Goal: Task Accomplishment & Management: Manage account settings

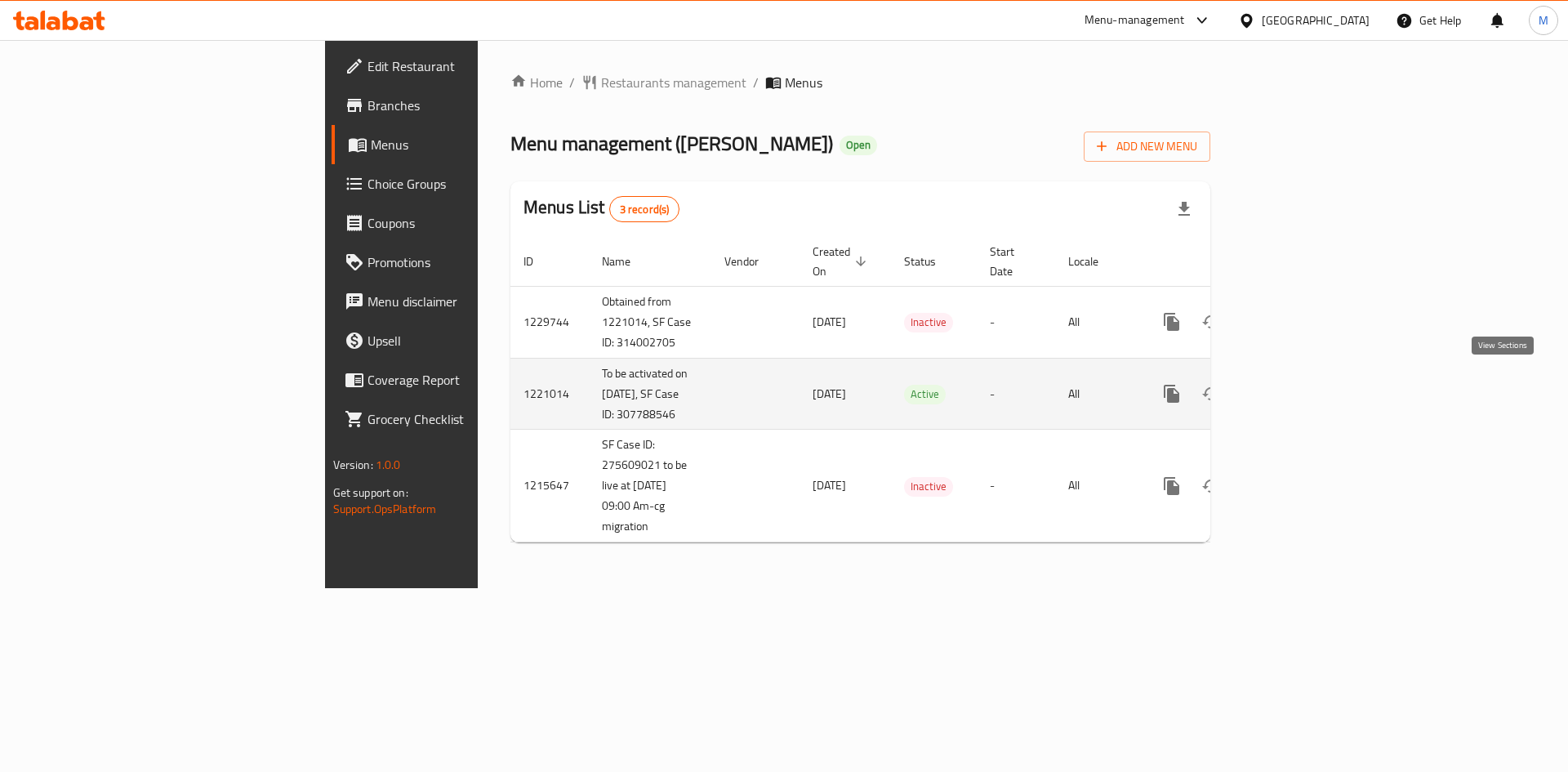
click at [1309, 397] on link "enhanced table" at bounding box center [1289, 394] width 40 height 40
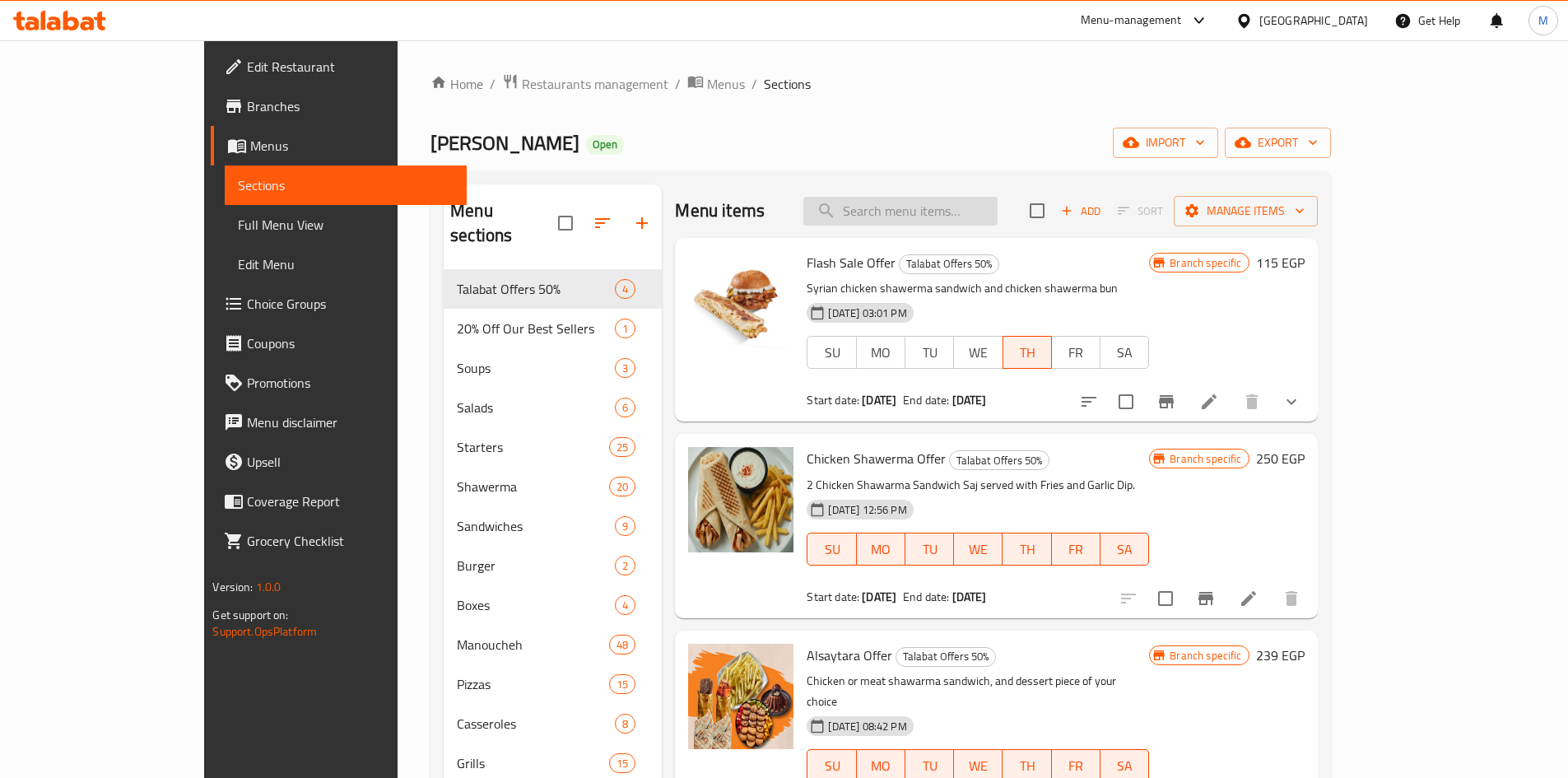
click at [963, 213] on input "search" at bounding box center [900, 211] width 194 height 29
paste input "Albaraka Offer"
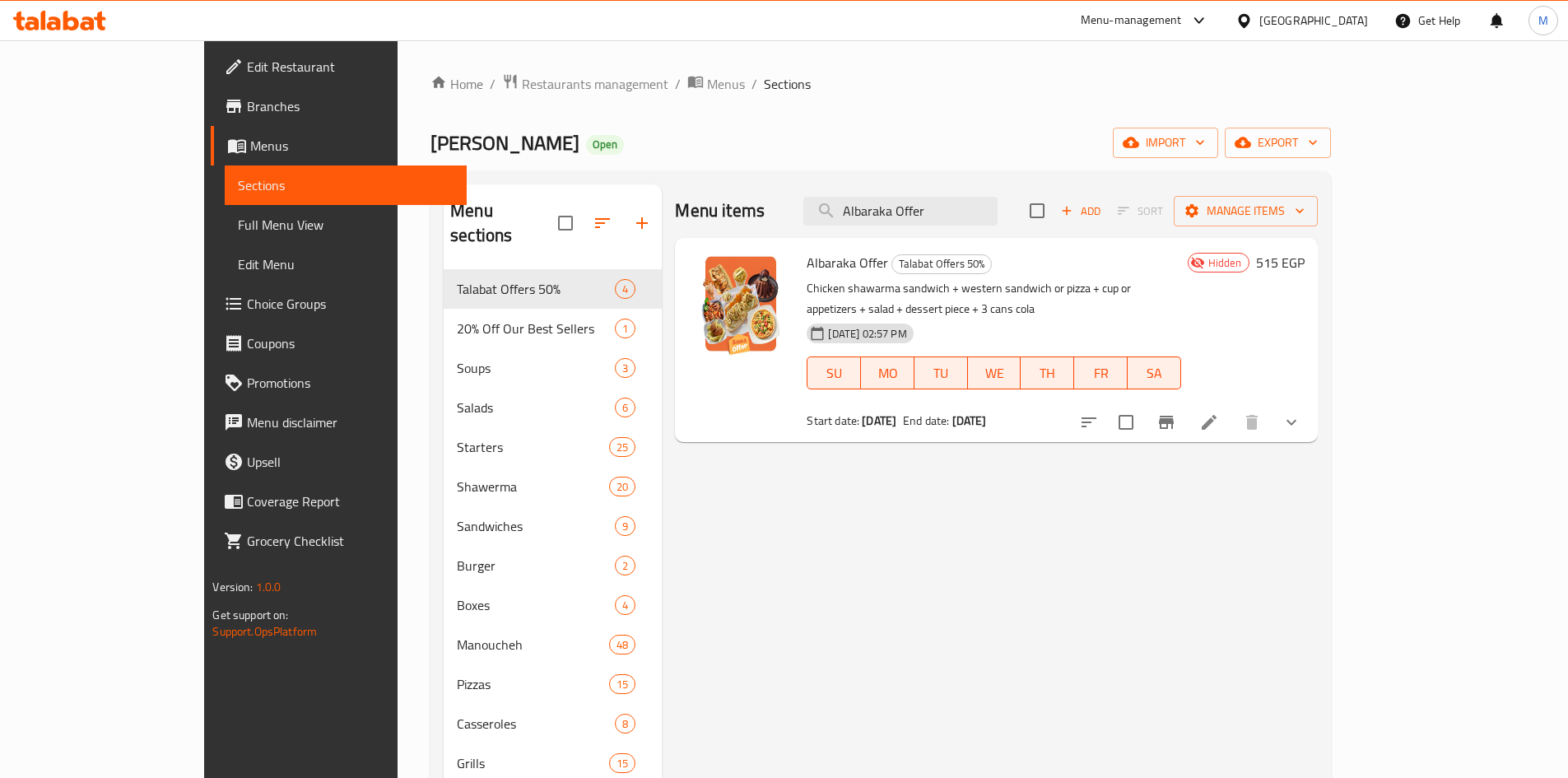
type input "Albaraka Offer"
drag, startPoint x: 1341, startPoint y: 401, endPoint x: 1375, endPoint y: 344, distance: 66.4
click at [1144, 405] on input "checkbox" at bounding box center [1127, 422] width 35 height 35
checkbox input "true"
click at [1305, 209] on span "Manage items" at bounding box center [1246, 212] width 118 height 21
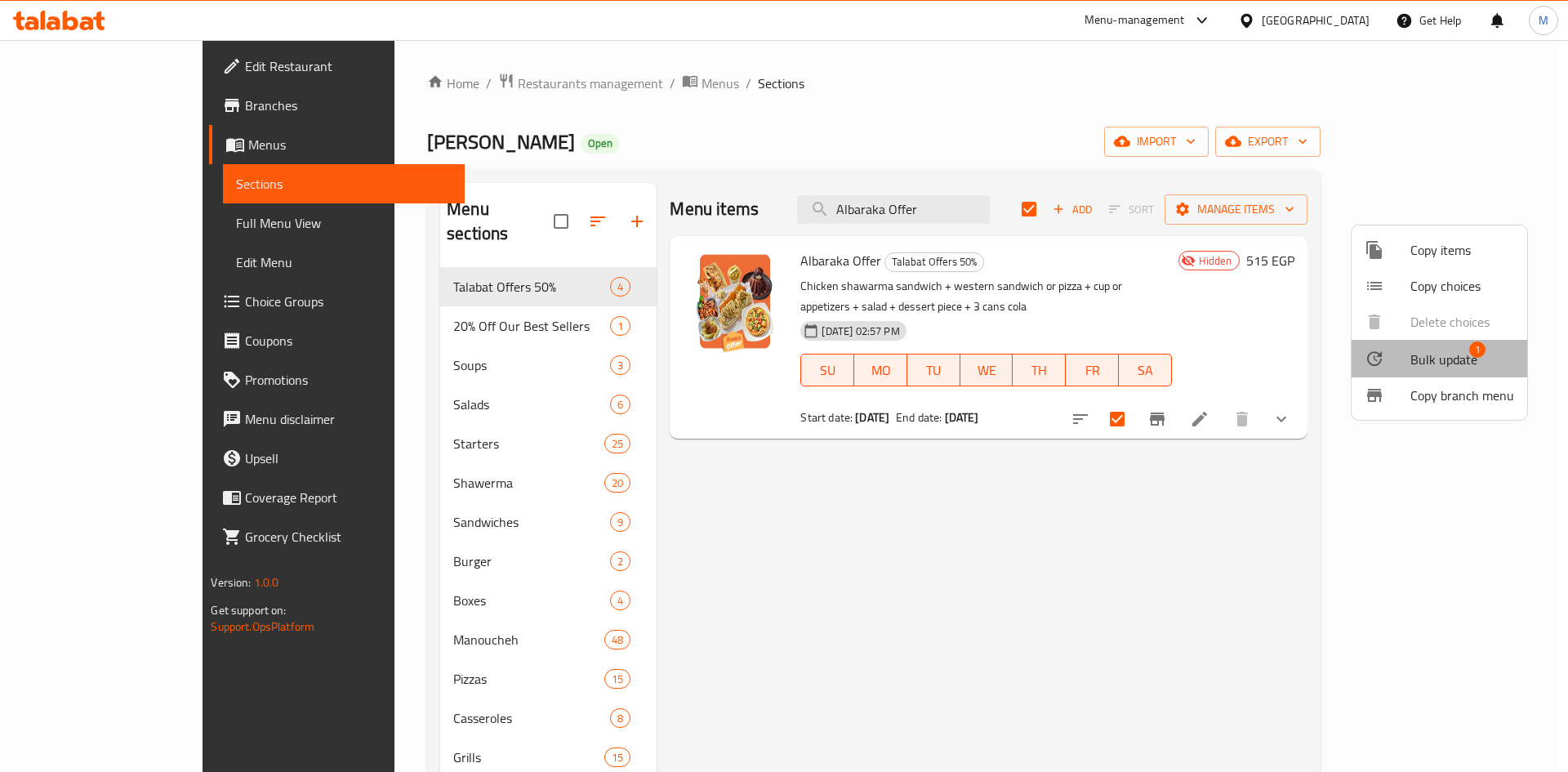
click at [1445, 354] on span "Bulk update" at bounding box center [1443, 359] width 67 height 20
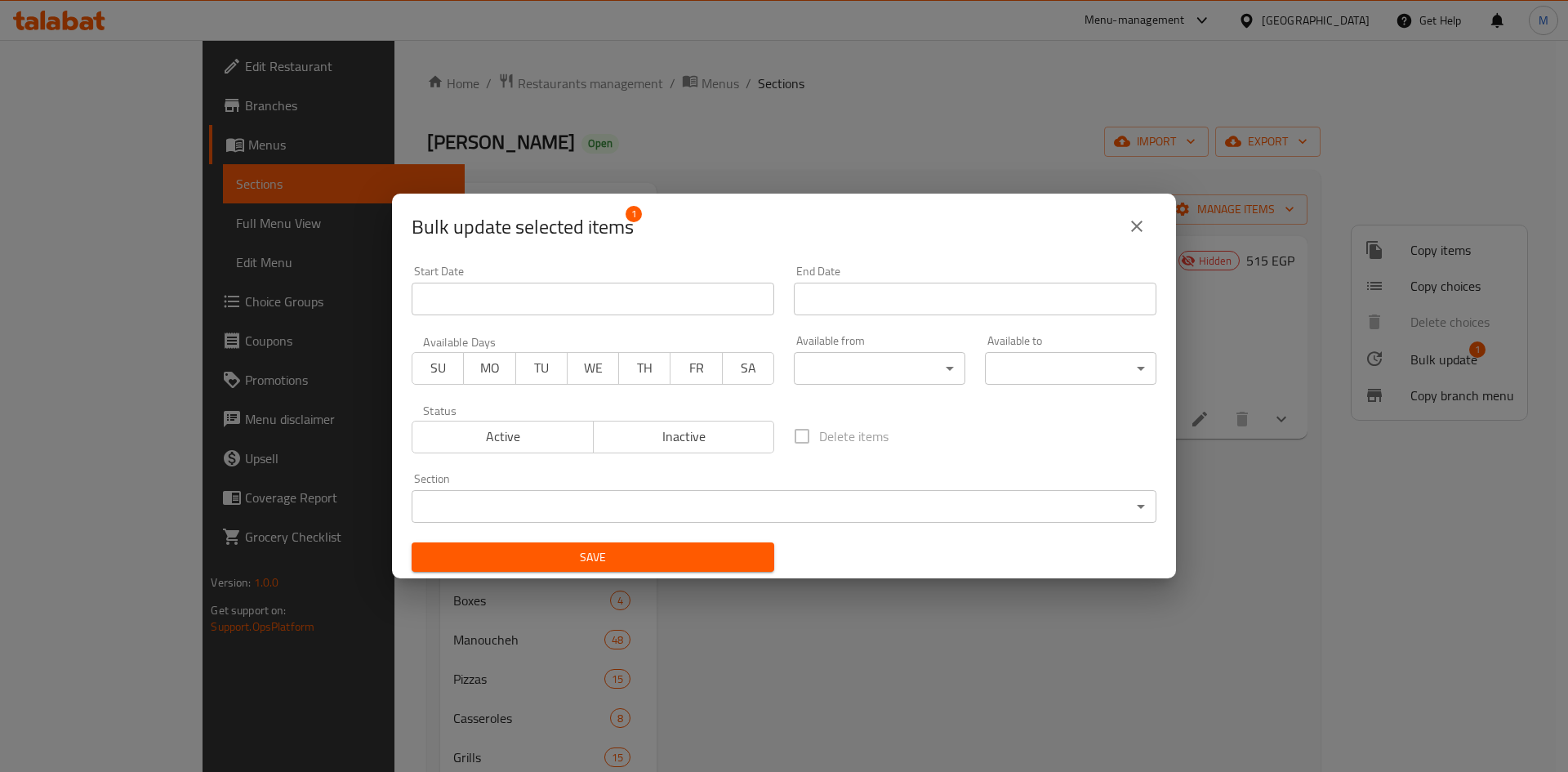
click at [534, 438] on span "Active" at bounding box center [503, 437] width 169 height 24
drag, startPoint x: 595, startPoint y: 565, endPoint x: 605, endPoint y: 564, distance: 10.0
click at [596, 565] on span "Save" at bounding box center [593, 558] width 336 height 21
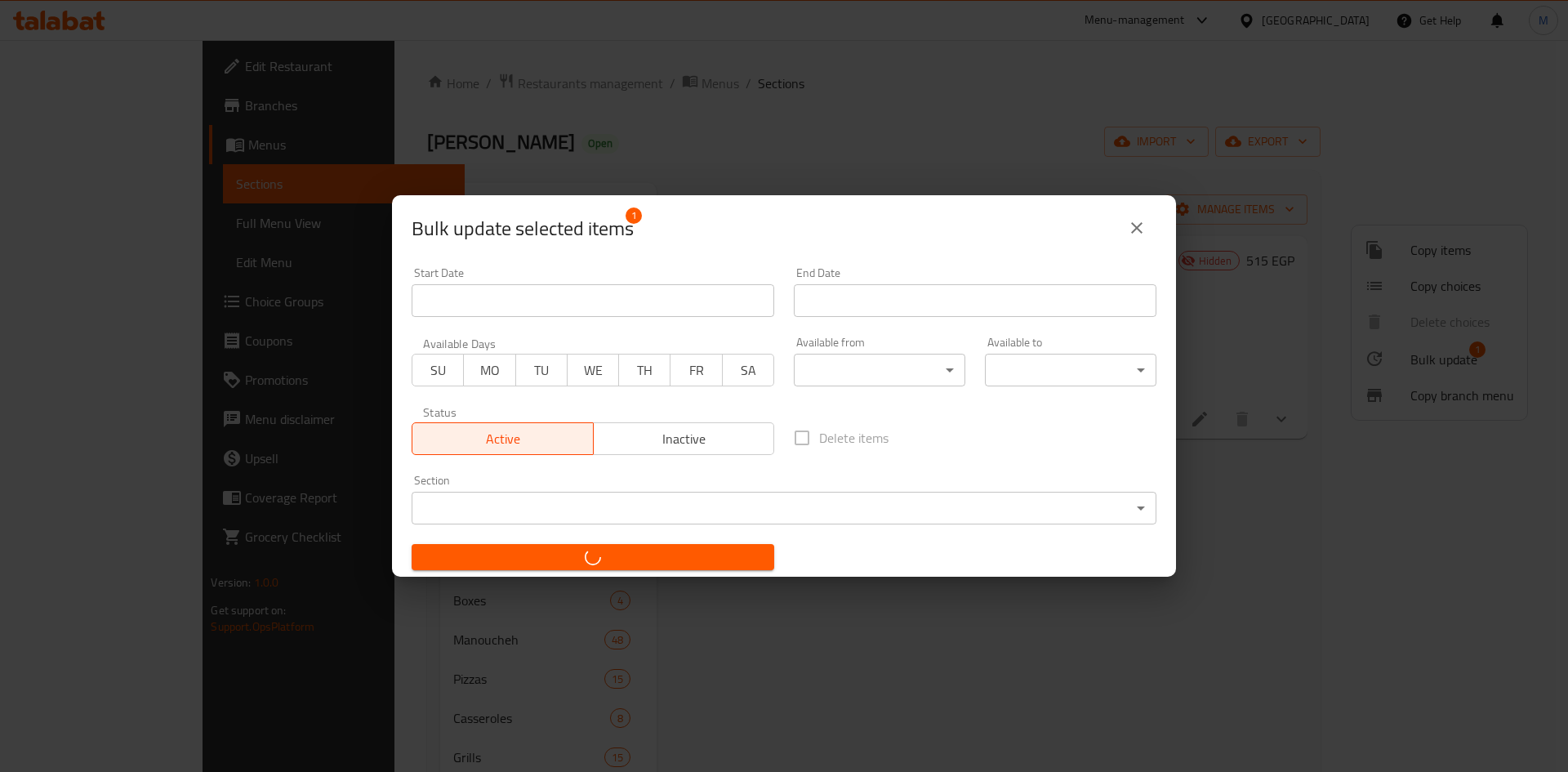
checkbox input "false"
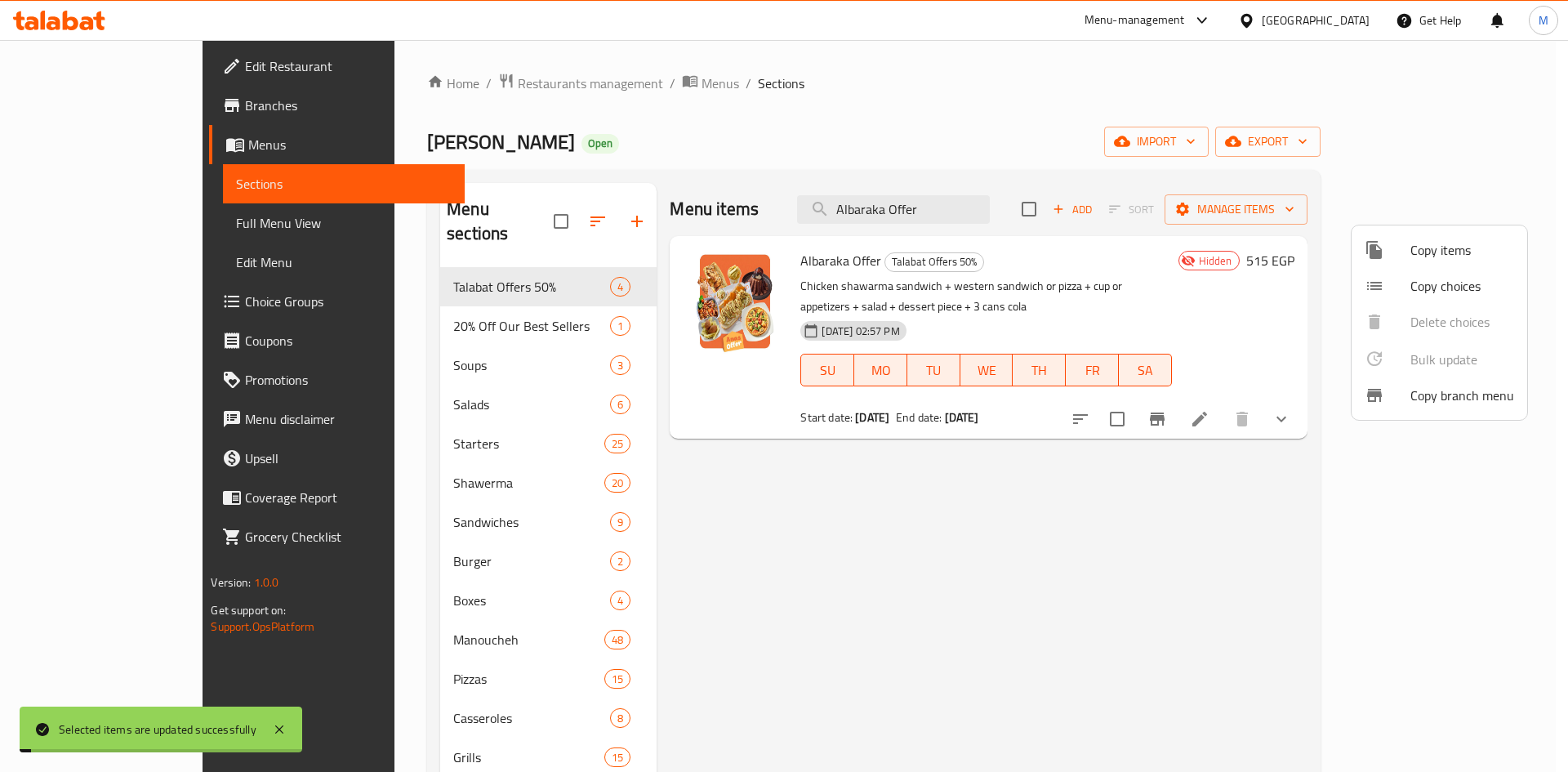
click at [1167, 584] on div at bounding box center [784, 386] width 1568 height 772
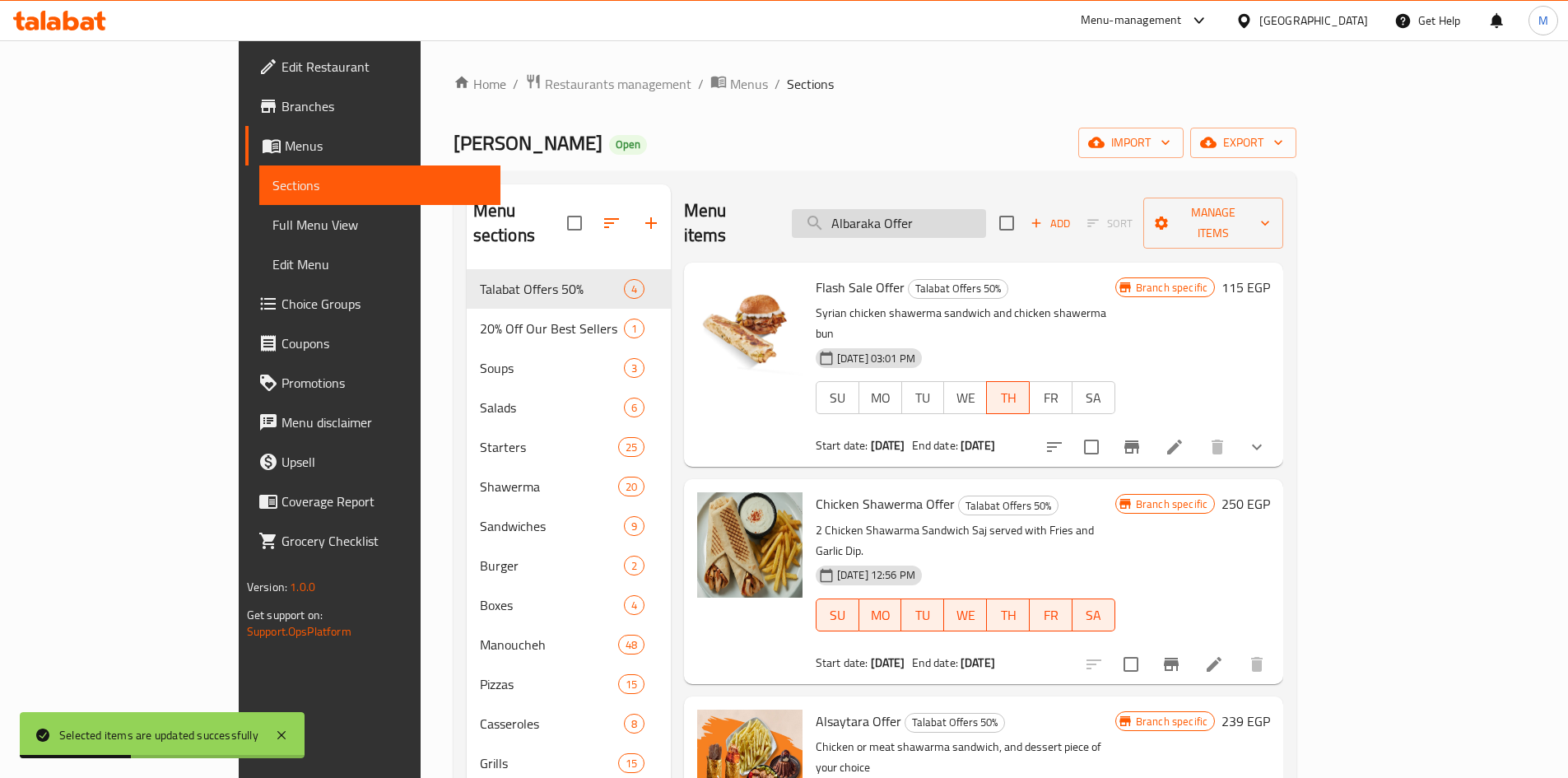
click at [986, 219] on input "Albaraka Offer" at bounding box center [889, 223] width 194 height 29
click at [970, 215] on input "search" at bounding box center [889, 223] width 194 height 29
paste input "Albaraka Offer"
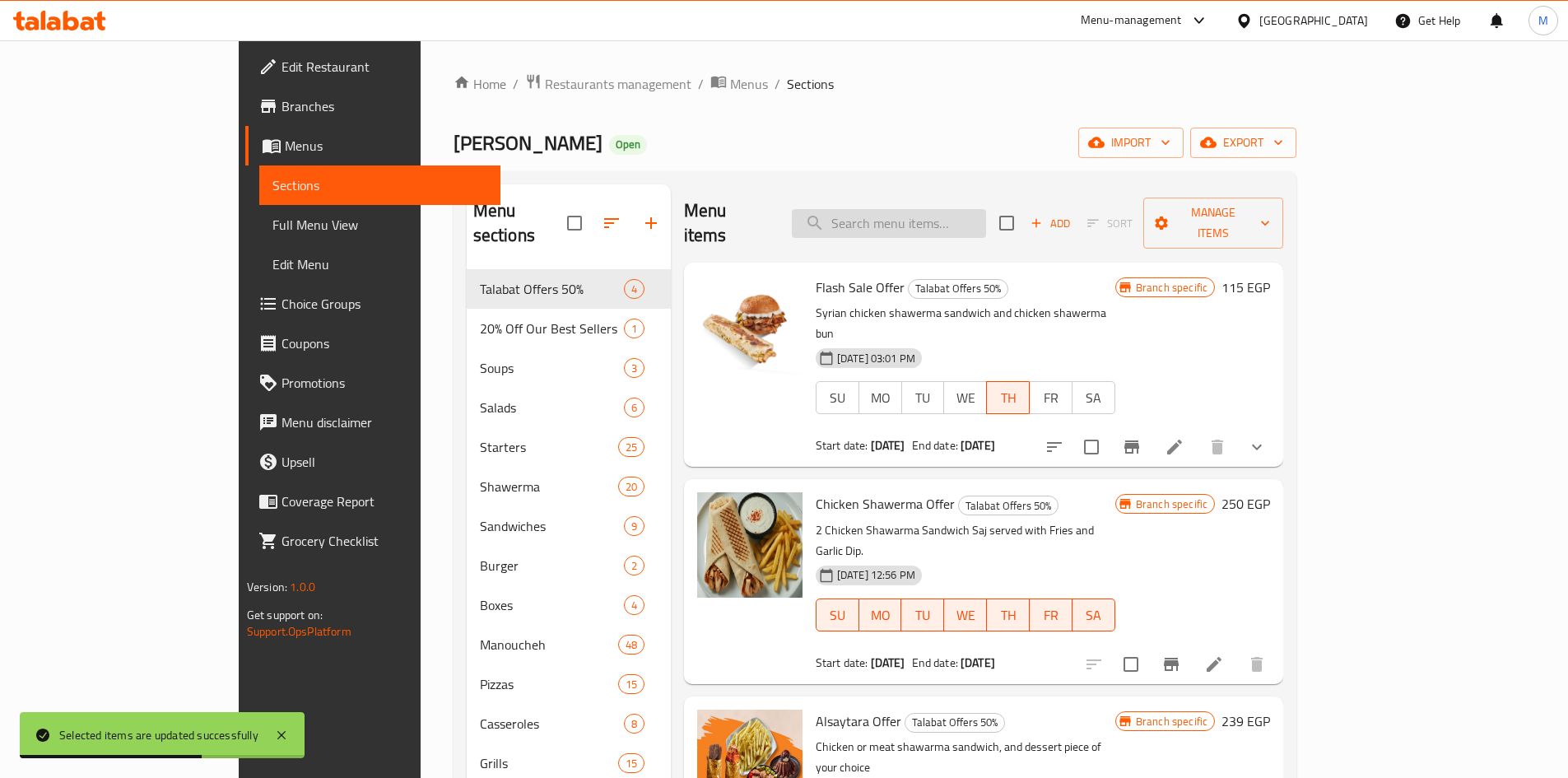
type input "Albaraka Offer"
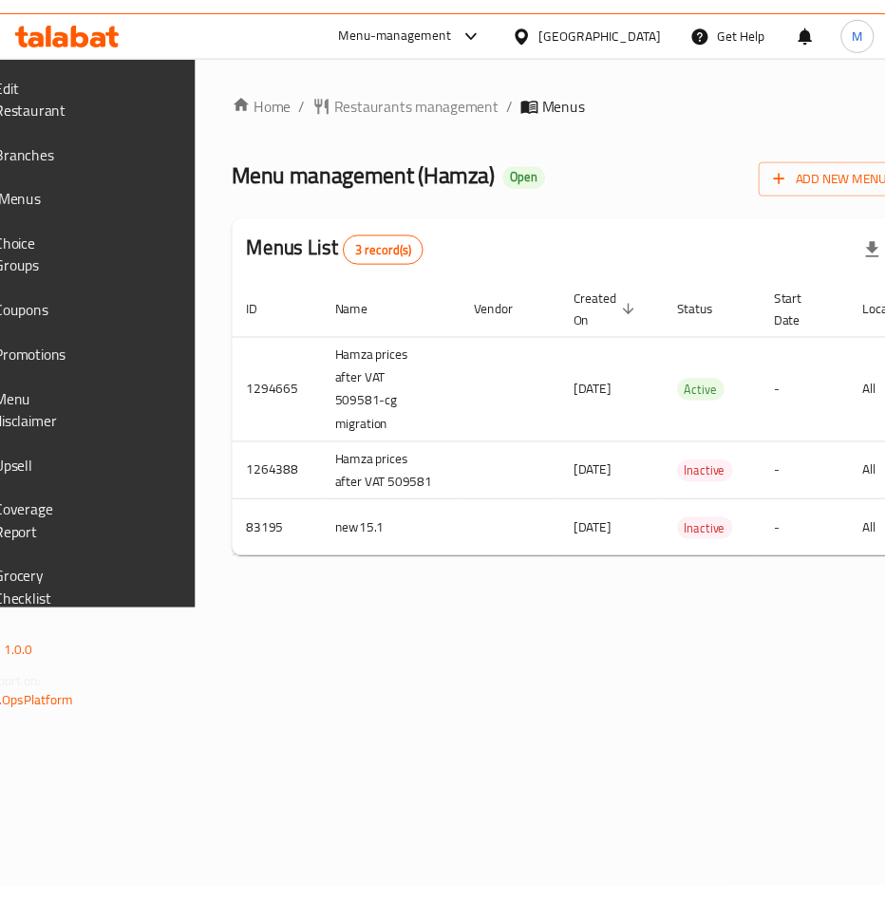
scroll to position [0, 337]
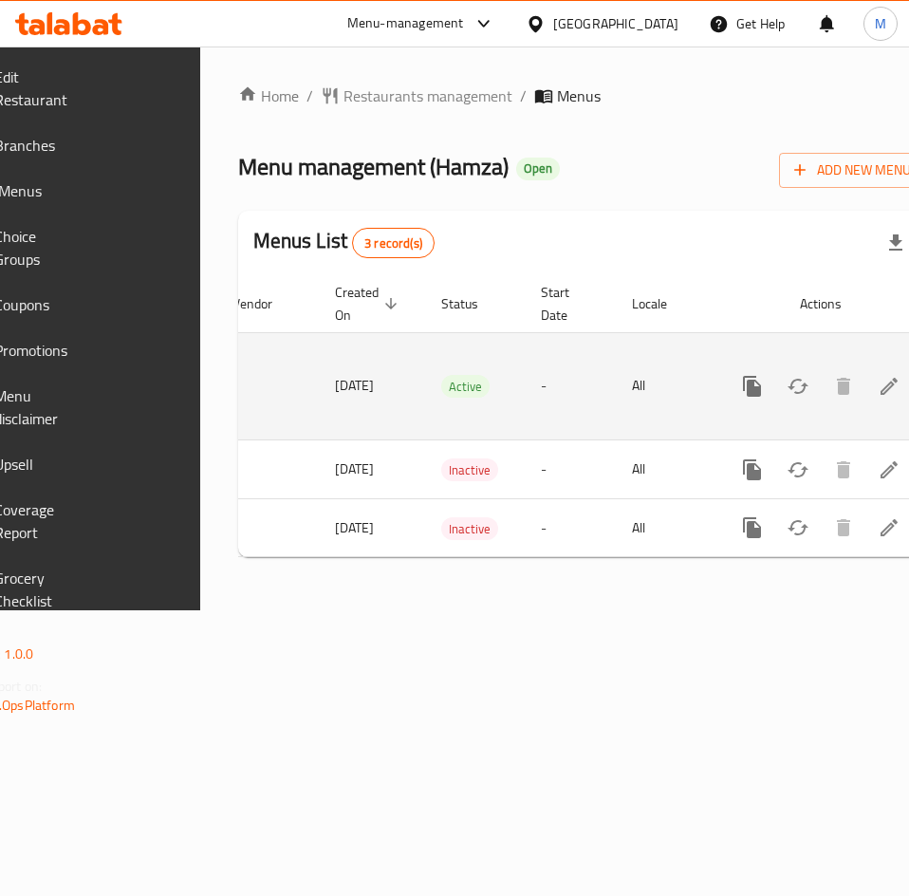
click at [867, 390] on link "enhanced table" at bounding box center [890, 387] width 46 height 46
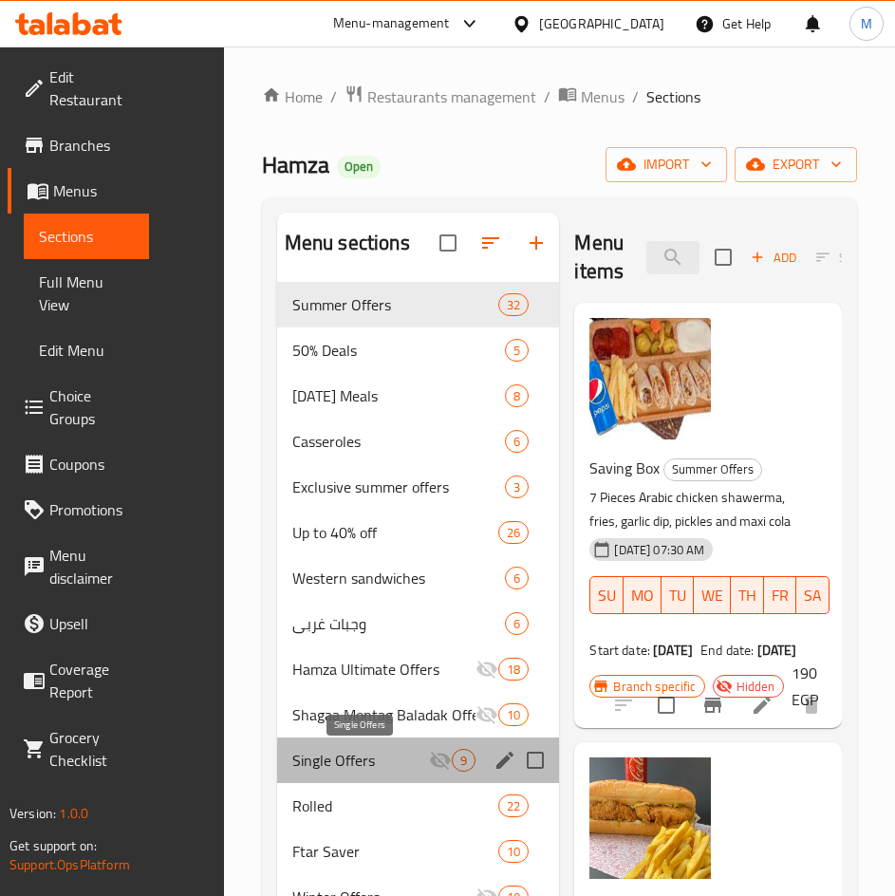
click at [346, 764] on span "Single Offers" at bounding box center [360, 760] width 137 height 23
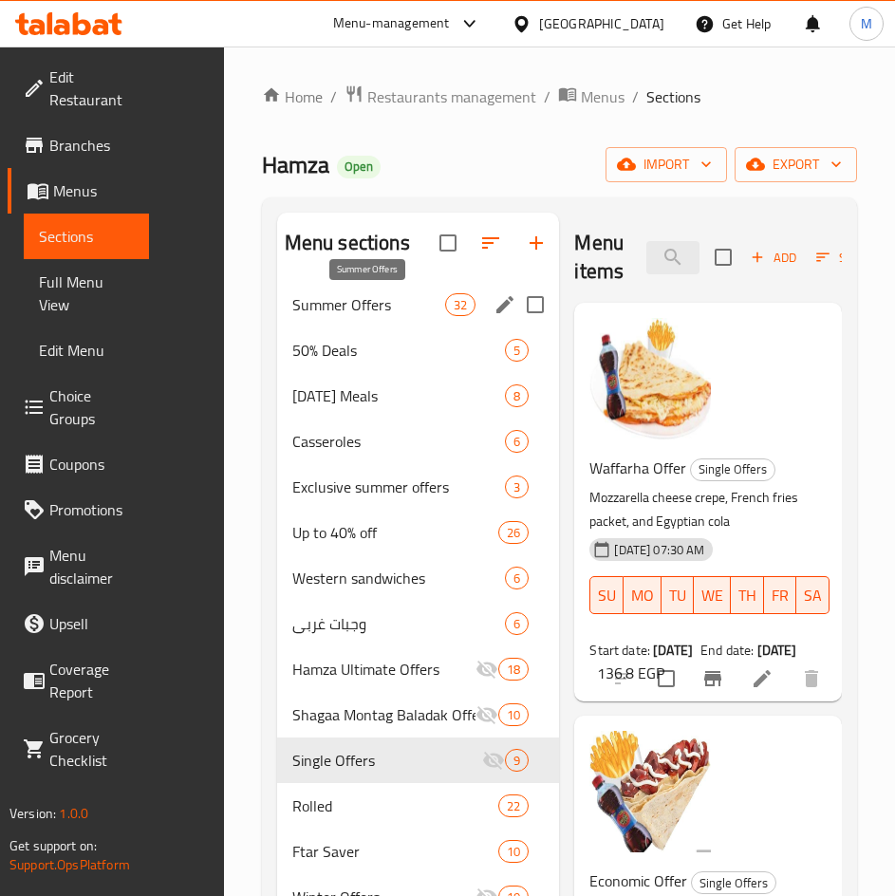
click at [339, 309] on span "Summer Offers" at bounding box center [368, 304] width 153 height 23
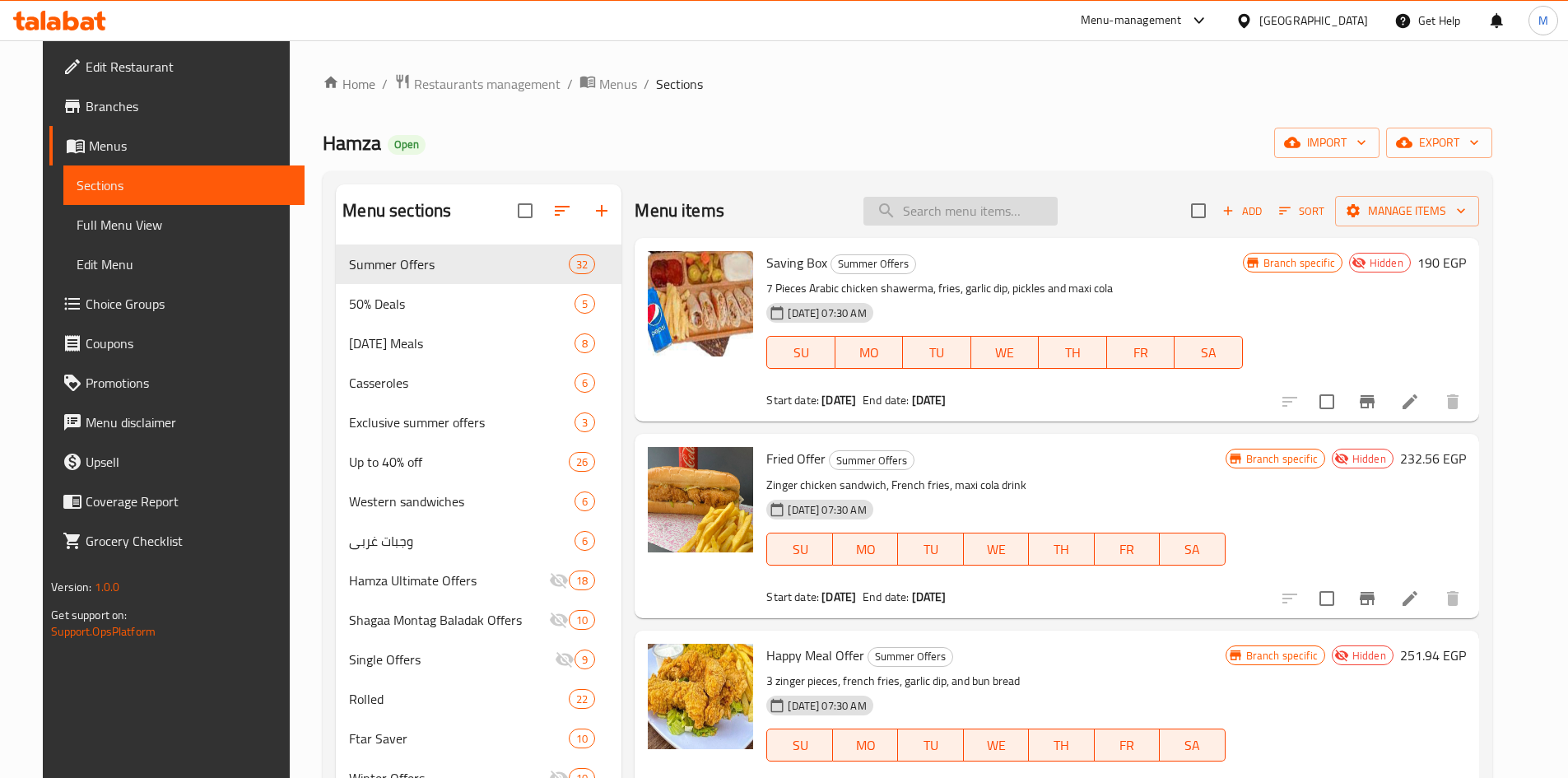
click at [787, 216] on input "search" at bounding box center [961, 211] width 194 height 29
paste input "School Offer 1"
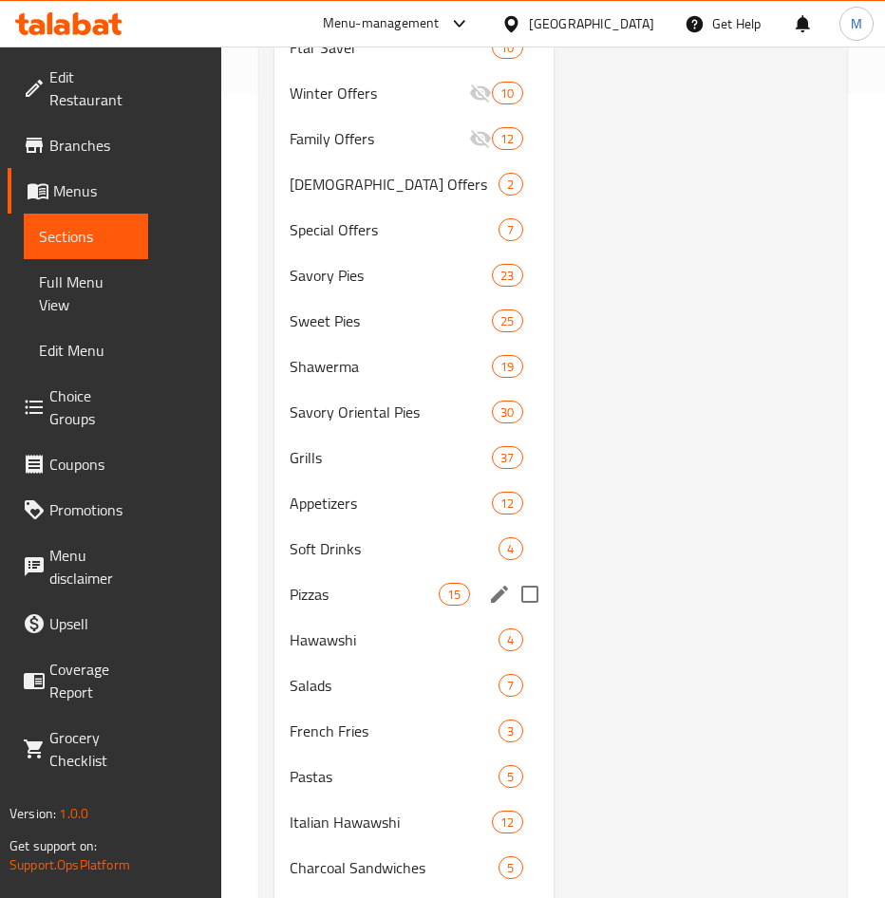
scroll to position [949, 0]
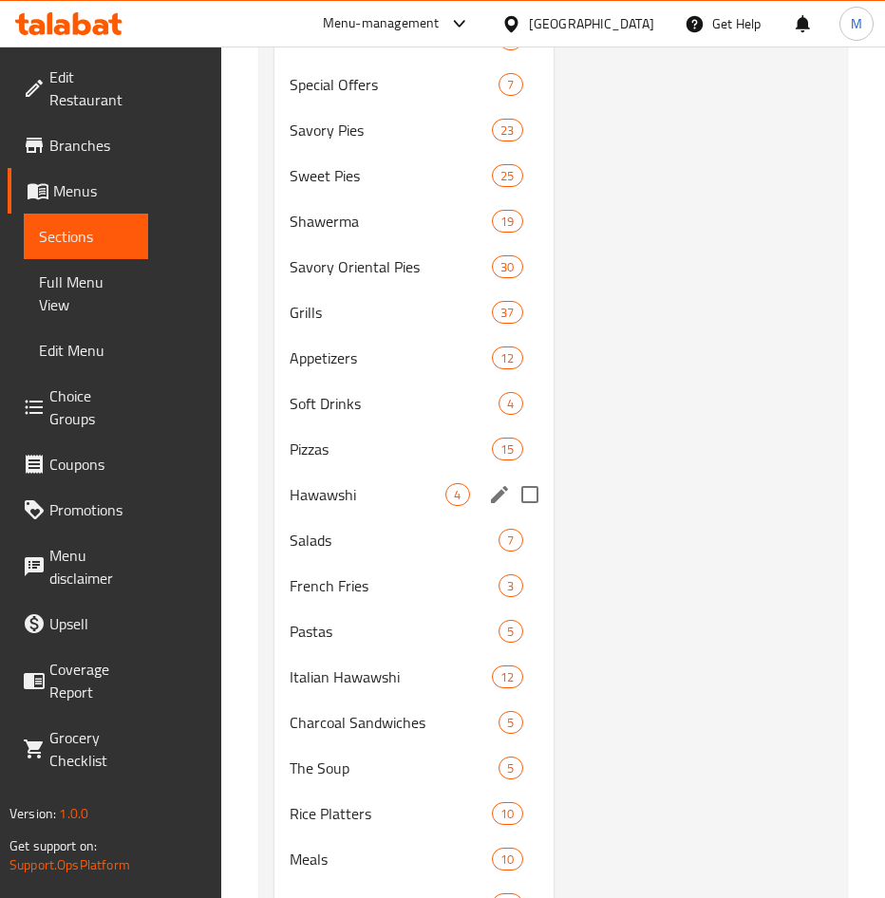
type input "School Offer 1"
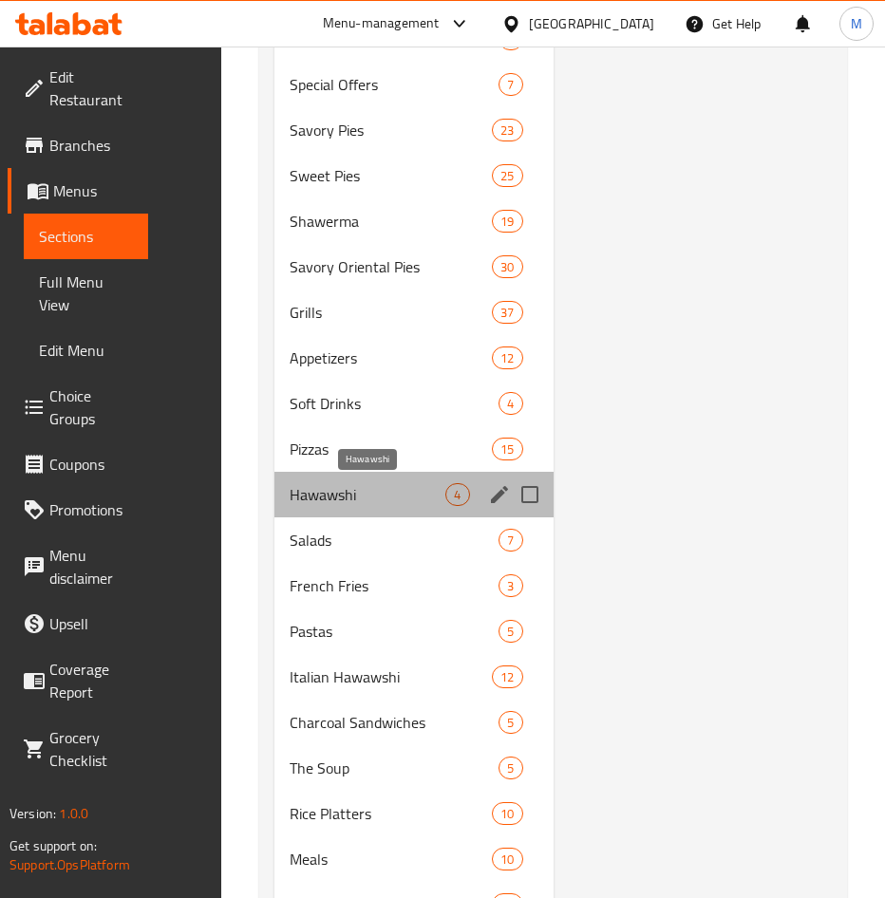
click at [346, 502] on span "Hawawshi" at bounding box center [368, 494] width 156 height 23
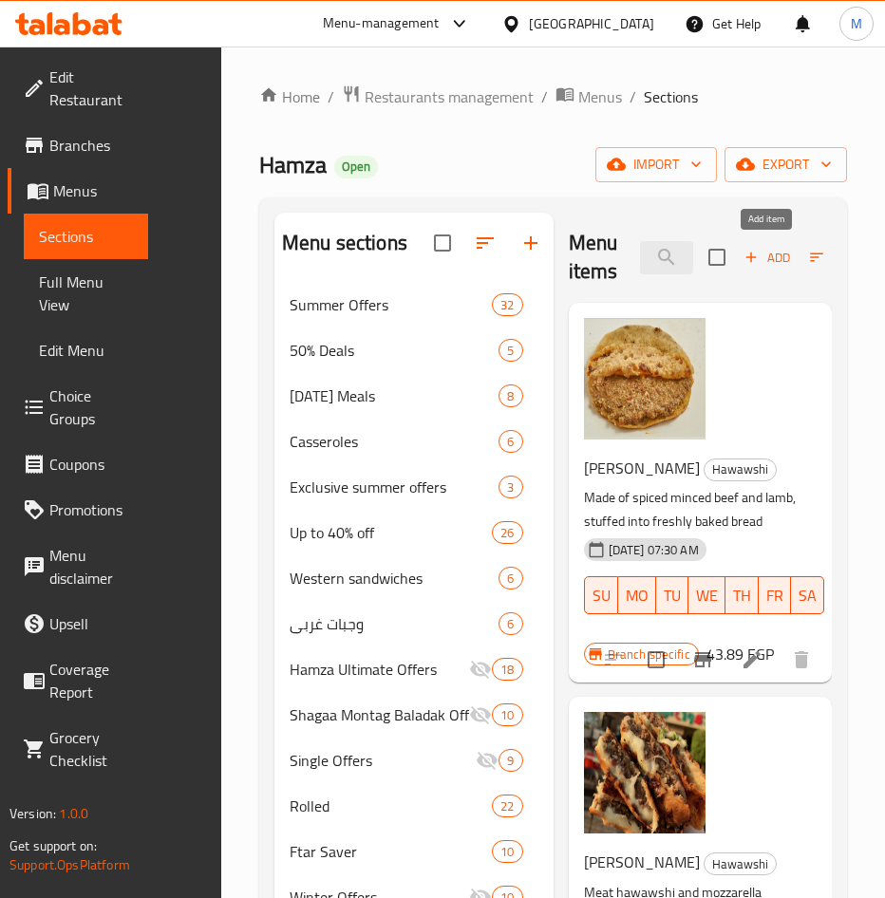
click at [768, 256] on span "Add" at bounding box center [766, 258] width 51 height 22
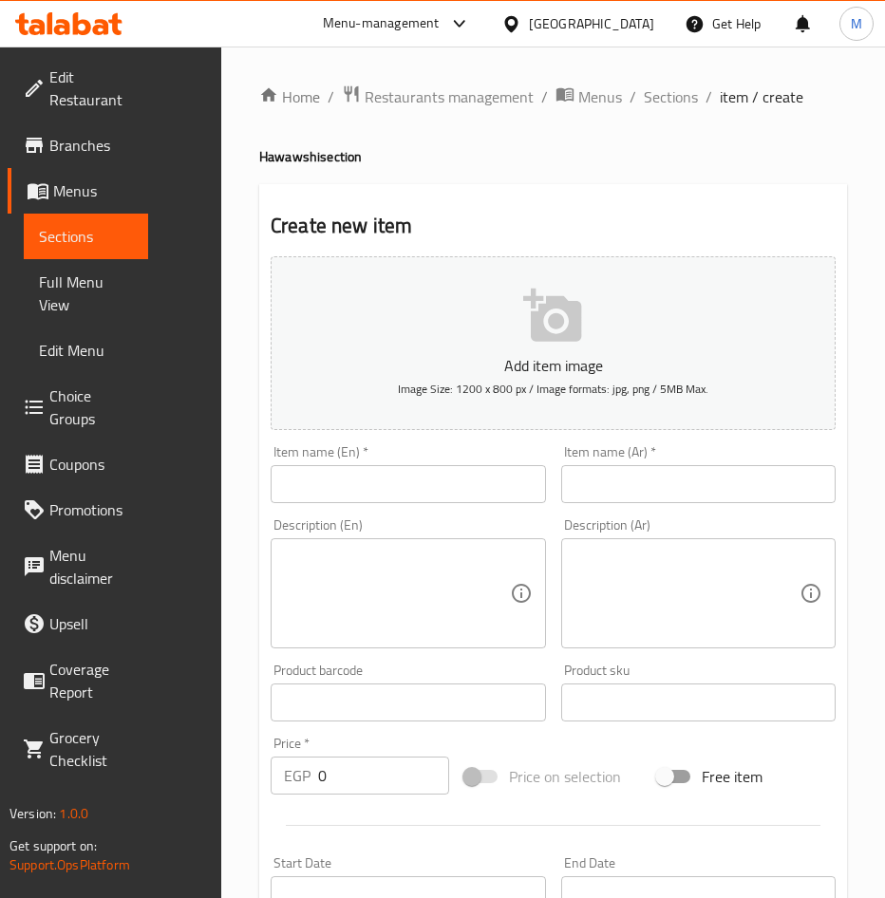
click at [662, 479] on input "text" at bounding box center [698, 484] width 275 height 38
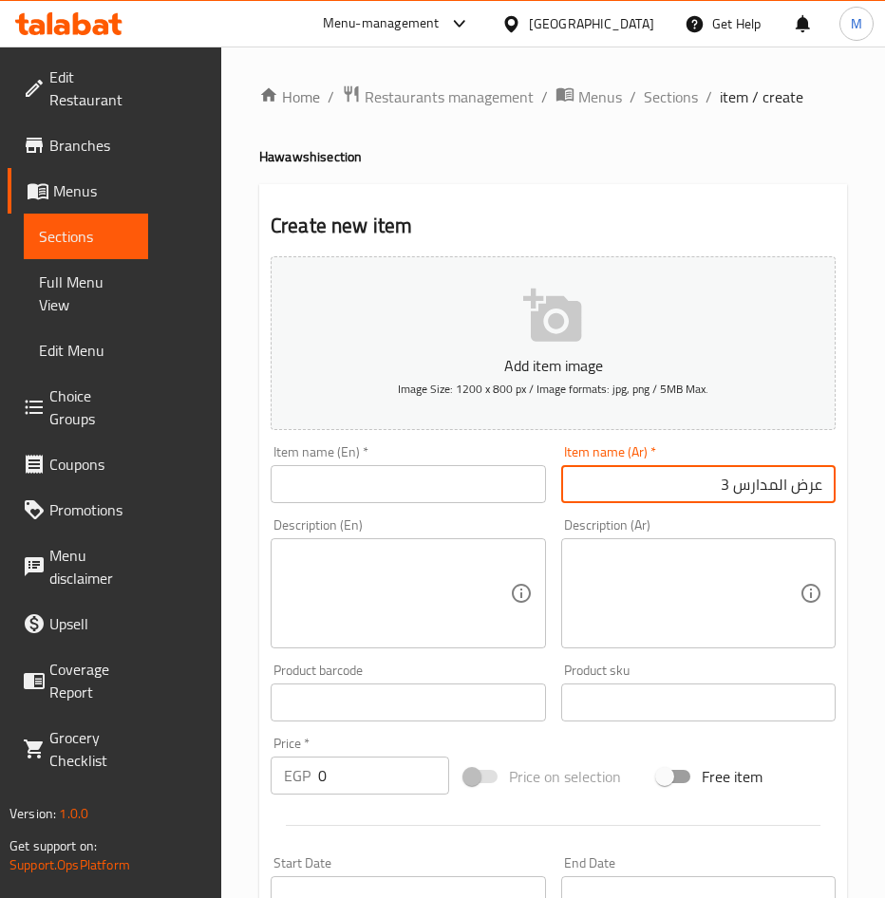
type input "عرض المدارس 3"
click at [382, 484] on input "text" at bounding box center [408, 484] width 275 height 38
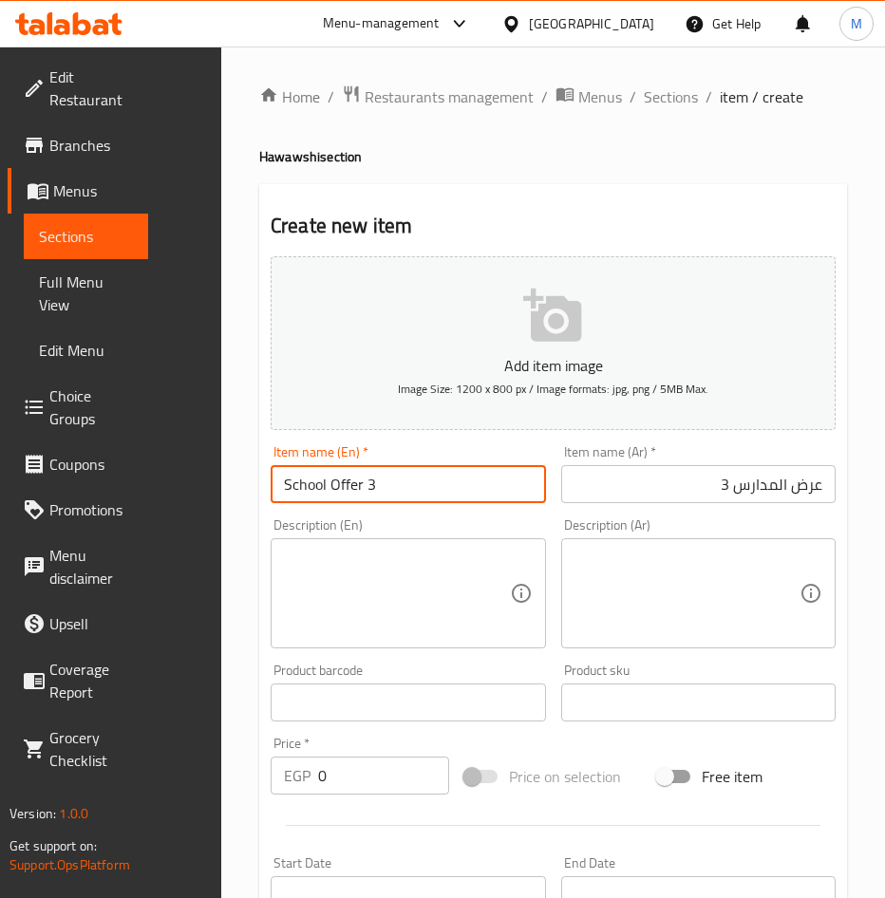
type input "School Offer 3"
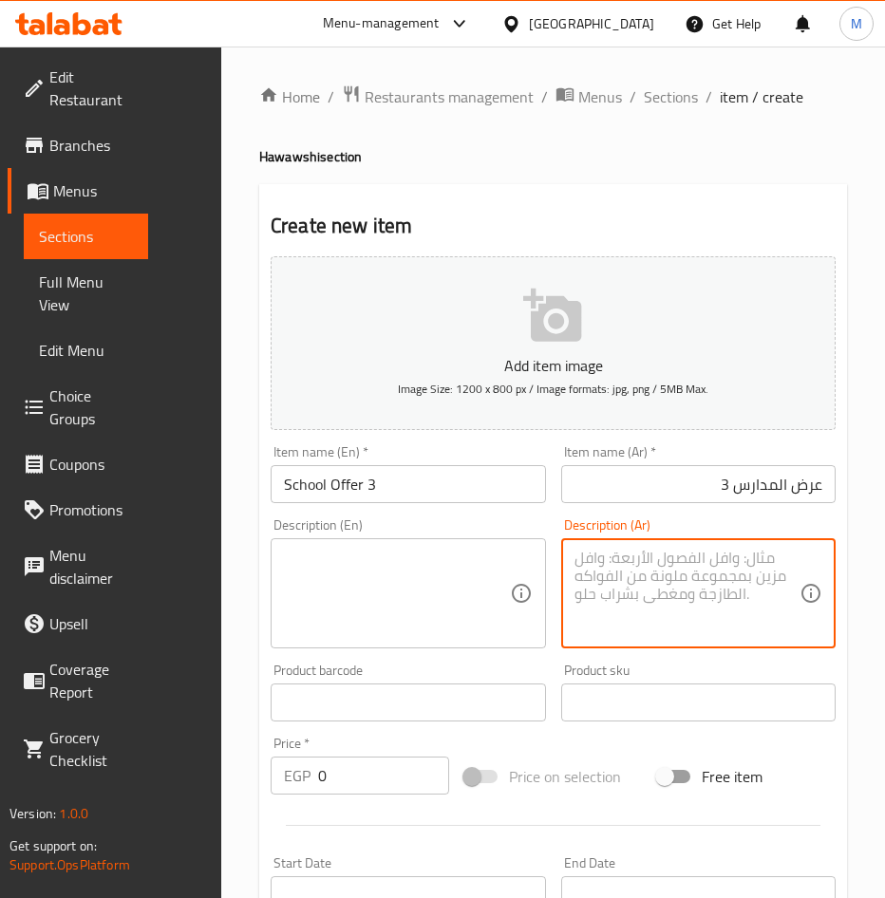
click at [737, 574] on textarea at bounding box center [687, 594] width 226 height 90
paste textarea "حواوشى بلدى مشوى على الفحم + سندوتش كفتة مشوية على الفحم + بطاطس محمرة"
type textarea "حواوشى بلدى مشوى على الفحم + سندوتش كفتة مشوية على الفحم + بطاطس محمرة"
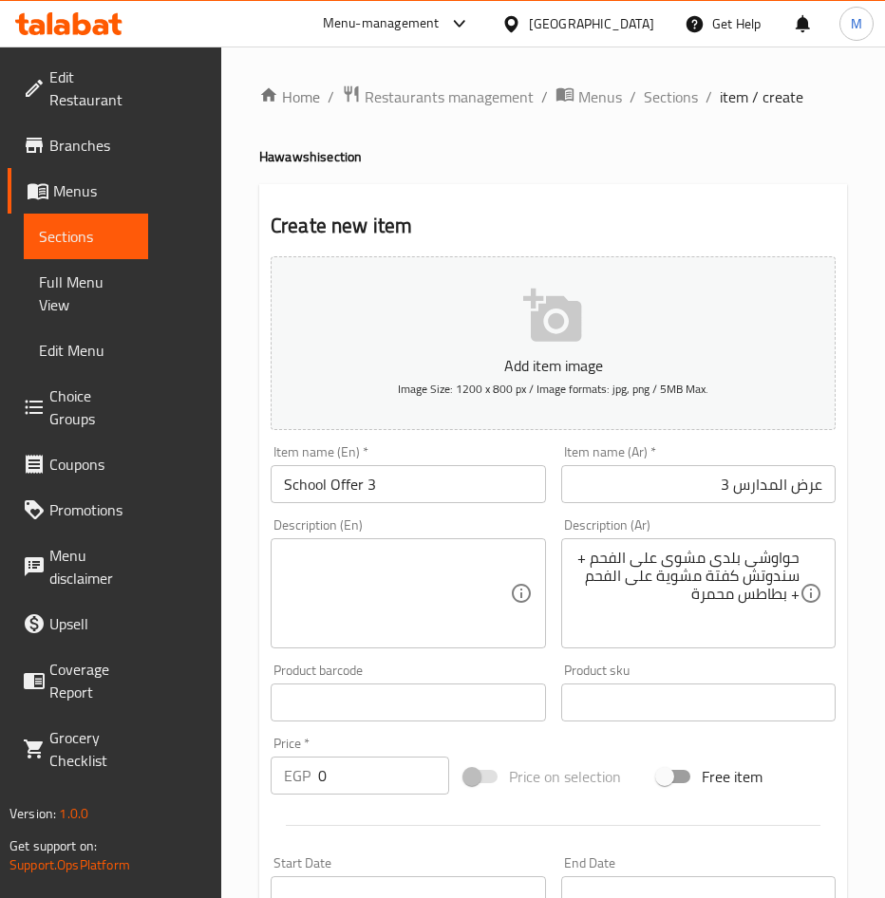
click at [279, 594] on div "Description (En)" at bounding box center [408, 593] width 275 height 110
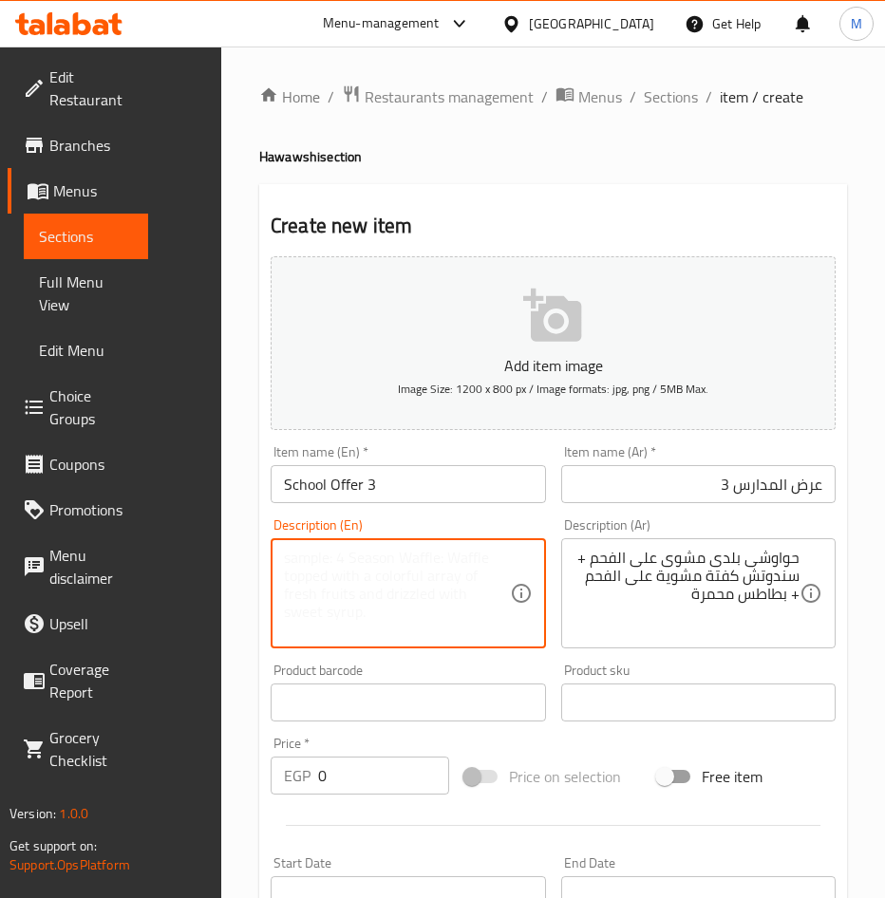
paste textarea ""Traditional Hawawshi Grilled over Charcoal + Grilled Kofta Sandwich over Charc…"
type textarea ""Traditional Hawawshi Grilled over Charcoal + Grilled Kofta Sandwich over Charc…"
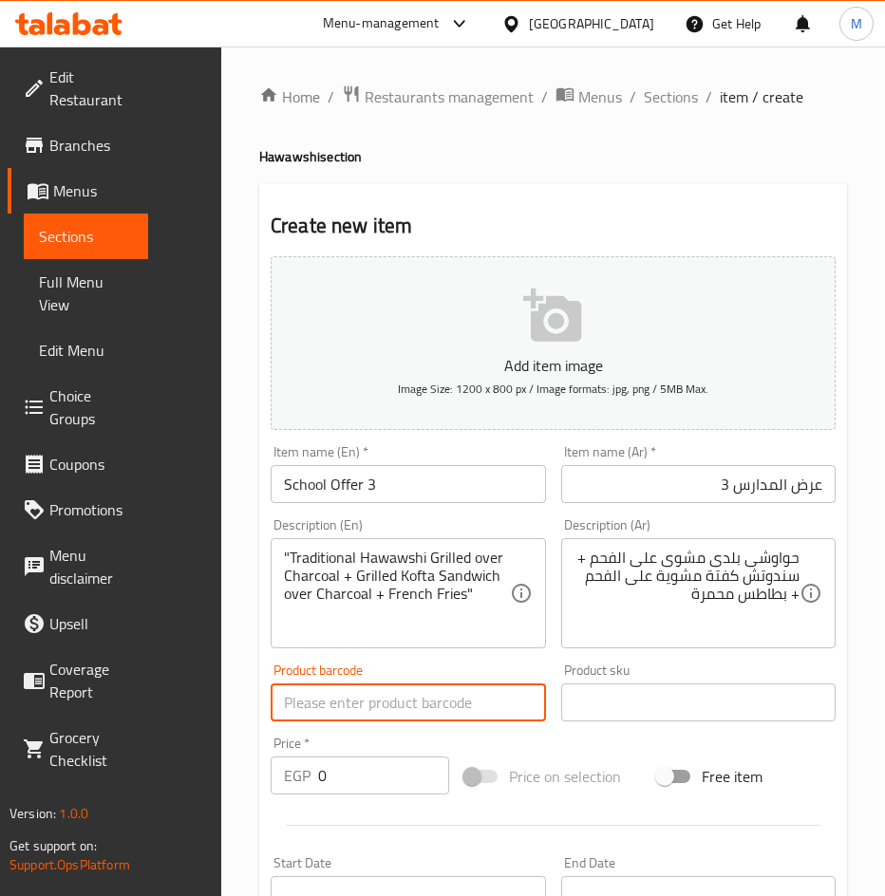
click at [405, 700] on input "text" at bounding box center [408, 702] width 275 height 38
click at [354, 776] on input "0" at bounding box center [383, 776] width 131 height 38
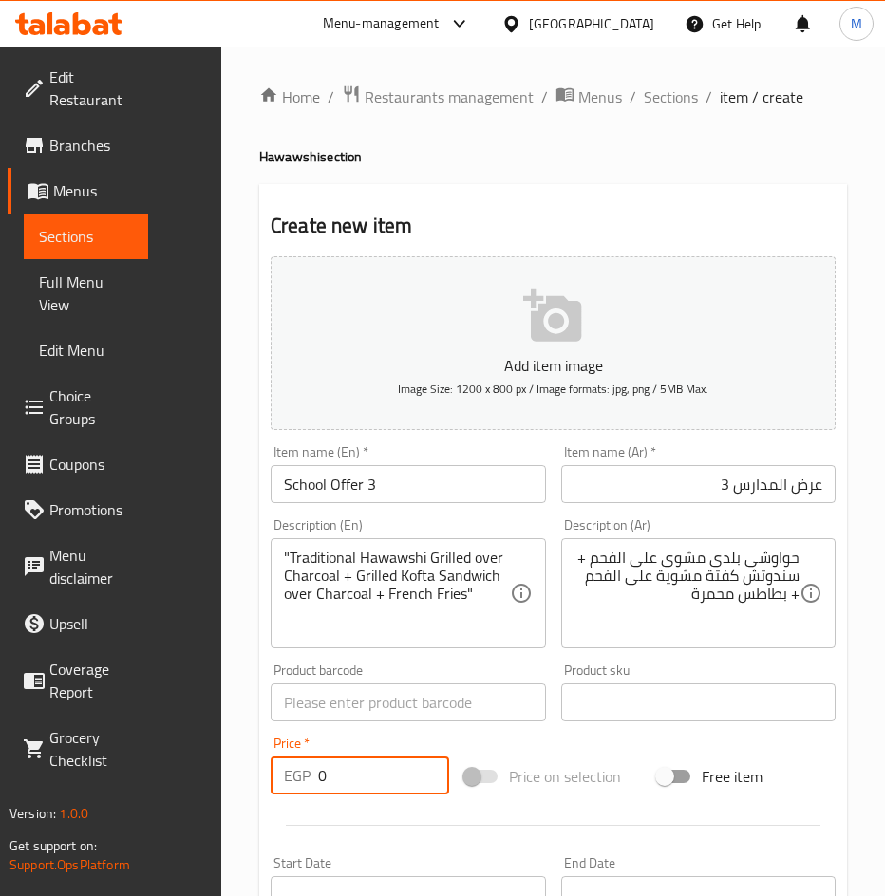
click at [354, 775] on input "0" at bounding box center [383, 776] width 131 height 38
type input "249"
click at [622, 746] on div "Add item image Image Size: 1200 x 800 px / Image formats: jpg, png / 5MB Max. I…" at bounding box center [553, 694] width 580 height 890
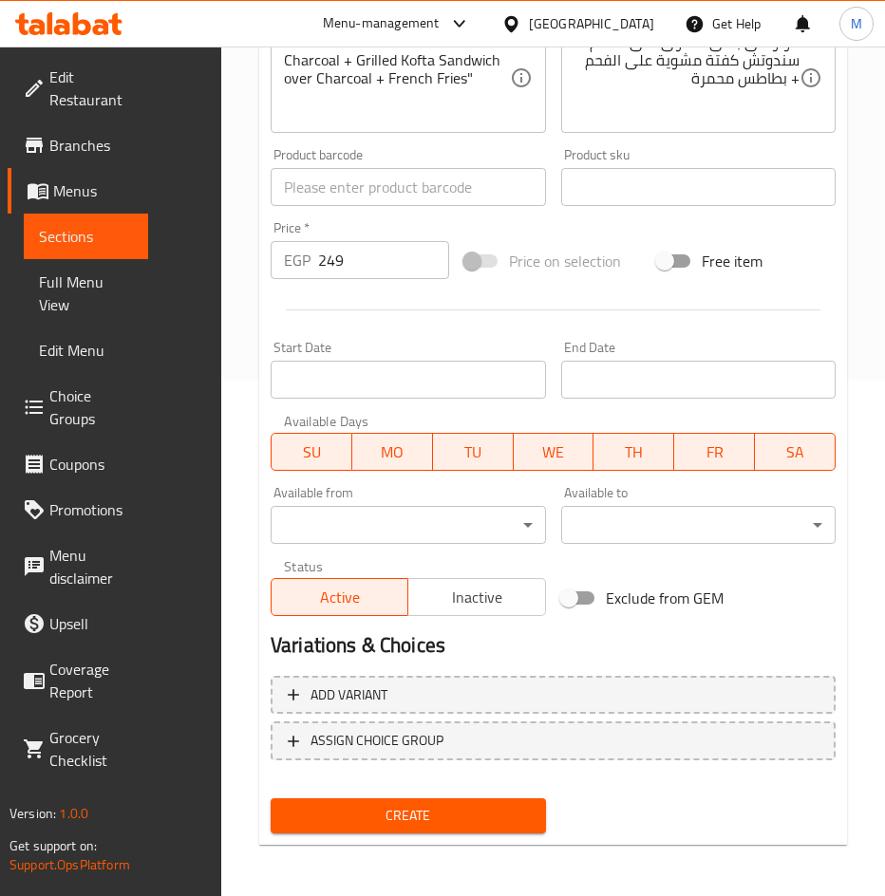
scroll to position [517, 0]
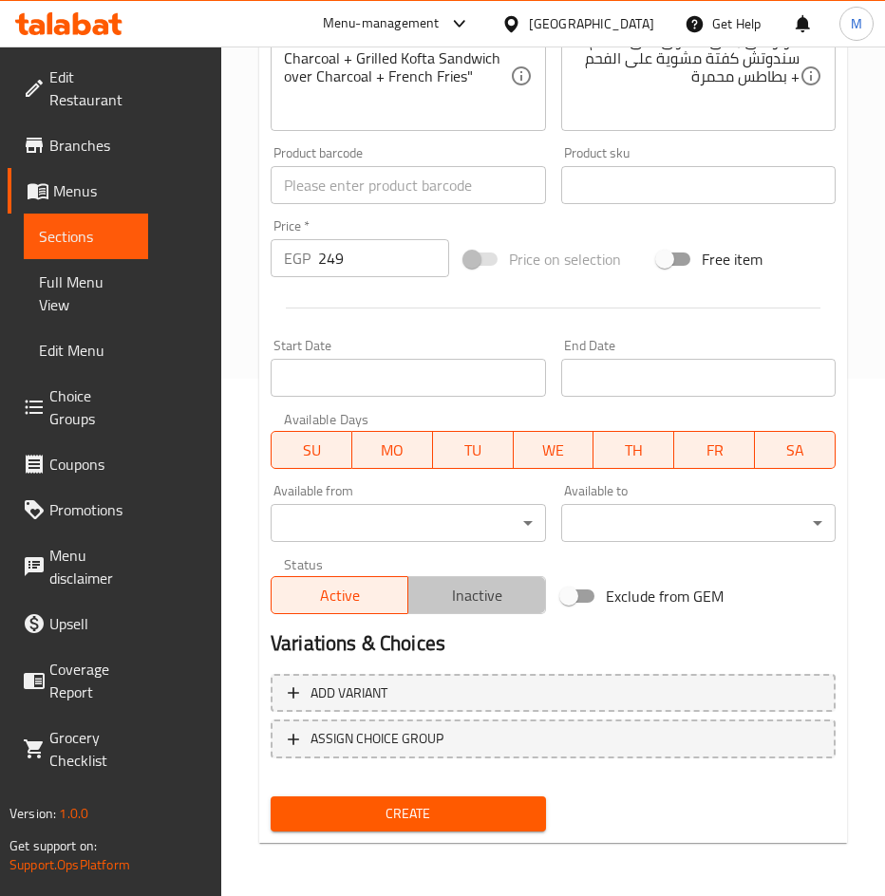
drag, startPoint x: 460, startPoint y: 593, endPoint x: 455, endPoint y: 614, distance: 21.6
click at [460, 593] on span "Inactive" at bounding box center [477, 596] width 122 height 28
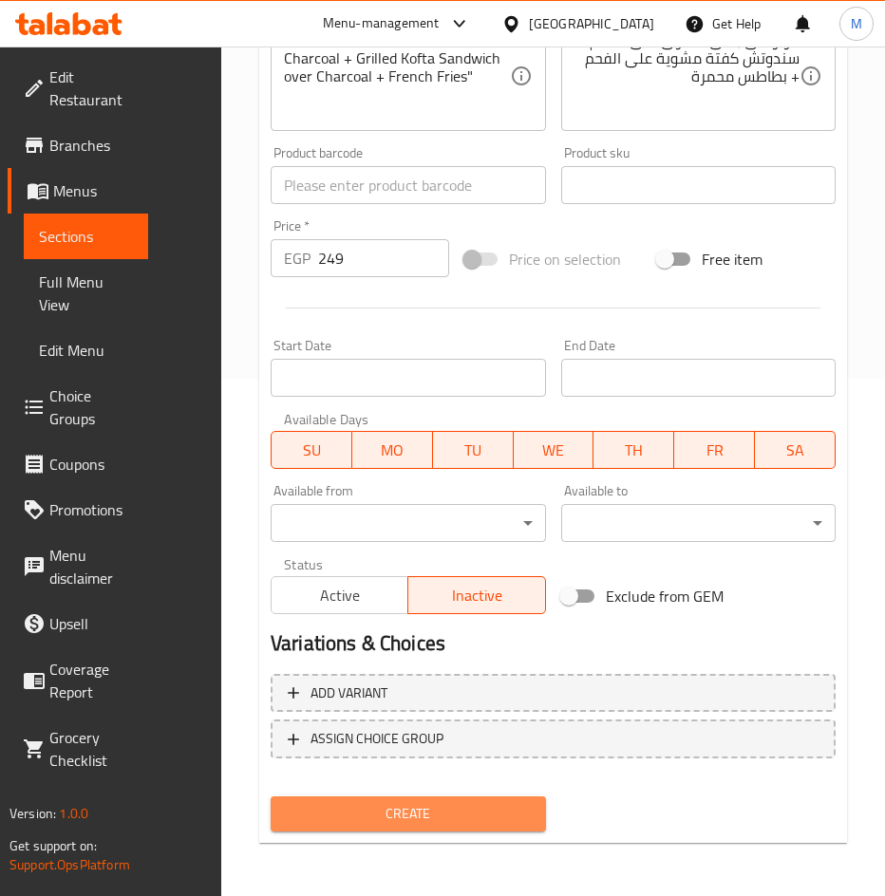
click at [432, 811] on span "Create" at bounding box center [408, 814] width 245 height 24
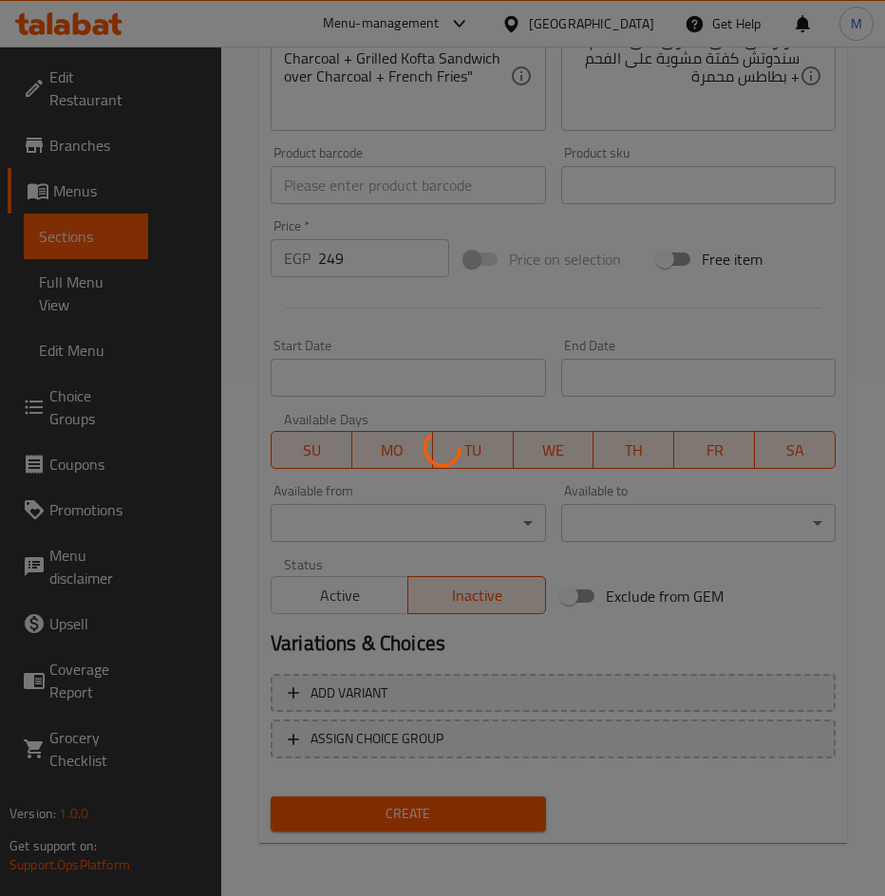
type input "0"
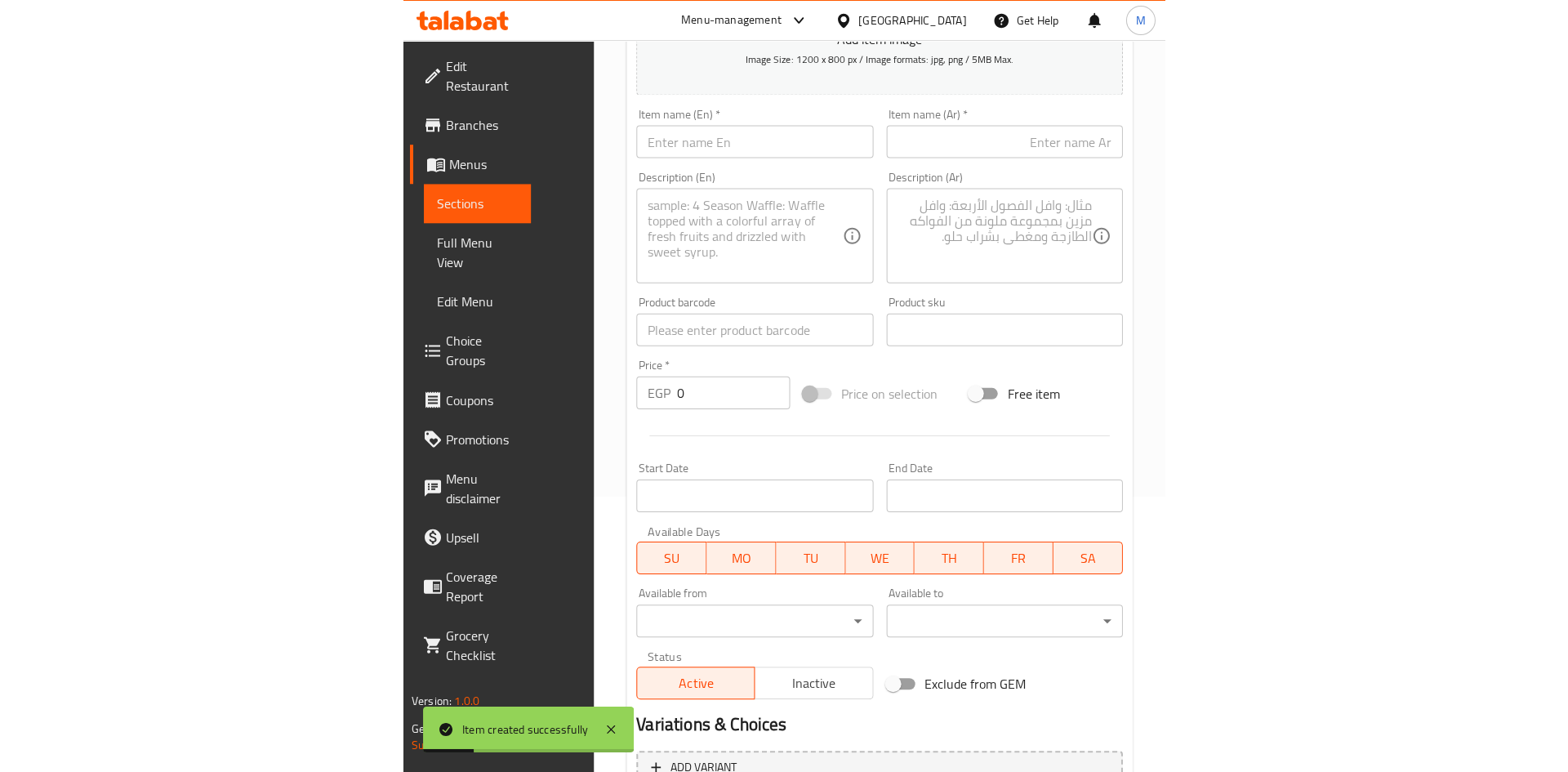
scroll to position [37, 0]
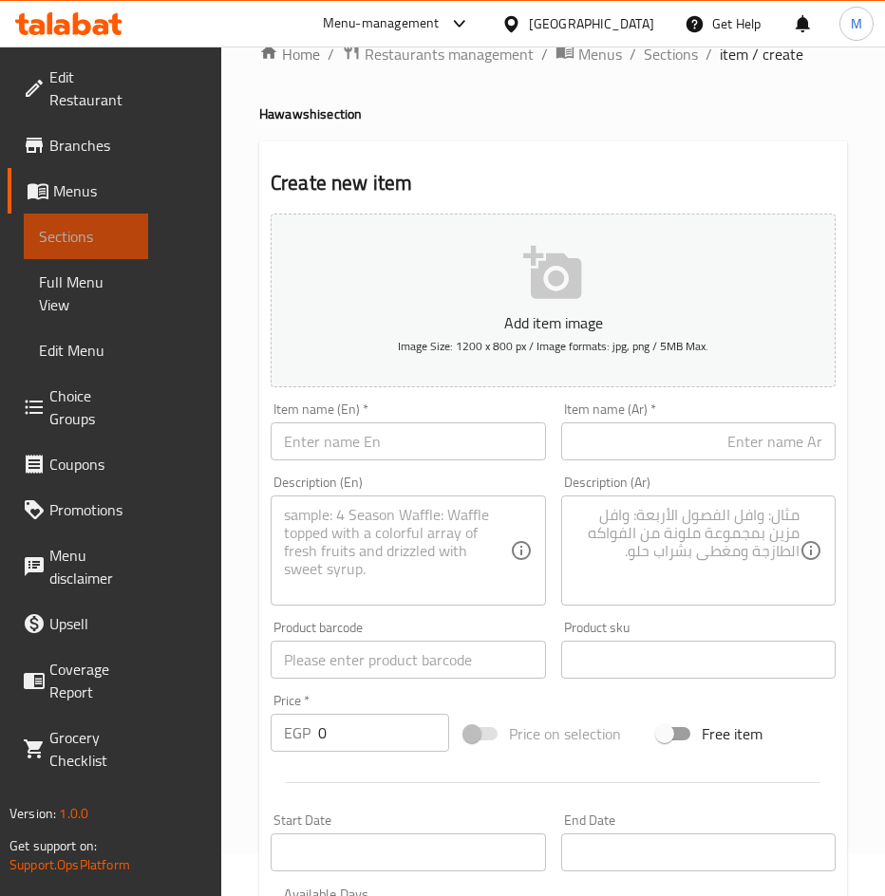
click at [73, 247] on span "Sections" at bounding box center [86, 236] width 94 height 23
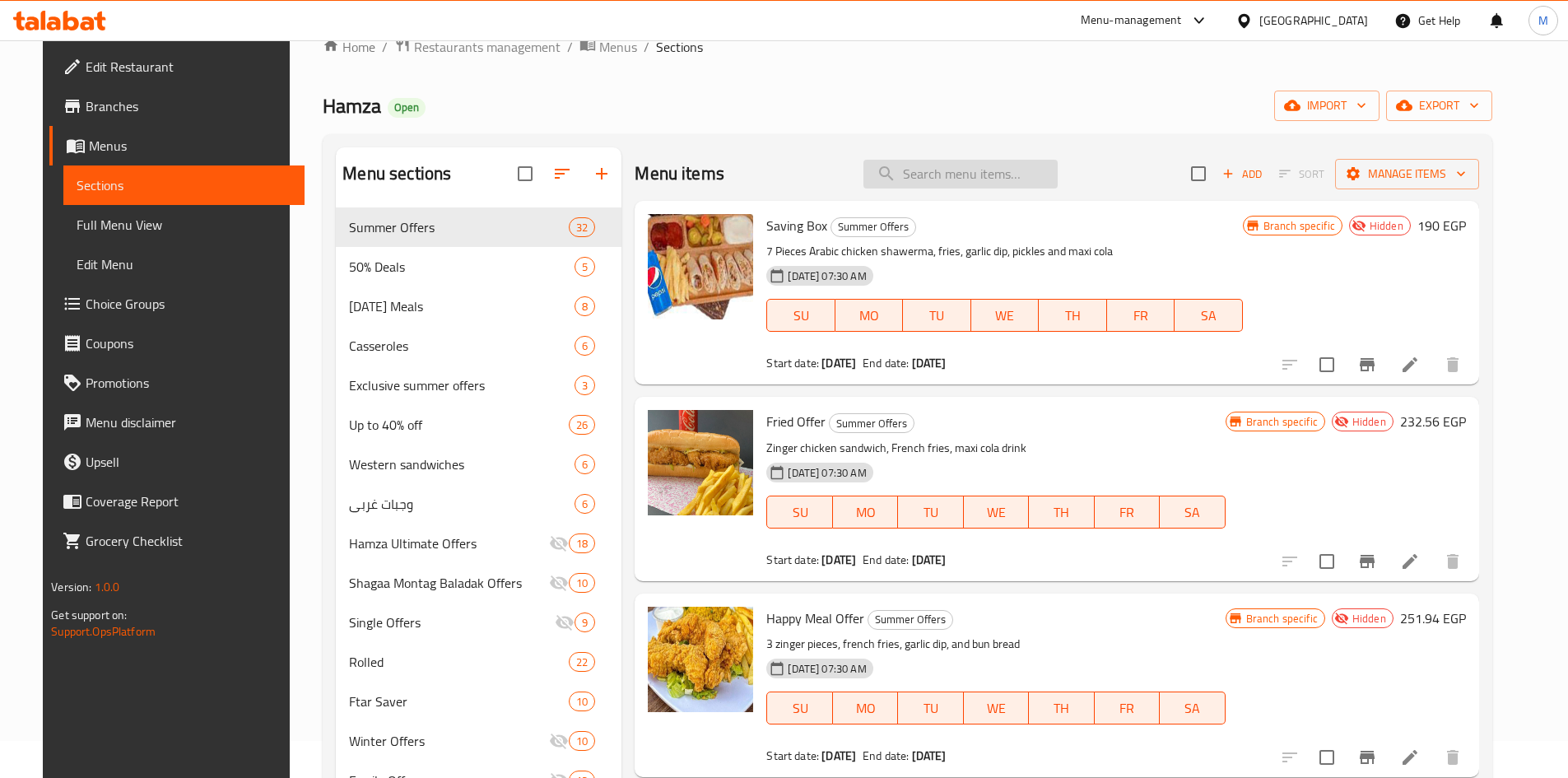
drag, startPoint x: 937, startPoint y: 176, endPoint x: 959, endPoint y: 170, distance: 22.8
click at [787, 174] on input "search" at bounding box center [961, 173] width 194 height 29
paste input "School Offer 3"
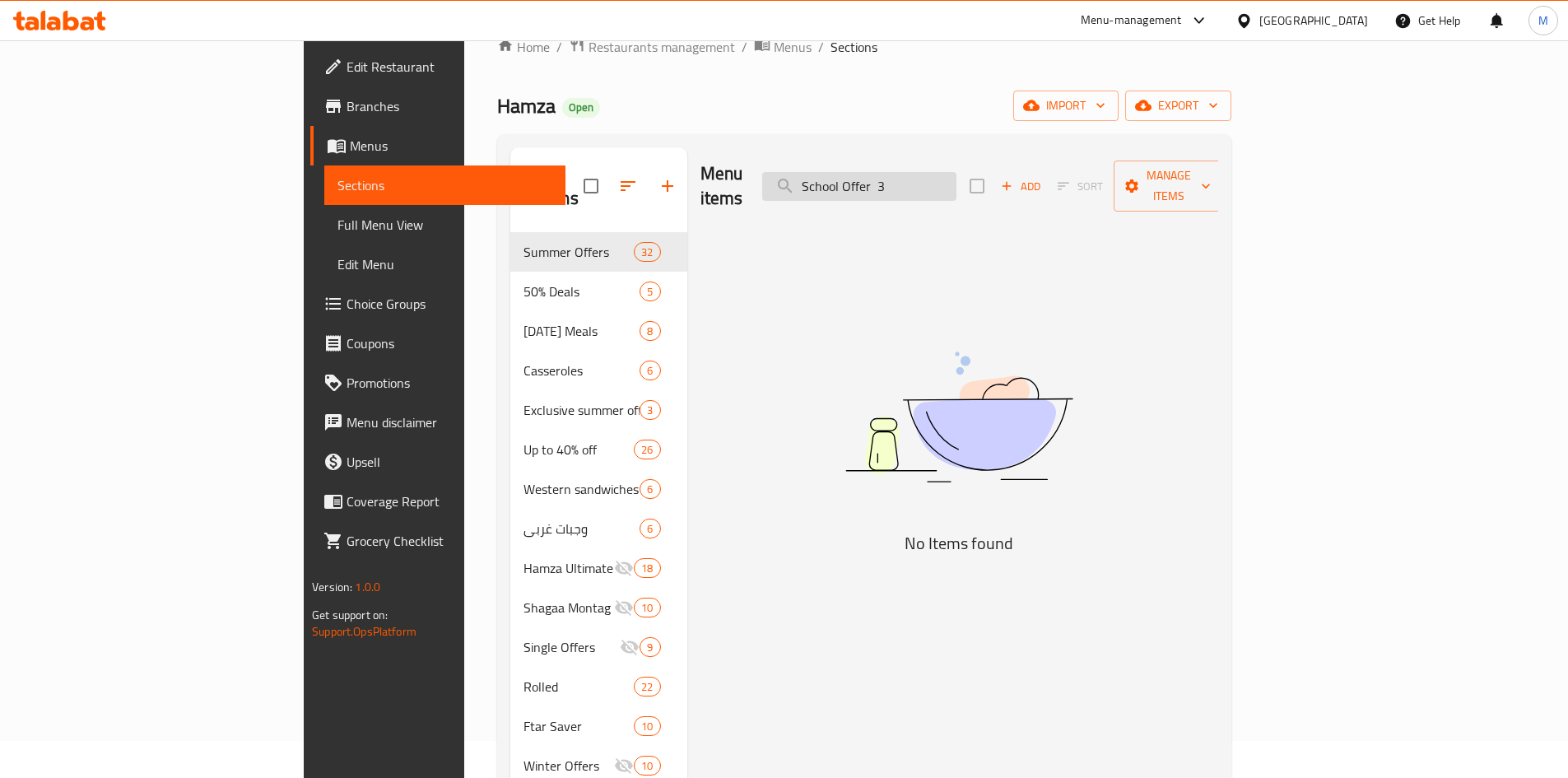
click at [787, 172] on input "School Offer 3" at bounding box center [859, 186] width 194 height 29
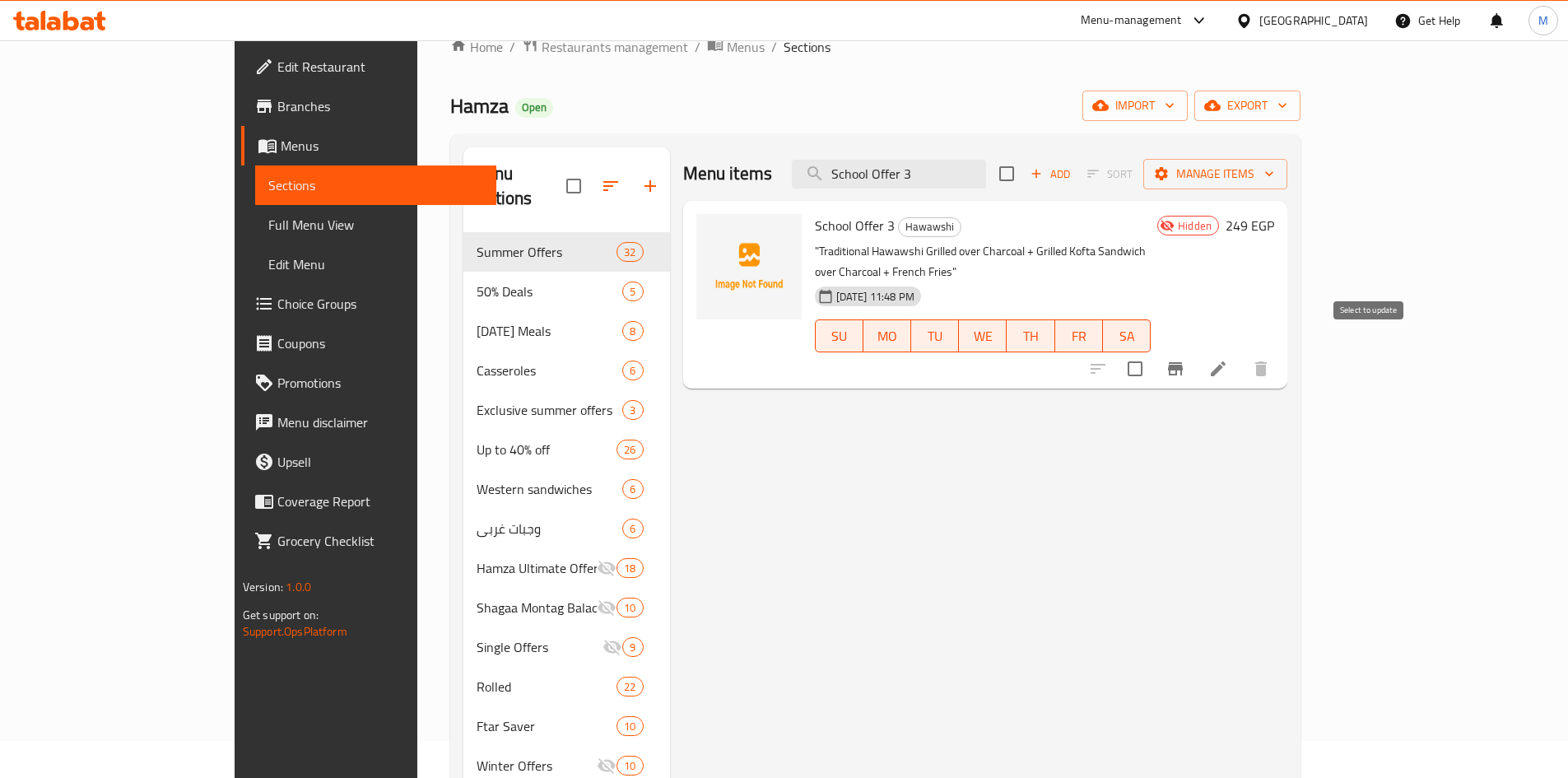
type input "School Offer 3"
click at [787, 351] on input "checkbox" at bounding box center [1135, 369] width 35 height 35
checkbox input "true"
click at [787, 181] on span "Manage items" at bounding box center [1216, 174] width 118 height 21
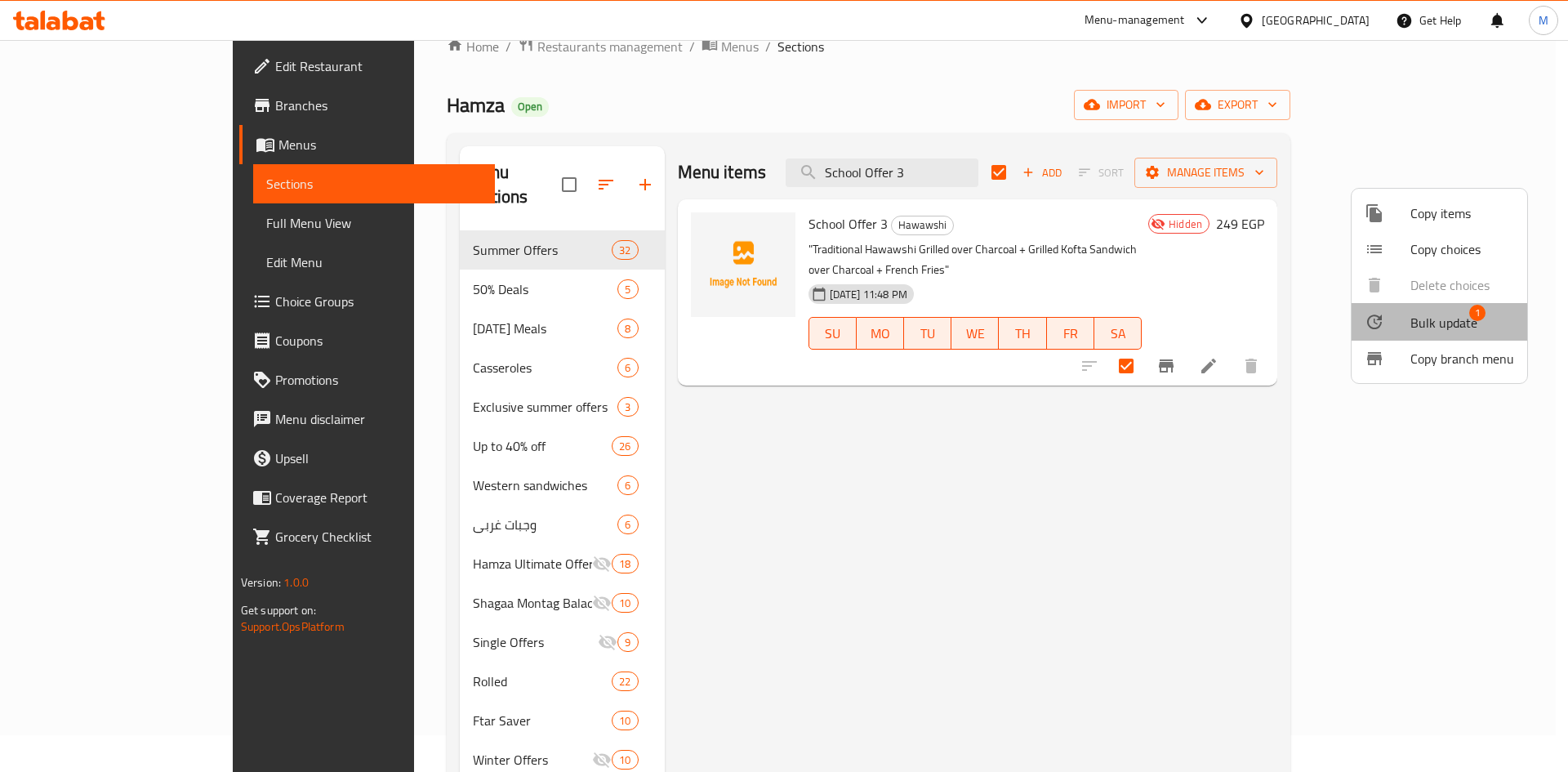
click at [781, 329] on span "Bulk update" at bounding box center [1443, 323] width 67 height 20
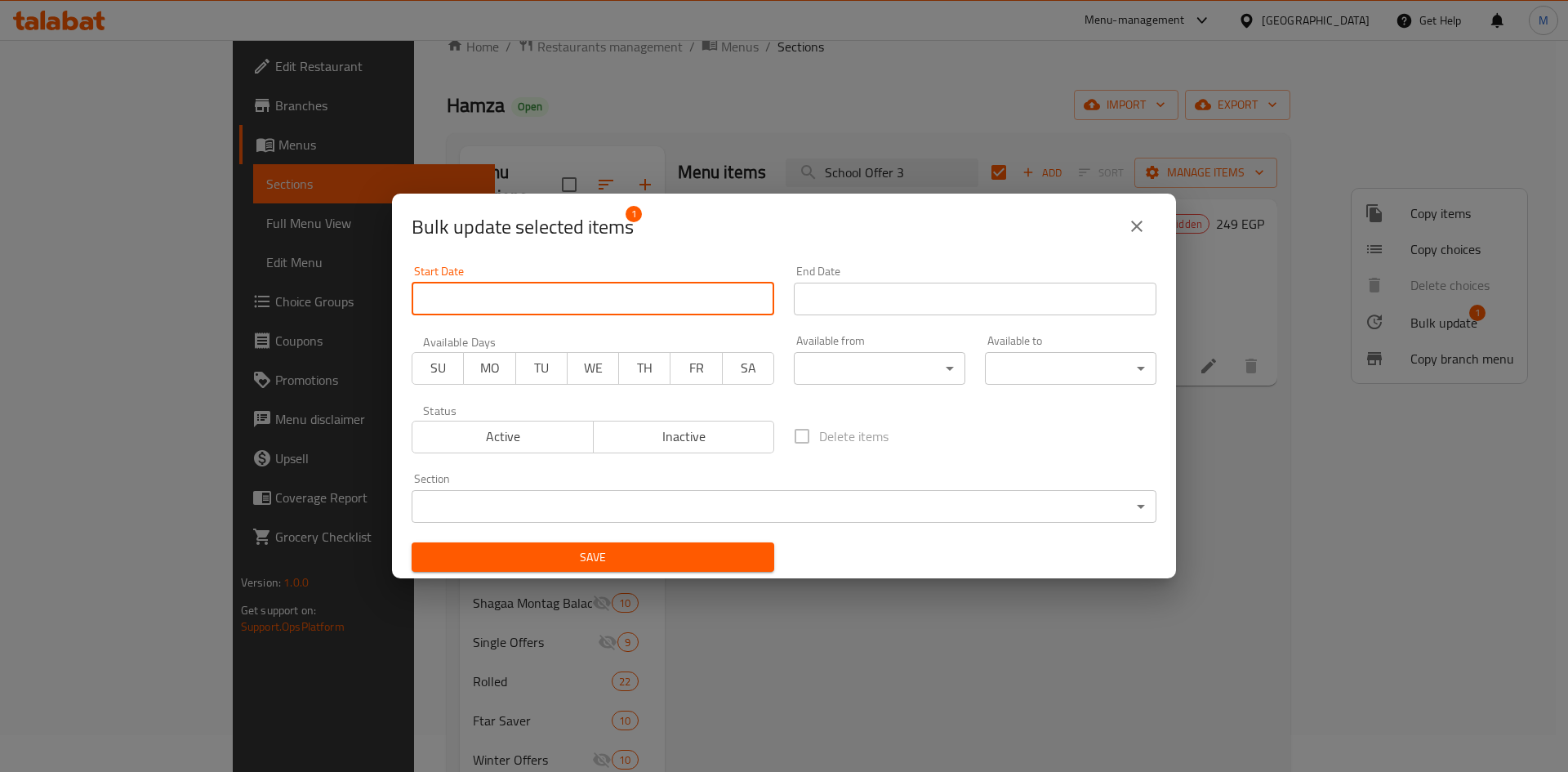
click at [467, 311] on input "Start Date" at bounding box center [592, 299] width 362 height 33
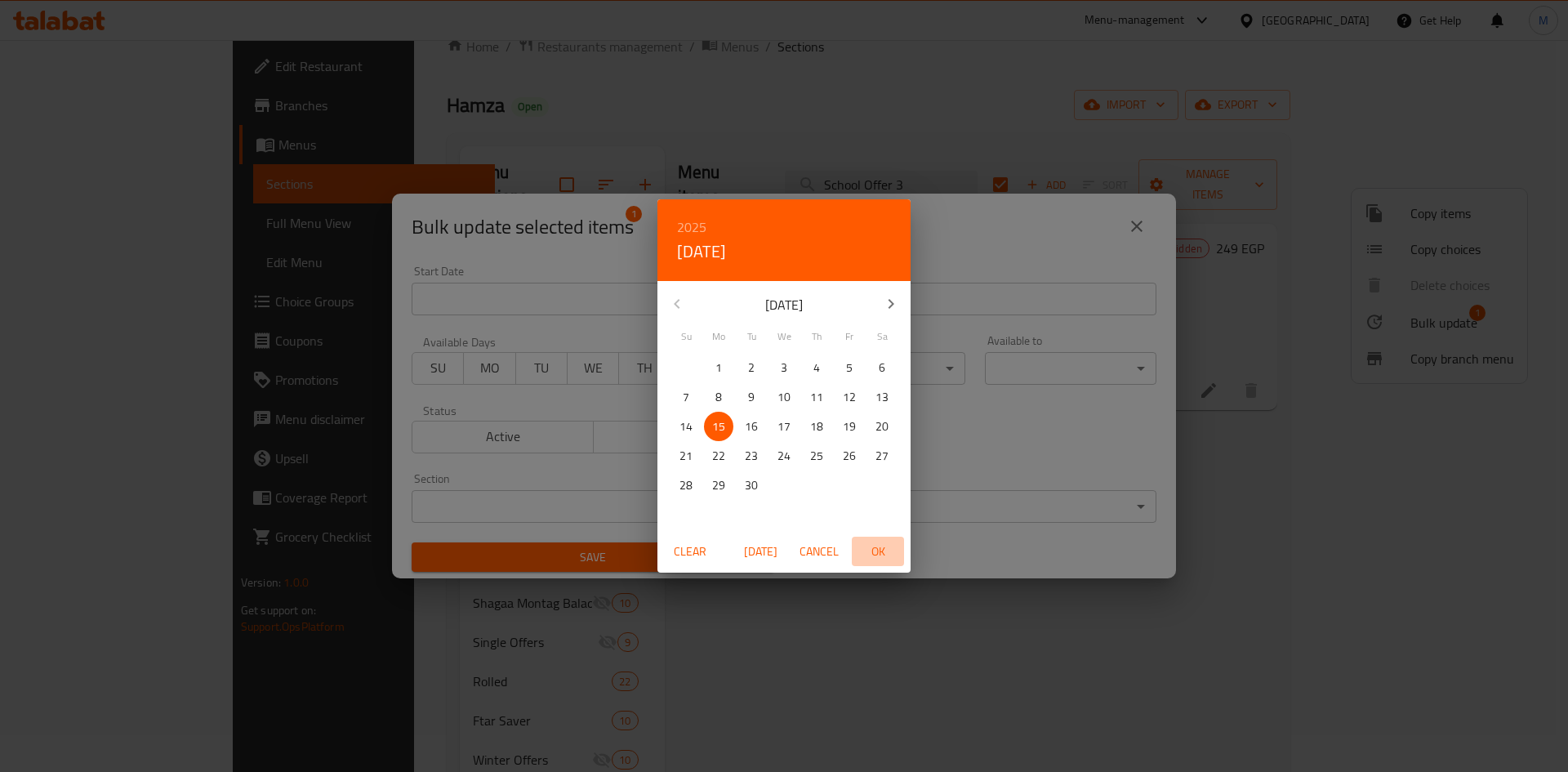
click at [781, 551] on span "OK" at bounding box center [878, 552] width 40 height 21
type input "15-09-2025"
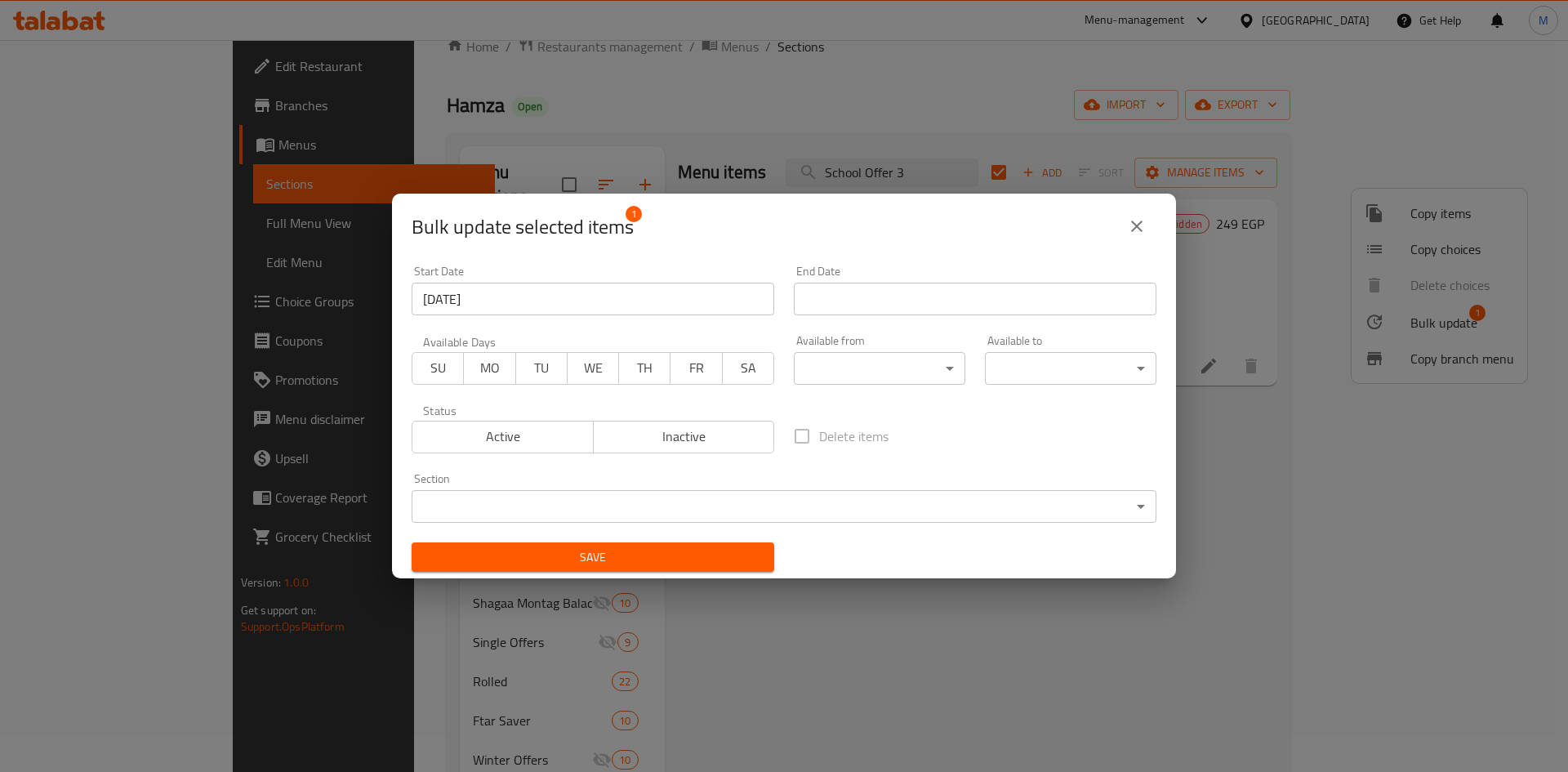
click at [781, 258] on div "End Date End Date" at bounding box center [975, 290] width 382 height 70
click at [781, 299] on input "Start Date" at bounding box center [975, 299] width 362 height 33
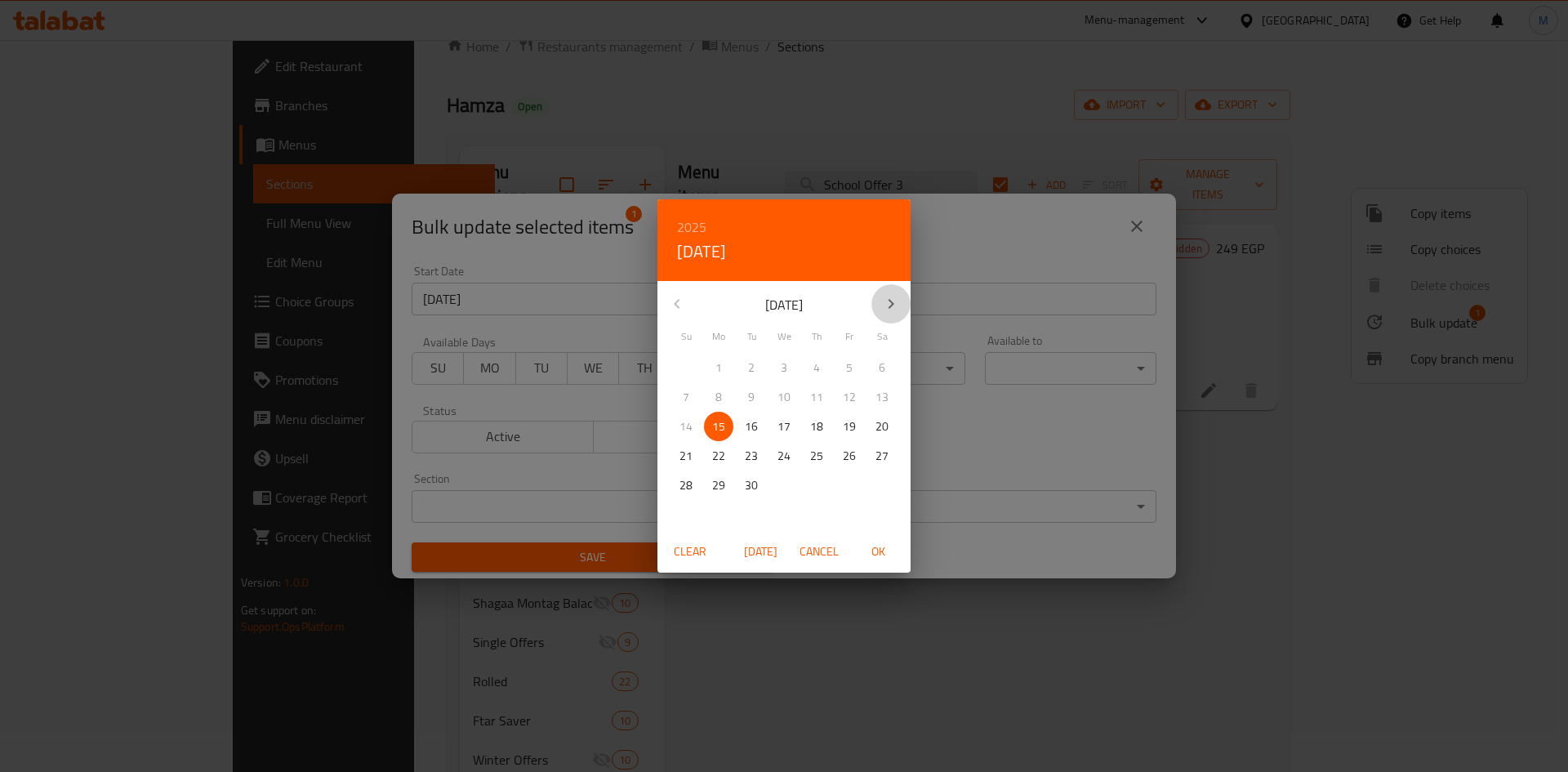
click at [781, 307] on icon "button" at bounding box center [890, 304] width 20 height 20
click at [682, 300] on icon "button" at bounding box center [677, 304] width 20 height 20
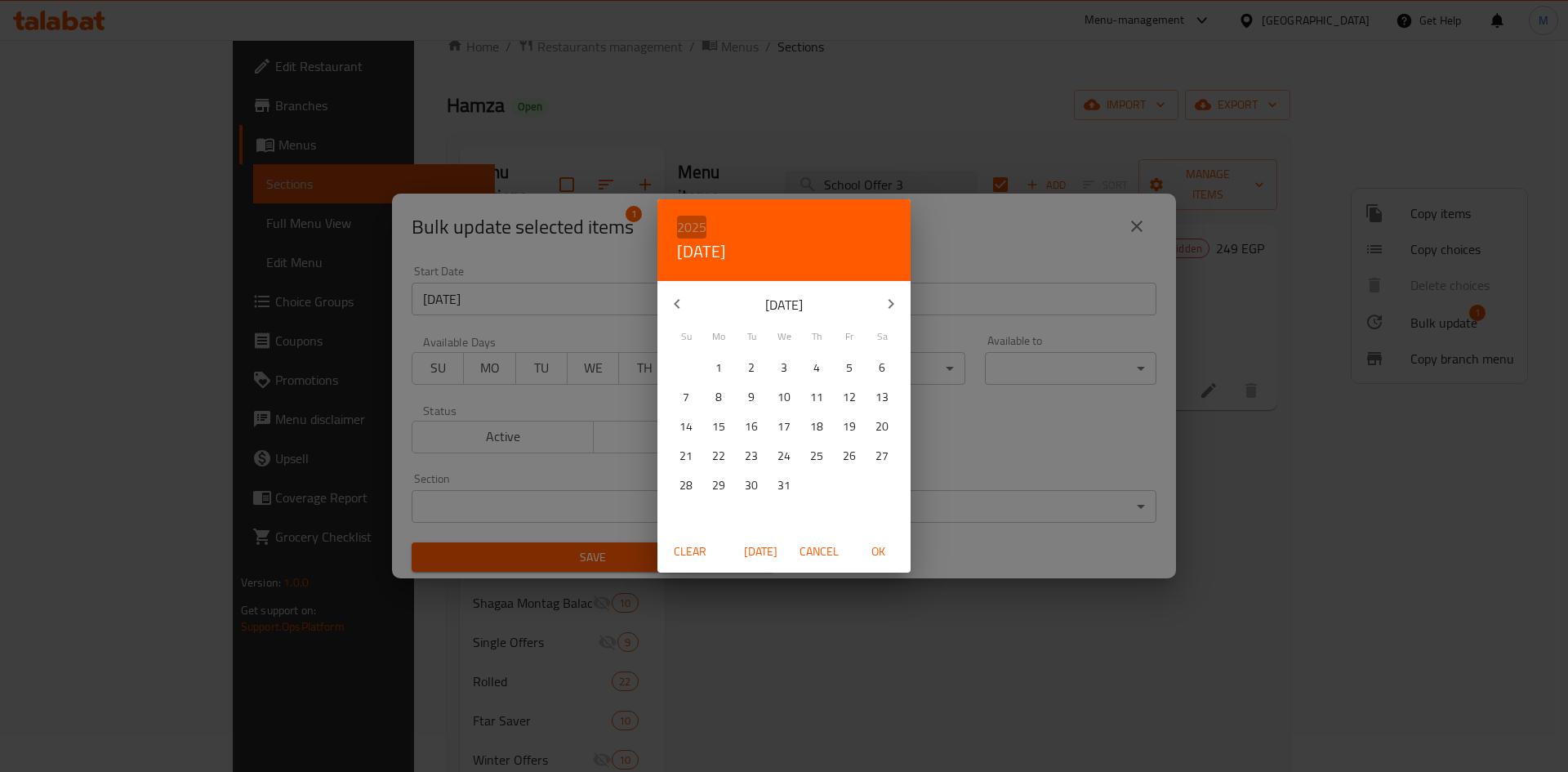
click at [691, 221] on h6 "2025" at bounding box center [692, 227] width 29 height 23
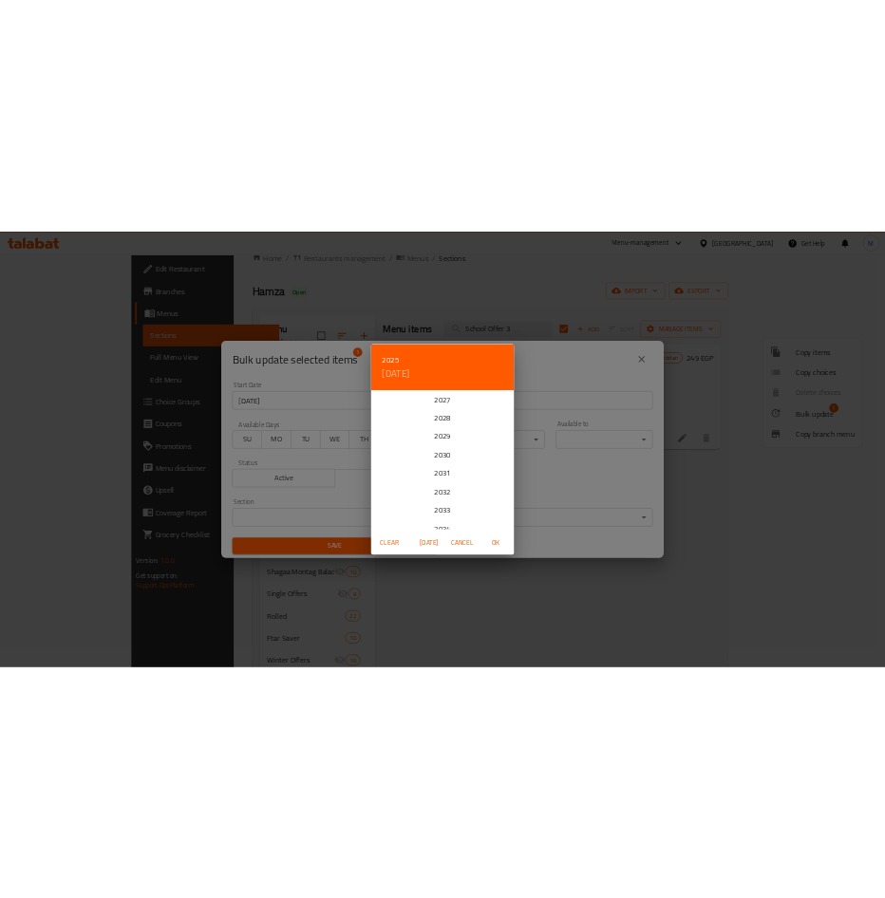
scroll to position [380, 0]
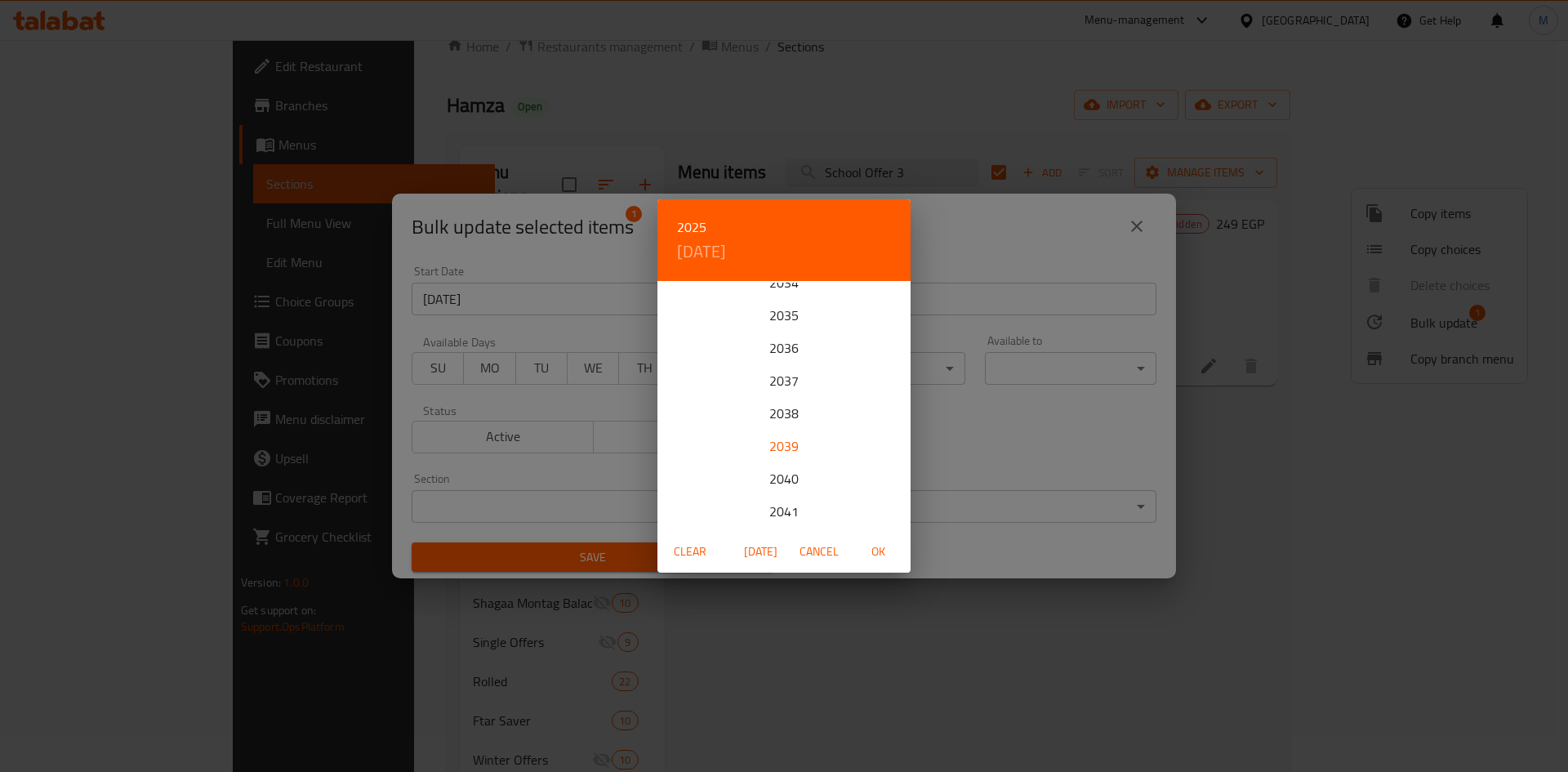
click at [781, 440] on div "2039" at bounding box center [784, 446] width 253 height 33
click at [781, 306] on icon "button" at bounding box center [890, 304] width 20 height 20
click at [781, 480] on span "31" at bounding box center [882, 485] width 29 height 21
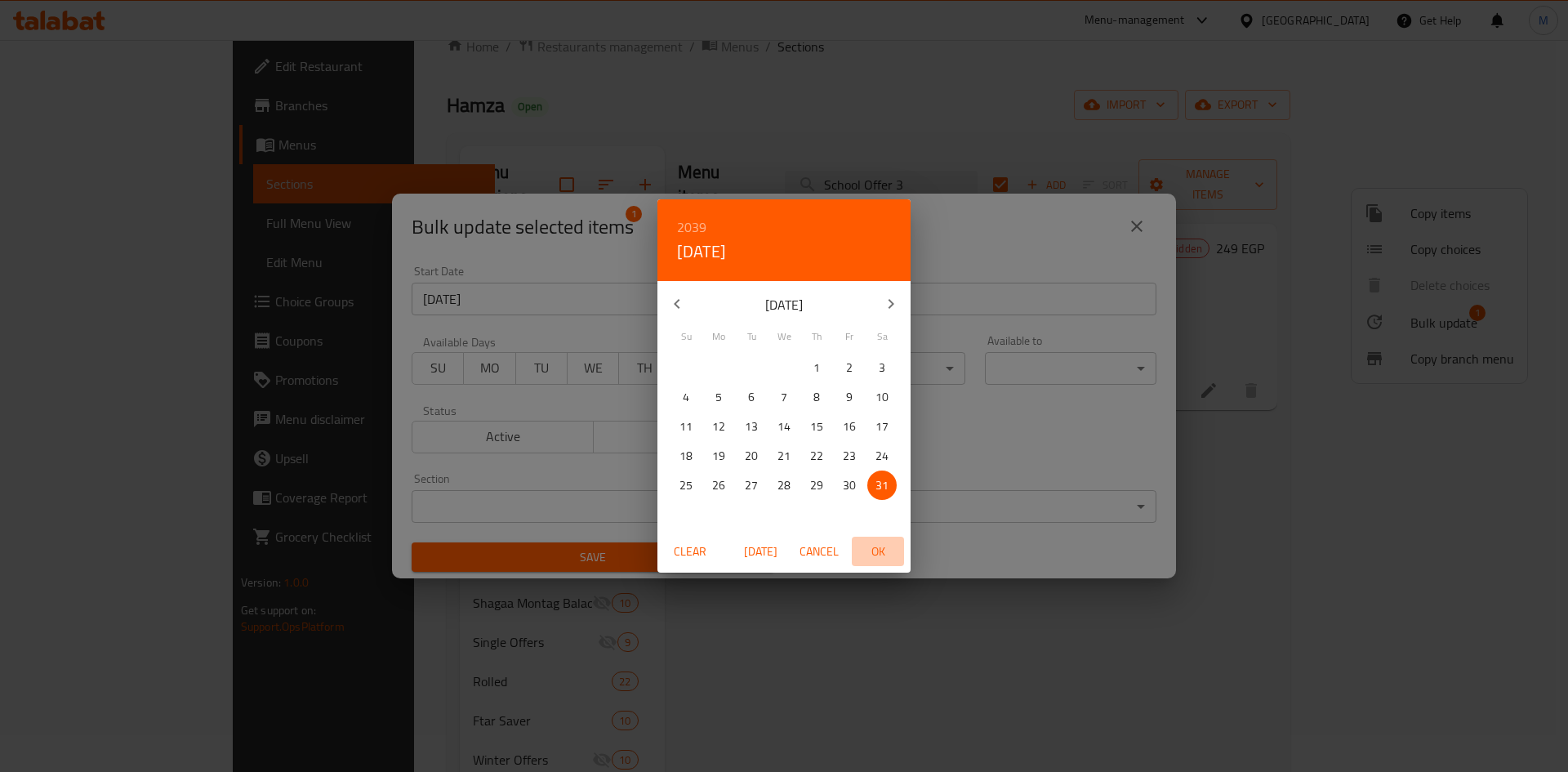
click at [781, 553] on span "OK" at bounding box center [878, 552] width 40 height 21
type input "31-12-2039"
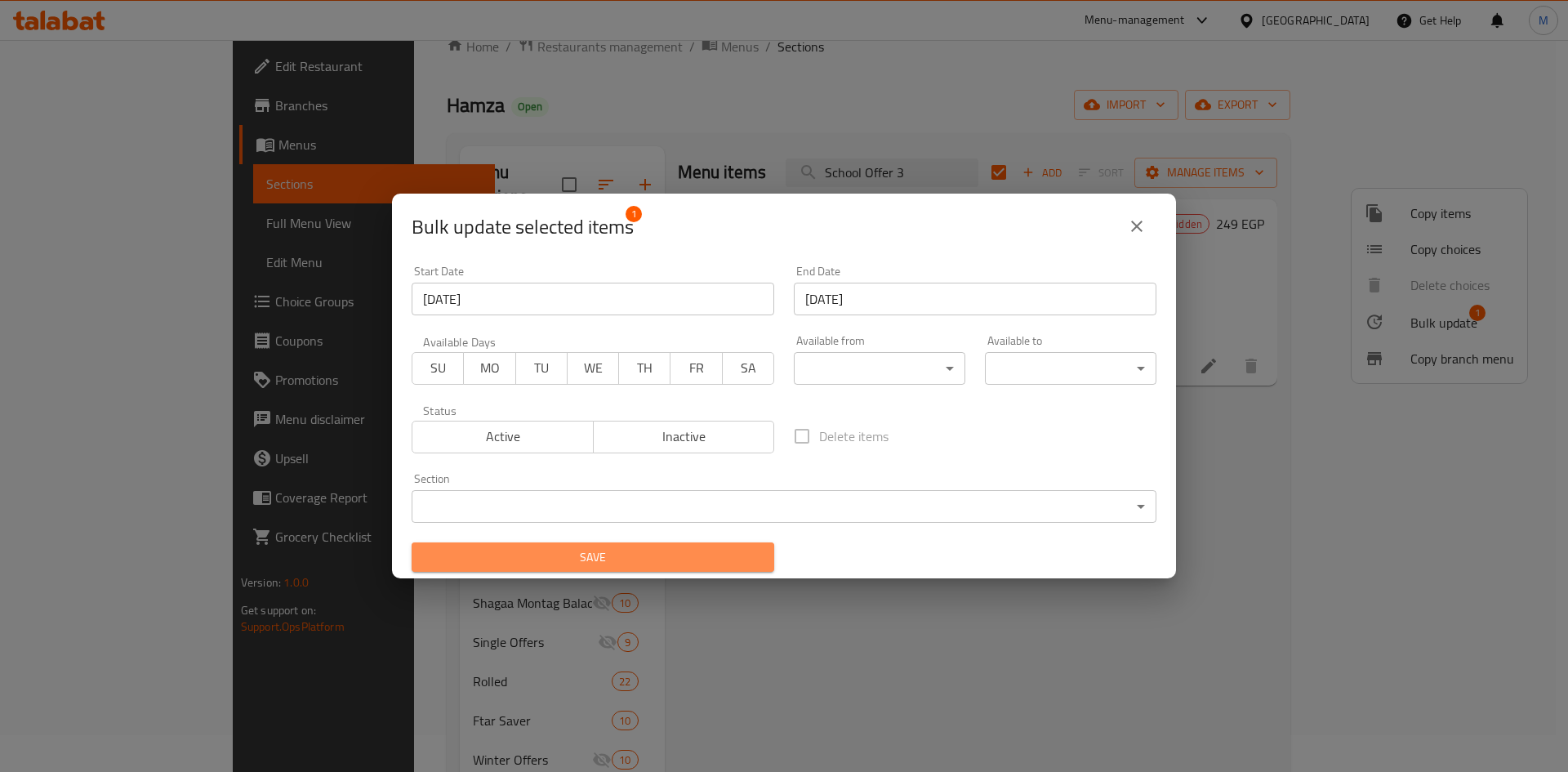
click at [609, 563] on span "Save" at bounding box center [593, 558] width 336 height 21
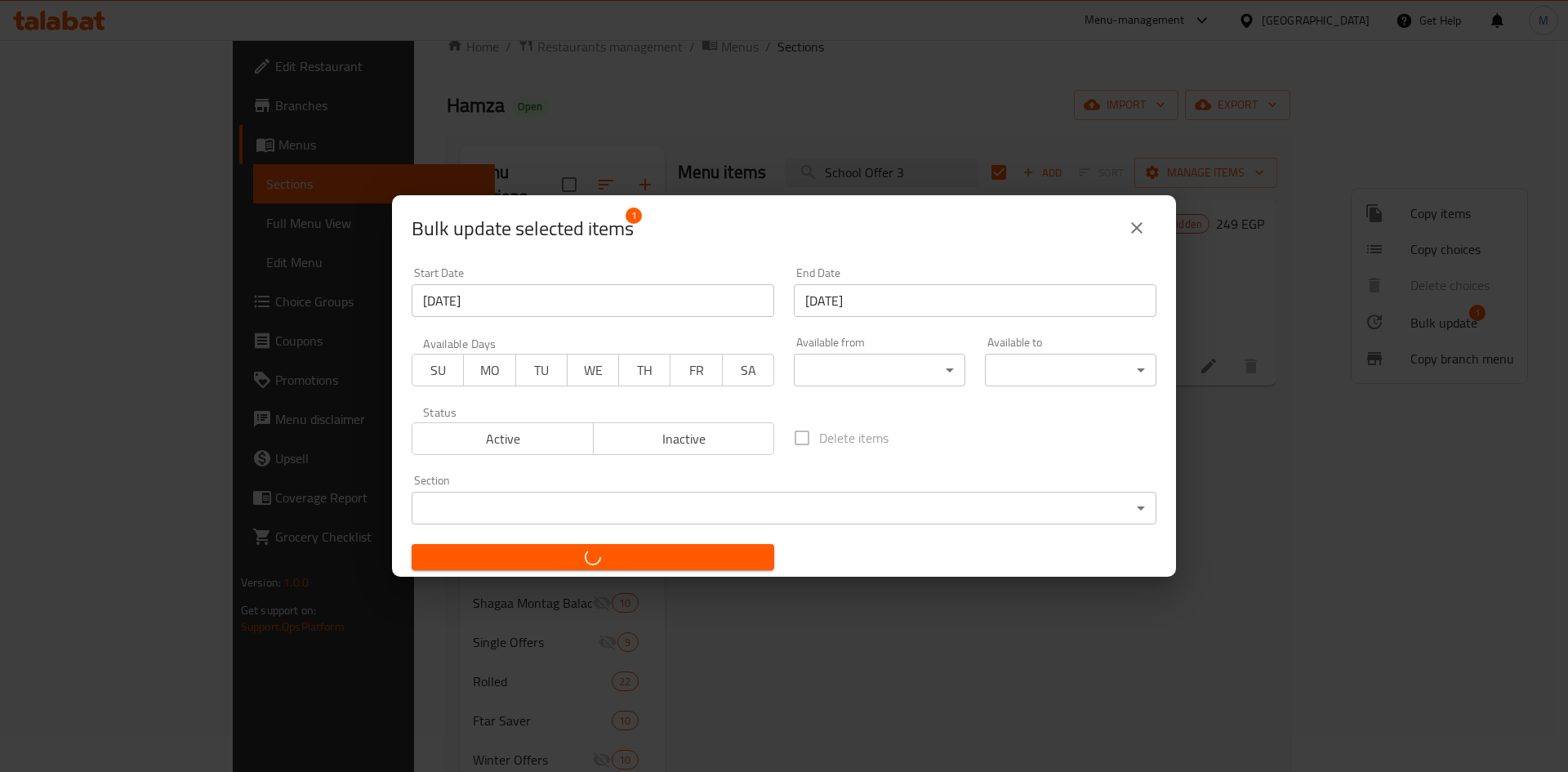
checkbox input "false"
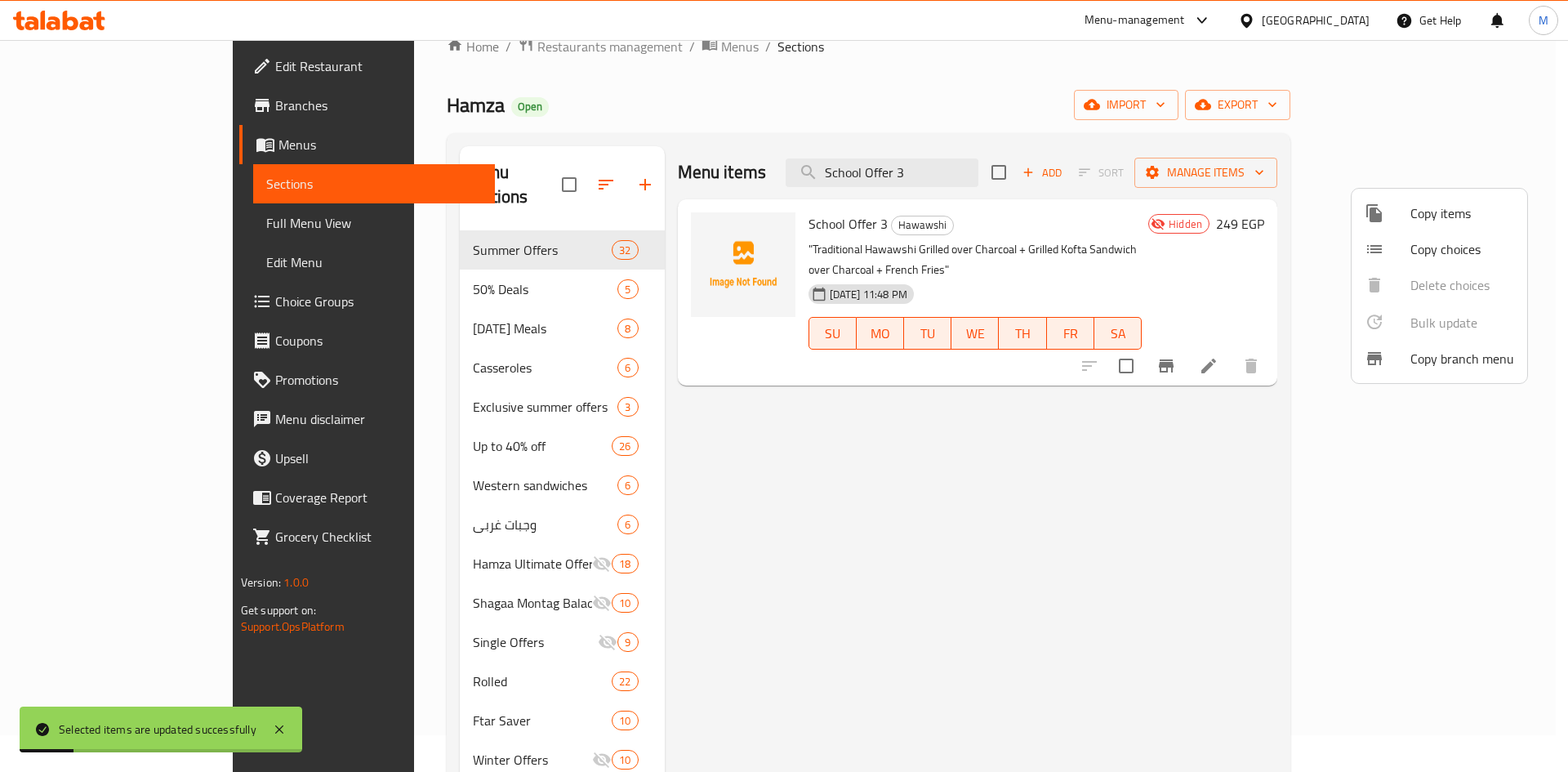
click at [781, 628] on div at bounding box center [784, 386] width 1568 height 772
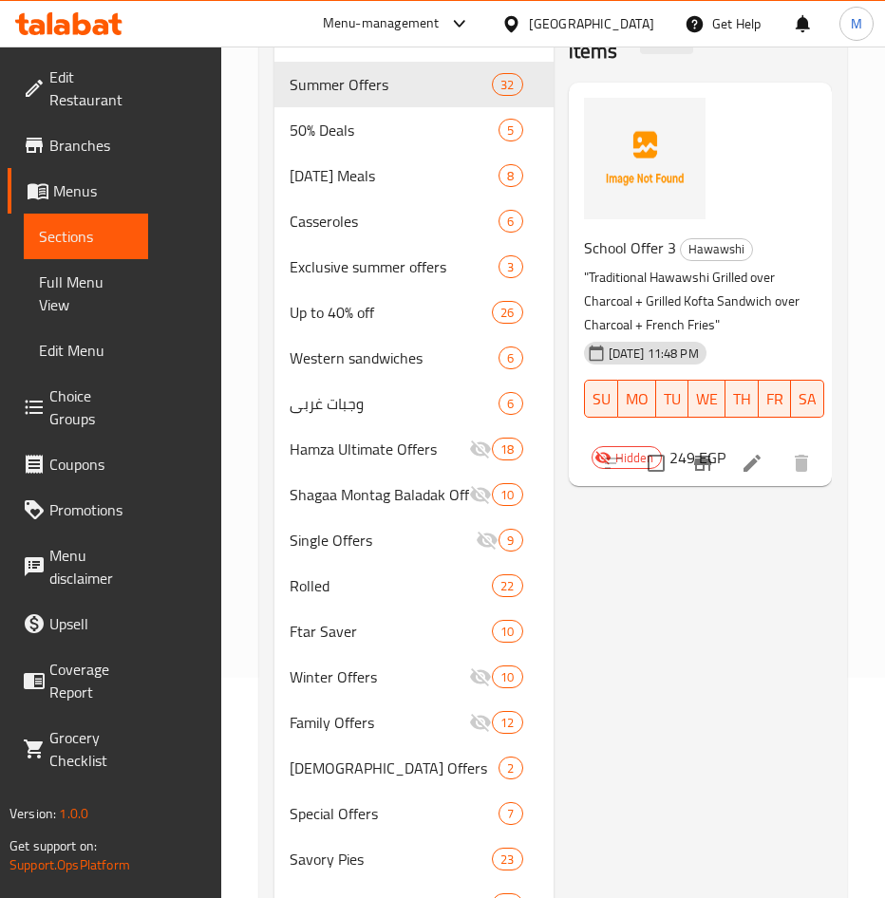
scroll to position [422, 0]
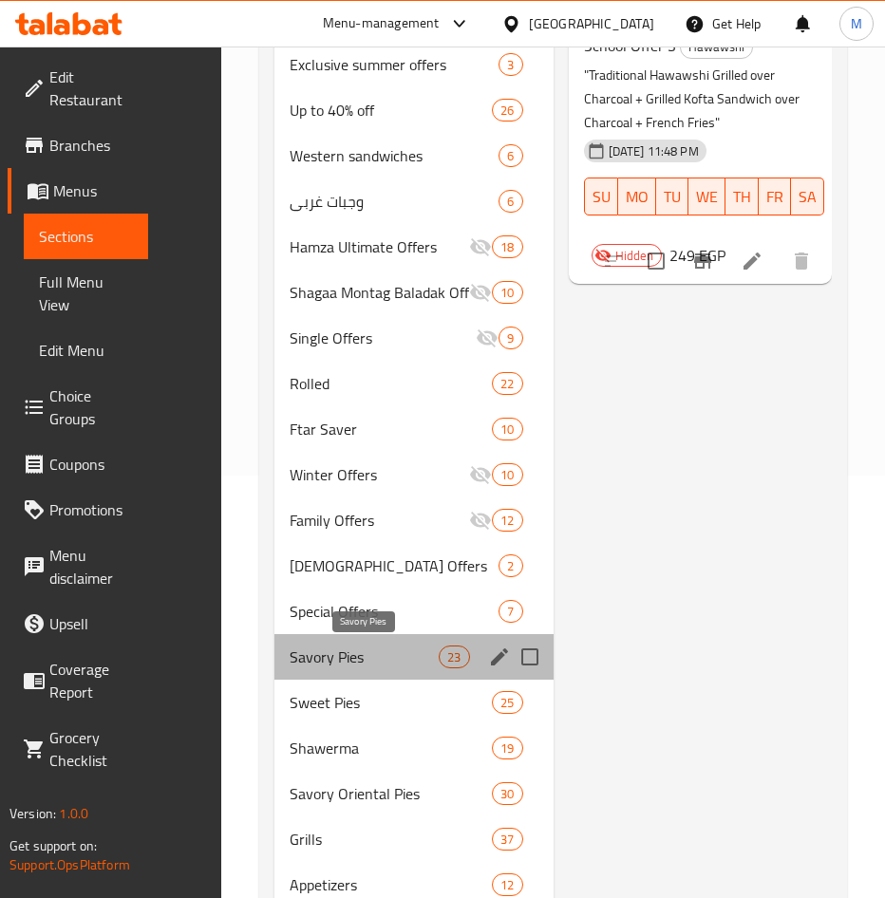
click at [341, 652] on span "Savory Pies" at bounding box center [364, 656] width 149 height 23
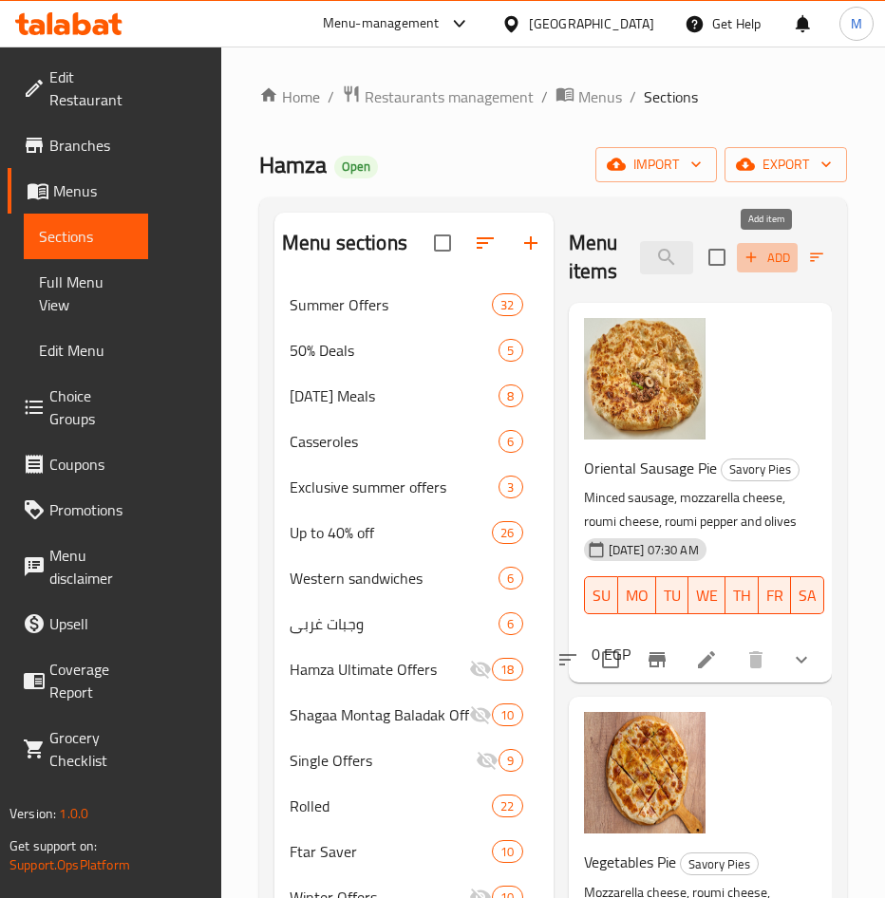
click at [758, 261] on icon "button" at bounding box center [750, 257] width 17 height 17
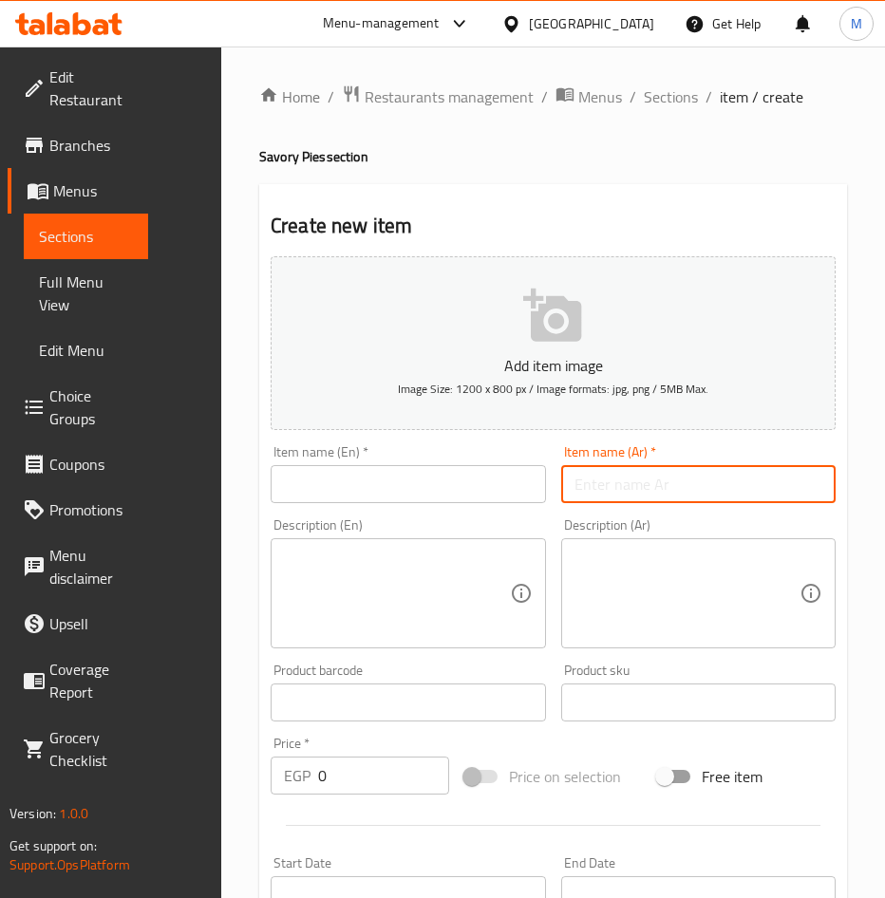
click at [675, 480] on input "text" at bounding box center [698, 484] width 275 height 38
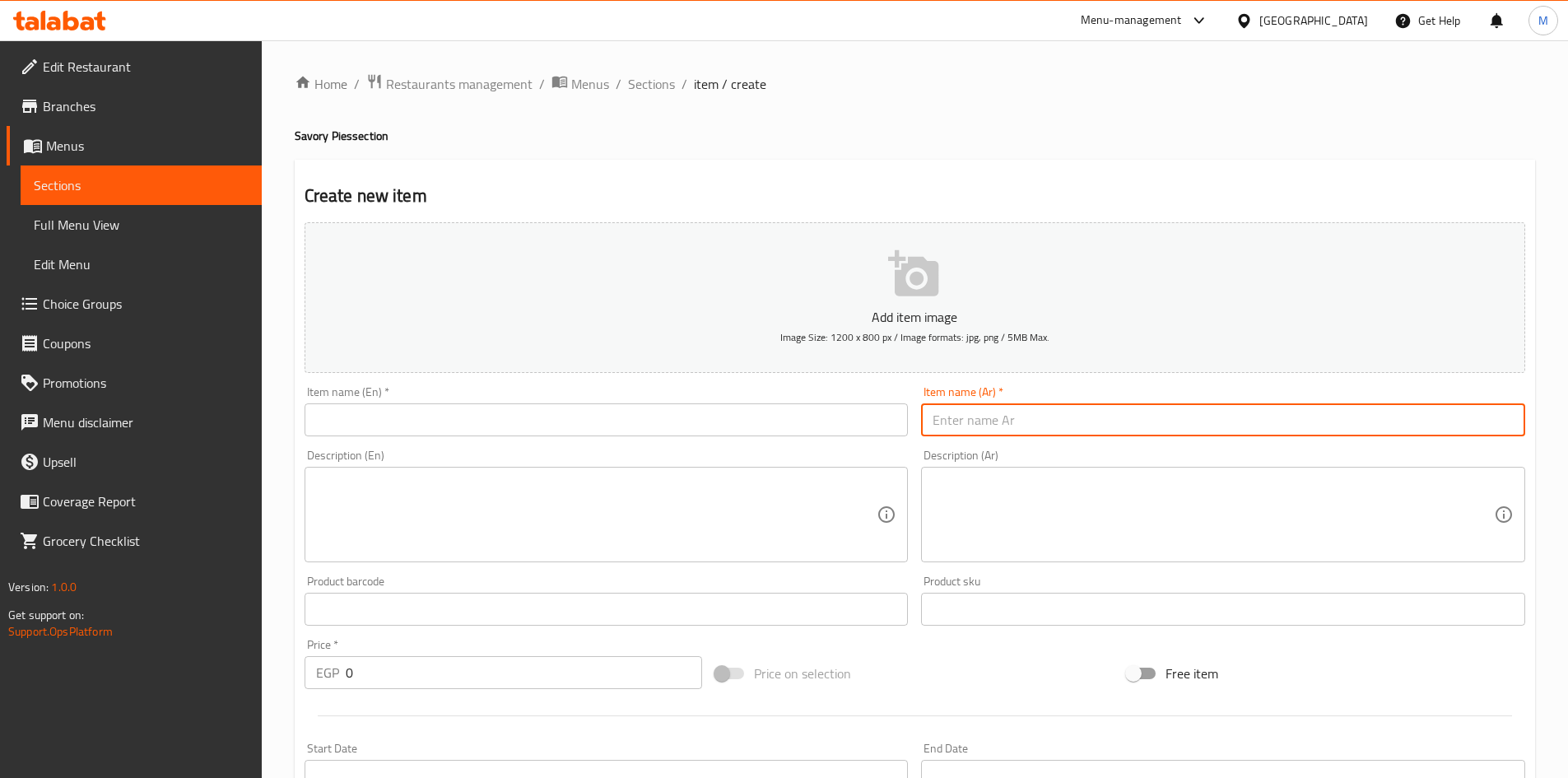
click at [58, 179] on span "Sections" at bounding box center [141, 185] width 215 height 20
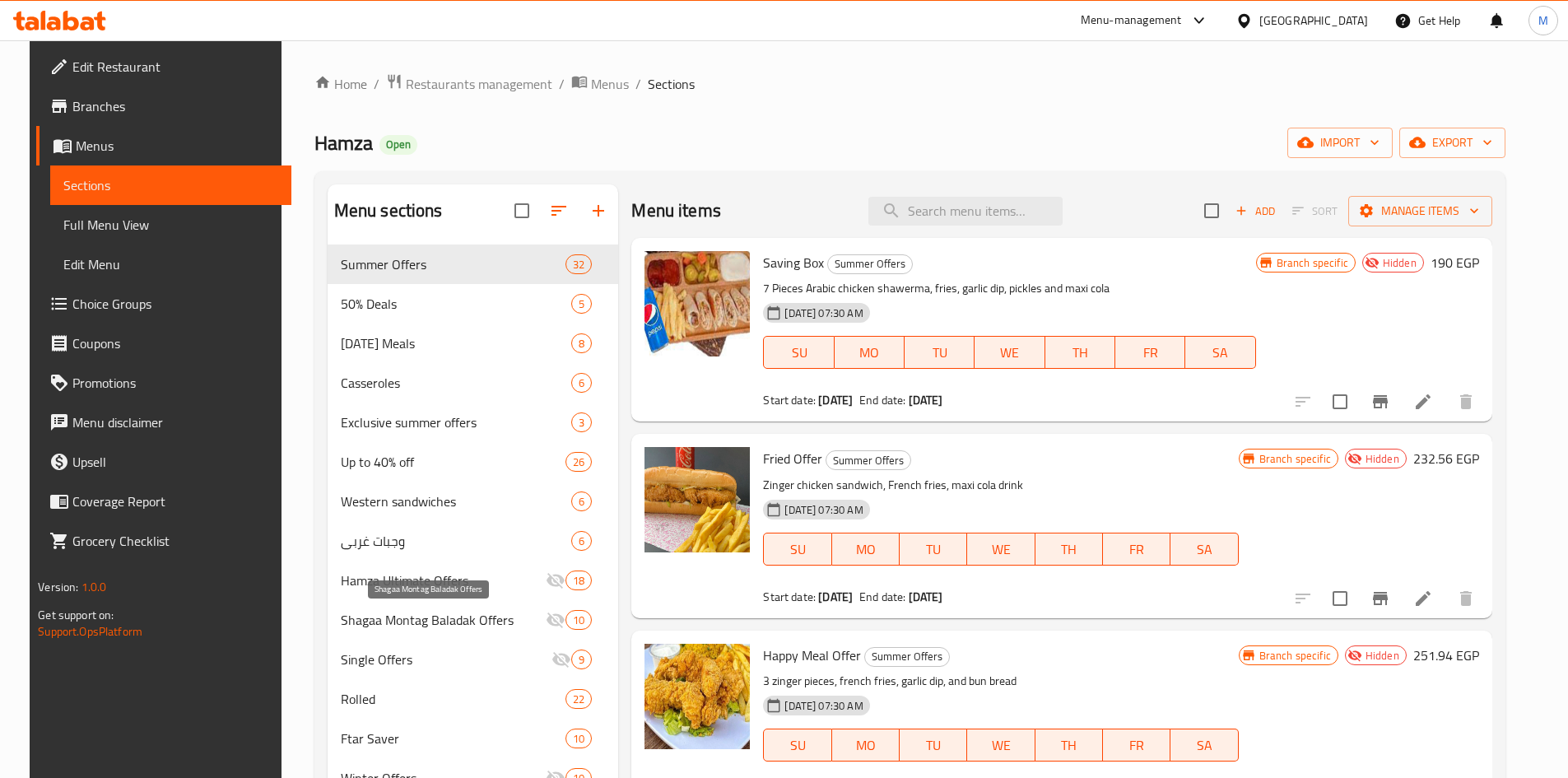
scroll to position [412, 0]
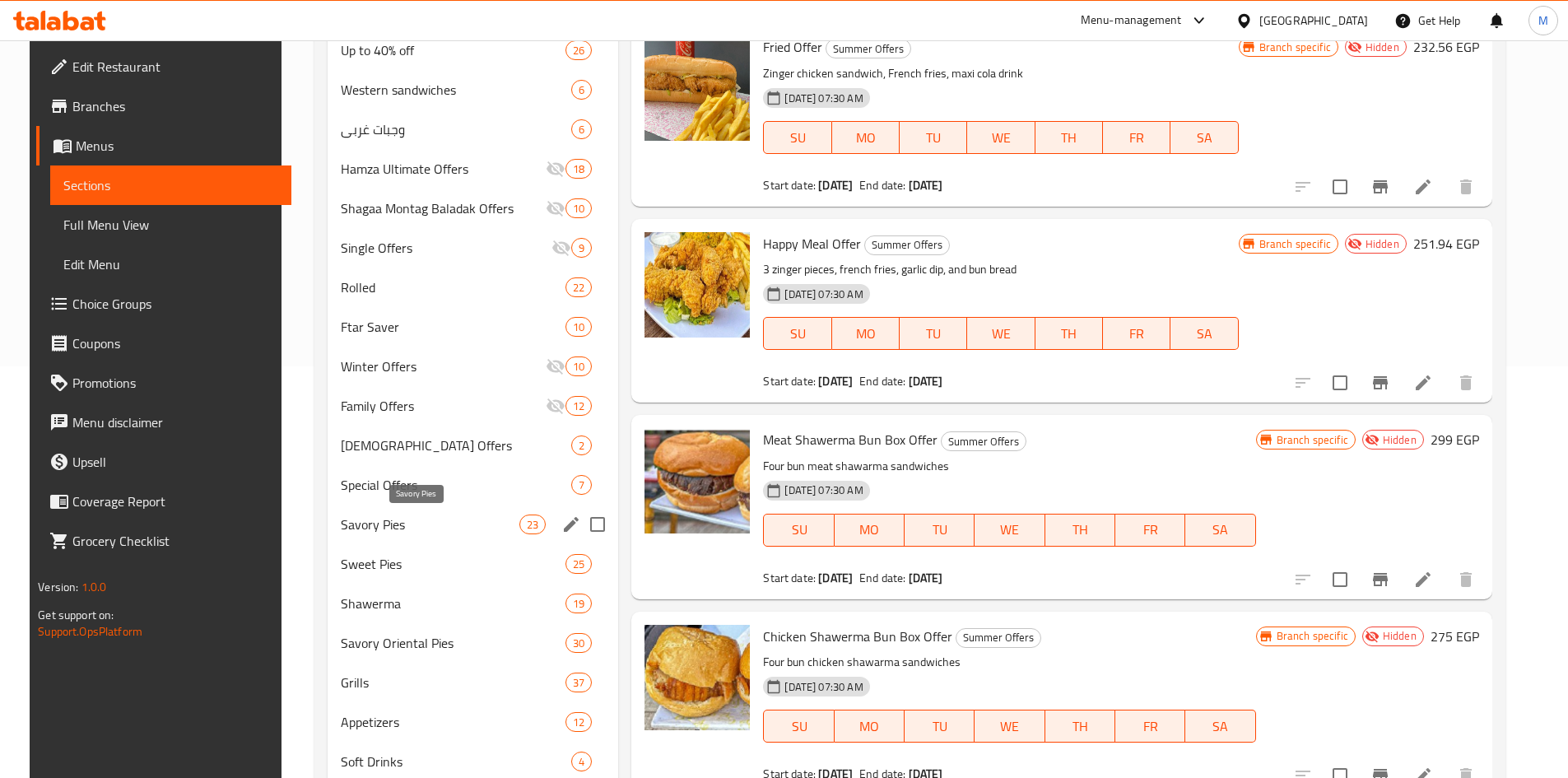
drag, startPoint x: 365, startPoint y: 531, endPoint x: 569, endPoint y: 552, distance: 205.1
click at [365, 526] on span "Savory Pies" at bounding box center [430, 524] width 179 height 20
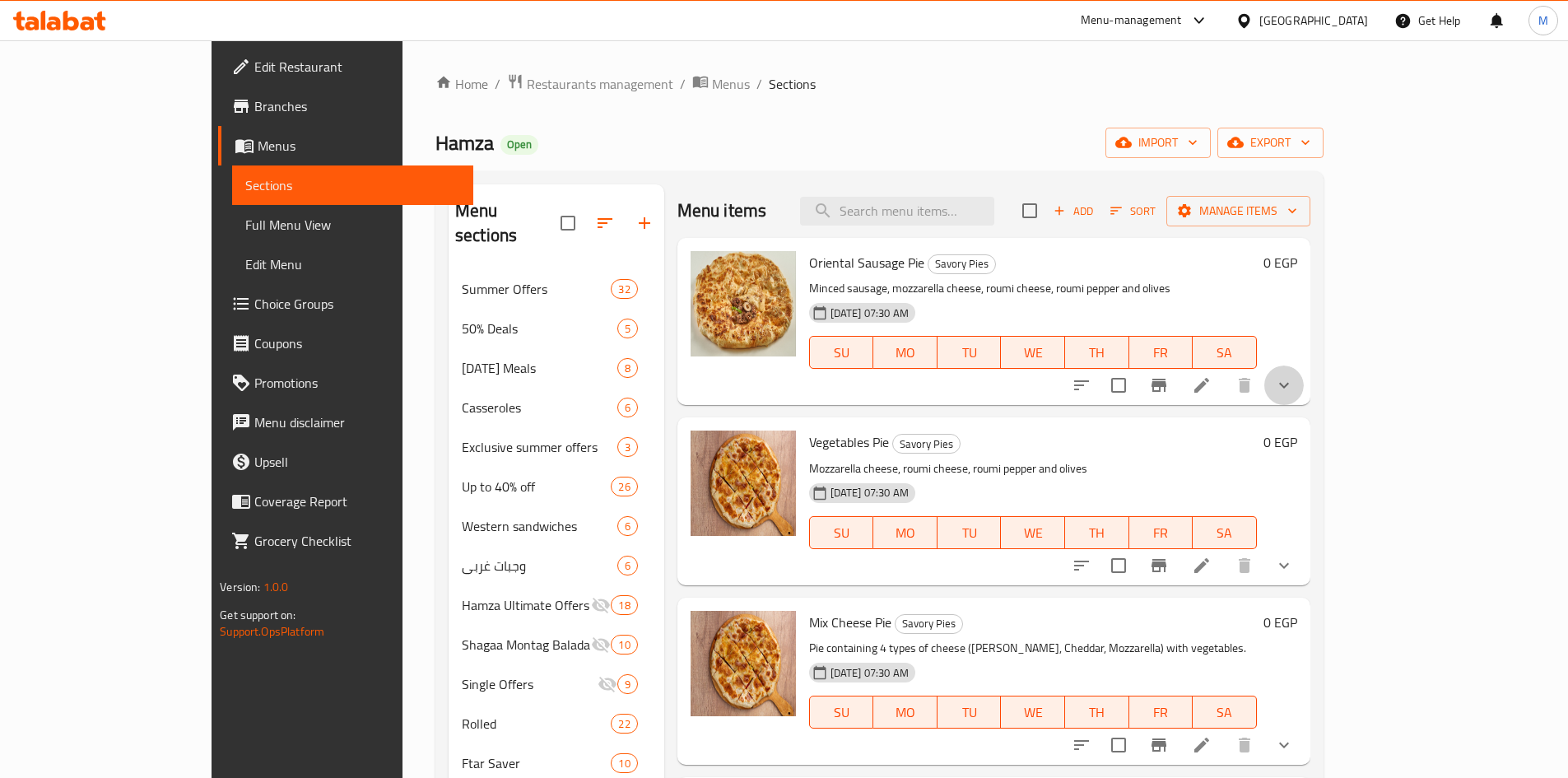
click at [787, 387] on button "show more" at bounding box center [1284, 385] width 40 height 40
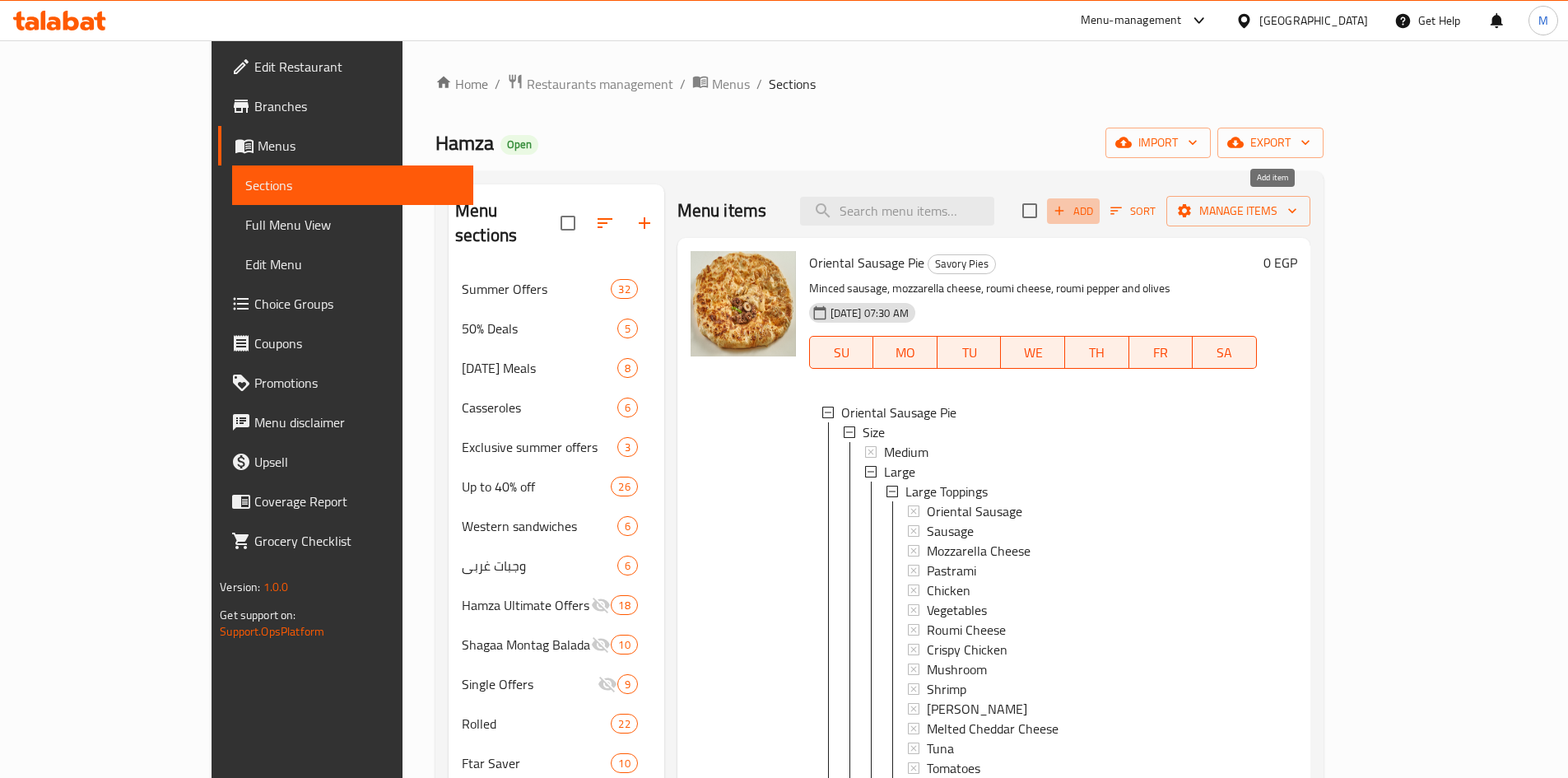
click at [787, 217] on span "Add" at bounding box center [1073, 212] width 44 height 19
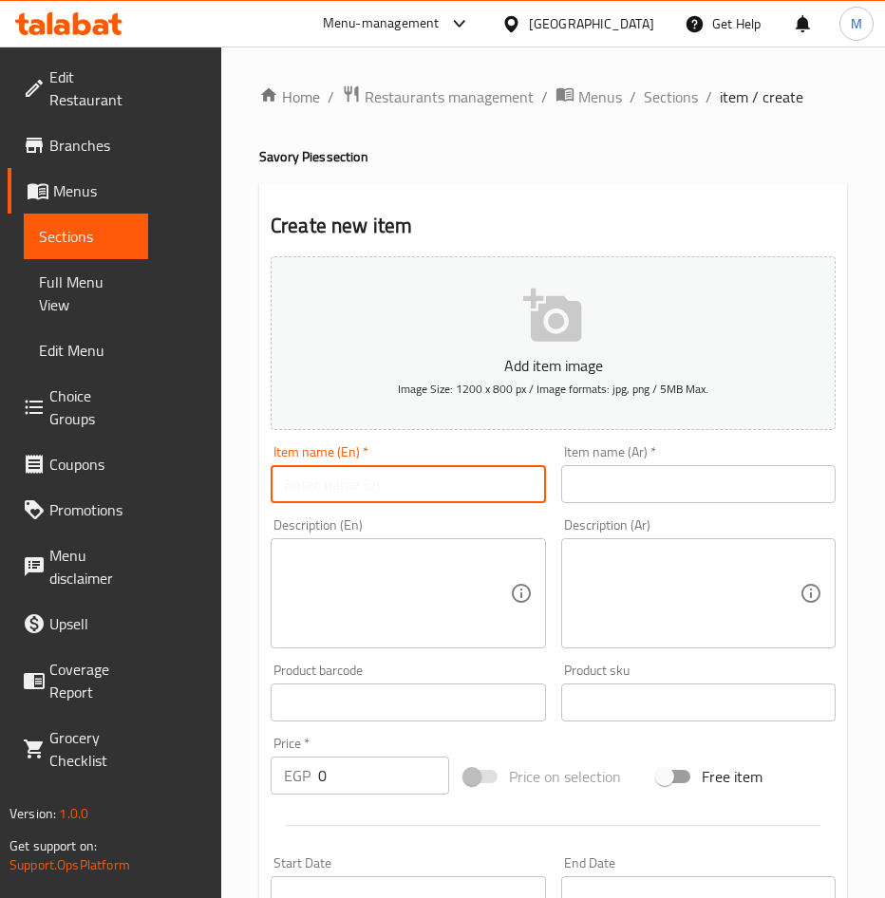
drag, startPoint x: 346, startPoint y: 477, endPoint x: 570, endPoint y: 471, distance: 223.1
click at [346, 477] on input "text" at bounding box center [408, 484] width 275 height 38
paste input "School Offer 4"
type input "School Offer 4"
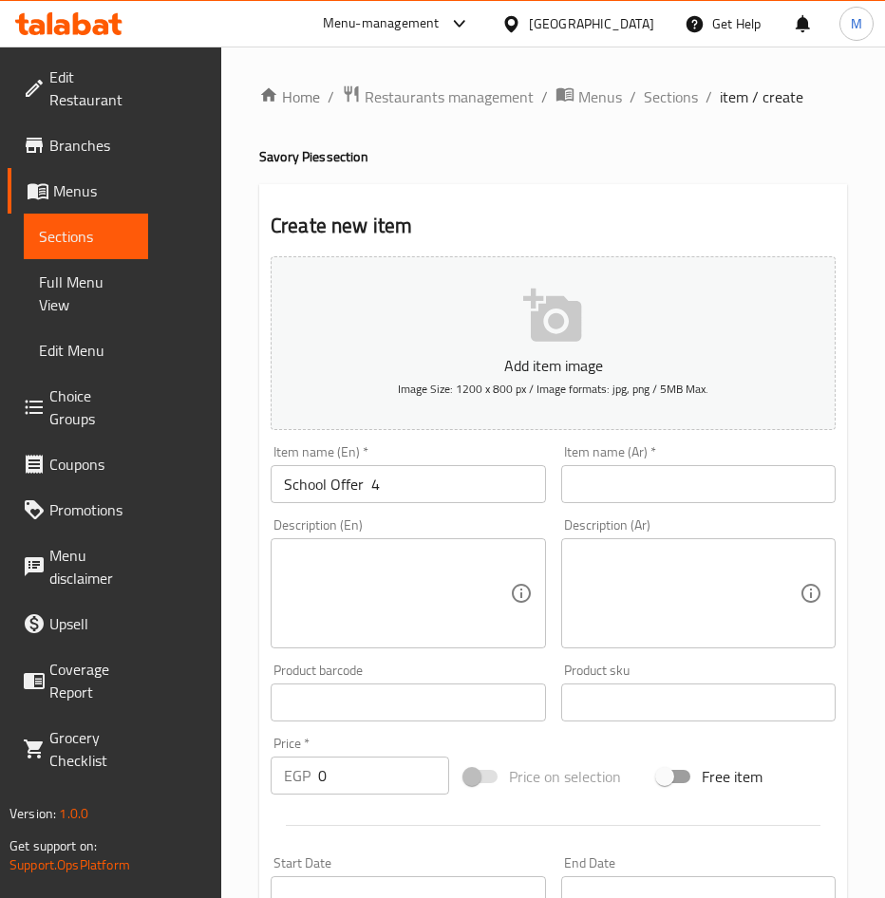
click at [611, 481] on input "text" at bounding box center [698, 484] width 275 height 38
paste input "عرض المدارس 4"
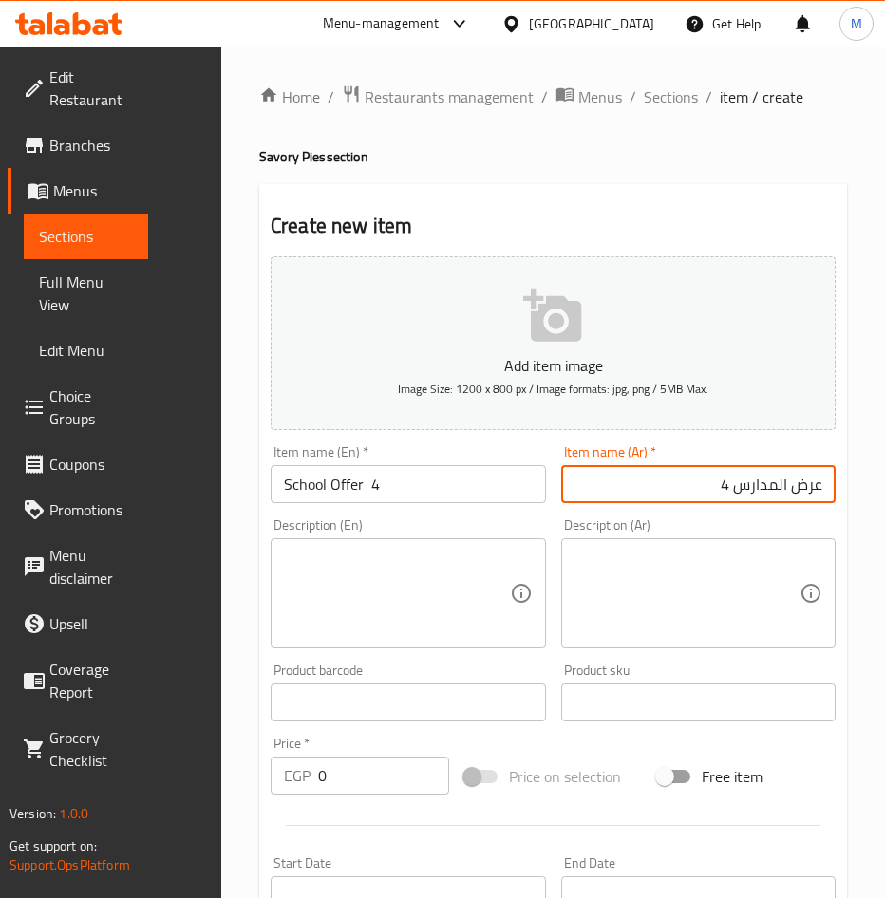
type input "عرض المدارس 4"
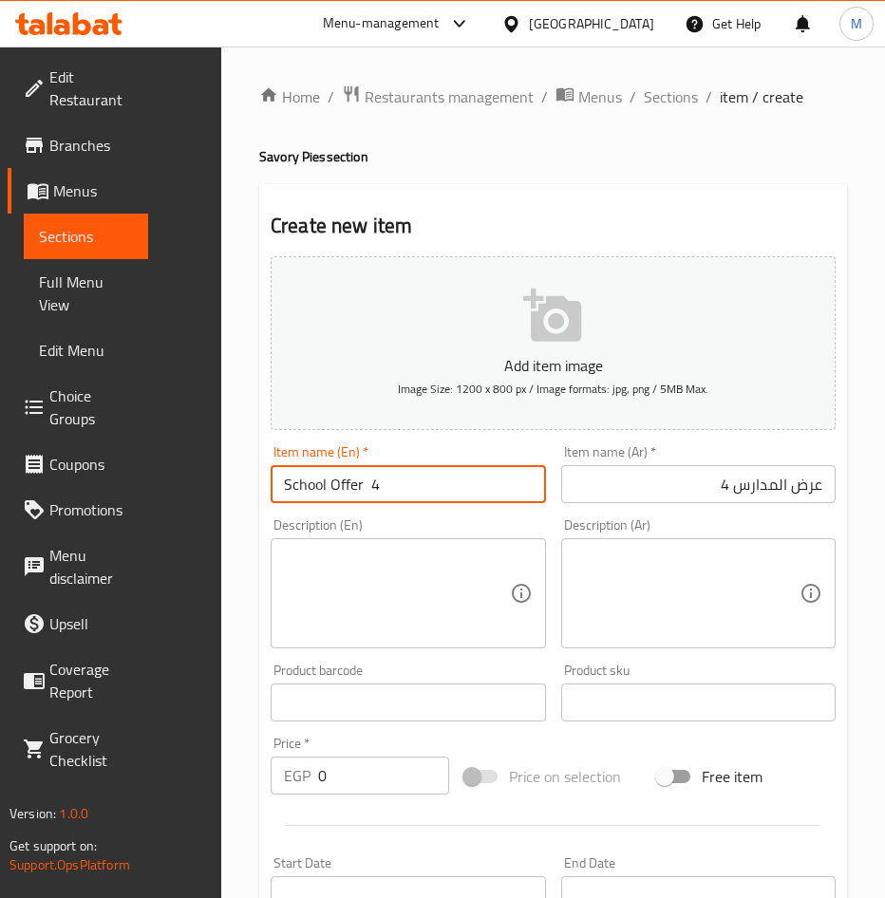
click at [370, 482] on input "School Offer 4" at bounding box center [408, 484] width 275 height 38
type input "School Offer 4"
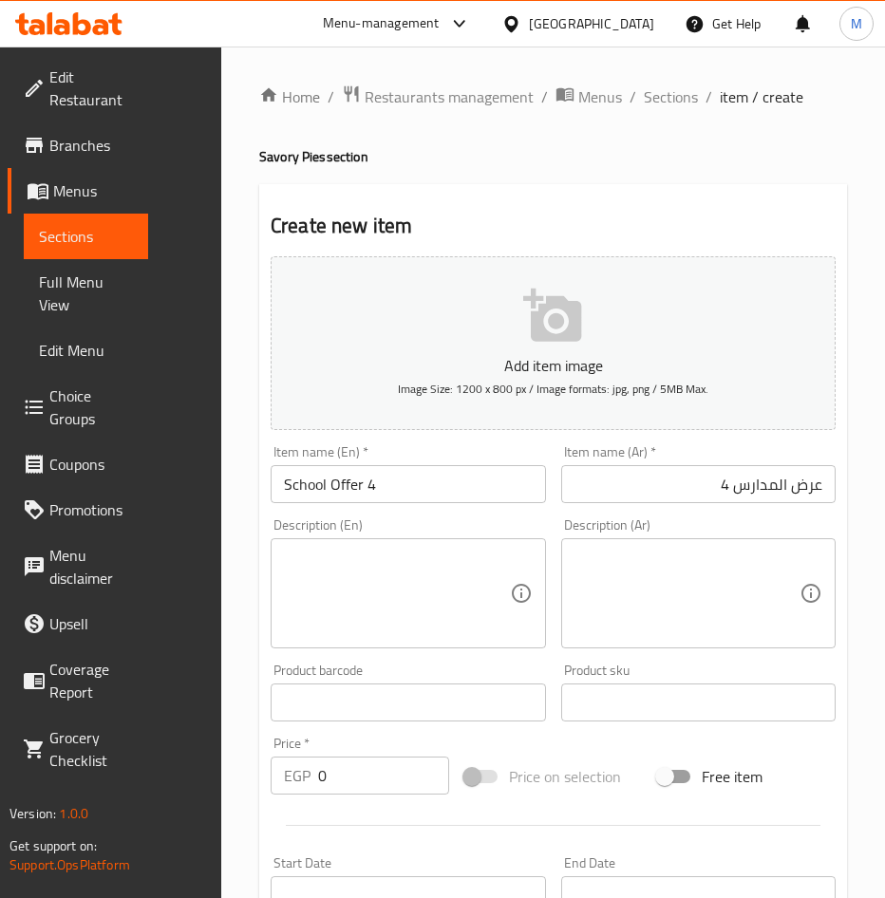
click at [671, 571] on textarea at bounding box center [687, 594] width 226 height 90
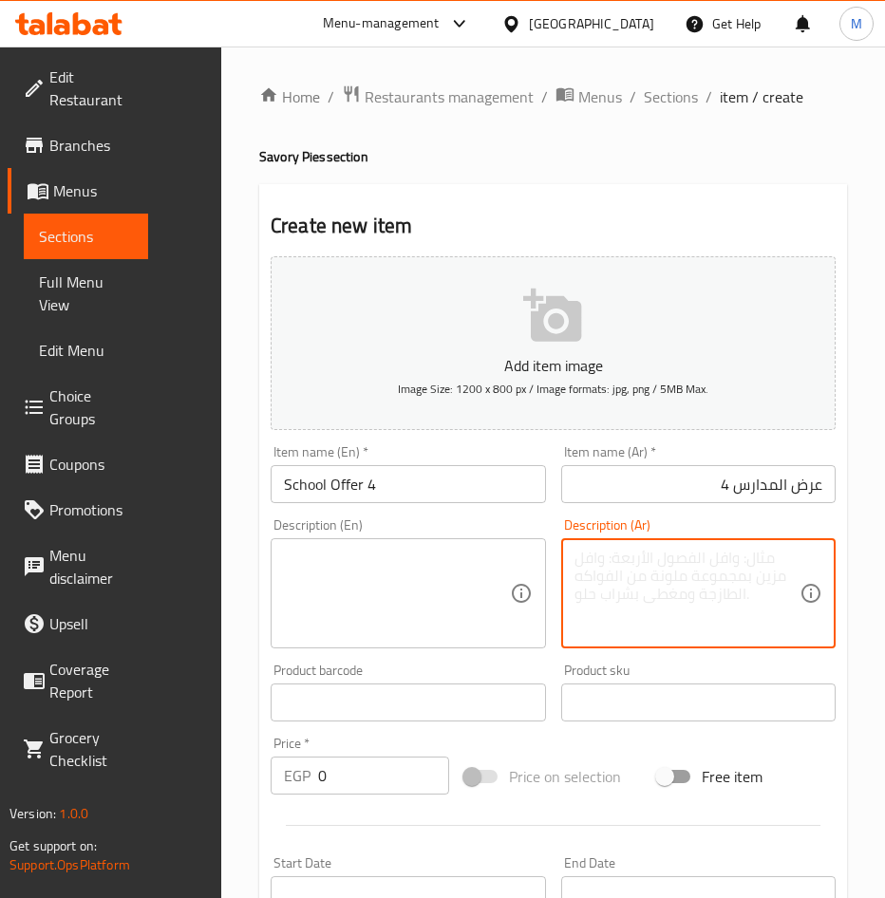
paste textarea "فطيرة سجق ملفوفة مكوناتها سجق بلدى مفروم + جبنة موزاريلا + جبنة رومى + خضروات +…"
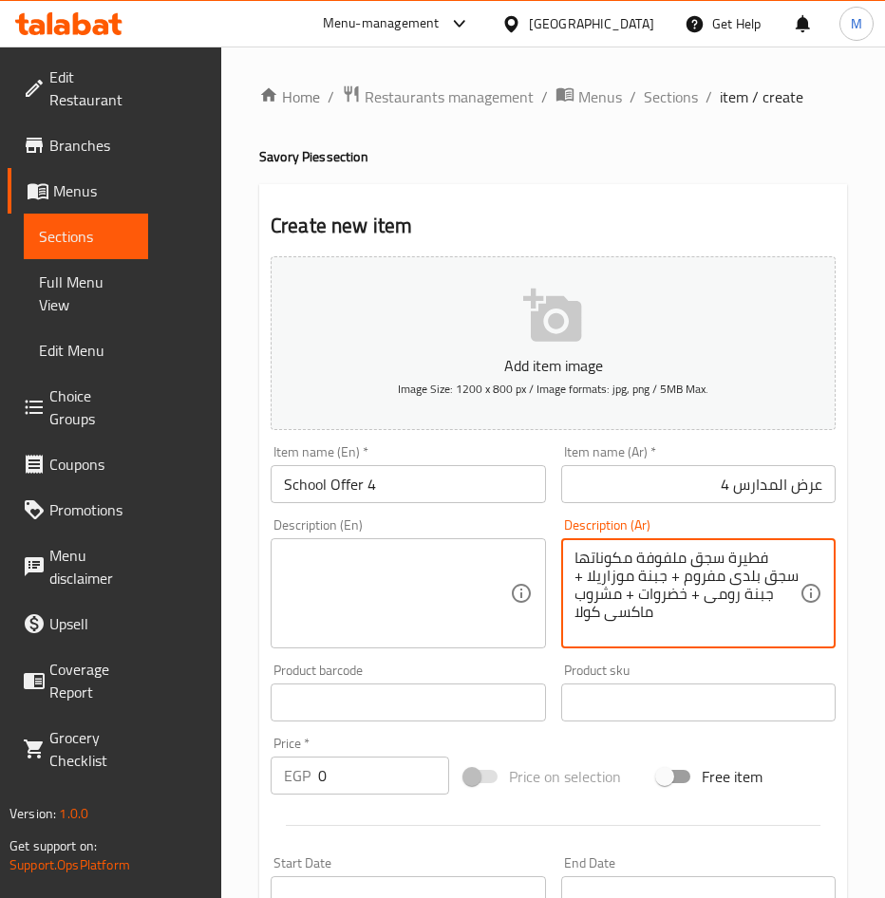
type textarea "فطيرة سجق ملفوفة مكوناتها سجق بلدى مفروم + جبنة موزاريلا + جبنة رومى + خضروات +…"
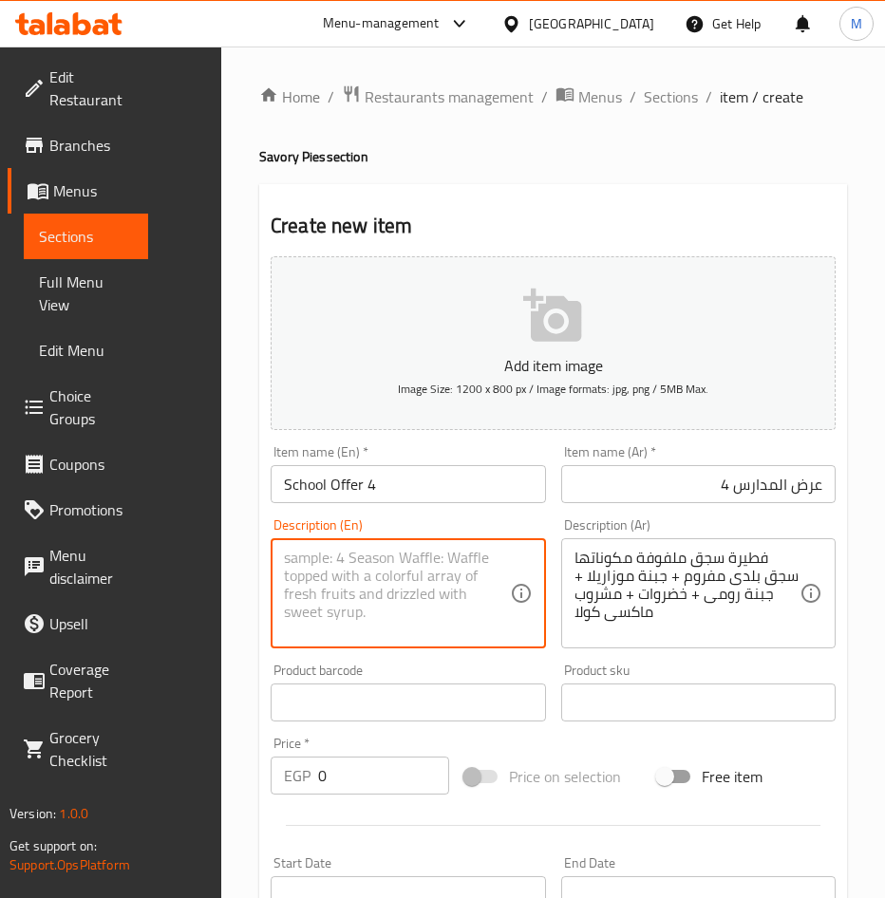
click at [387, 576] on textarea at bounding box center [397, 594] width 226 height 90
paste textarea ""Rolled Sausage Pie – Ingredients: Minced Local Sausage, Mozzarella Cheese, Rou…"
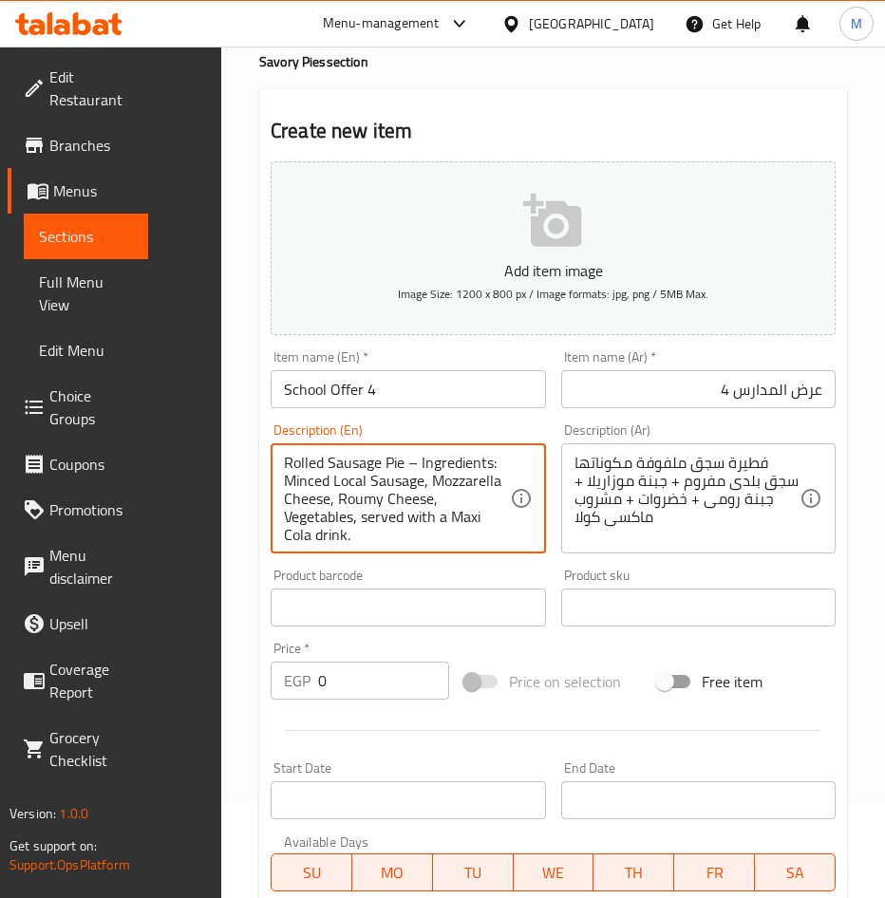
drag, startPoint x: 480, startPoint y: 533, endPoint x: 188, endPoint y: 422, distance: 312.8
click at [188, 422] on div "Edit Restaurant Branches Menus Sections Full Menu View Edit Menu Choice Groups …" at bounding box center [442, 635] width 885 height 1367
type textarea "Rolled sausage pie – ingredients: minced local sausage, mozzarella cheese, roum…"
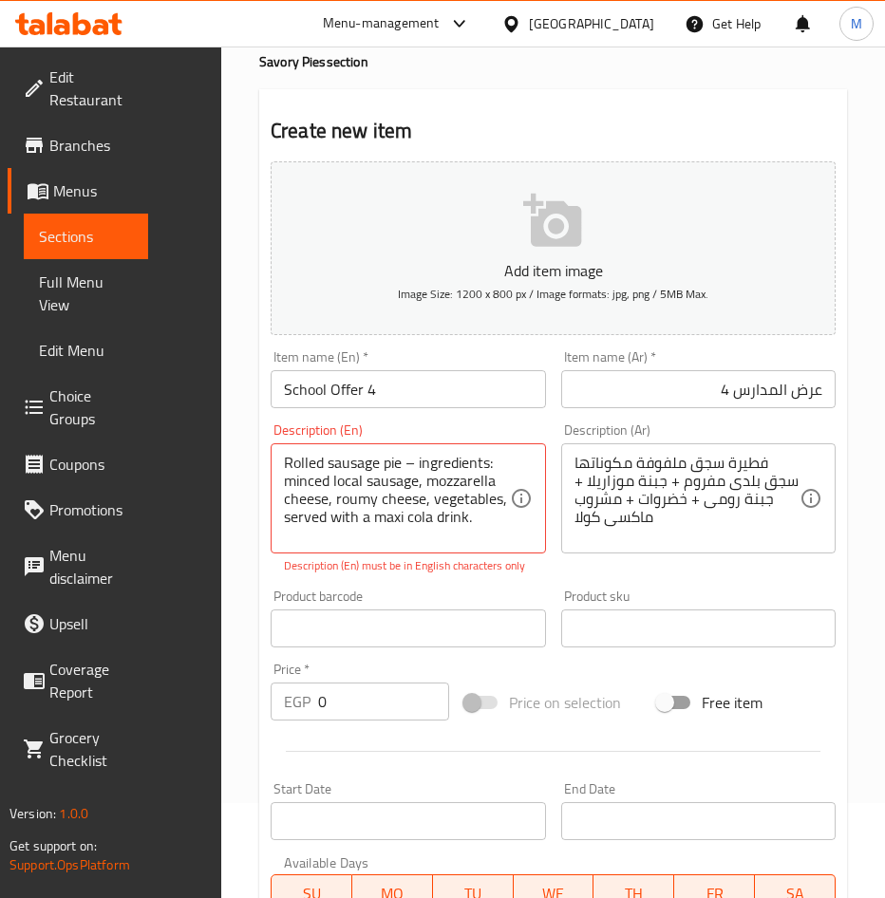
click at [350, 705] on input "0" at bounding box center [383, 702] width 131 height 38
type input "190"
click at [584, 664] on div "Add item image Image Size: 1200 x 800 px / Image formats: jpg, png / 5MB Max. I…" at bounding box center [553, 609] width 580 height 911
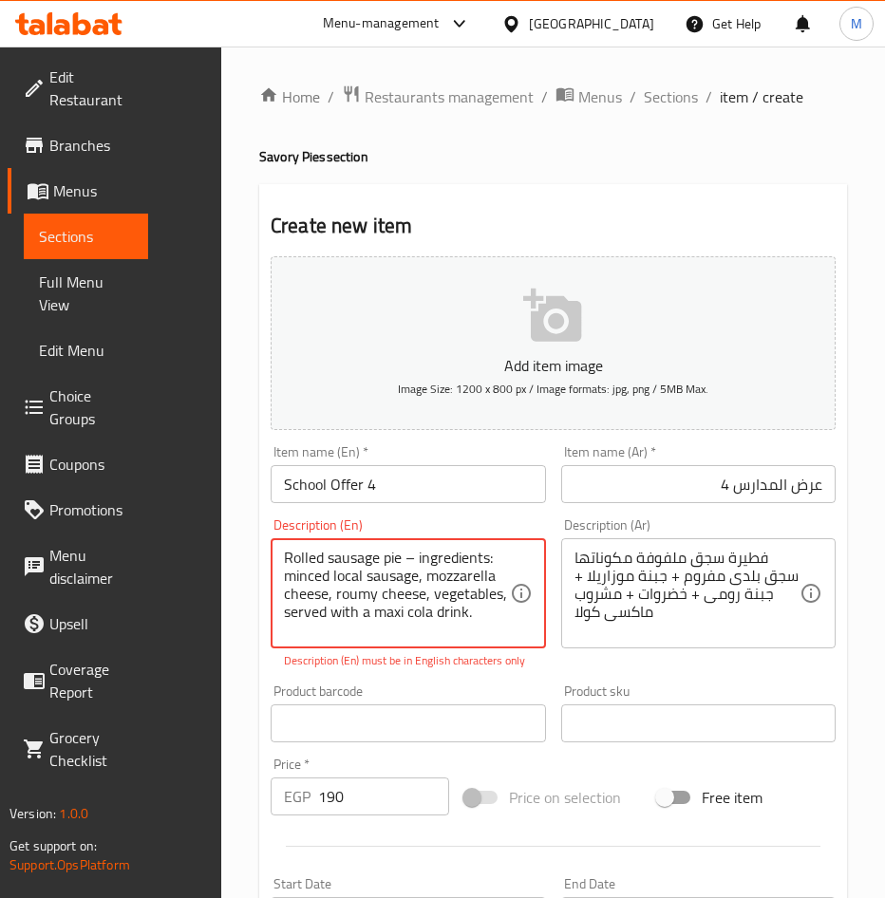
scroll to position [95, 0]
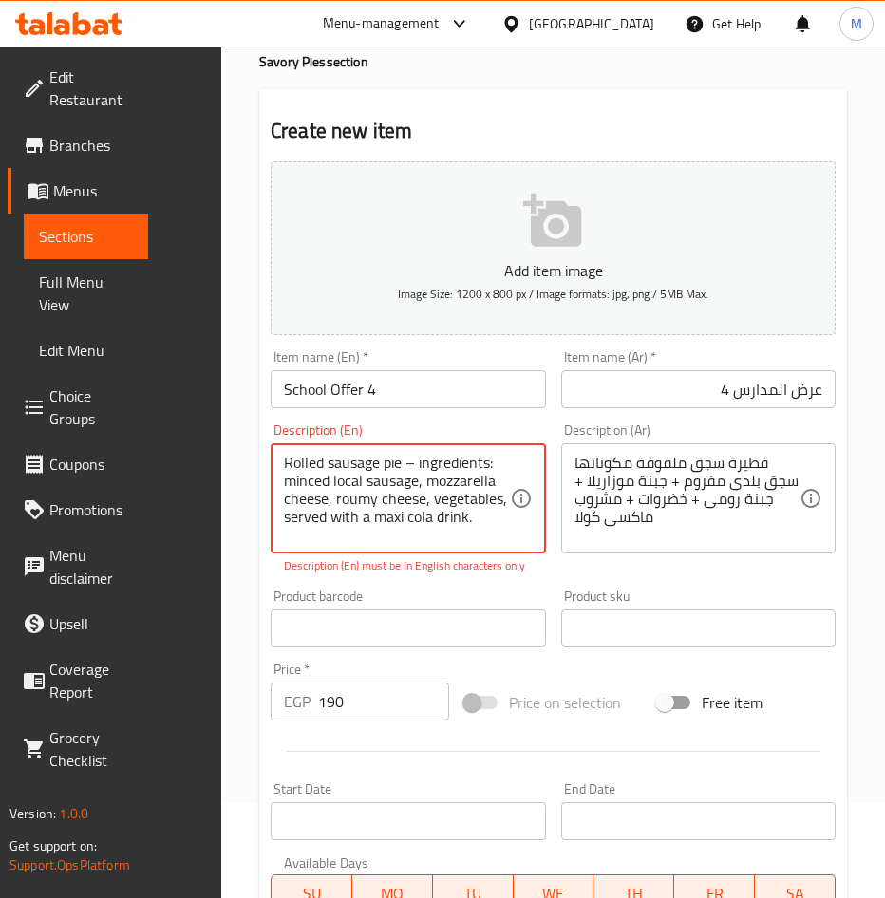
drag, startPoint x: 460, startPoint y: 475, endPoint x: 532, endPoint y: 475, distance: 71.2
click at [532, 475] on div "Rolled sausage pie – ingredients: minced local sausage, mozzarella cheese, roum…" at bounding box center [408, 498] width 275 height 110
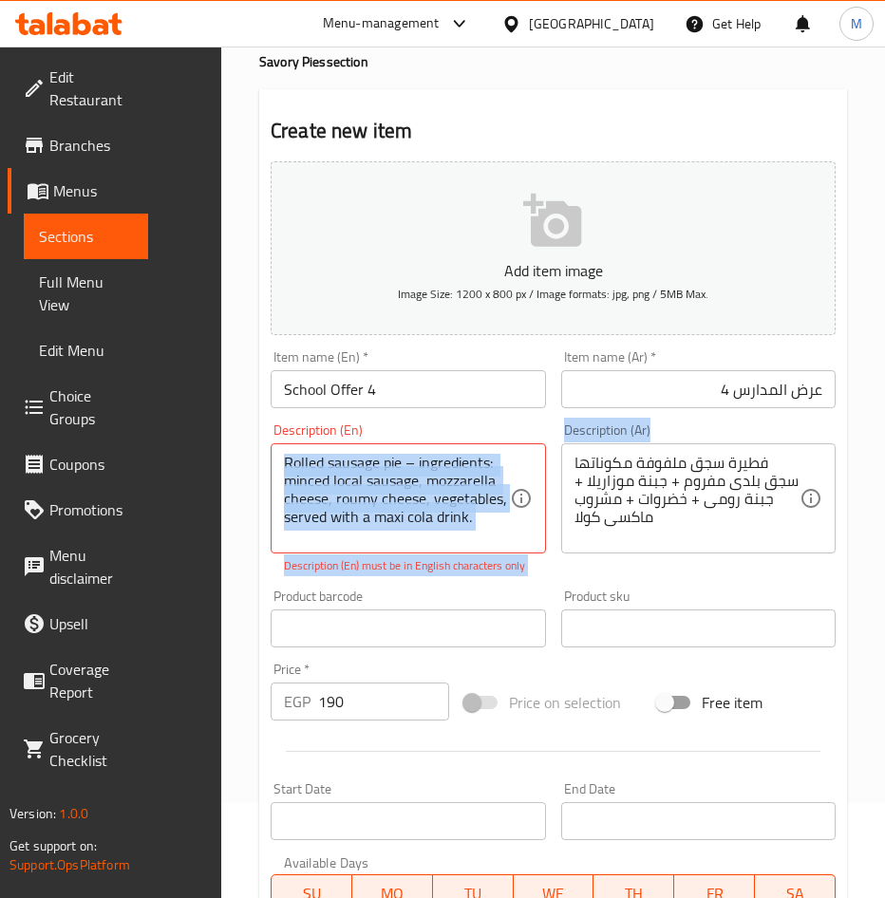
drag, startPoint x: 445, startPoint y: 447, endPoint x: 567, endPoint y: 459, distance: 122.1
click at [567, 459] on div "Add item image Image Size: 1200 x 800 px / Image formats: jpg, png / 5MB Max. I…" at bounding box center [553, 609] width 580 height 911
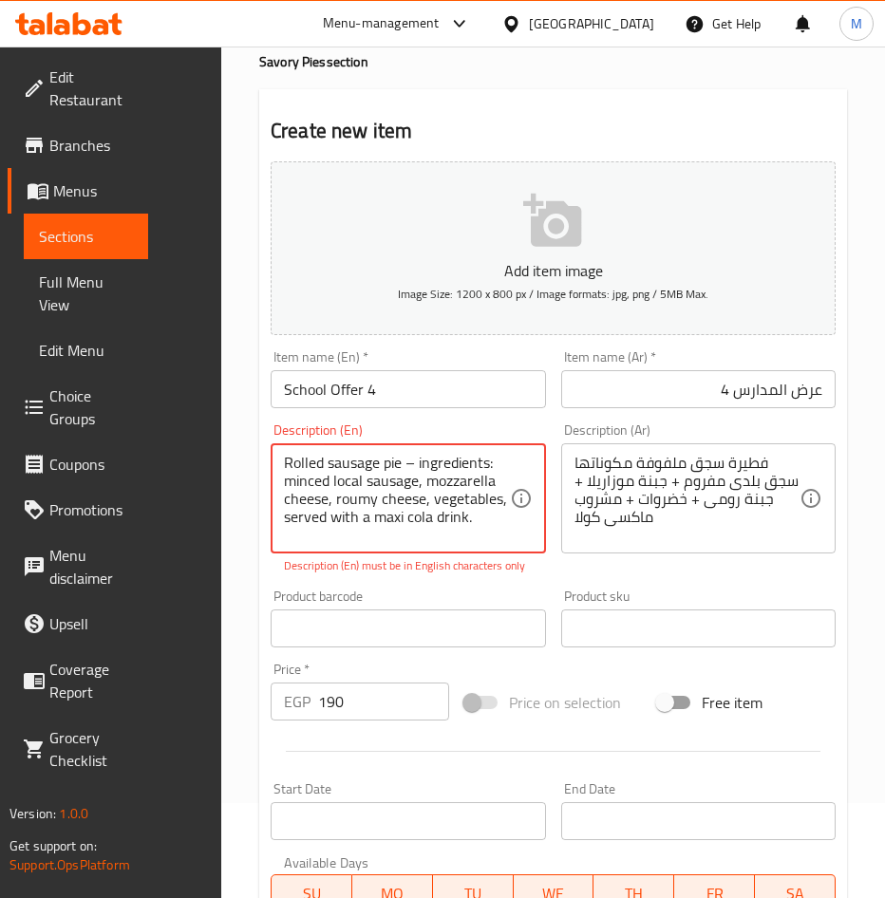
scroll to position [0, 0]
drag, startPoint x: 400, startPoint y: 467, endPoint x: 533, endPoint y: 466, distance: 133.8
click at [533, 466] on div "Rolled sausage pie – ingredients: minced local sausage, mozzarella cheese, roum…" at bounding box center [408, 498] width 275 height 110
click at [397, 491] on textarea "Rolled sausage pie – ingredients: minced local sausage, mozzarella cheese, roum…" at bounding box center [397, 499] width 226 height 90
click at [494, 463] on textarea "Rolled sausage pie – ingredients: minced local sausage, mozzarella cheese, roum…" at bounding box center [397, 499] width 226 height 90
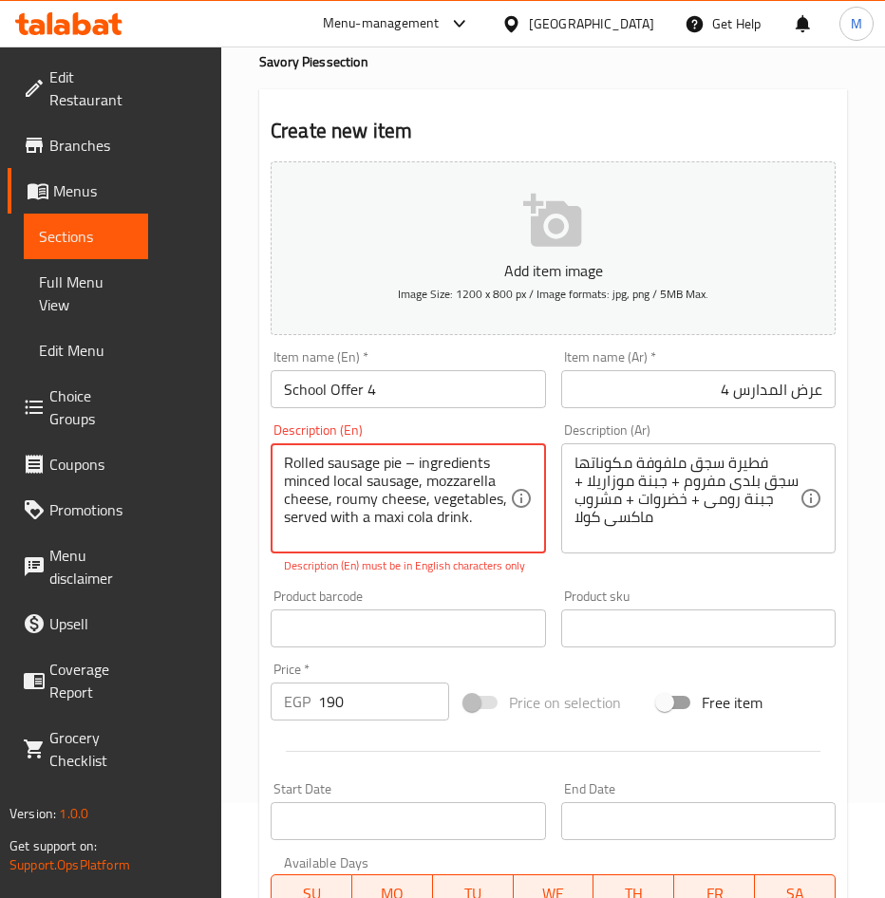
type textarea "Rolled sausage pie – ingredients: minced local sausage, mozzarella cheese, roum…"
click at [420, 535] on textarea "Rolled sausage pie – ingredients: minced local sausage, mozzarella cheese, roum…" at bounding box center [397, 499] width 226 height 90
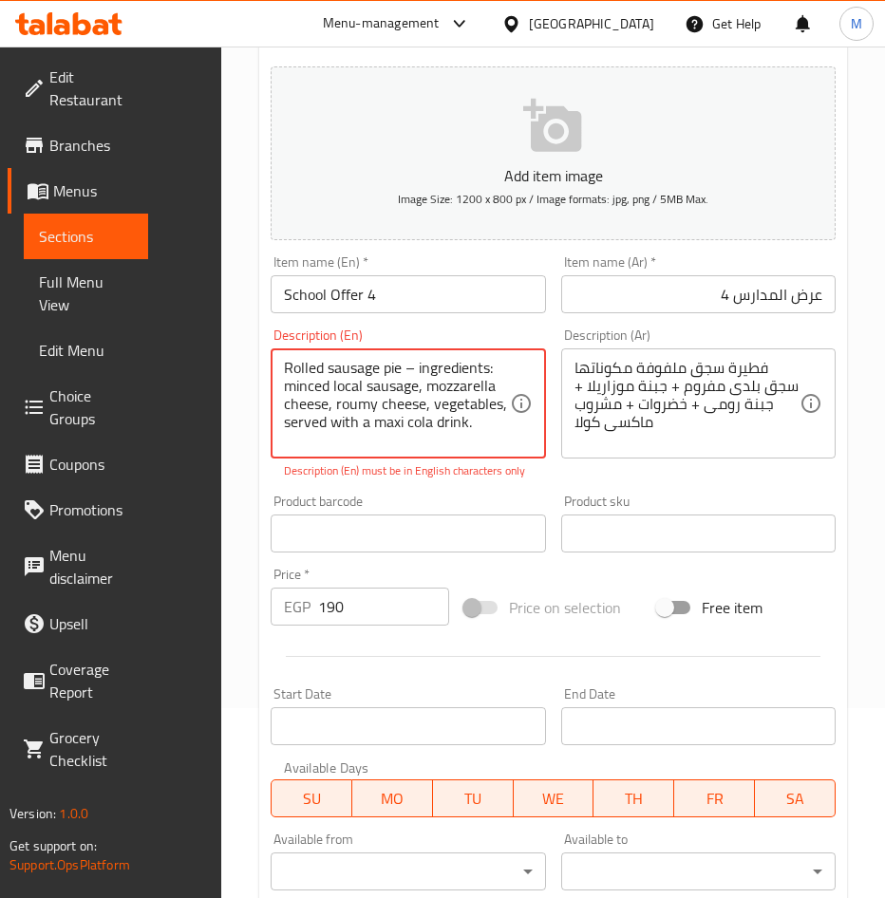
scroll to position [0, 0]
drag, startPoint x: 409, startPoint y: 443, endPoint x: 213, endPoint y: 352, distance: 216.6
click at [213, 352] on div "Edit Restaurant Branches Menus Sections Full Menu View Edit Menu Choice Groups …" at bounding box center [442, 551] width 885 height 1388
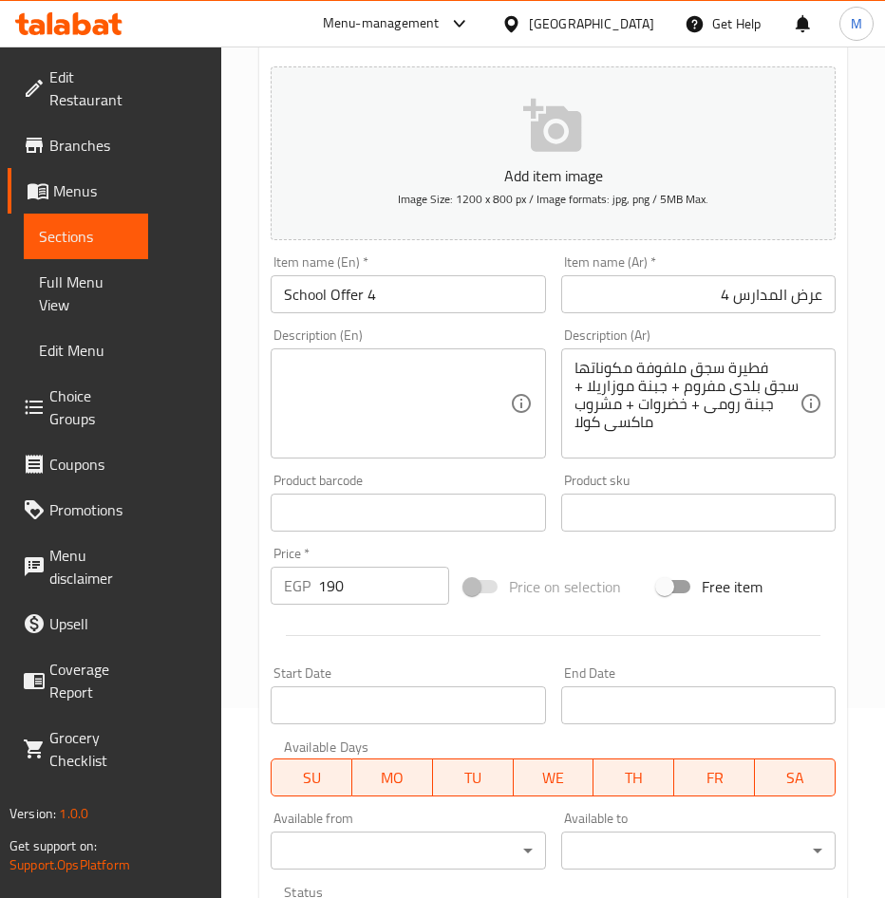
click at [348, 399] on textarea at bounding box center [397, 404] width 226 height 90
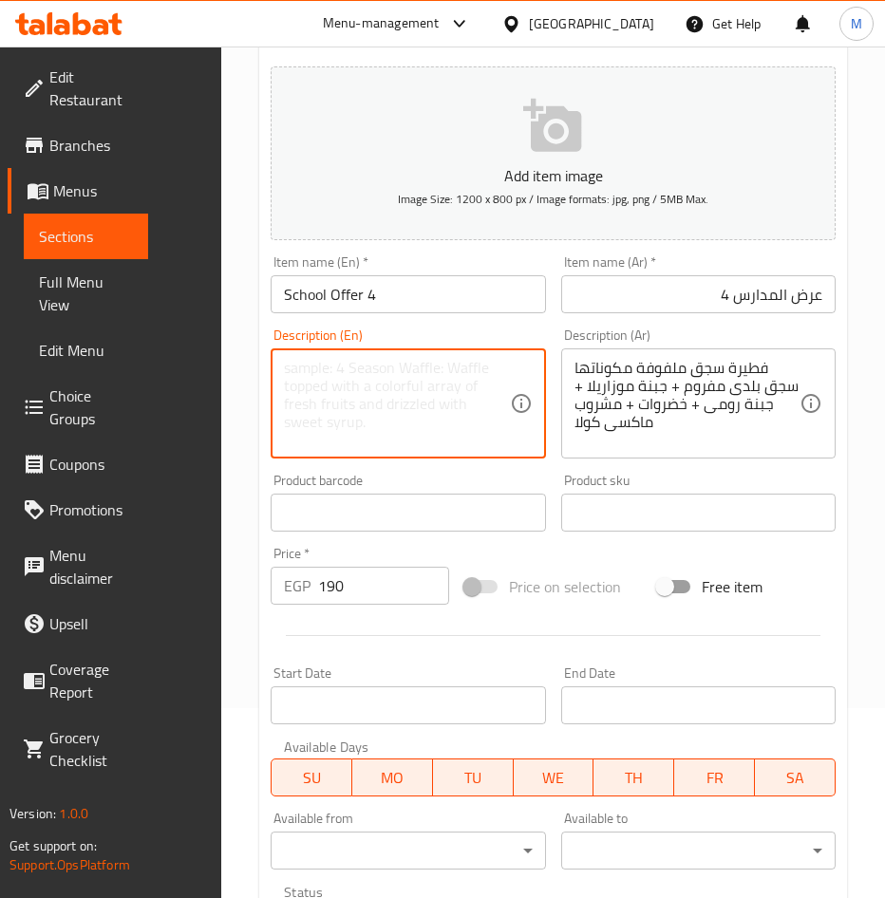
paste textarea "Rolled sausage pie – ingredients: minced local sausage, mozzarella cheese, roum…"
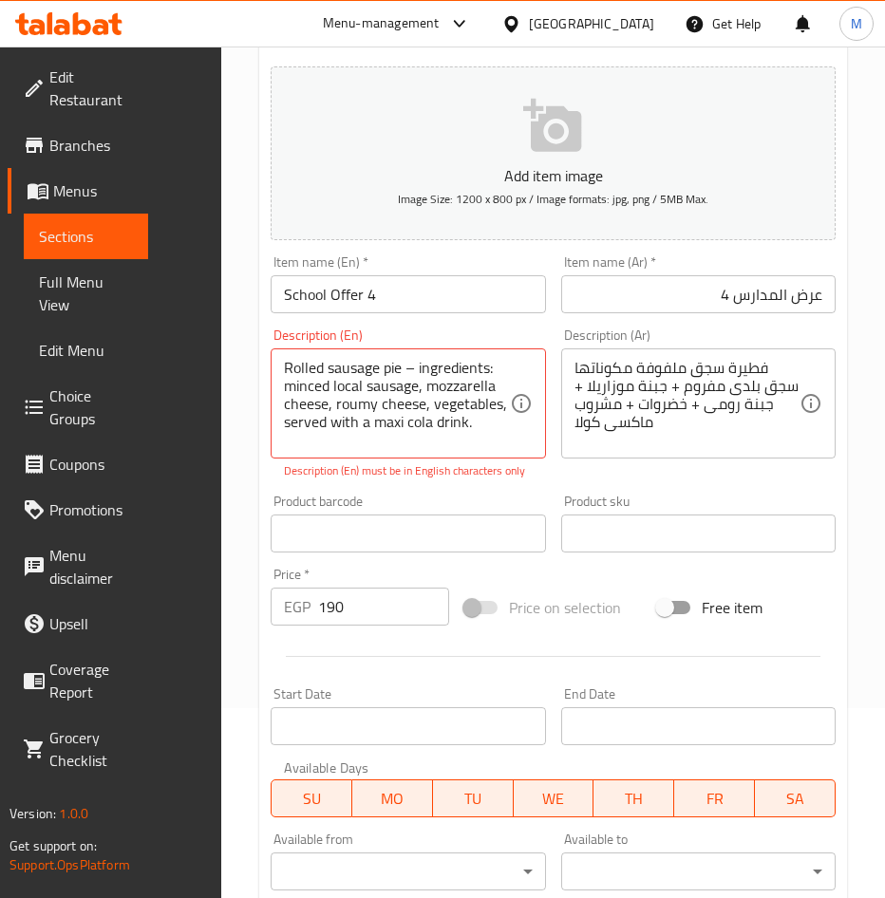
click at [630, 556] on div "Add item image Image Size: 1200 x 800 px / Image formats: jpg, png / 5MB Max. I…" at bounding box center [553, 514] width 580 height 911
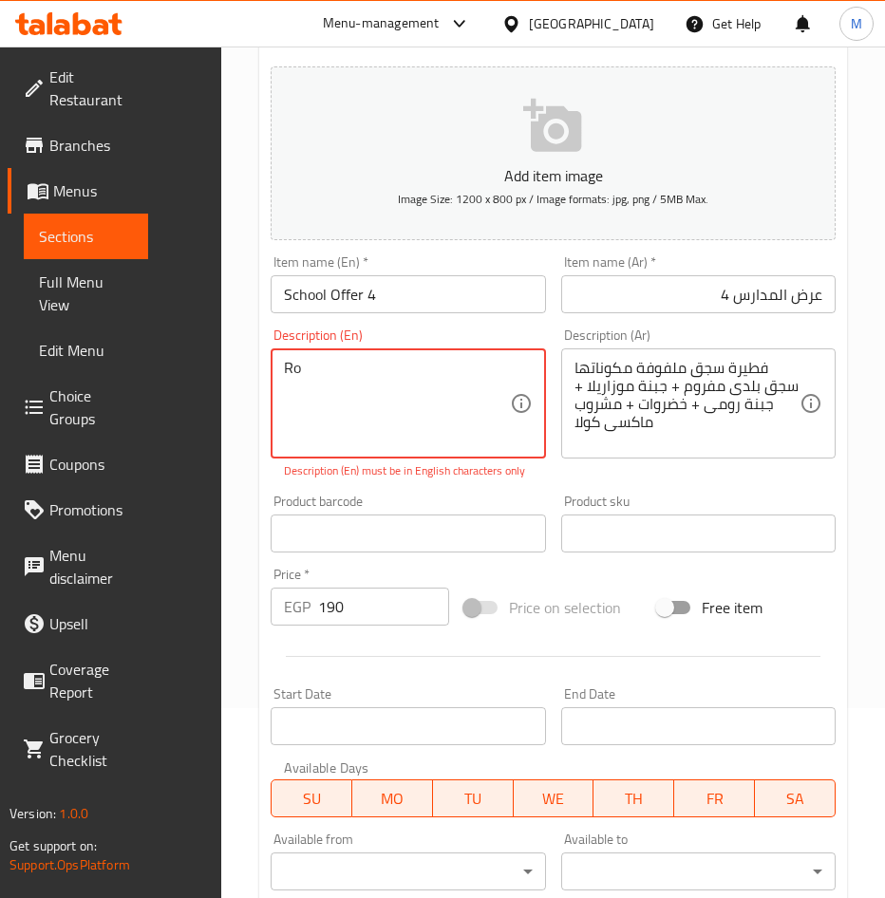
type textarea "R"
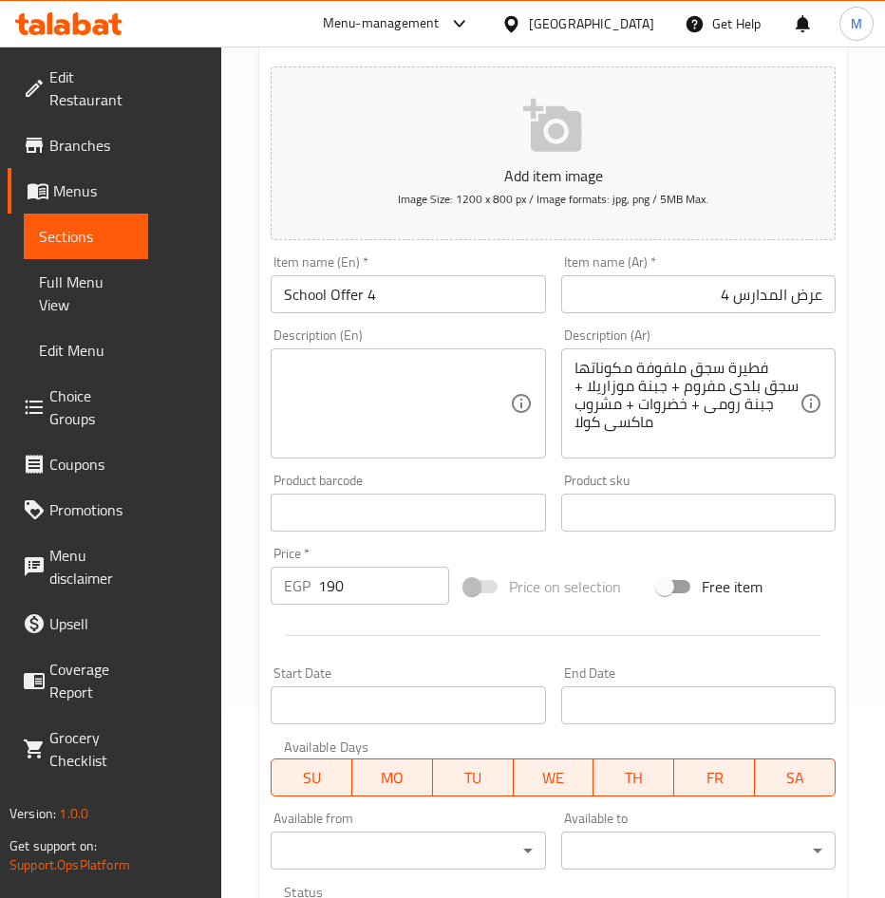
click at [577, 580] on div "Add item image Image Size: 1200 x 800 px / Image formats: jpg, png / 5MB Max. I…" at bounding box center [553, 504] width 580 height 890
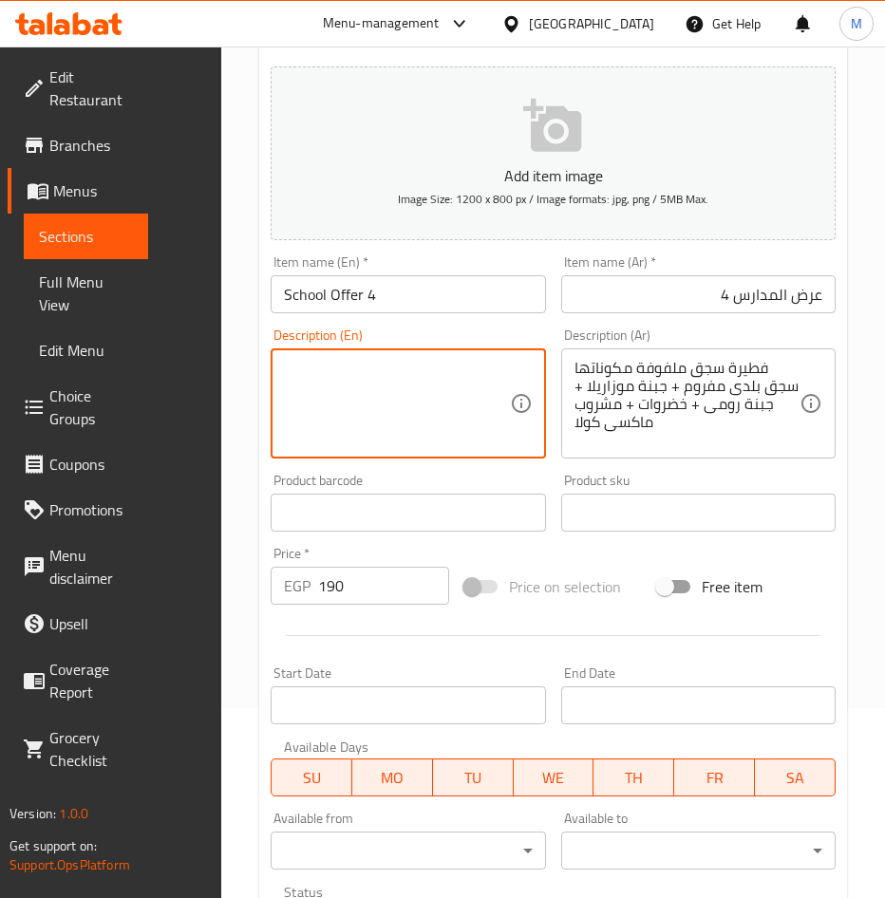
click at [373, 416] on textarea at bounding box center [397, 404] width 226 height 90
paste textarea "Rolled sausage pie – ingredients: minced local sausage, mozzarella cheese, roum…"
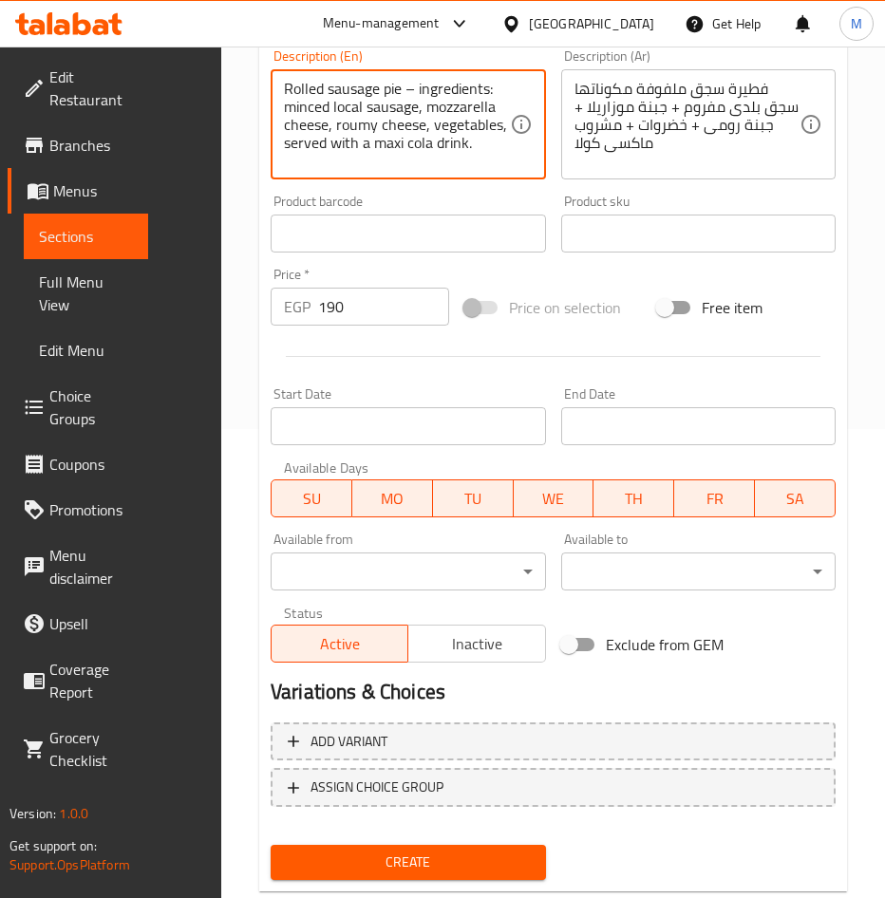
scroll to position [515, 0]
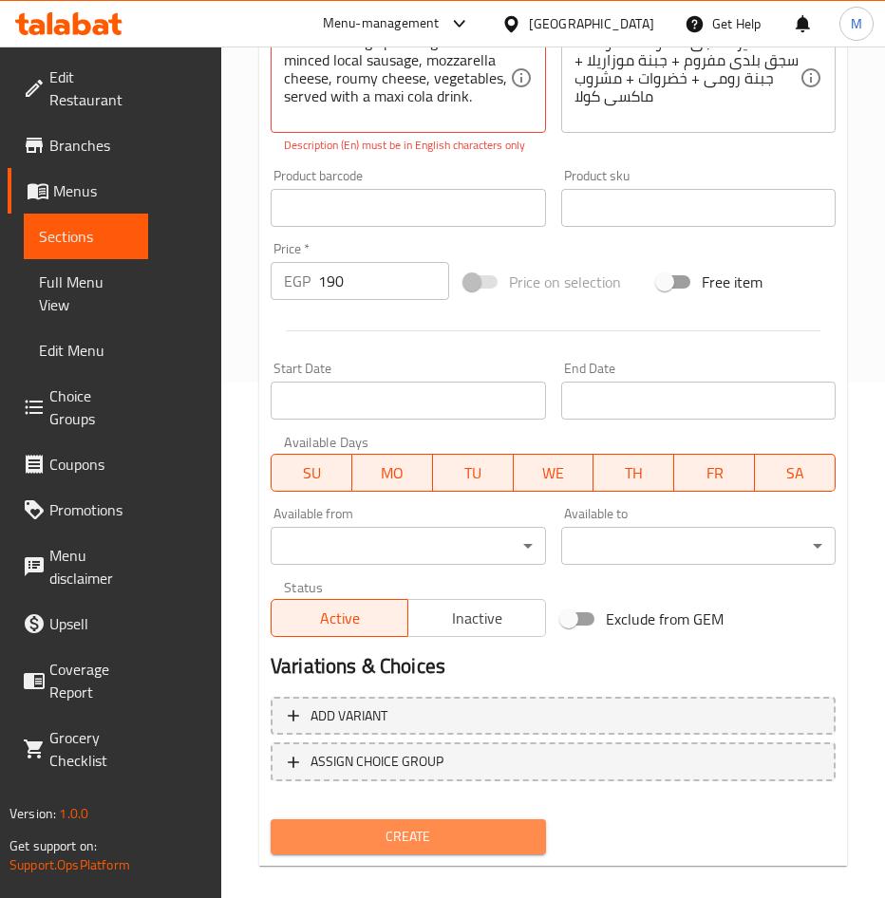
click at [430, 821] on button "Create" at bounding box center [408, 836] width 275 height 35
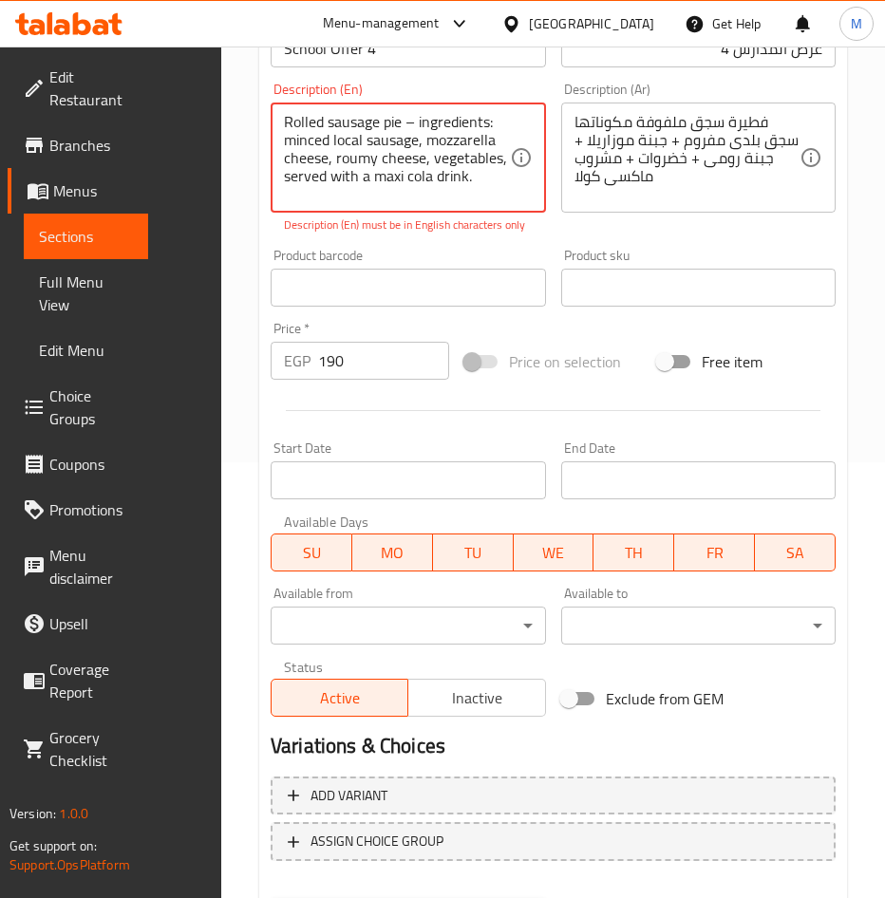
scroll to position [326, 0]
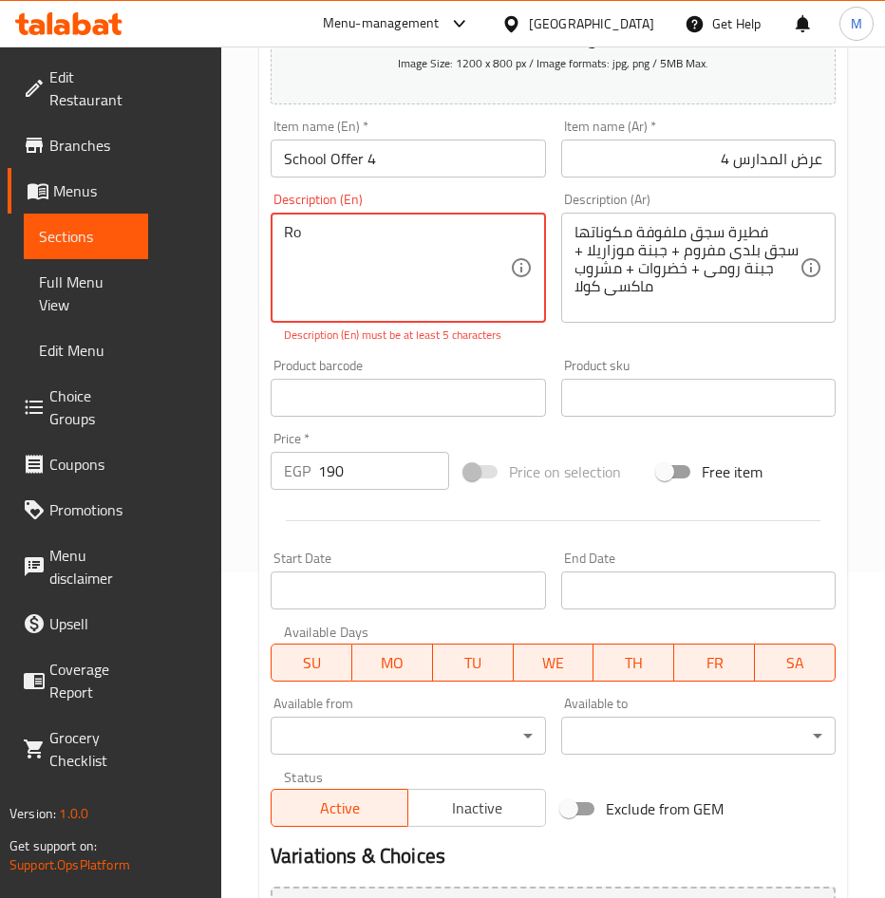
type textarea "R"
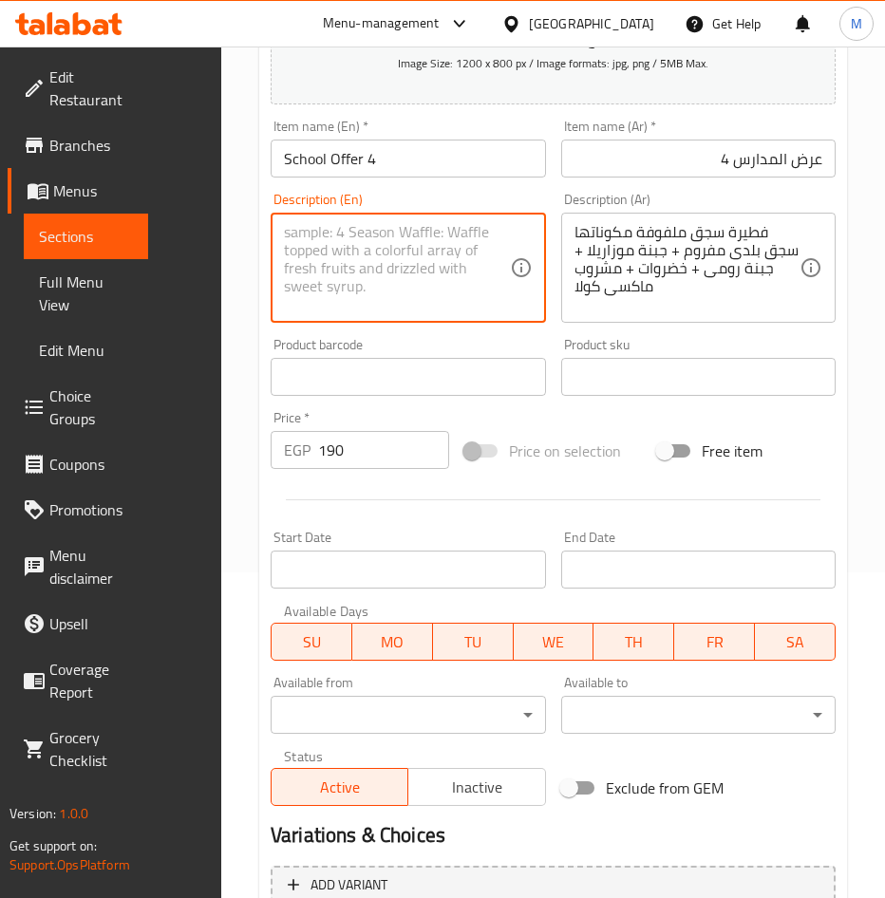
paste textarea "Rolled sausage pie – ingredients: minced local sausage, mozzarella cheese, roum…"
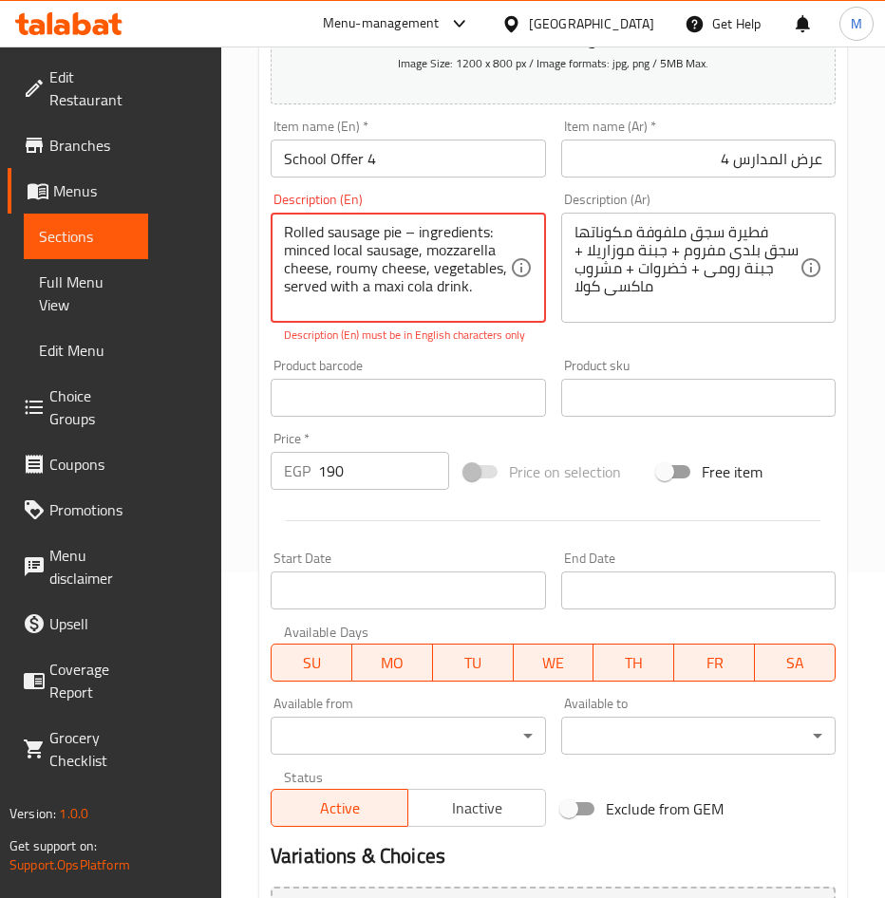
click at [412, 234] on textarea "Rolled sausage pie – ingredients: minced local sausage, mozzarella cheese, roum…" at bounding box center [397, 268] width 226 height 90
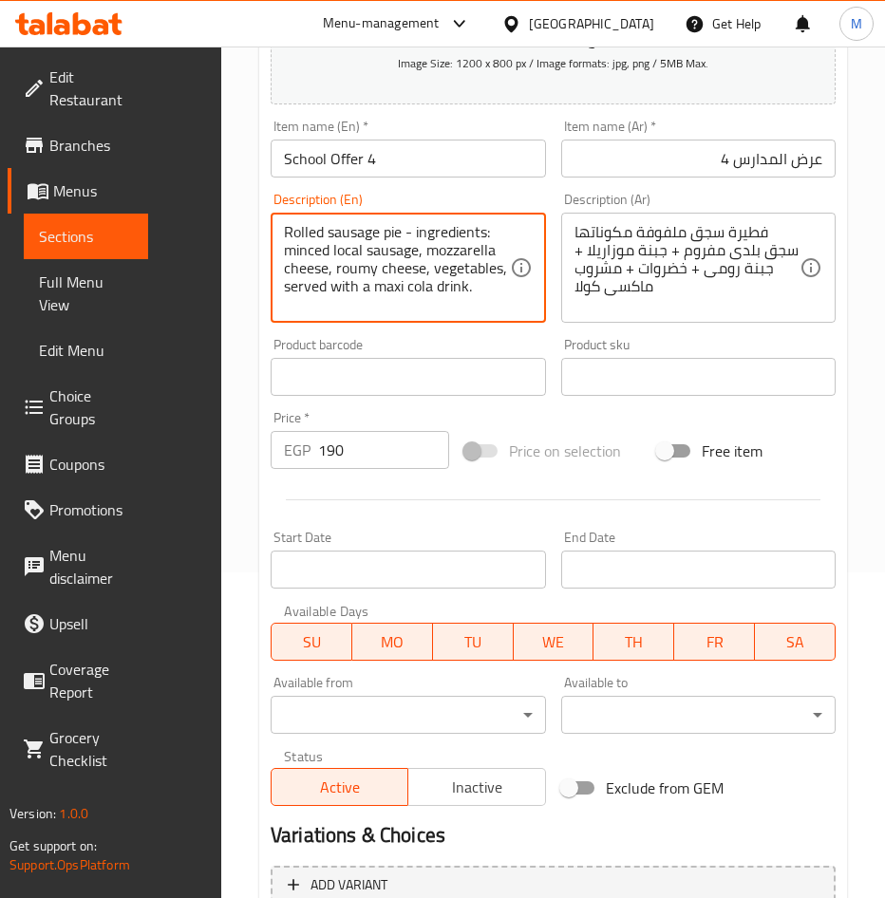
type textarea "Rolled sausage pie - ingredients: minced local sausage, mozzarella cheese, roum…"
click at [568, 420] on div "Add item image Image Size: 1200 x 800 px / Image formats: jpg, png / 5MB Max. I…" at bounding box center [553, 368] width 580 height 890
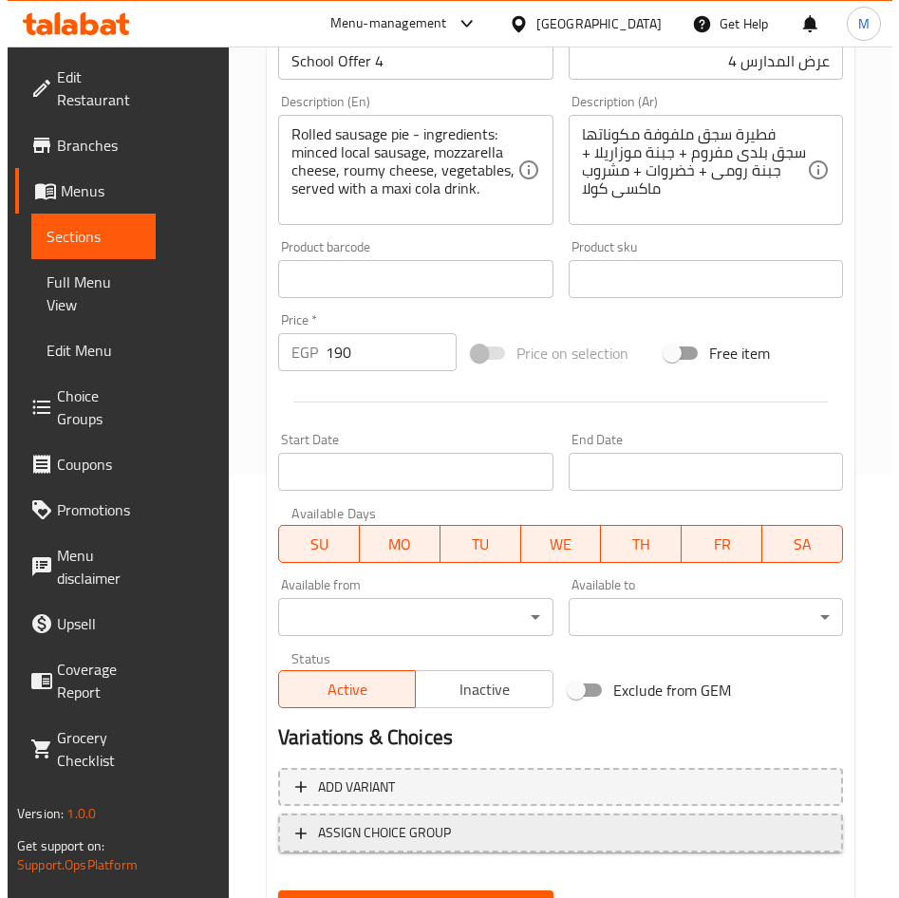
scroll to position [515, 0]
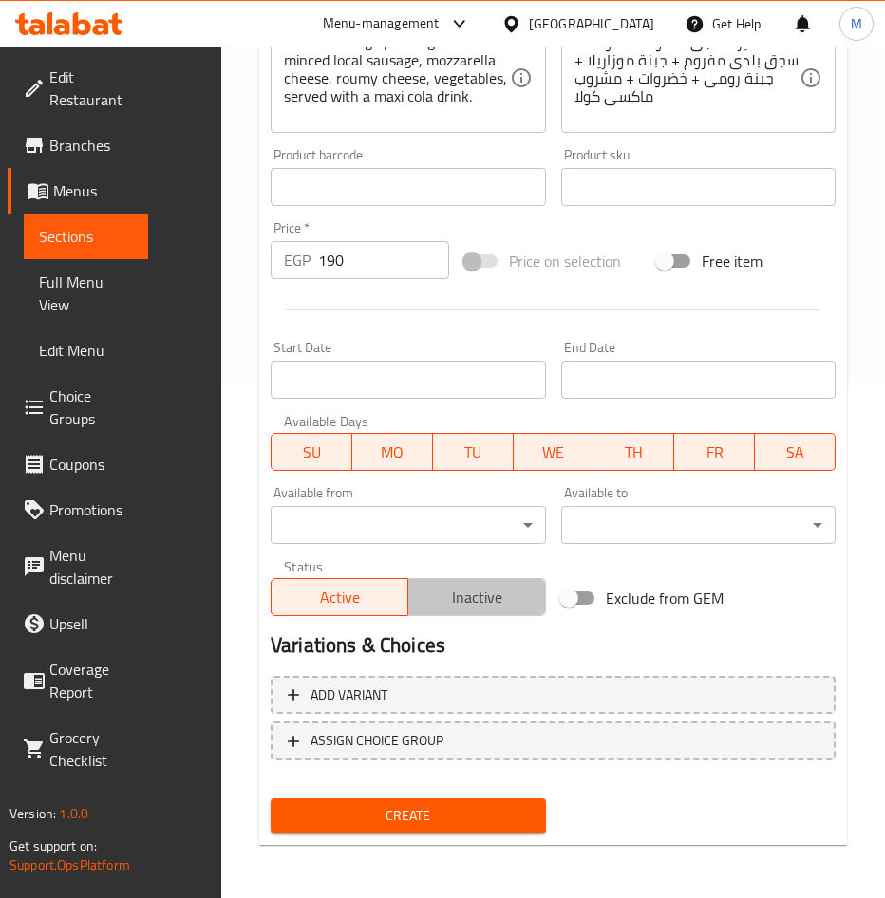
click at [460, 601] on span "Inactive" at bounding box center [477, 598] width 122 height 28
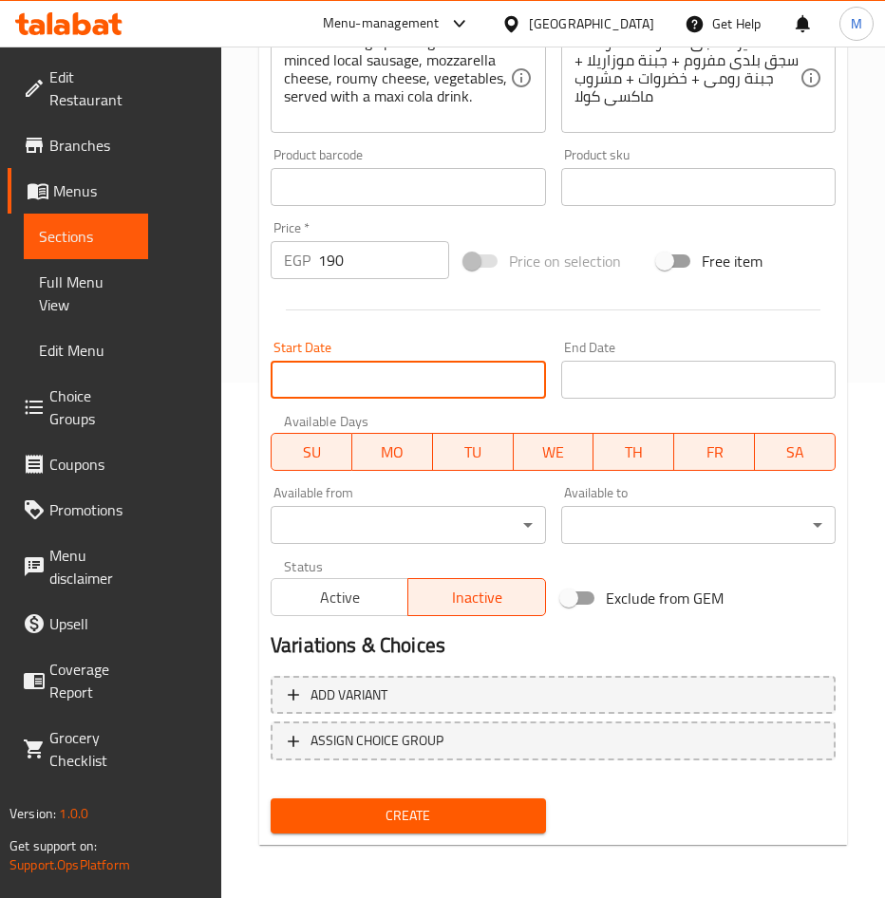
click at [383, 389] on input "Start Date" at bounding box center [408, 380] width 275 height 38
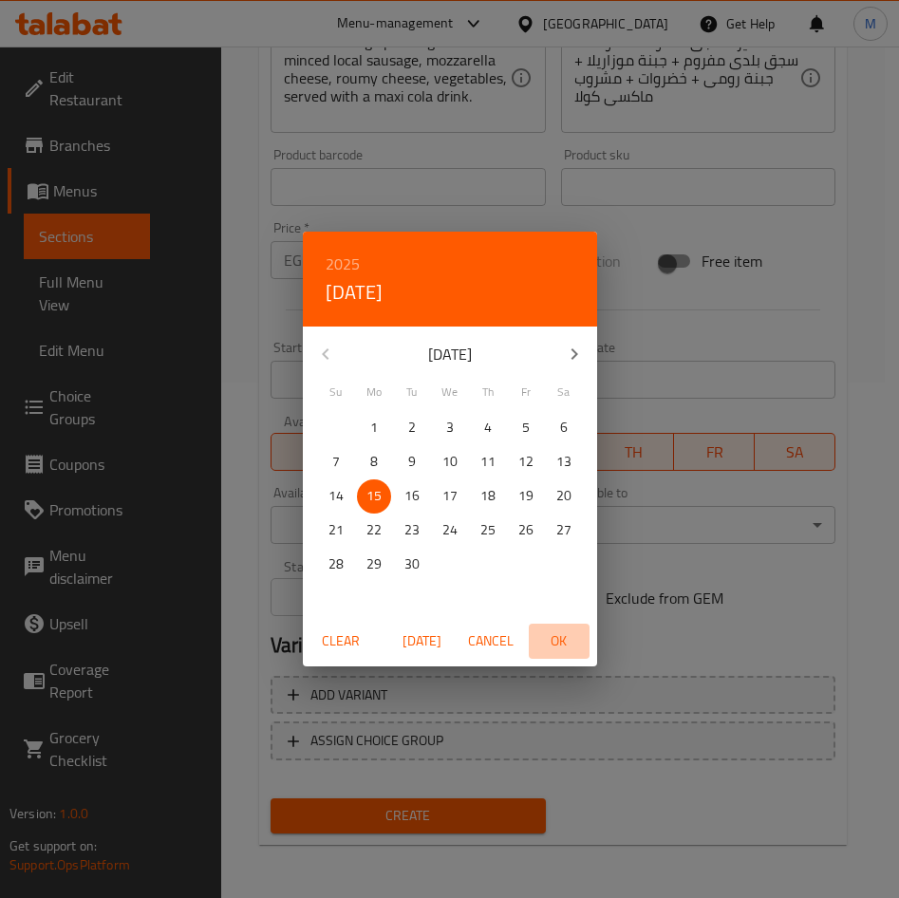
click at [546, 633] on span "OK" at bounding box center [559, 641] width 46 height 24
type input "15-09-2025"
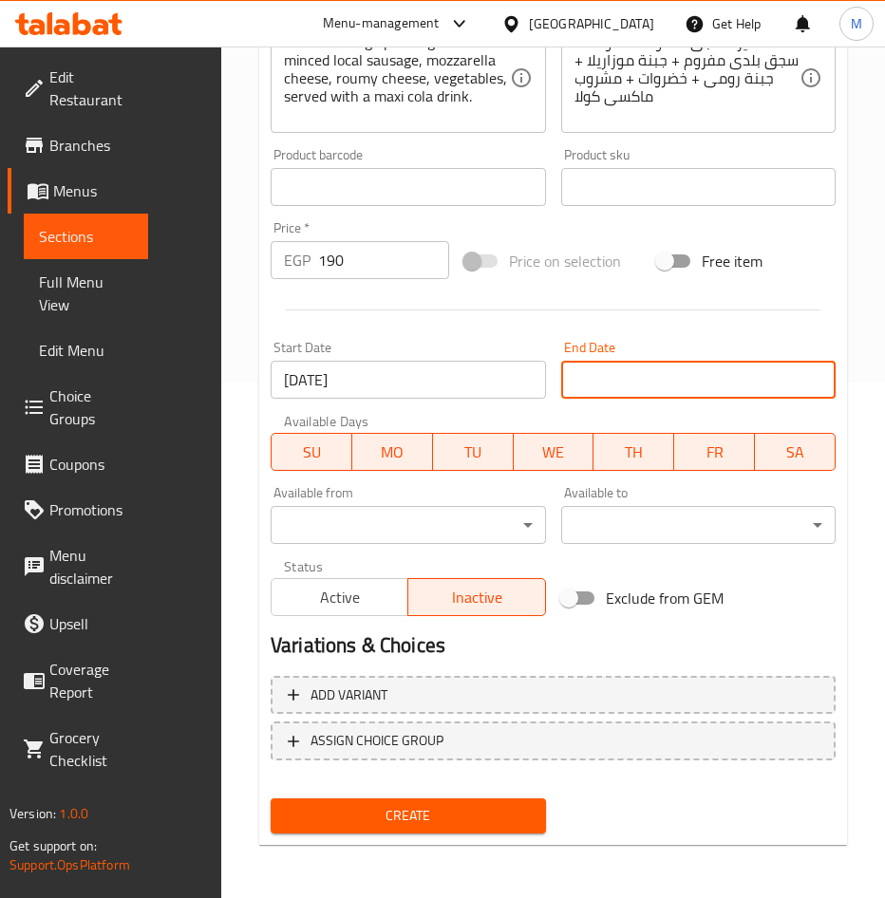
click at [638, 371] on input "Start Date" at bounding box center [698, 380] width 275 height 38
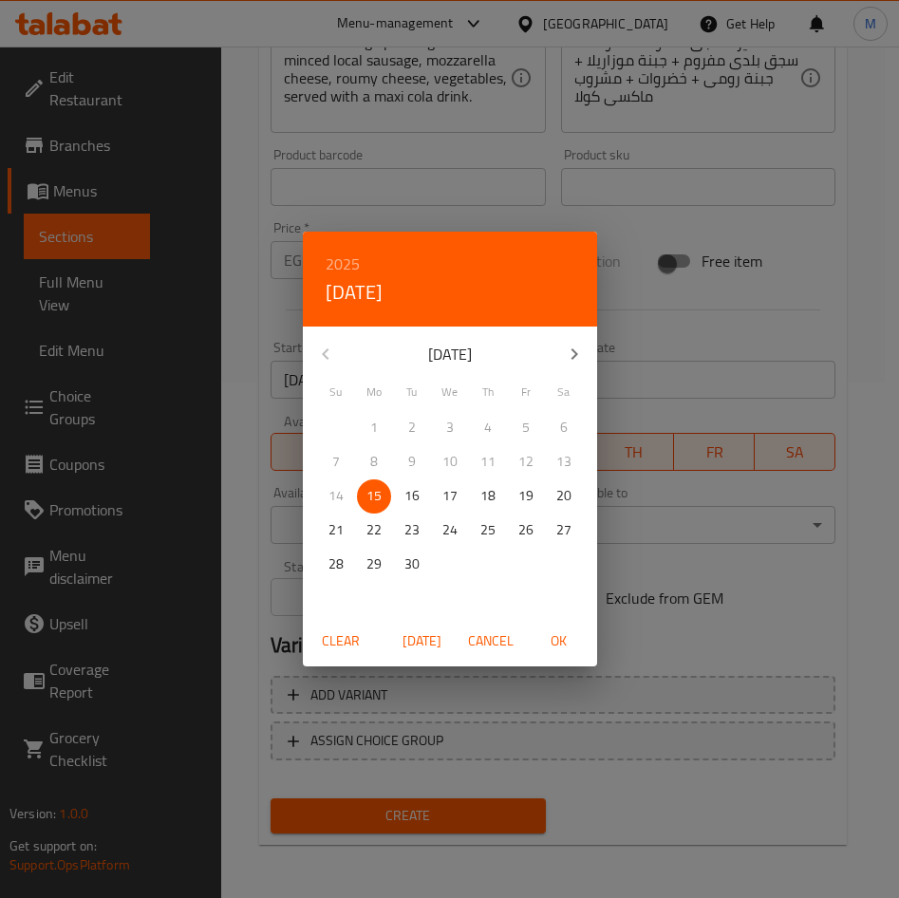
click at [342, 267] on h6 "2025" at bounding box center [343, 264] width 34 height 27
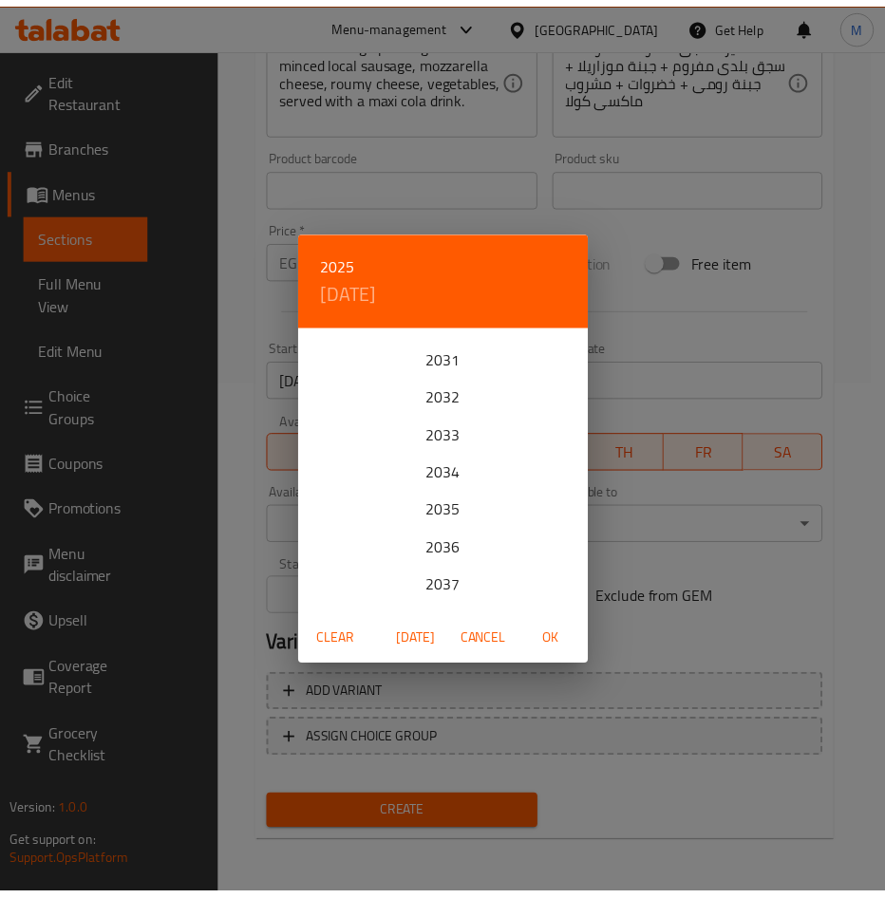
scroll to position [380, 0]
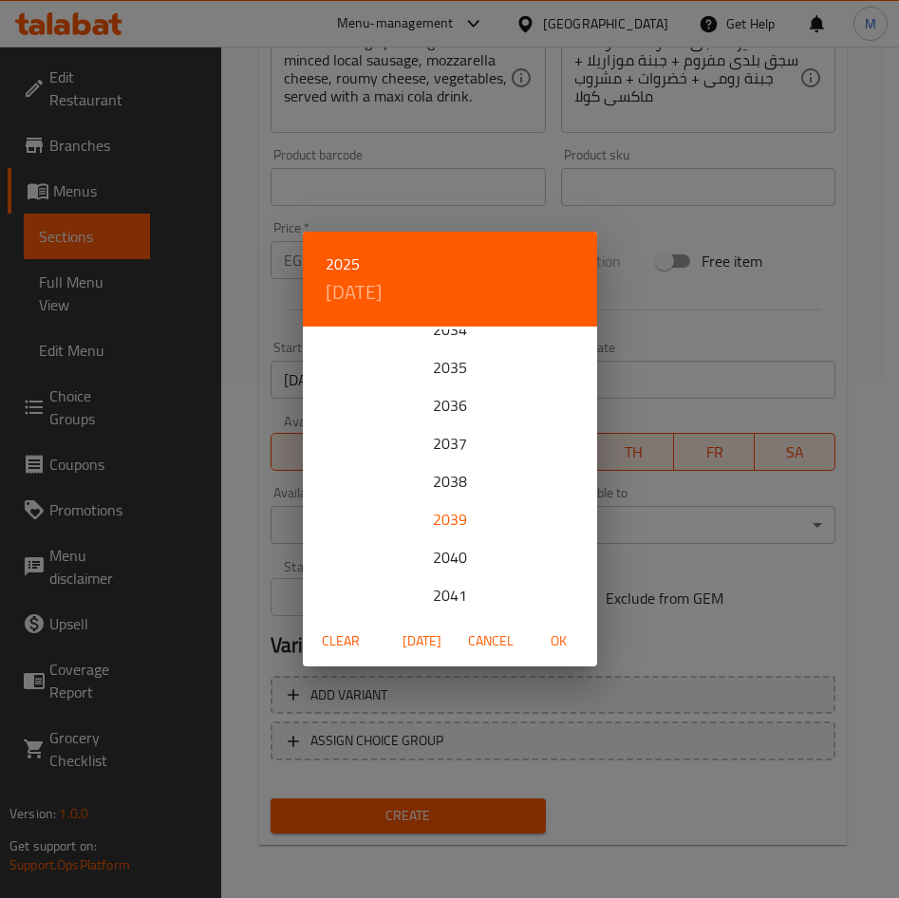
click at [441, 516] on div "2039" at bounding box center [450, 519] width 294 height 38
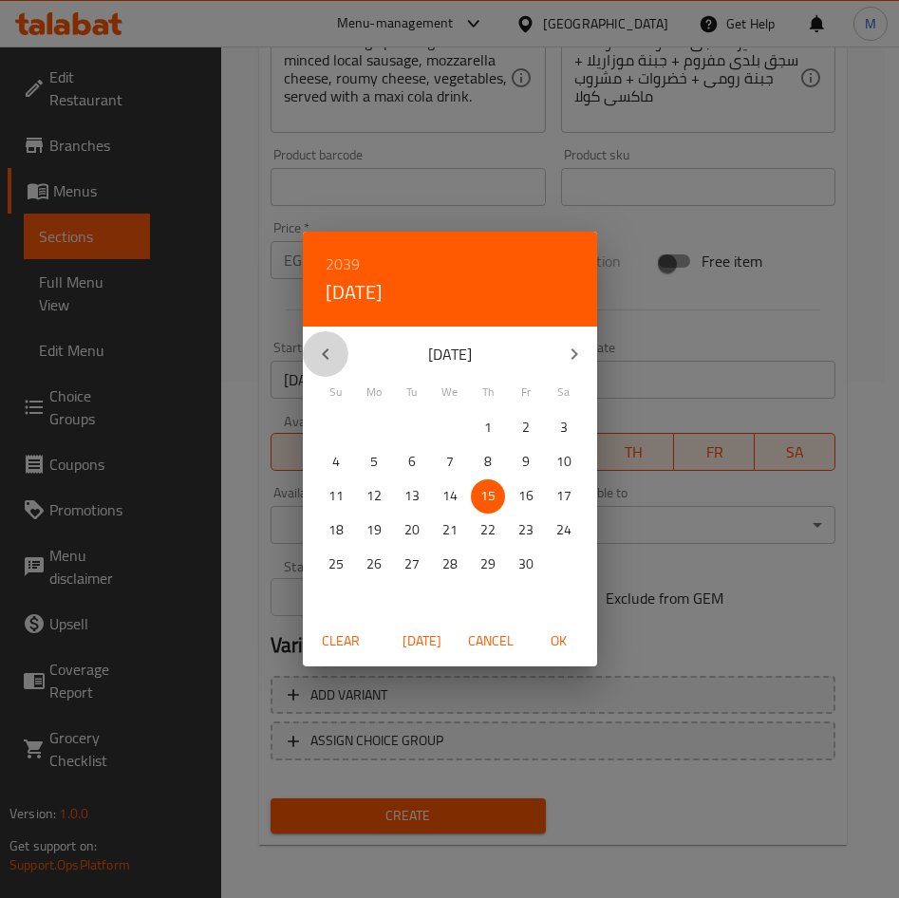
click at [322, 367] on button "button" at bounding box center [326, 354] width 46 height 46
click at [322, 366] on button "button" at bounding box center [326, 354] width 46 height 46
click at [571, 351] on icon "button" at bounding box center [574, 354] width 23 height 23
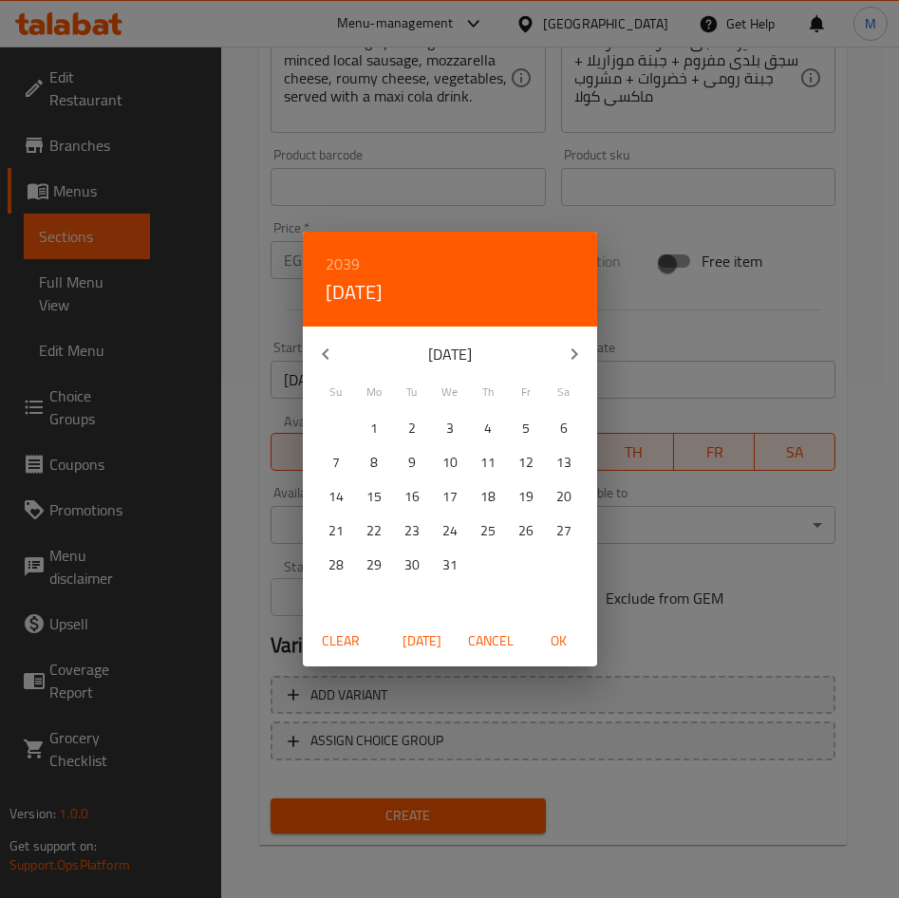
click at [571, 351] on icon "button" at bounding box center [574, 354] width 23 height 23
click at [561, 564] on p "31" at bounding box center [563, 564] width 15 height 24
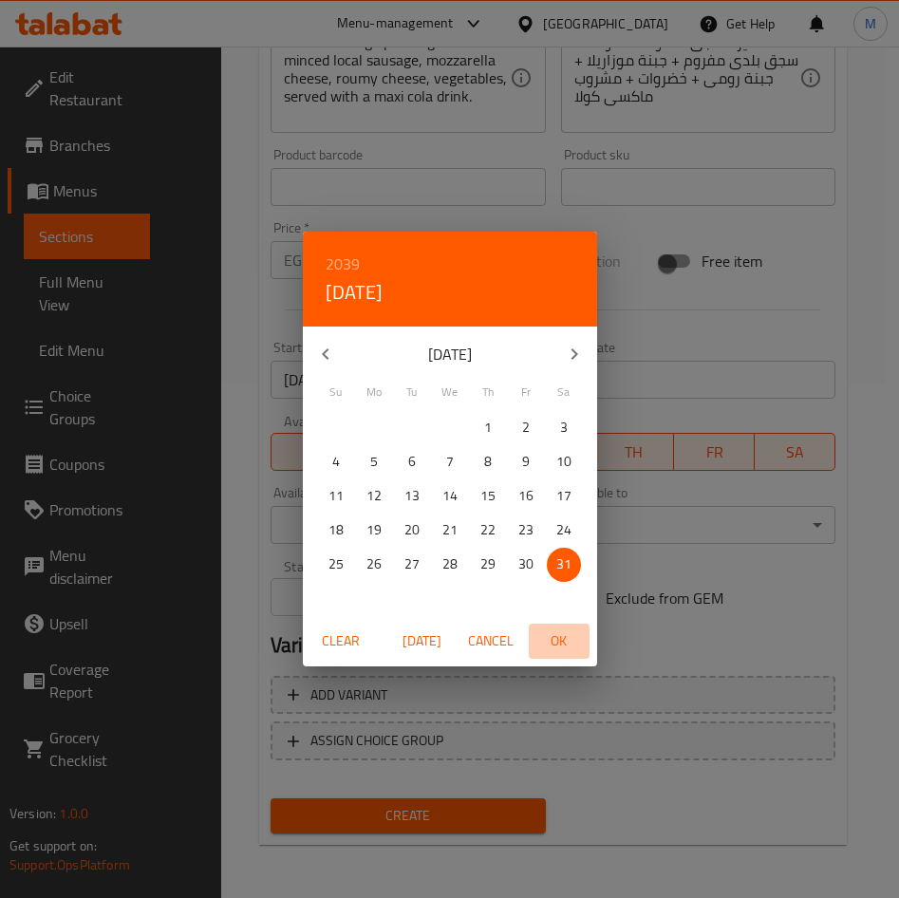
click at [555, 642] on span "OK" at bounding box center [559, 641] width 46 height 24
type input "31-12-2039"
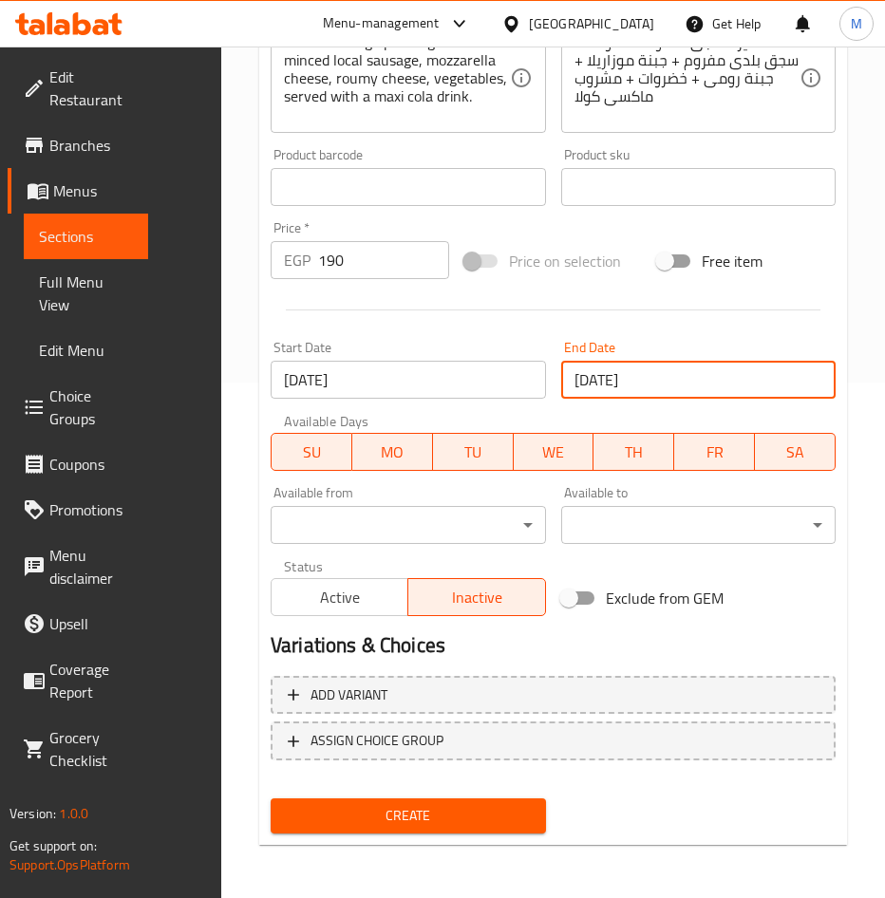
click at [615, 643] on h2 "Variations & Choices" at bounding box center [553, 645] width 565 height 28
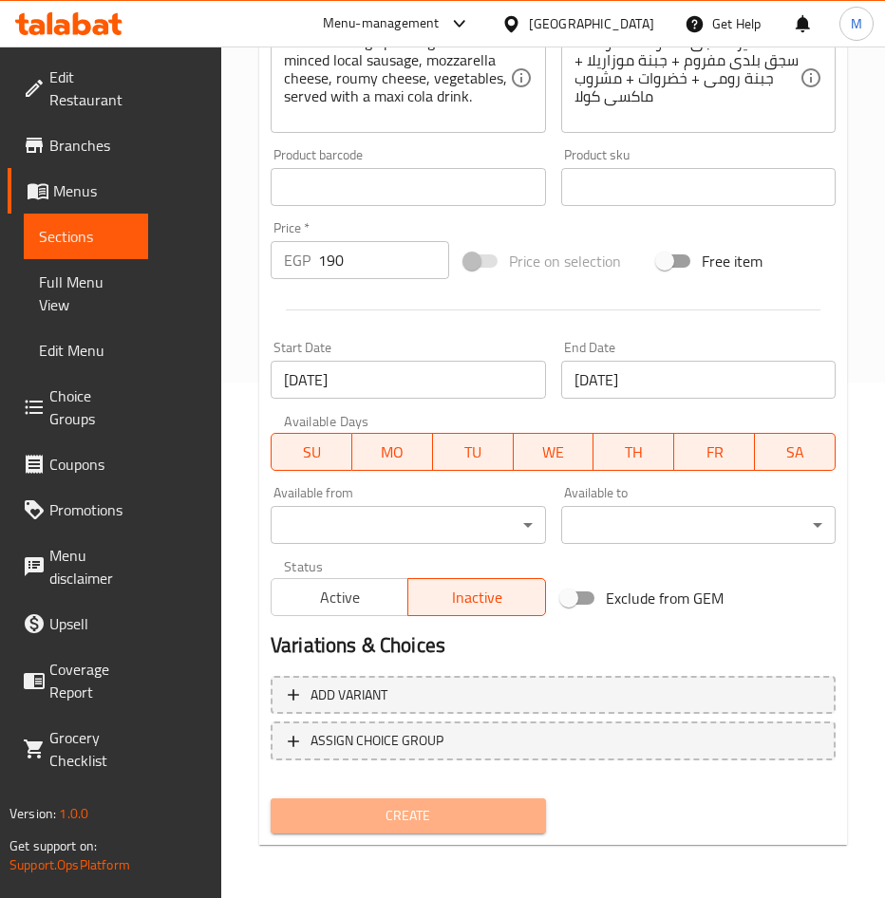
click at [477, 830] on button "Create" at bounding box center [408, 815] width 275 height 35
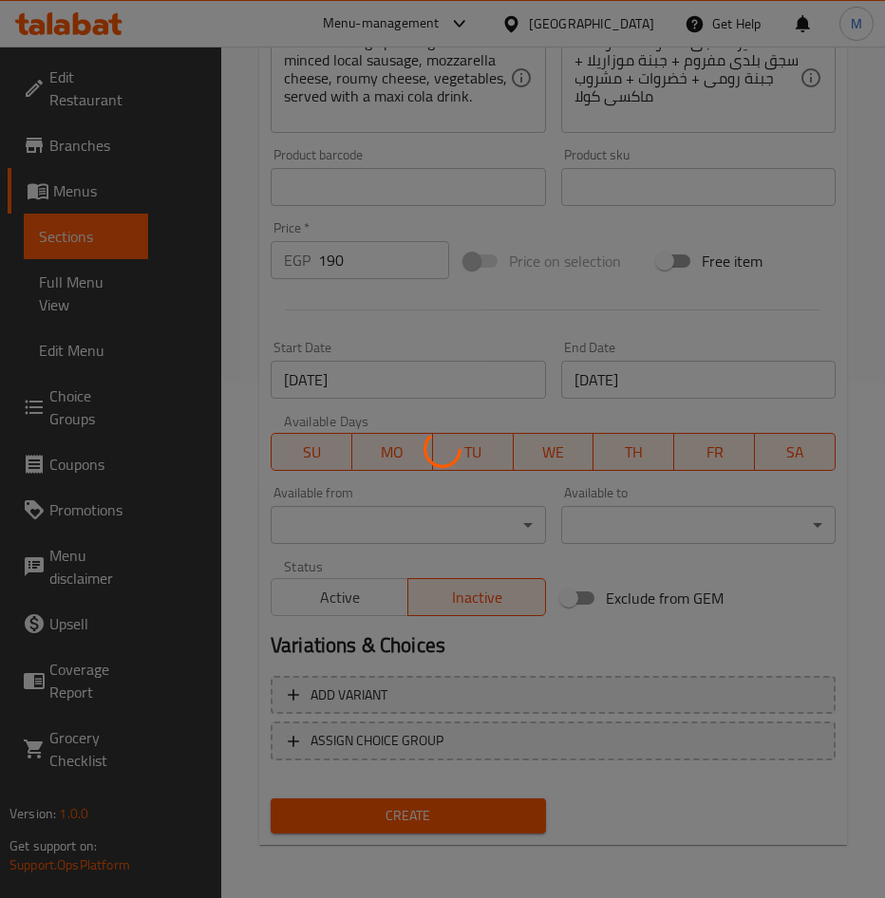
type input "0"
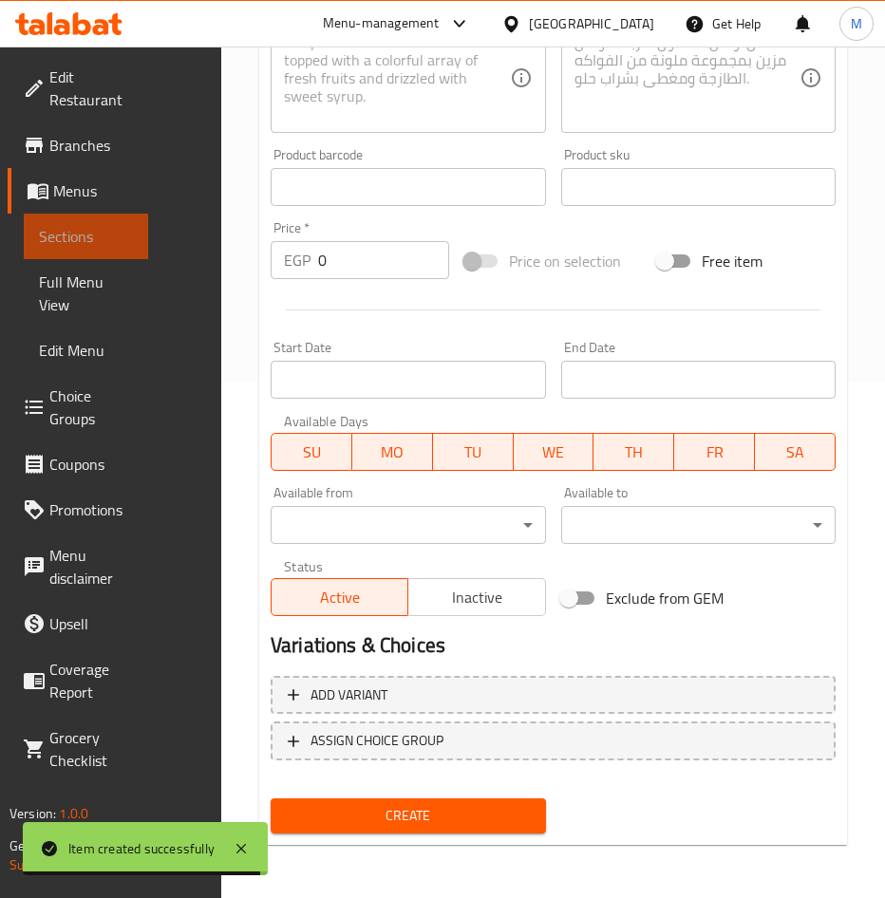
click at [74, 243] on span "Sections" at bounding box center [86, 236] width 94 height 23
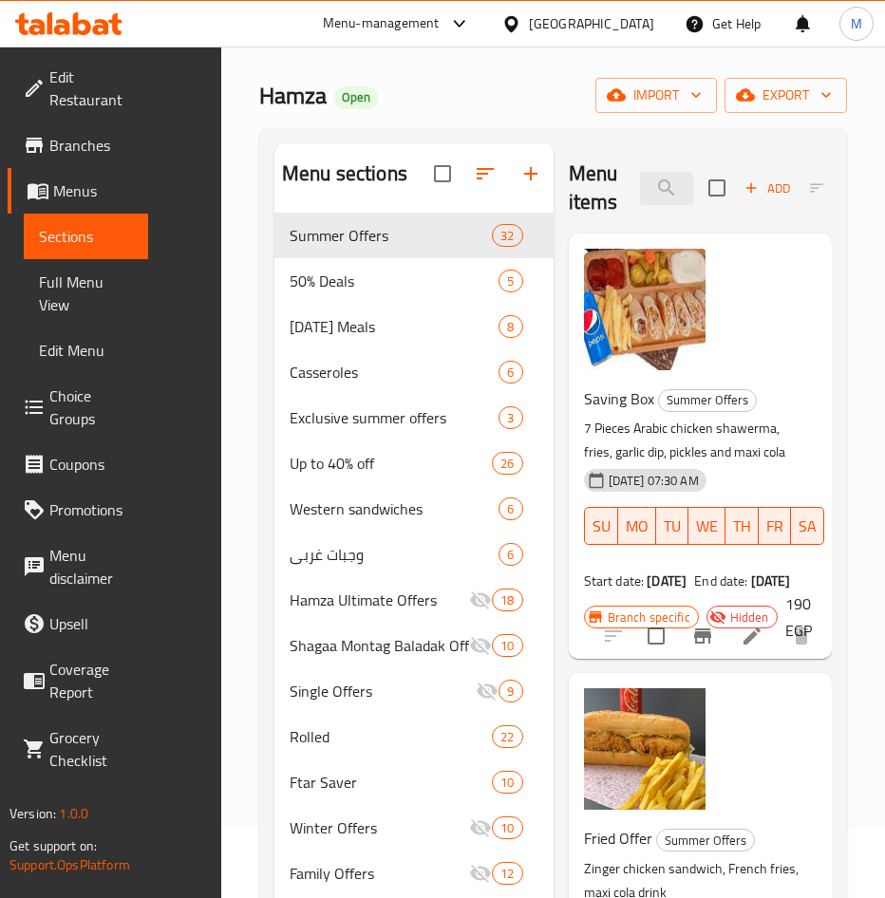
scroll to position [41, 0]
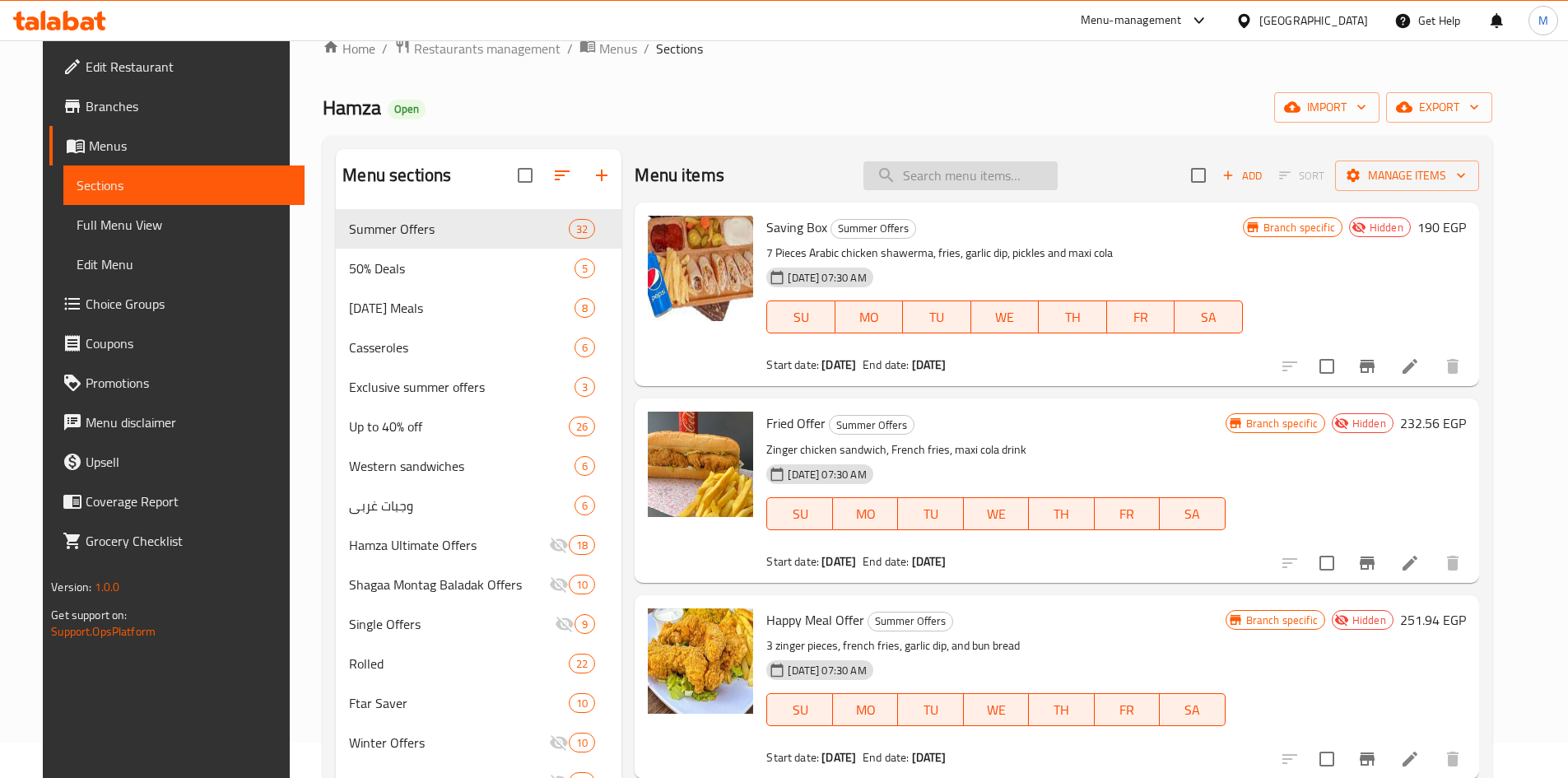
click at [787, 170] on input "search" at bounding box center [961, 175] width 194 height 29
paste input "School Offer 5"
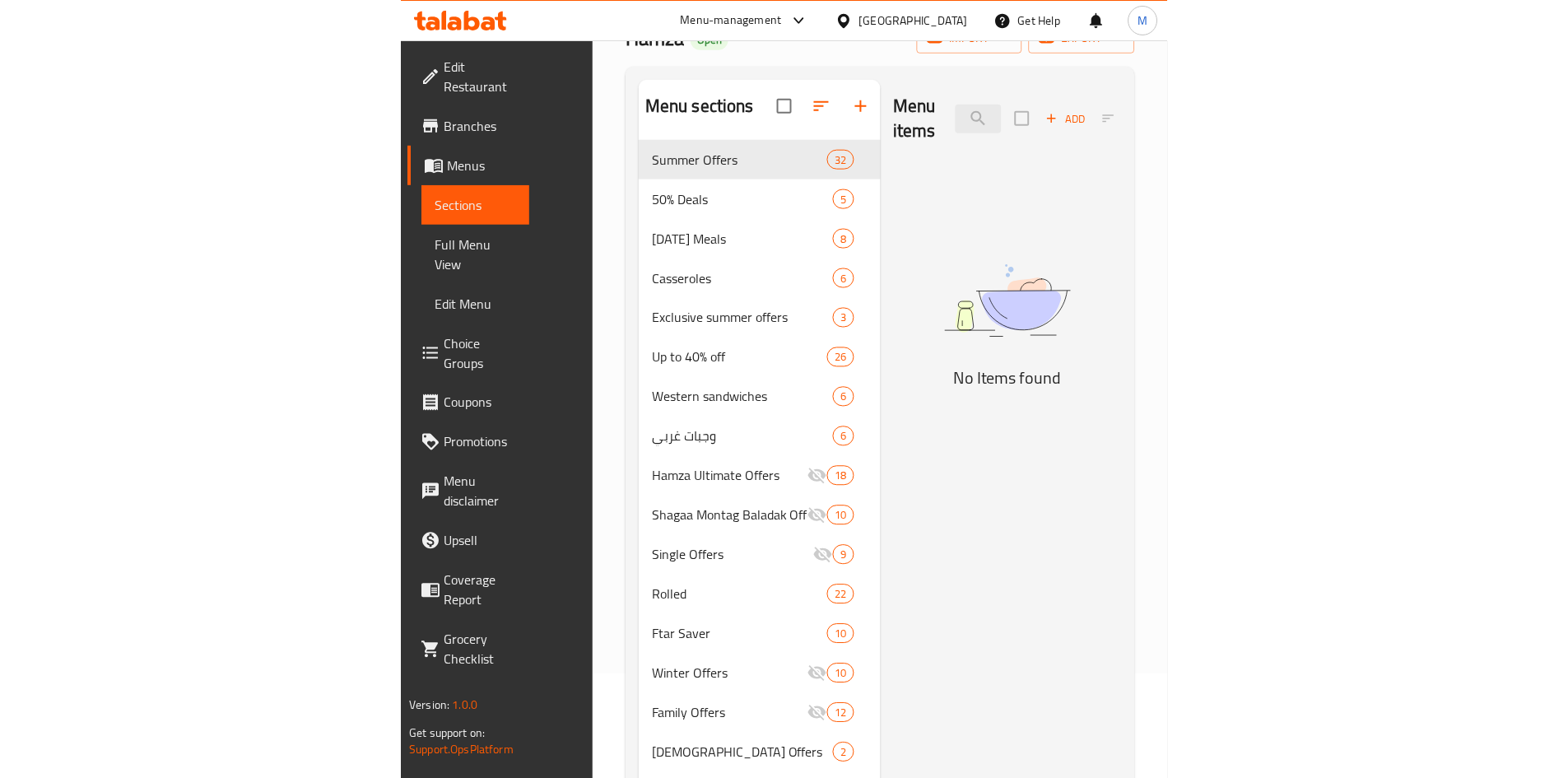
scroll to position [23, 0]
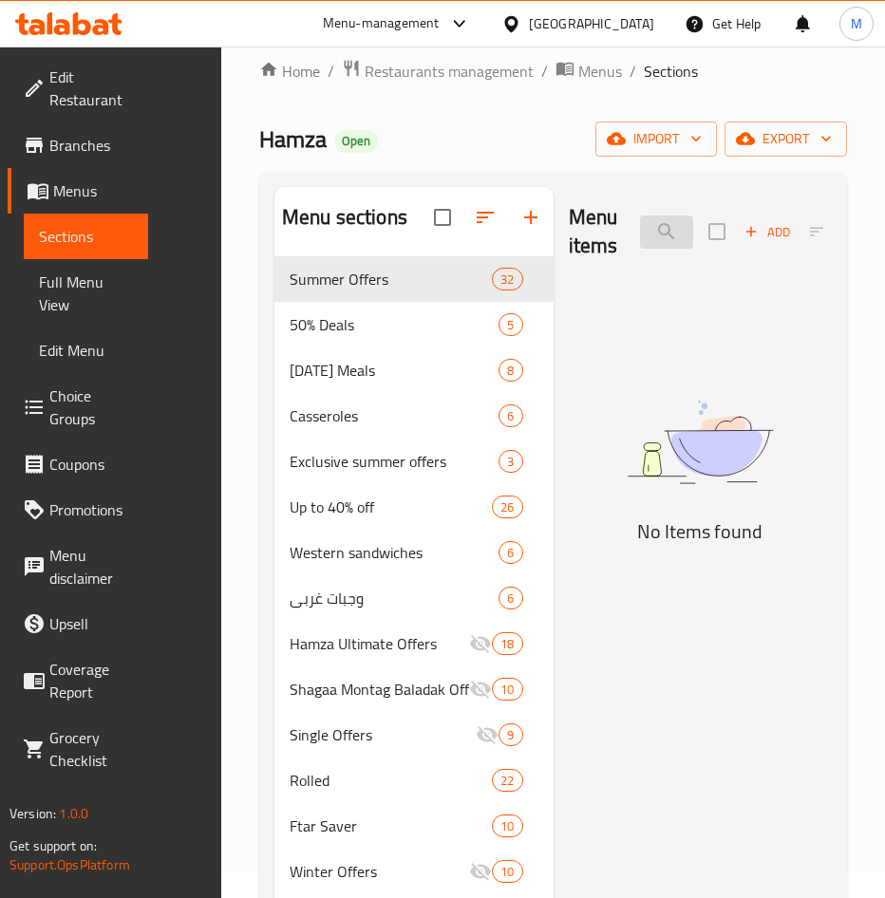
click at [670, 230] on input "School Offer 5" at bounding box center [666, 231] width 53 height 33
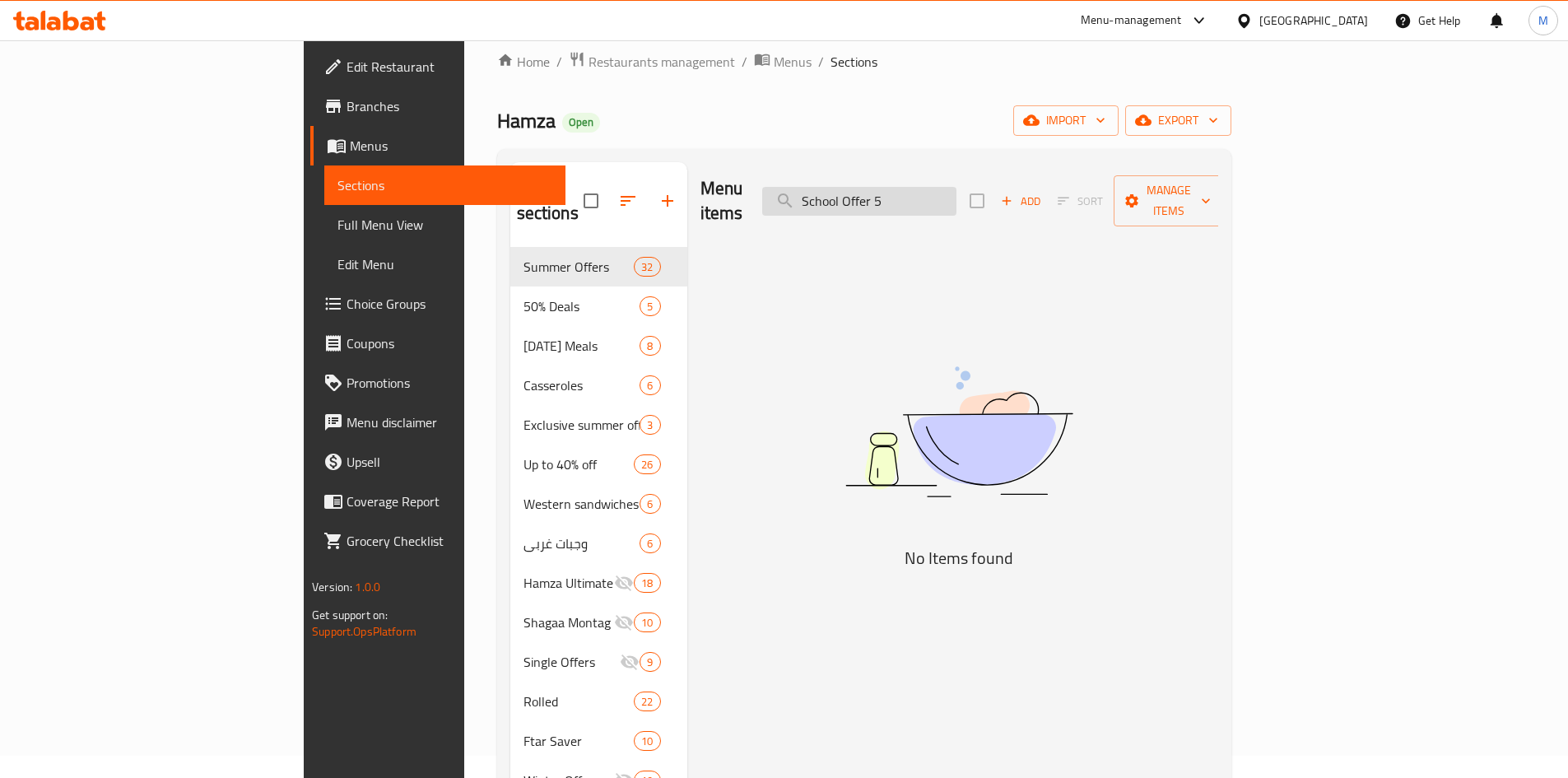
click at [787, 186] on input "School Offer 5" at bounding box center [859, 200] width 194 height 29
type input "س"
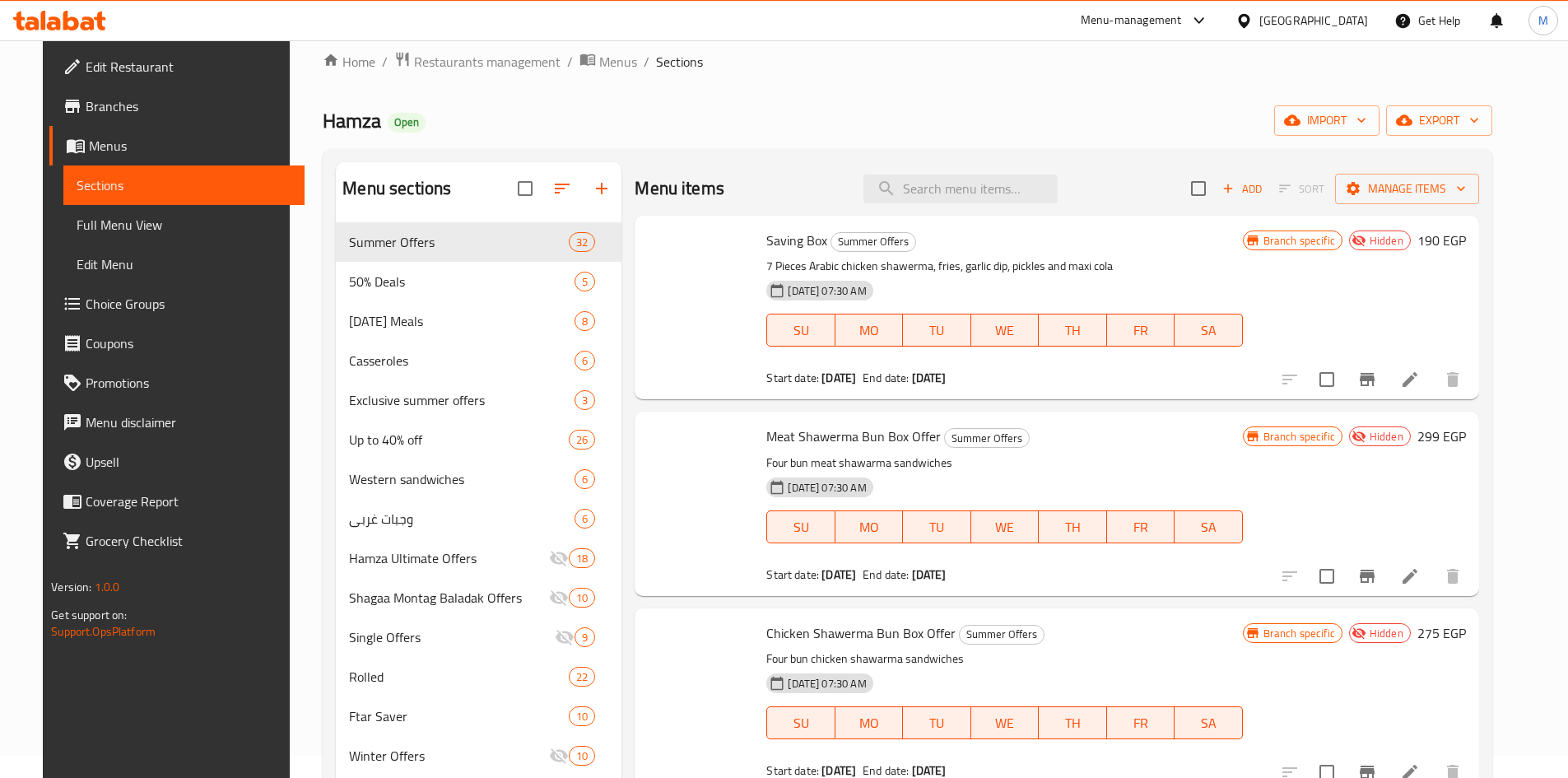
type input "S"
type input "س"
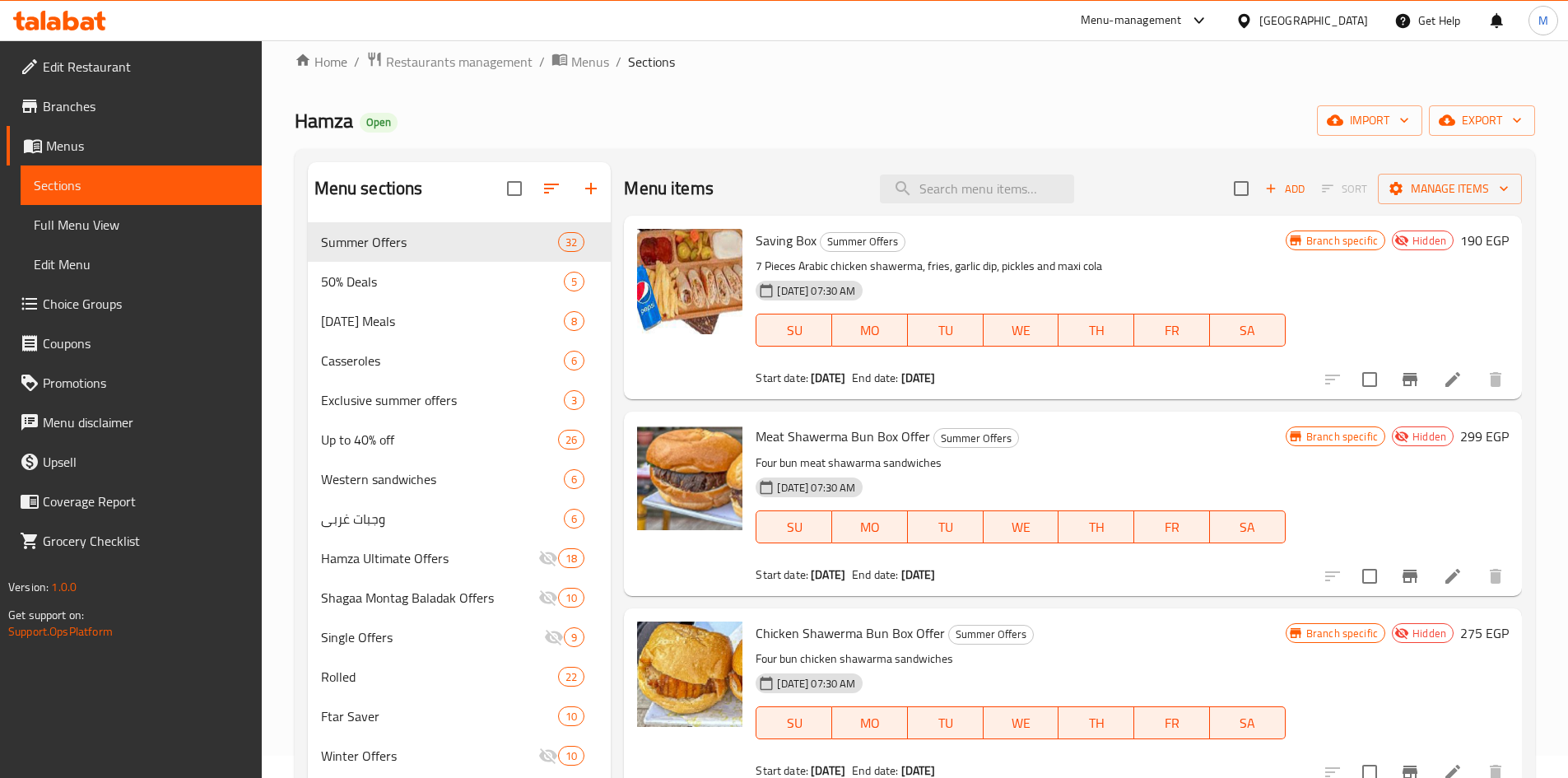
type input "س"
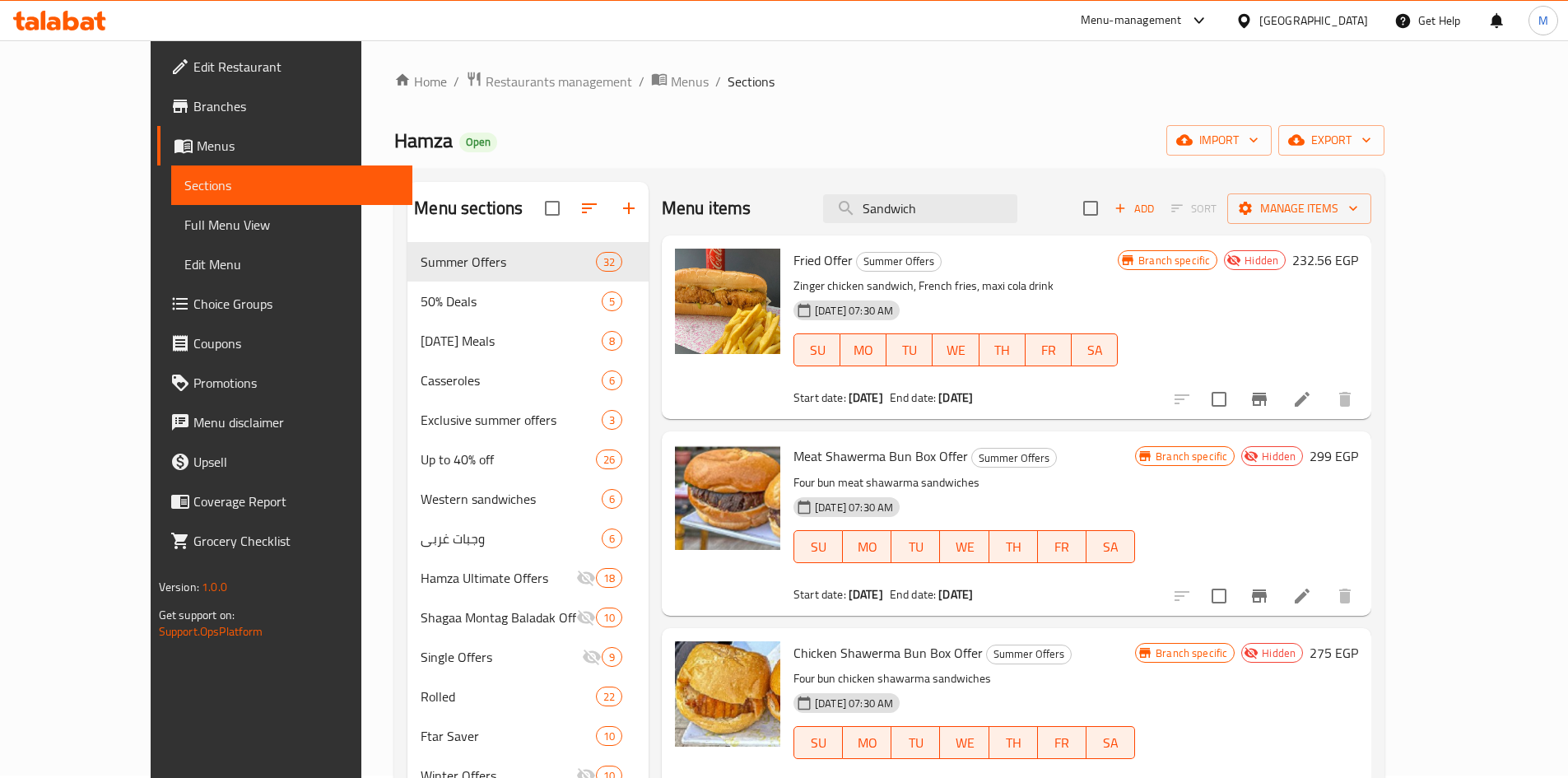
scroll to position [0, 0]
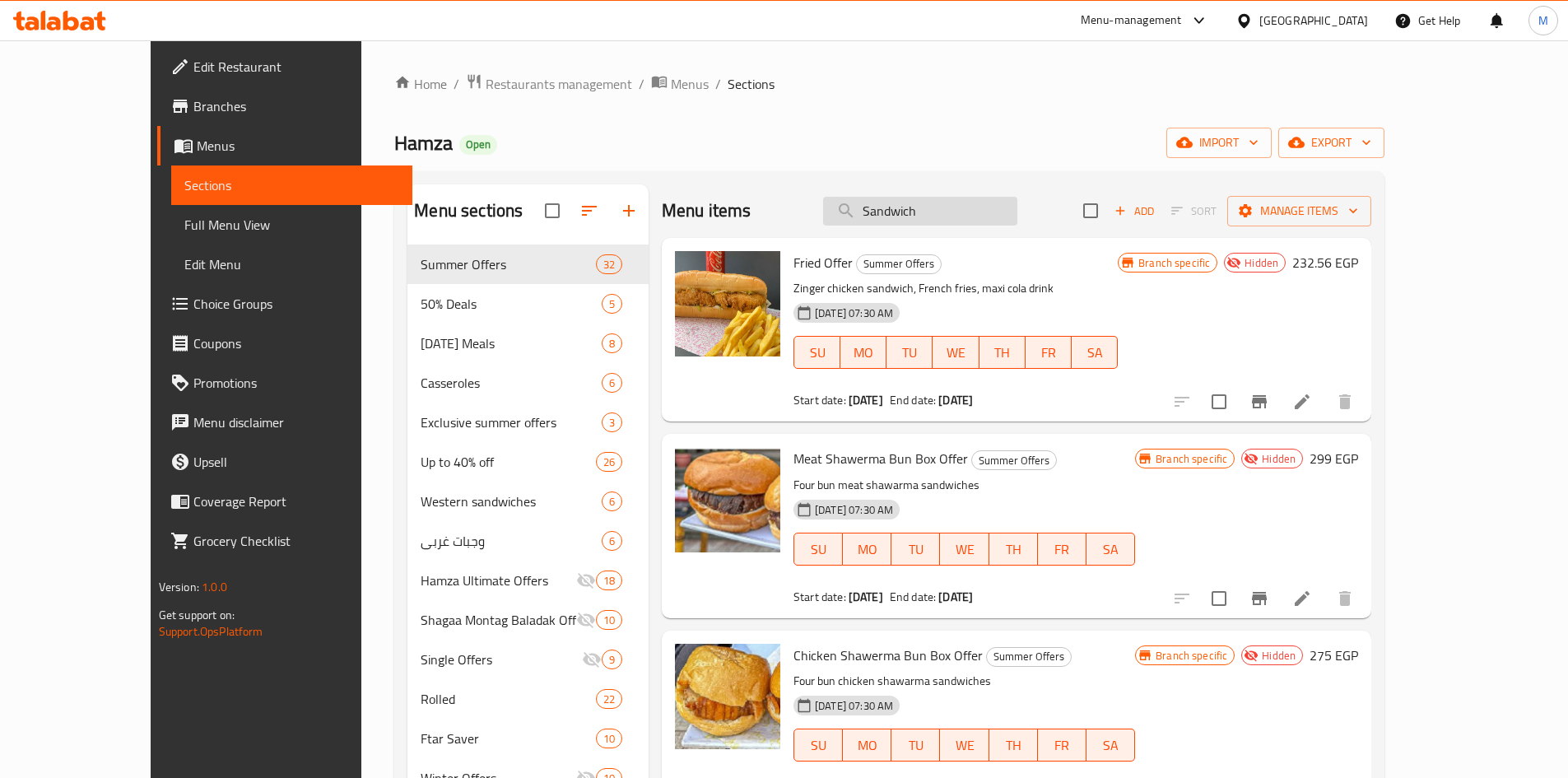
click at [787, 223] on input "Sandwich" at bounding box center [920, 211] width 194 height 29
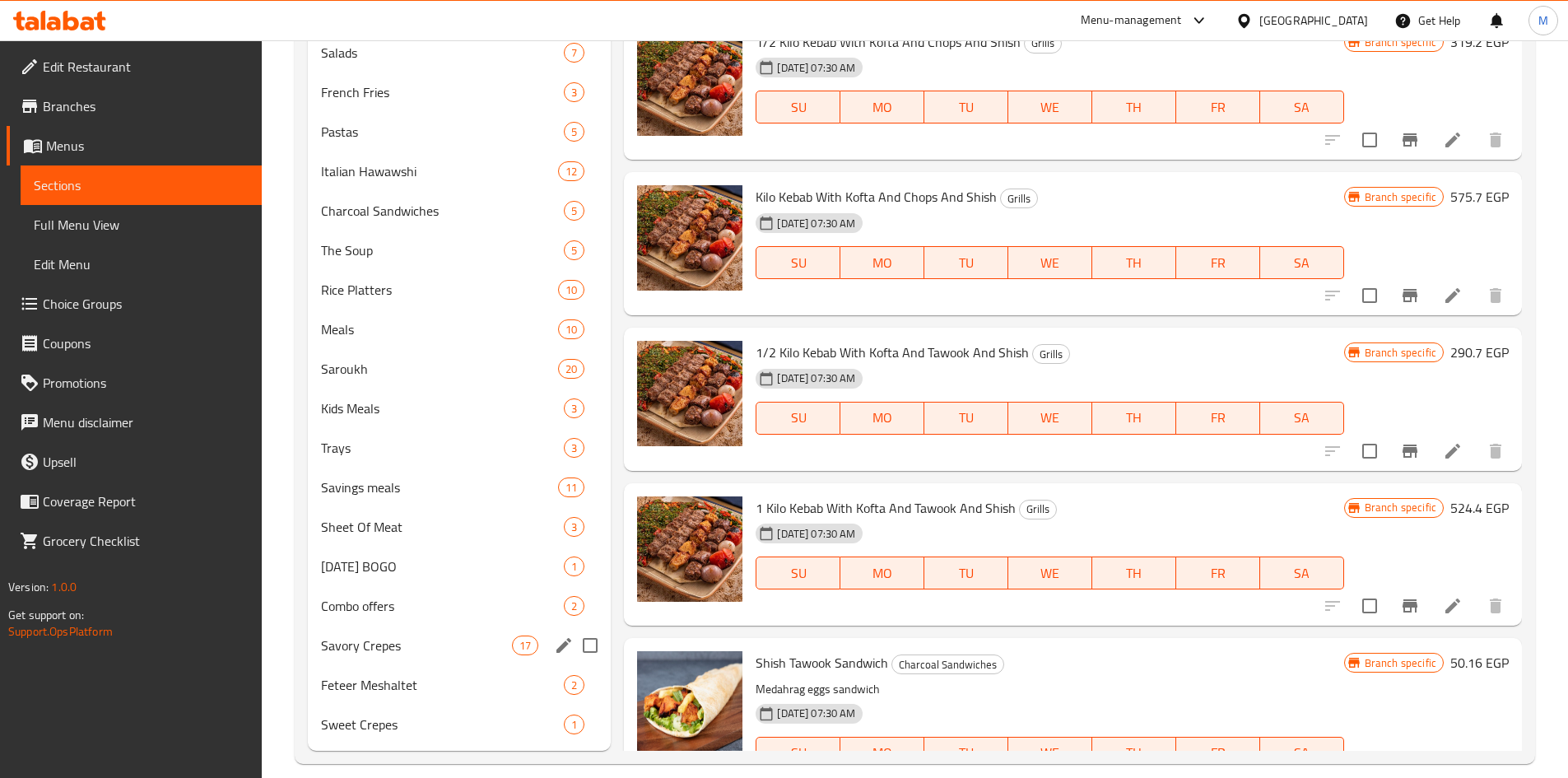
scroll to position [1258, 0]
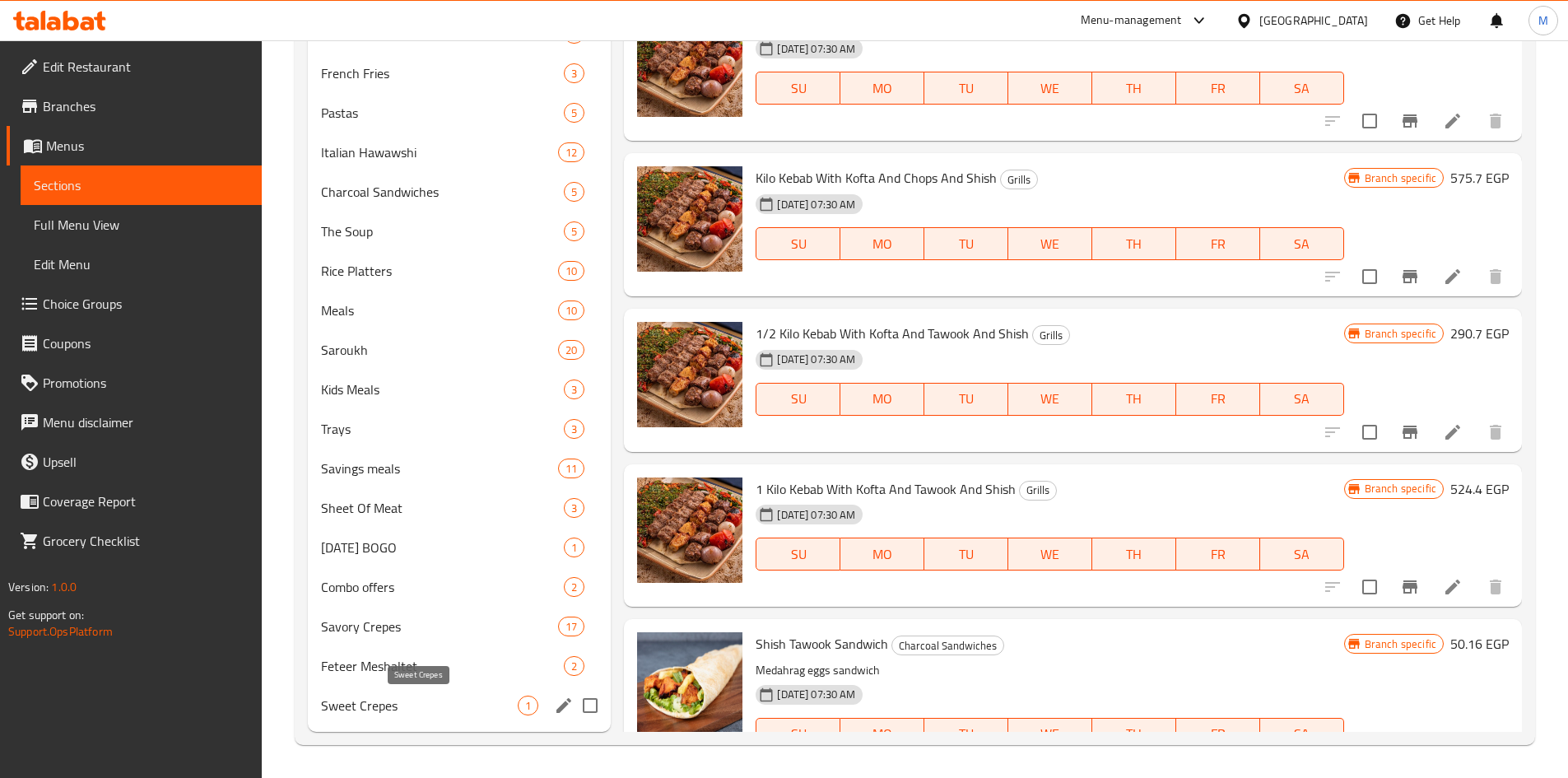
type input "Shish"
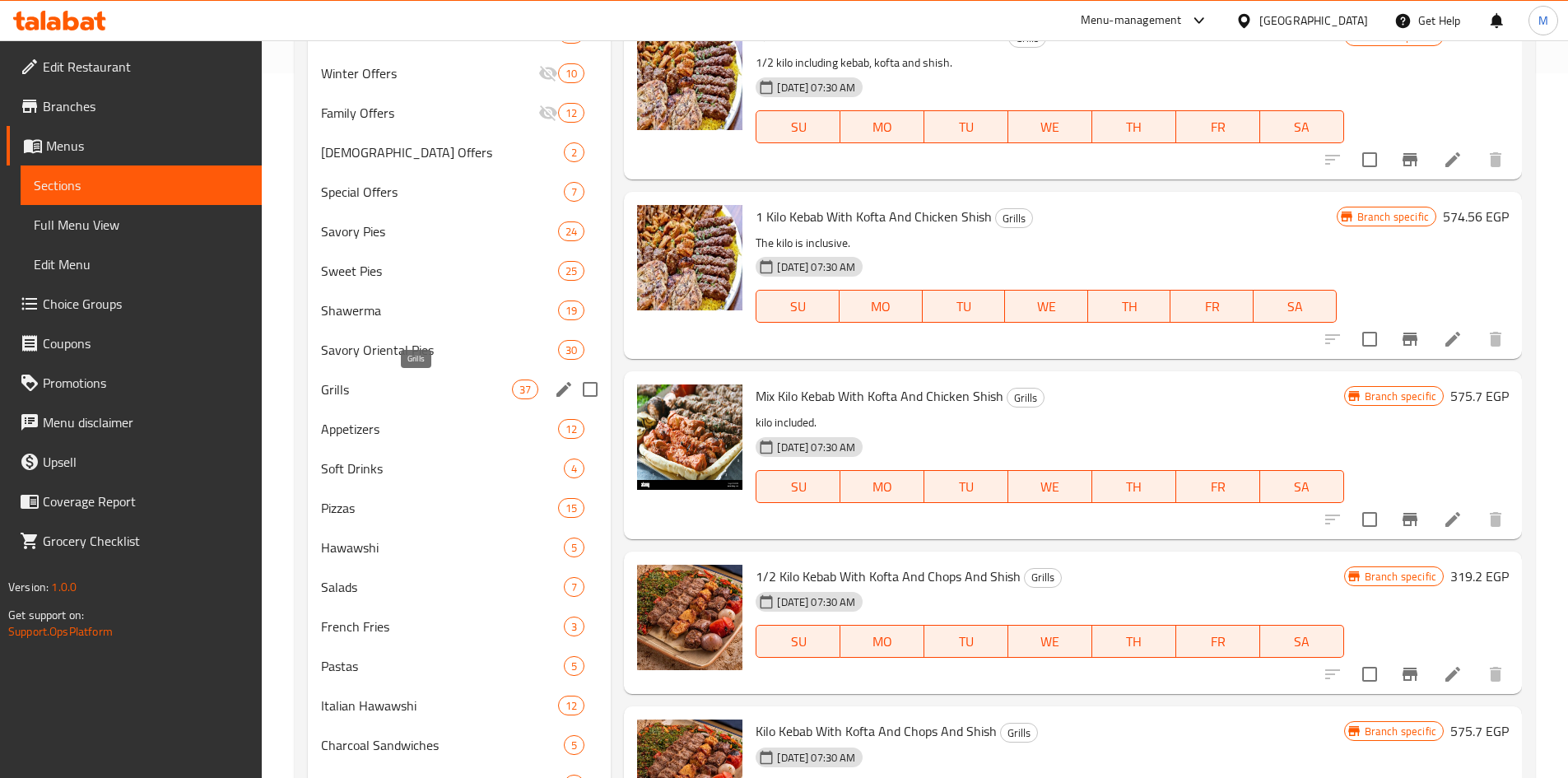
click at [420, 396] on span "Grills" at bounding box center [416, 389] width 192 height 20
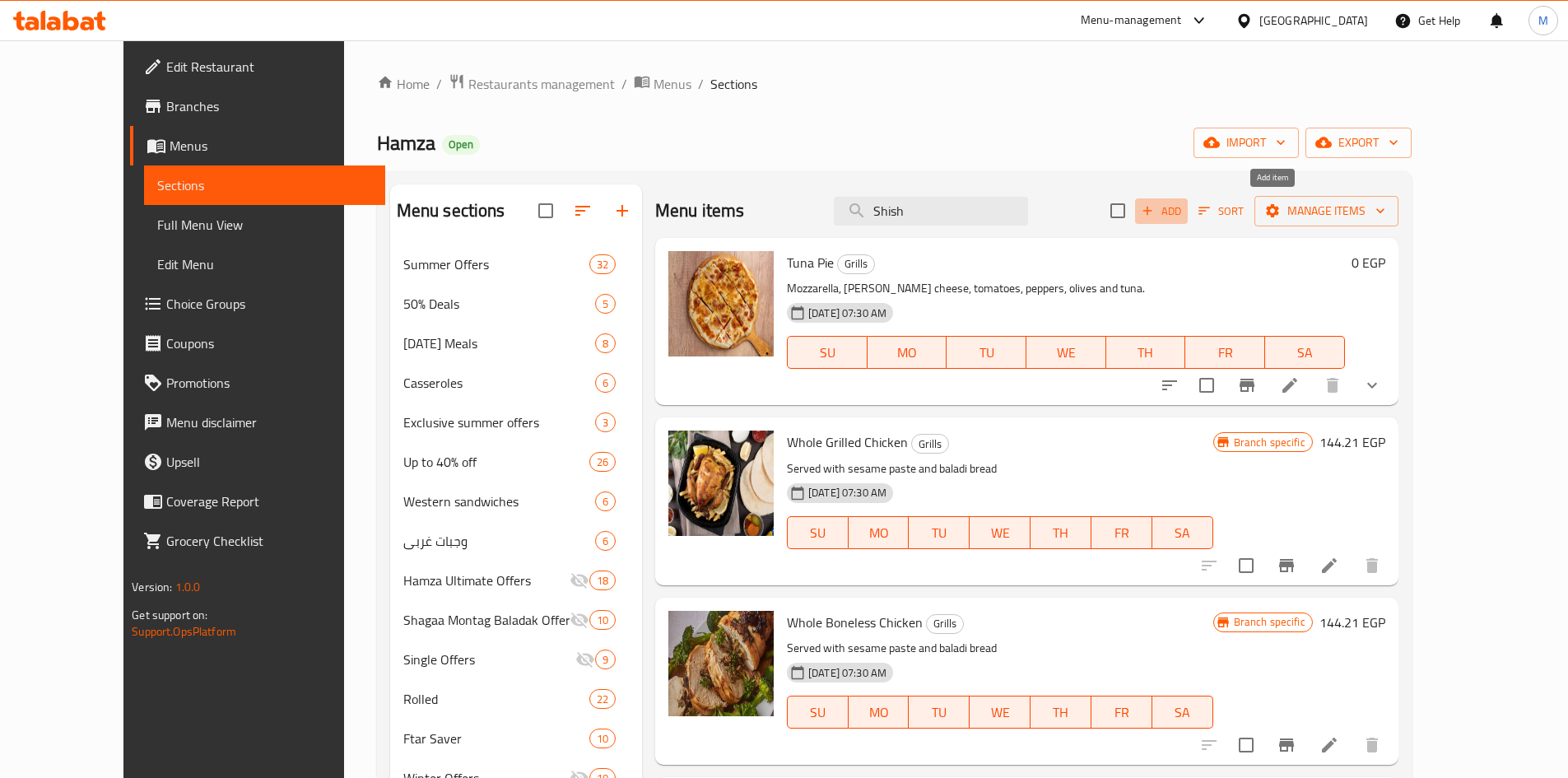
click at [787, 210] on span "Add" at bounding box center [1161, 212] width 44 height 19
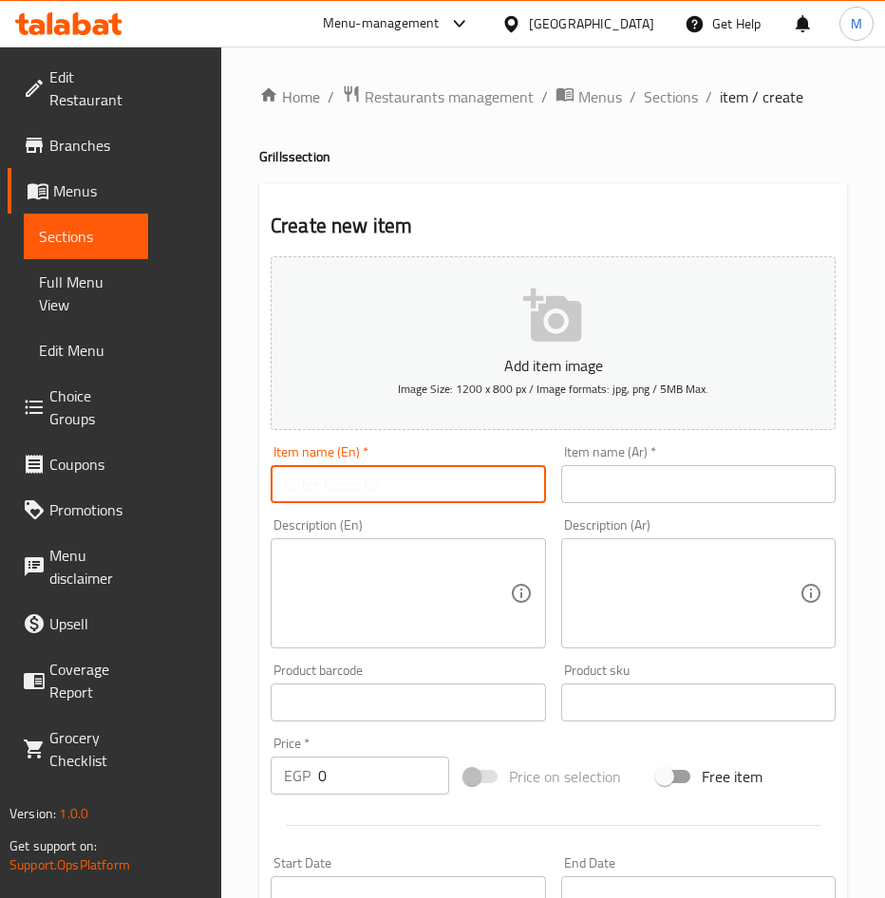
drag, startPoint x: 324, startPoint y: 487, endPoint x: 346, endPoint y: 485, distance: 22.9
click at [324, 487] on input "text" at bounding box center [408, 484] width 275 height 38
paste input "School Offer 5"
click at [377, 477] on input "School Offer 5" at bounding box center [408, 484] width 275 height 38
type input "School Offer 5"
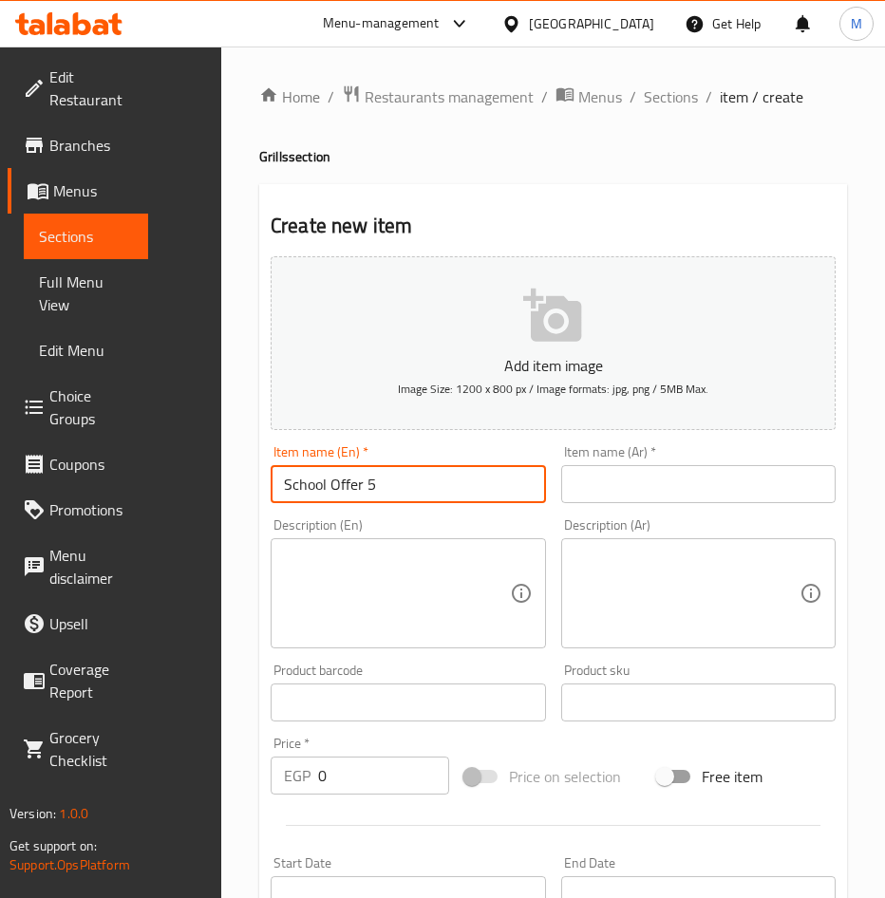
click at [618, 480] on input "text" at bounding box center [698, 484] width 275 height 38
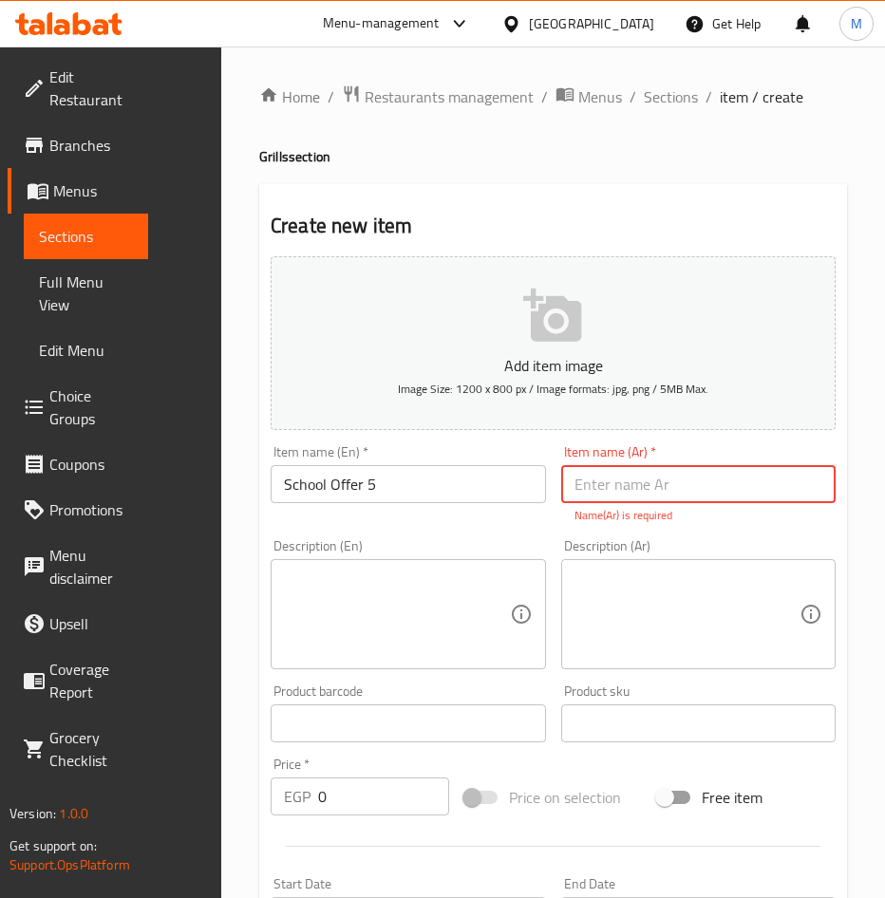
click at [614, 482] on input "text" at bounding box center [698, 484] width 275 height 38
paste input "عرض المدارس 5"
type input "عرض المدارس 5"
click at [683, 533] on div "Description (Ar) Description (Ar)" at bounding box center [698, 604] width 290 height 145
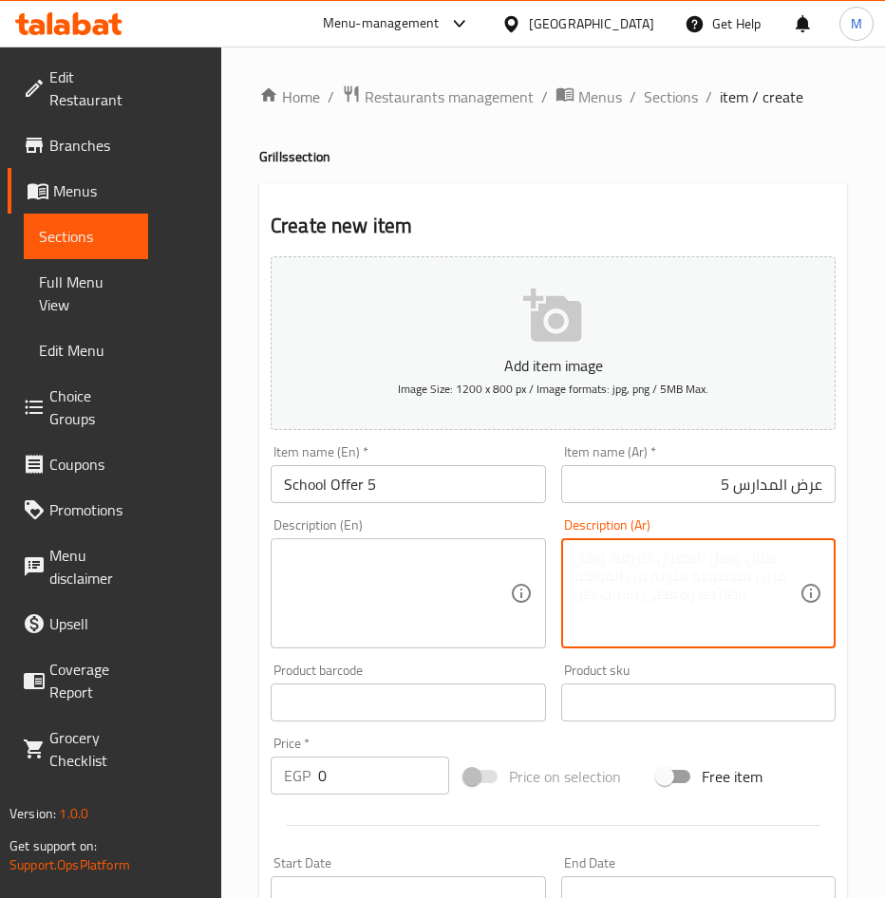
paste textarea "سندوتش شيش طاووق مشوى على الفحم + باكت بطاطس محمرة + مشروب ماكسى كولا"
type textarea "سندوتش شيش طاووق مشوى على الفحم + باكت بطاطس محمرة + مشروب ماكسى كولا"
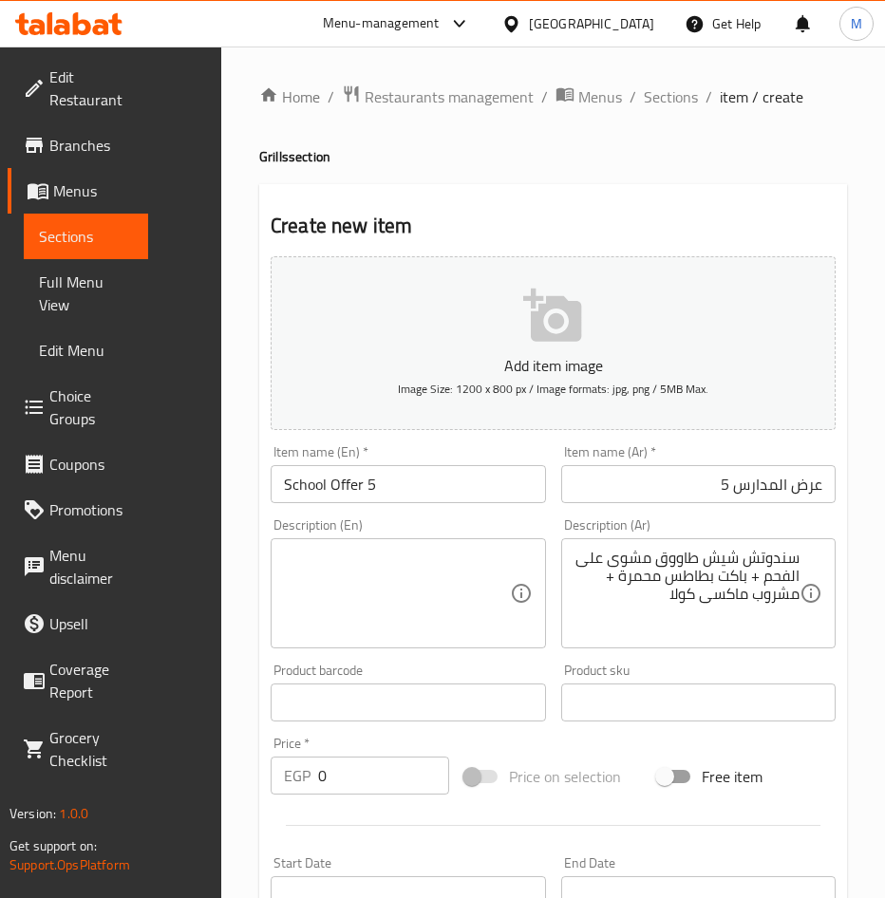
click at [442, 572] on textarea at bounding box center [397, 594] width 226 height 90
paste textarea "Grilled Shish Tawook Sandwich (Charcoal-Grilled) + Packet of French Fries + Max…"
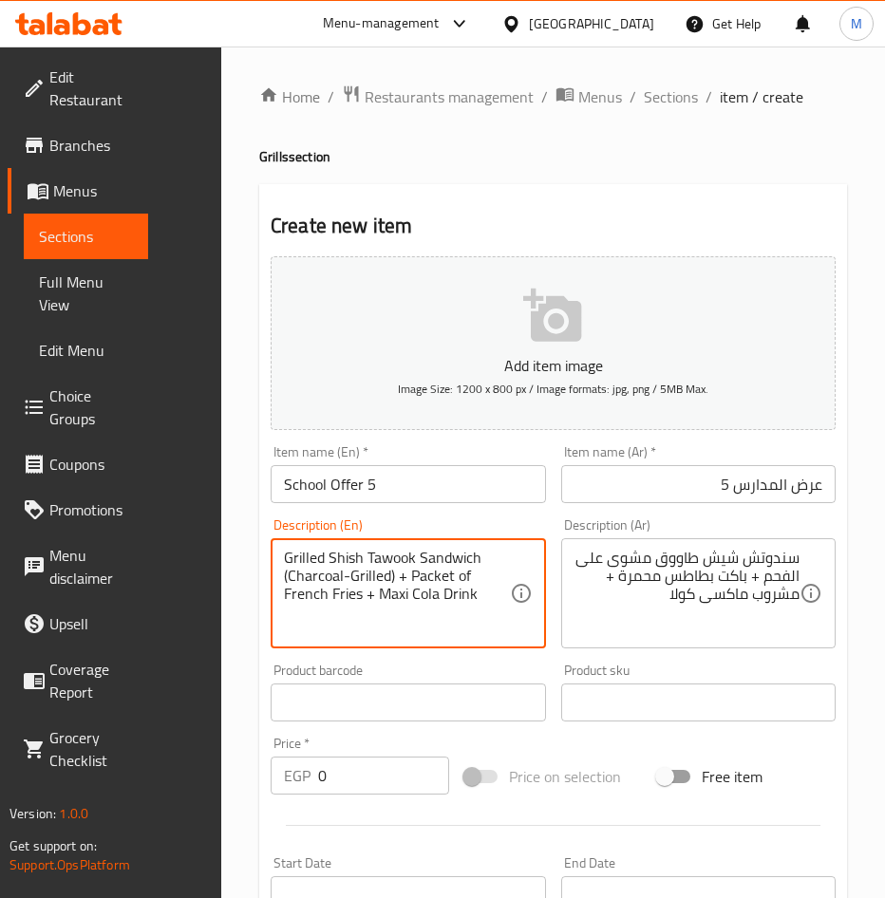
type textarea "Grilled Shish Tawook Sandwich (Charcoal-Grilled) + Packet of French Fries + Max…"
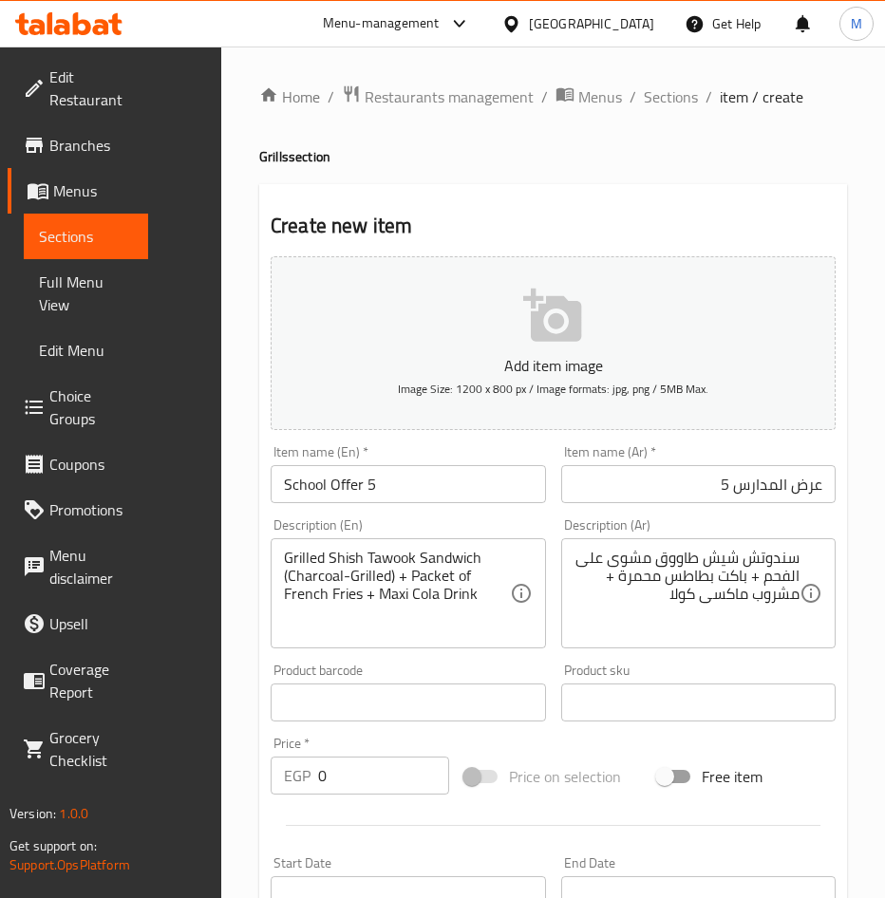
click at [335, 780] on input "0" at bounding box center [383, 776] width 131 height 38
type input "190"
click at [621, 750] on div "Add item image Image Size: 1200 x 800 px / Image formats: jpg, png / 5MB Max. I…" at bounding box center [553, 694] width 580 height 890
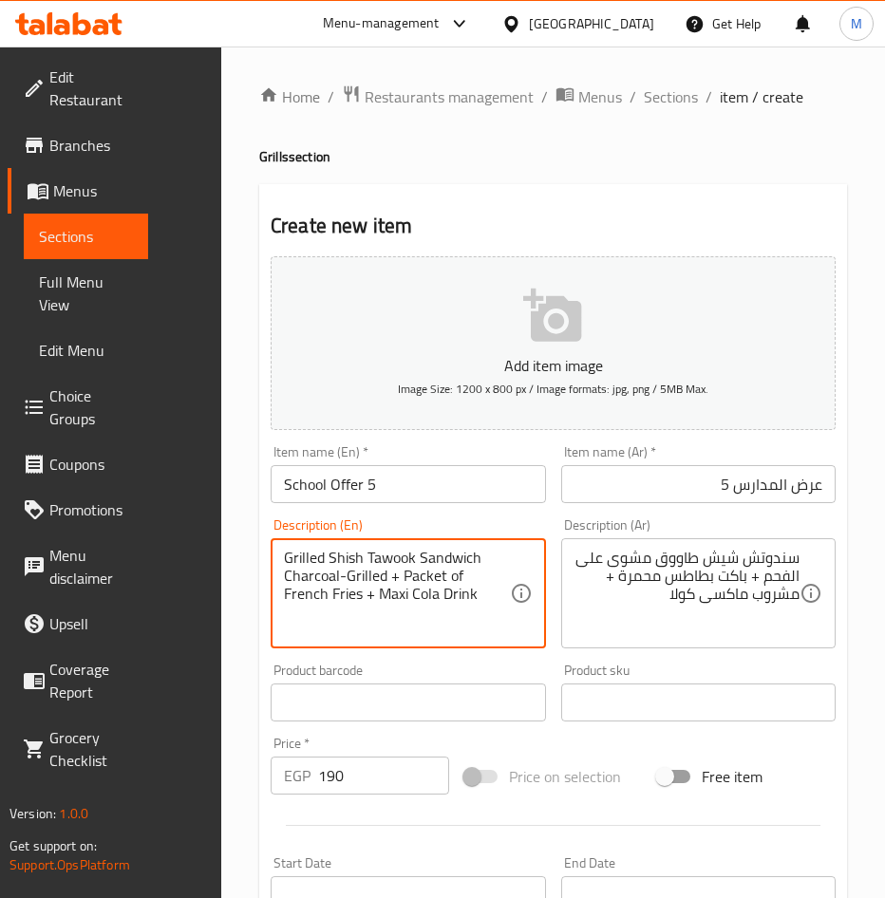
click at [312, 577] on textarea "Grilled Shish Tawook Sandwich Charcoal-Grilled + Packet of French Fries + Maxi …" at bounding box center [397, 594] width 226 height 90
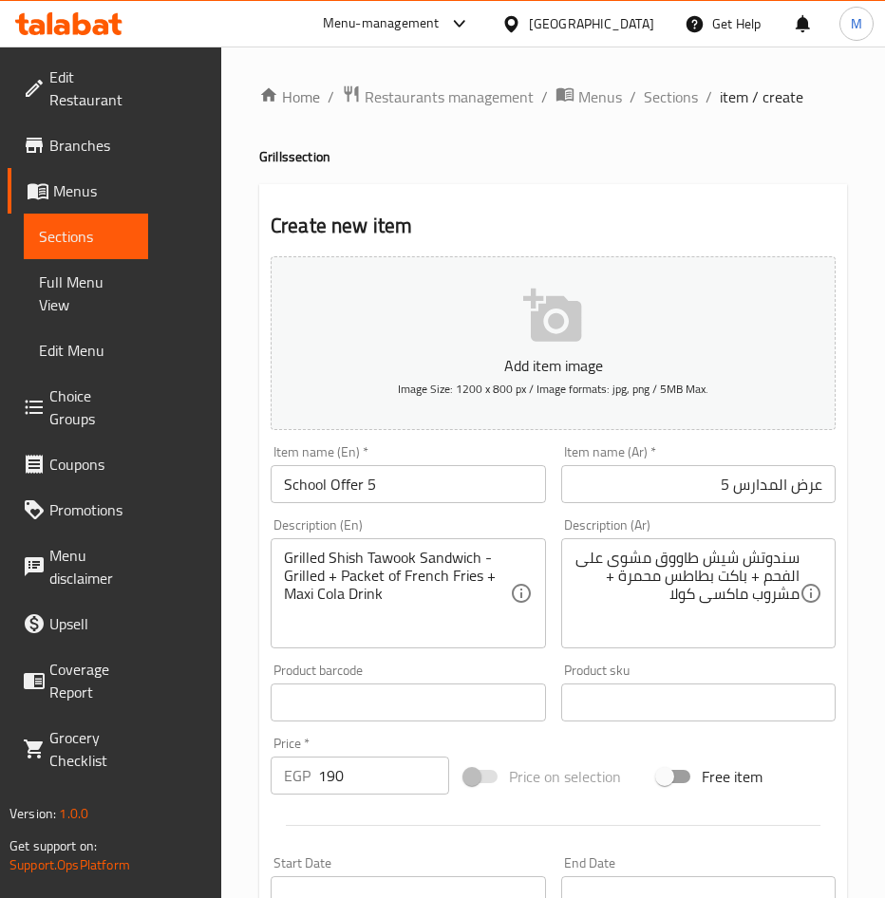
click at [281, 559] on div "Grilled Shish Tawook Sandwich -Grilled + Packet of French Fries + Maxi Cola Dri…" at bounding box center [408, 593] width 275 height 110
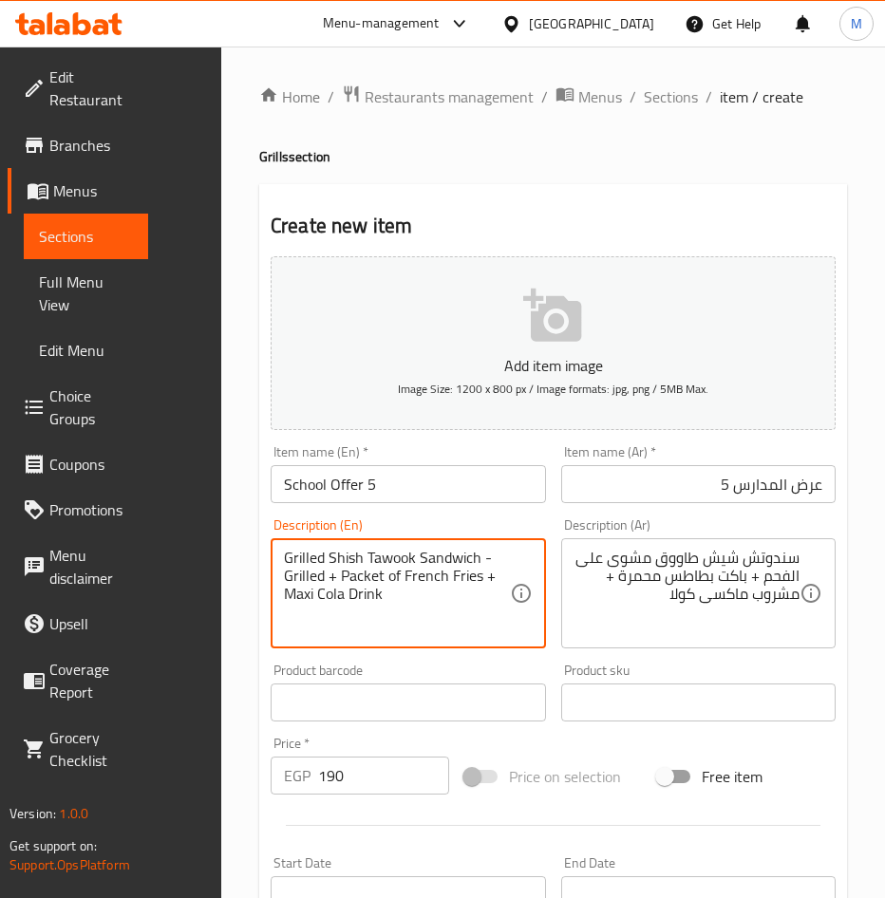
click at [291, 555] on textarea "Grilled Shish Tawook Sandwich -Grilled + Packet of French Fries + Maxi Cola Dri…" at bounding box center [397, 594] width 226 height 90
paste textarea "Charcoal"
click at [382, 576] on textarea "Charcoal Grilled Shish Tawook Sandwich -Grilled + Packet of French Fries + Maxi…" at bounding box center [397, 594] width 226 height 90
type textarea "Charcoal Grilled Shish Tawook Sandwich + Packet of French Fries + Maxi Cola Dri…"
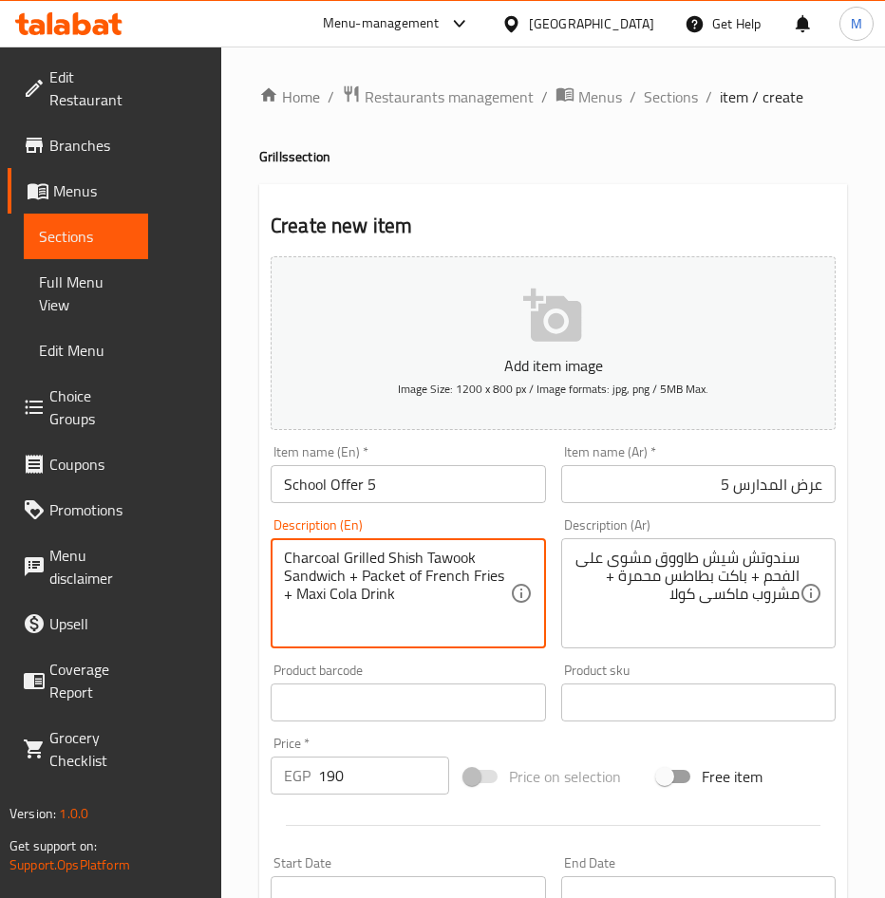
click at [629, 748] on div "Add item image Image Size: 1200 x 800 px / Image formats: jpg, png / 5MB Max. I…" at bounding box center [553, 694] width 580 height 890
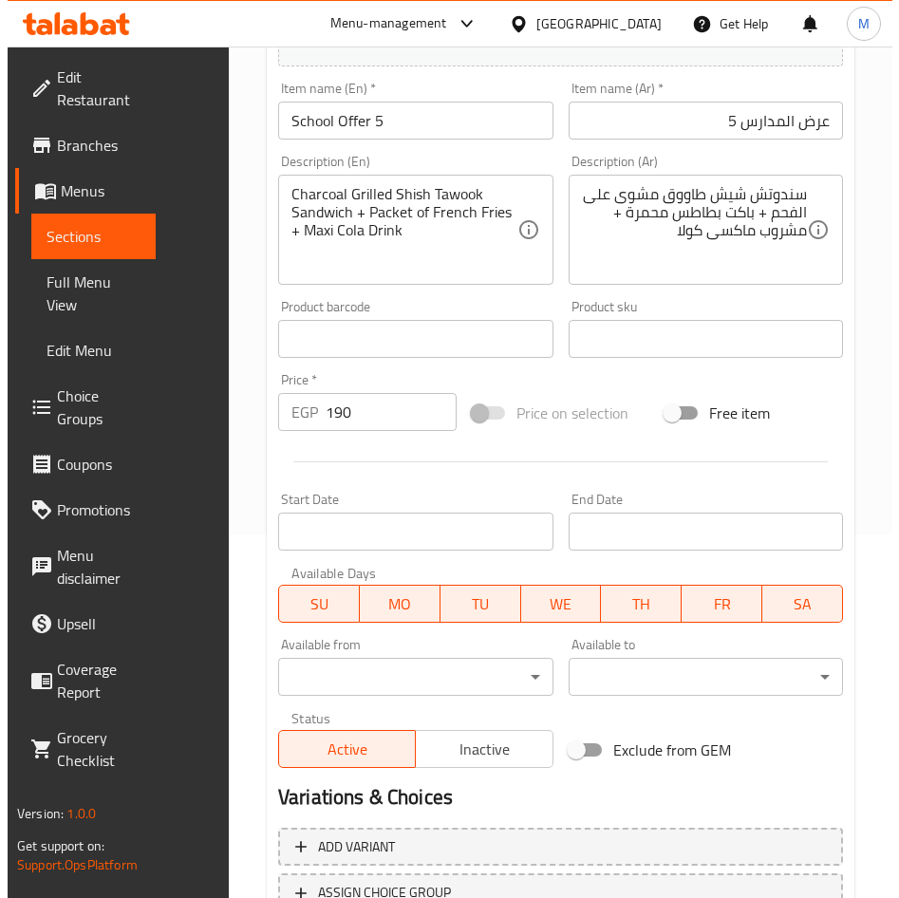
scroll to position [380, 0]
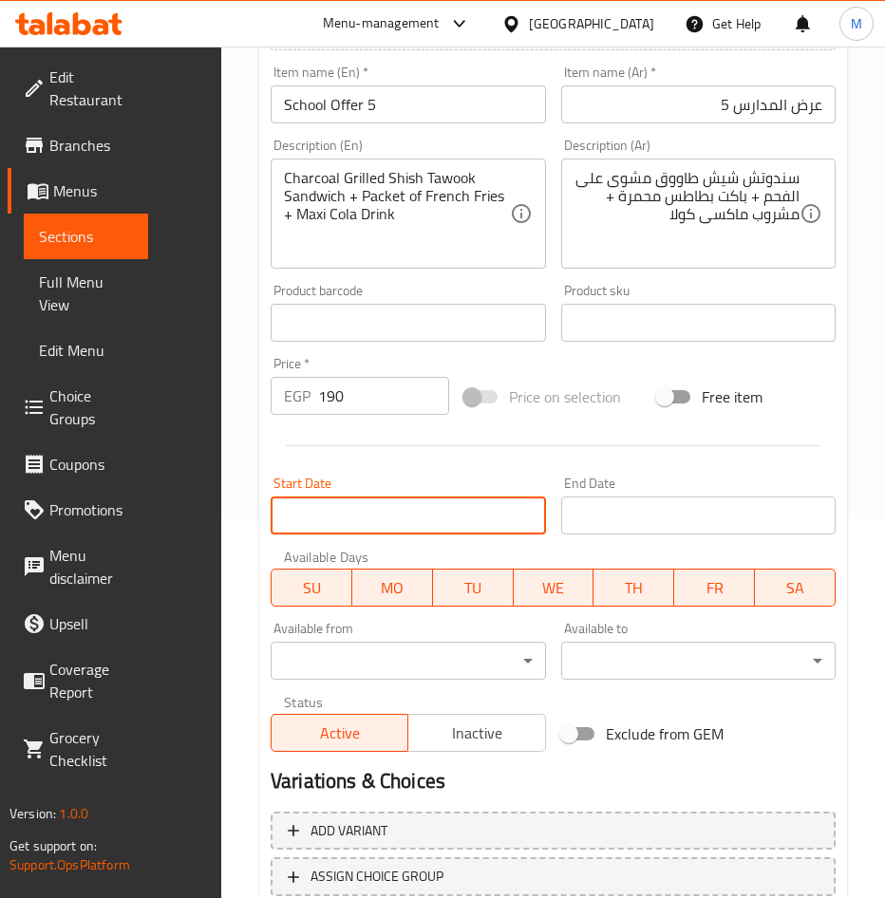
click at [388, 513] on input "Start Date" at bounding box center [408, 515] width 275 height 38
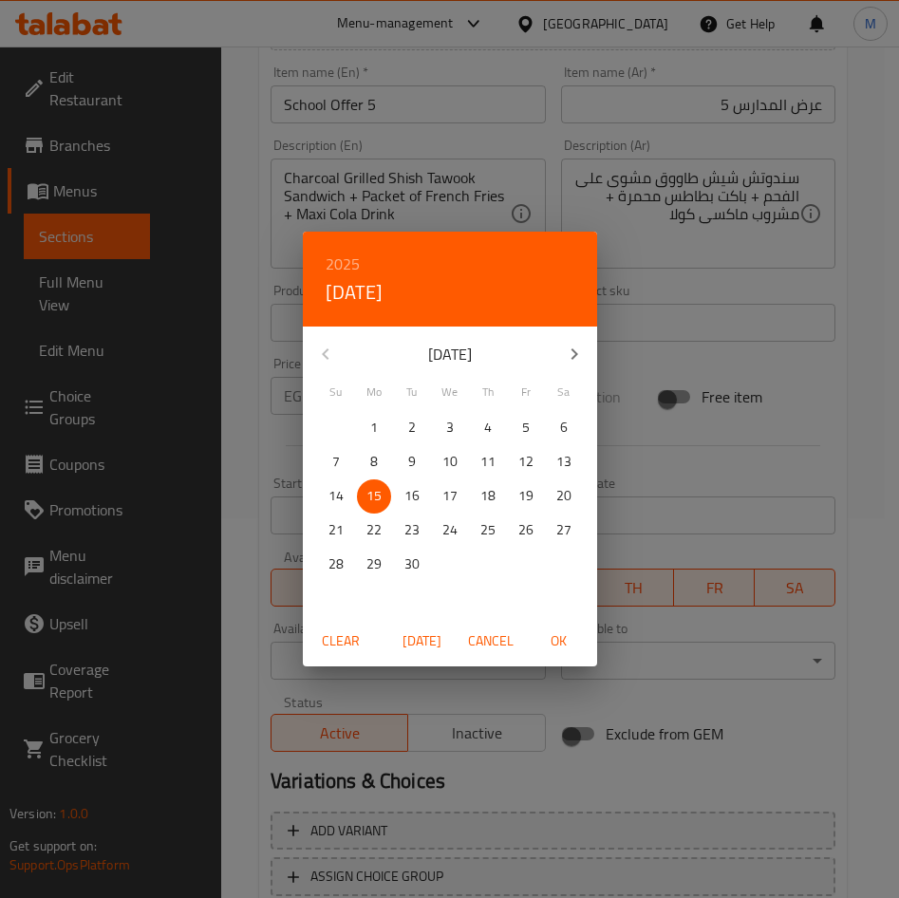
click at [575, 644] on span "OK" at bounding box center [559, 641] width 46 height 24
type input "15-09-2025"
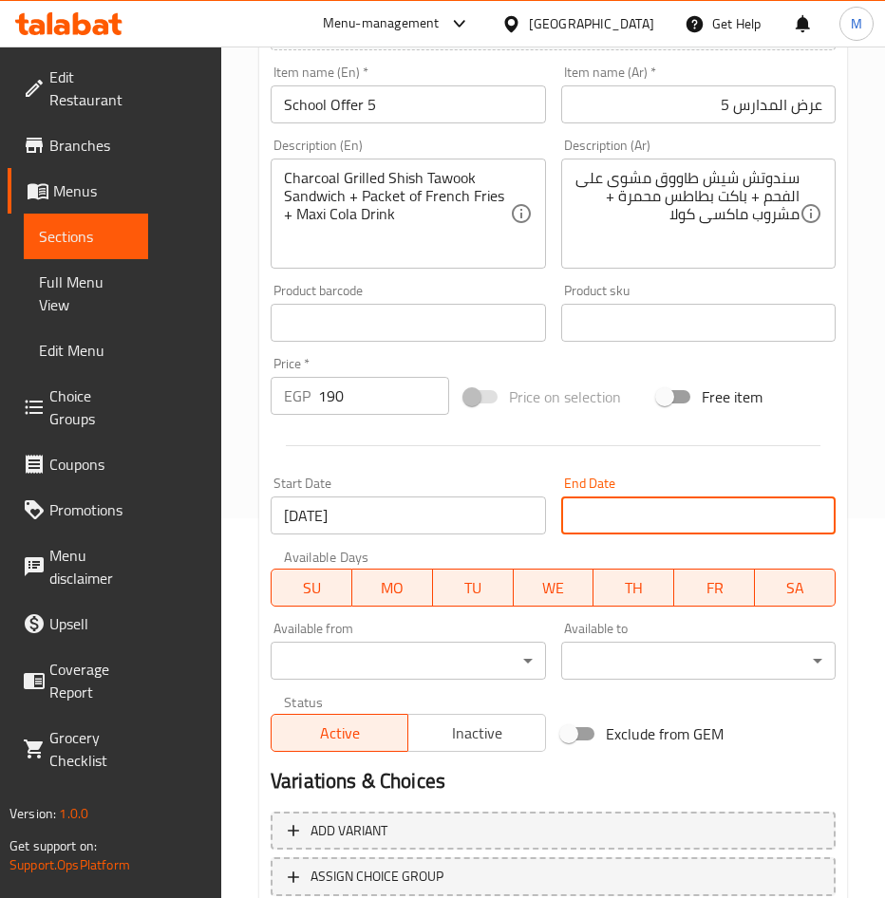
click at [645, 505] on input "Start Date" at bounding box center [698, 515] width 275 height 38
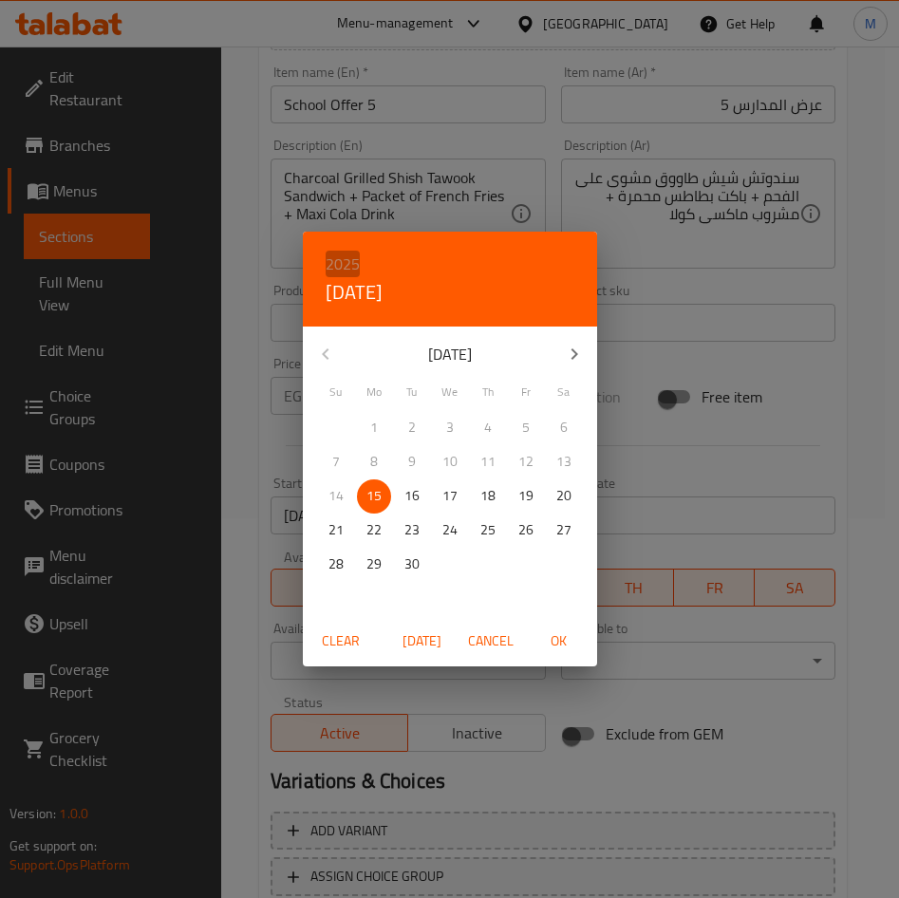
click at [338, 263] on h6 "2025" at bounding box center [343, 264] width 34 height 27
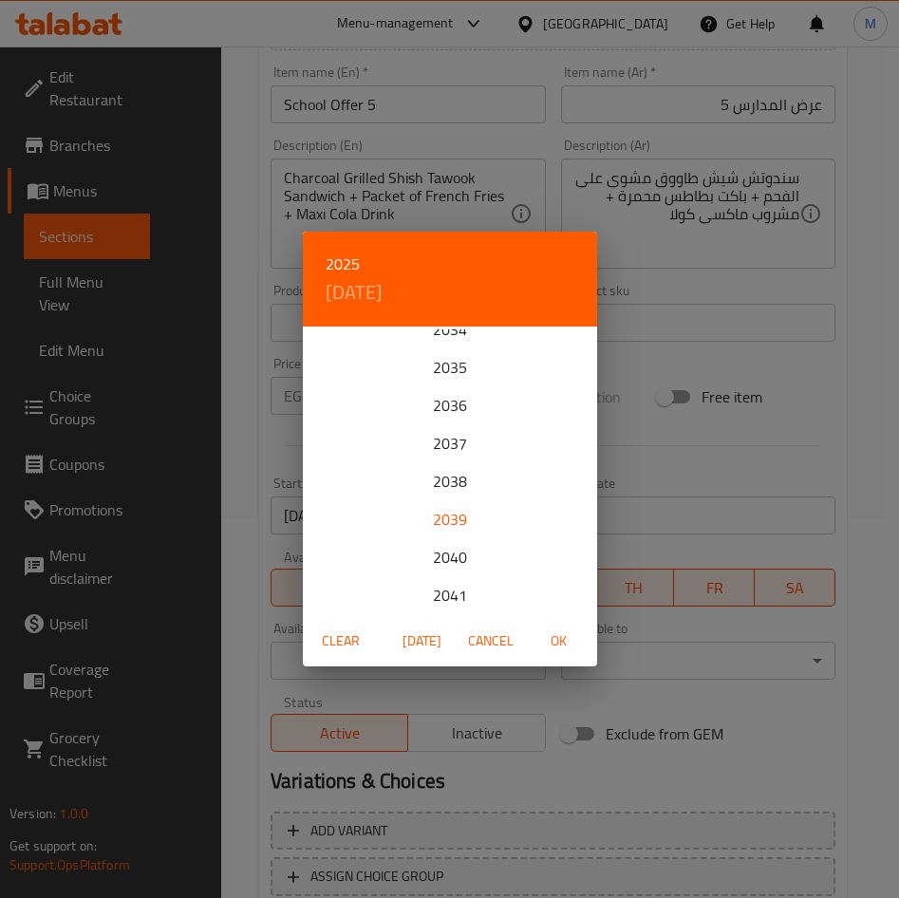
click at [462, 516] on div "2039" at bounding box center [450, 519] width 294 height 38
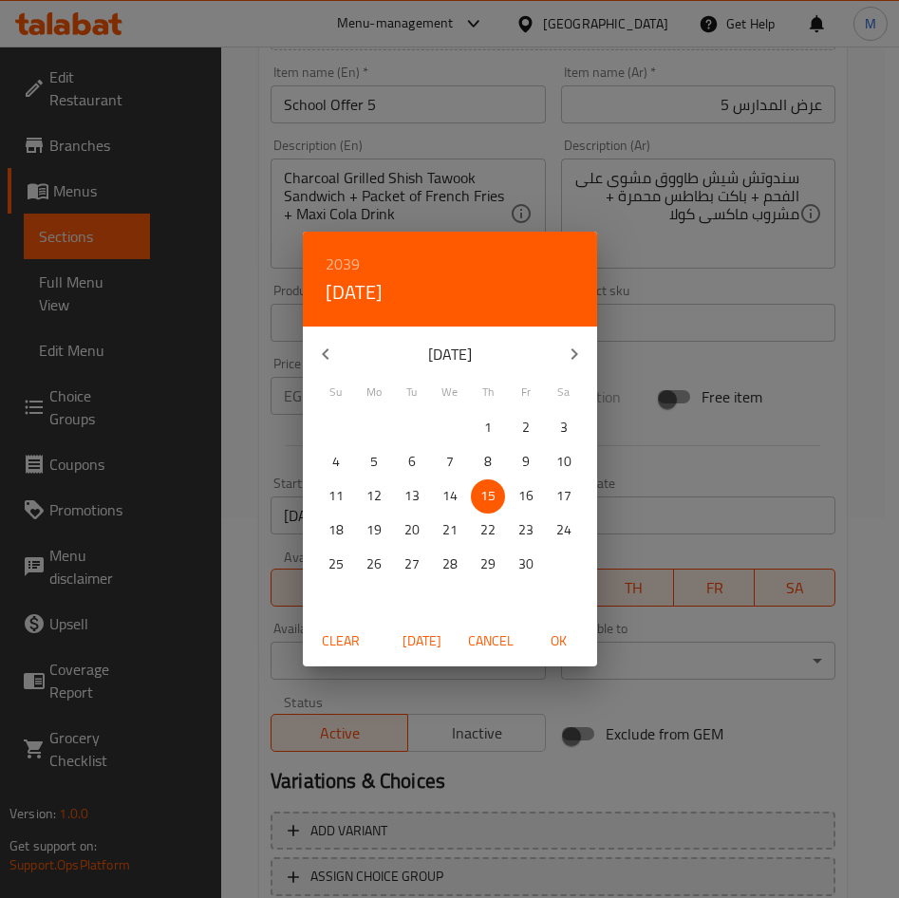
click at [571, 367] on button "button" at bounding box center [575, 354] width 46 height 46
click at [552, 564] on span "31" at bounding box center [564, 564] width 34 height 24
click at [571, 636] on span "OK" at bounding box center [559, 641] width 46 height 24
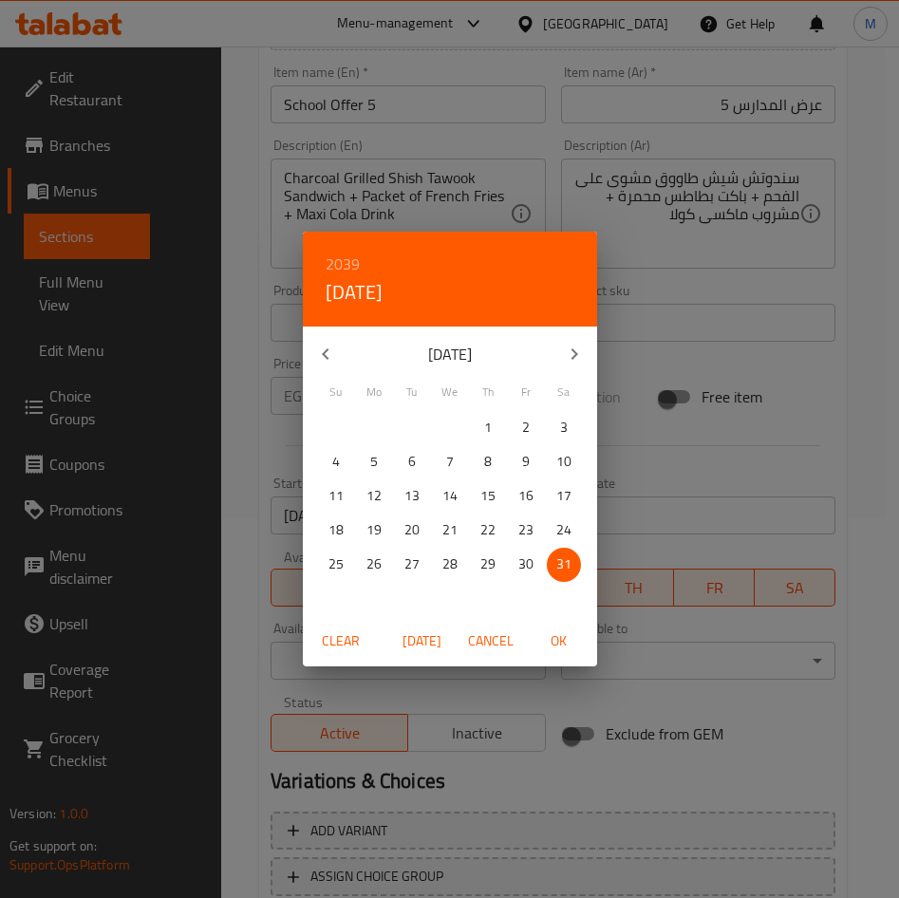
type input "31-12-2039"
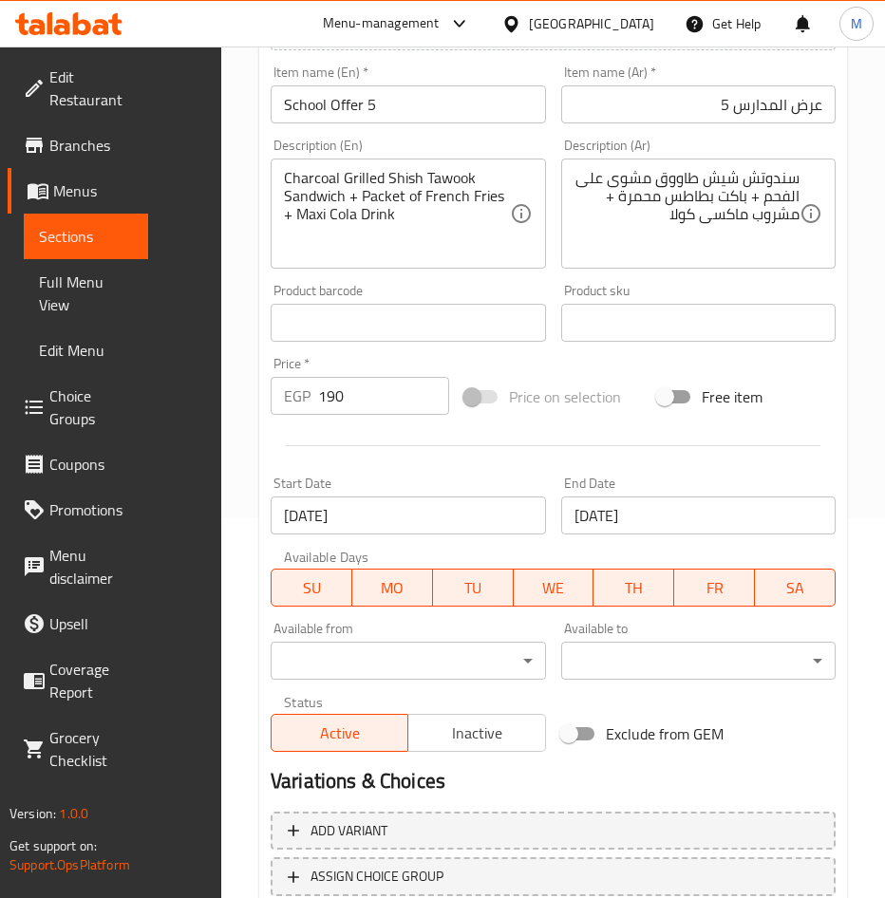
click at [629, 453] on div at bounding box center [553, 445] width 580 height 47
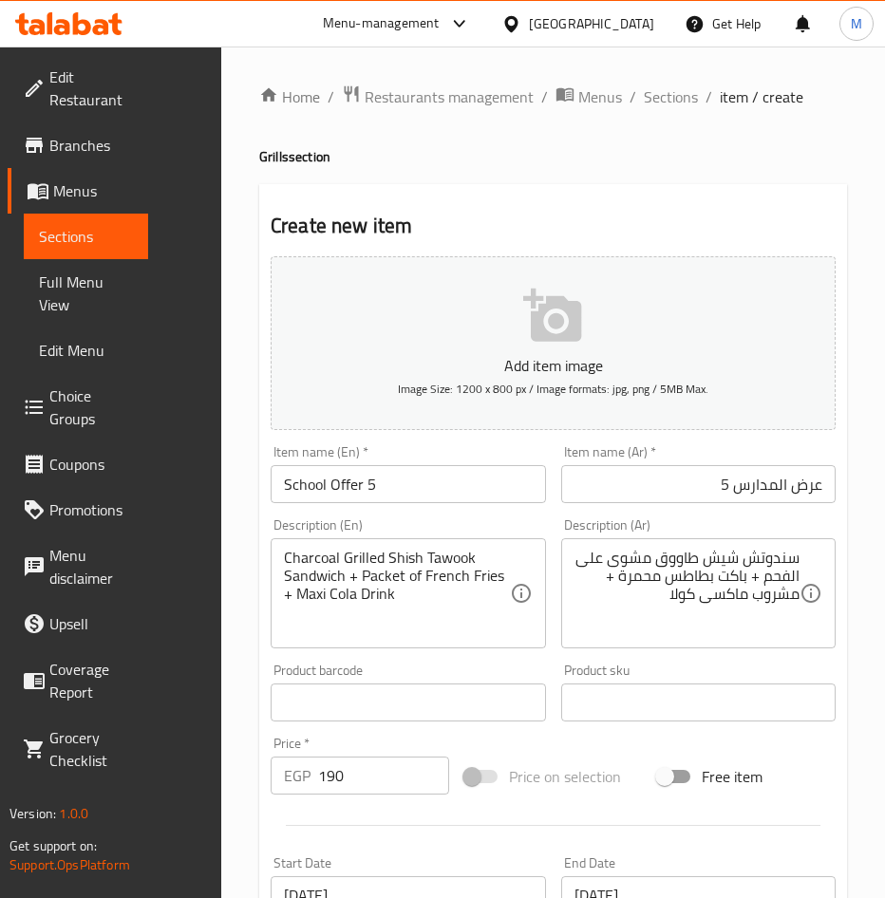
scroll to position [515, 0]
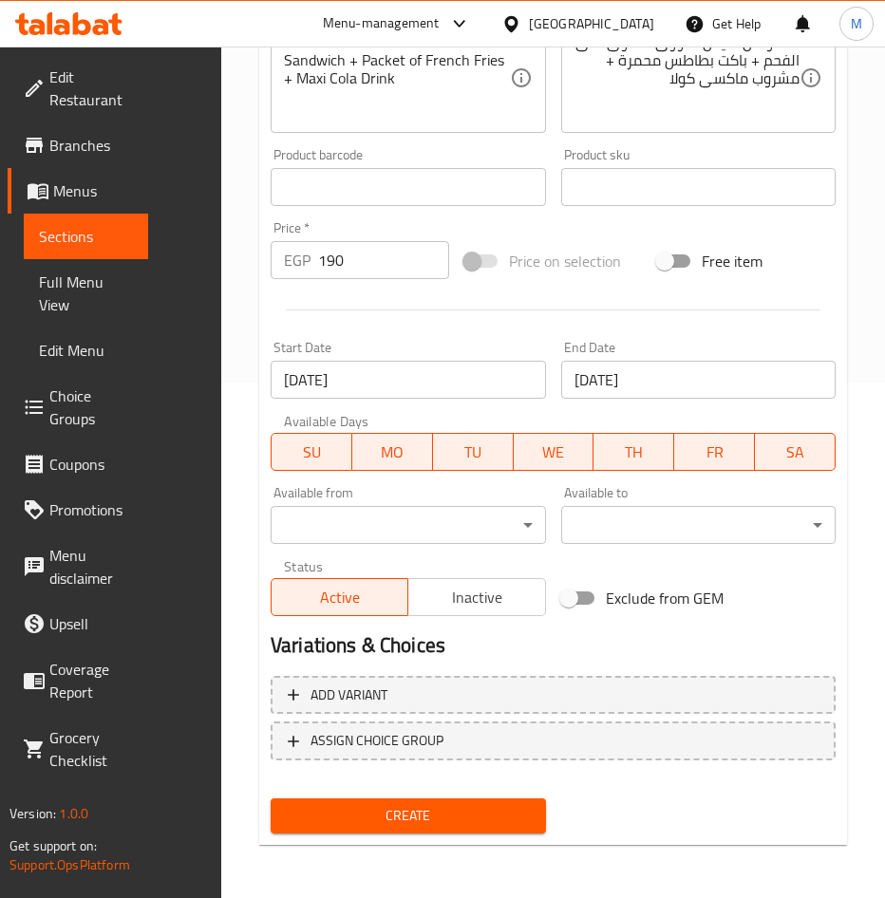
click at [472, 823] on span "Create" at bounding box center [408, 816] width 245 height 24
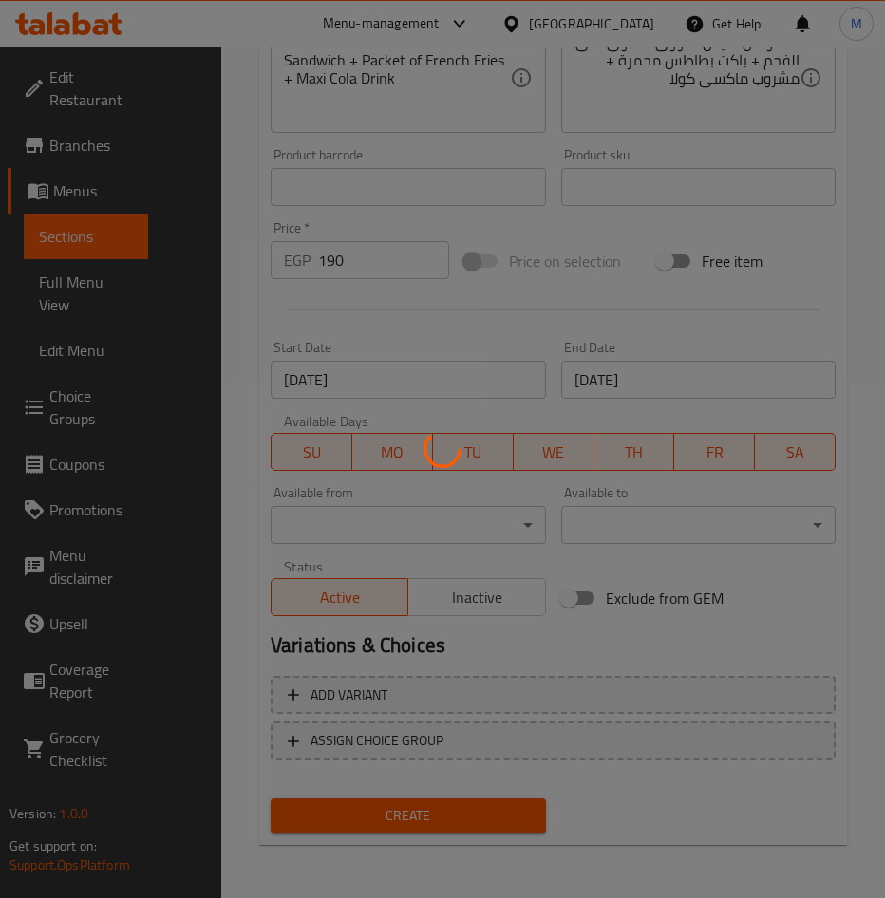
type input "0"
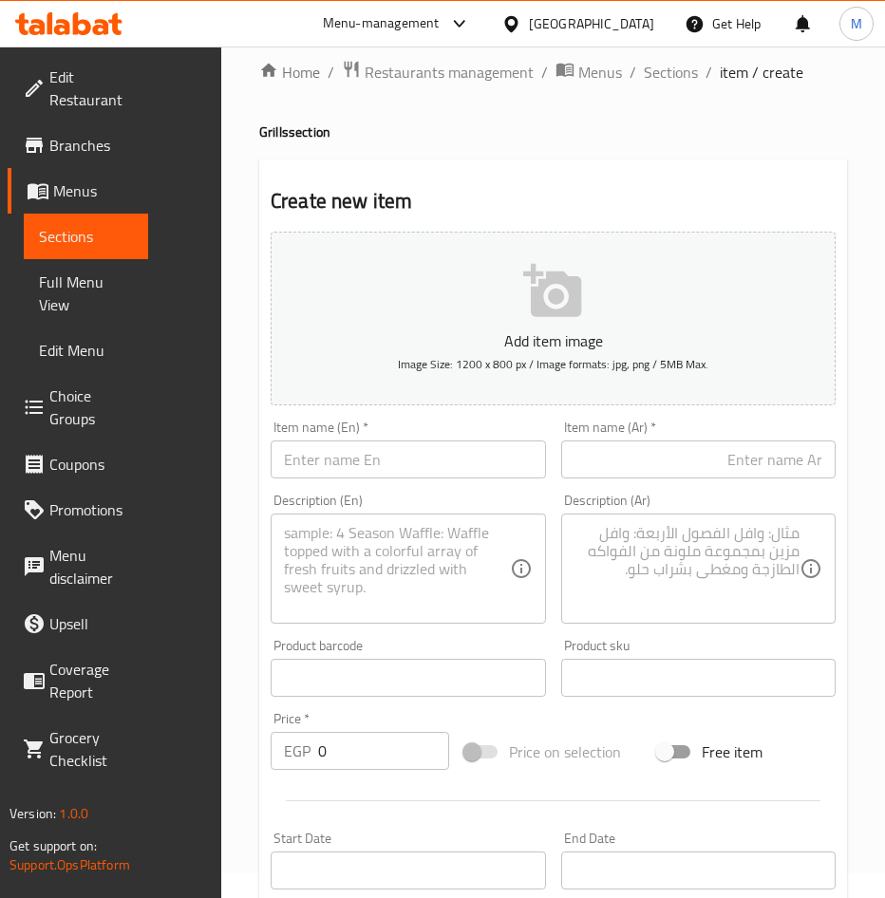
scroll to position [0, 0]
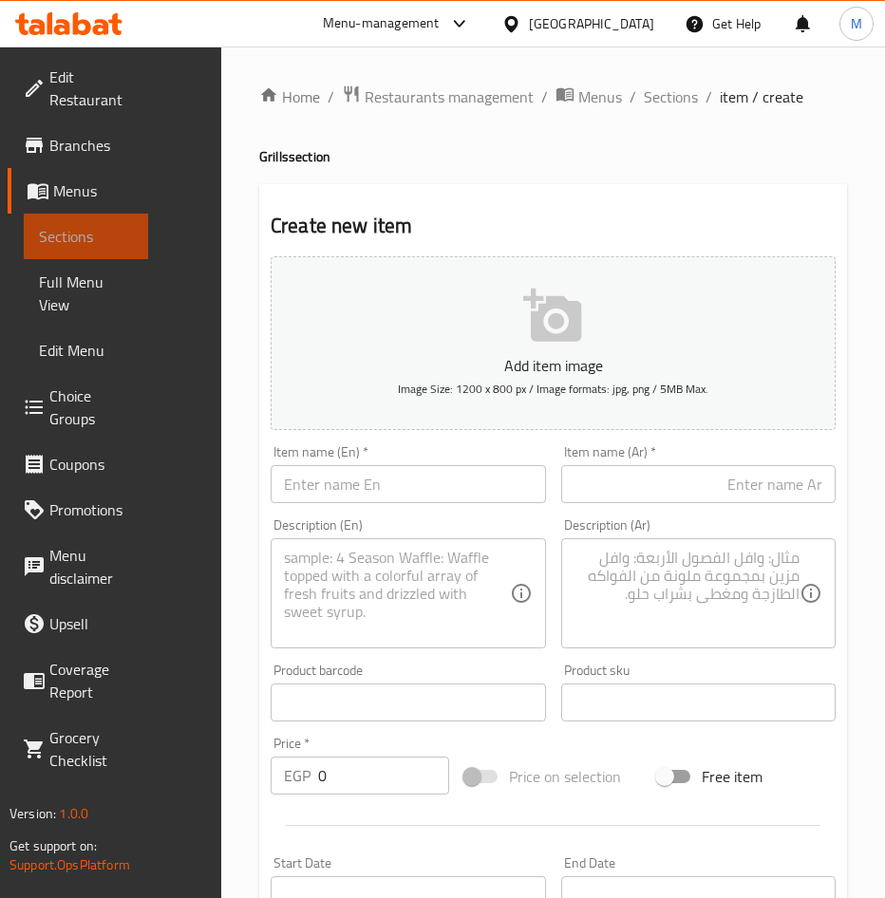
click at [70, 248] on span "Sections" at bounding box center [86, 236] width 94 height 23
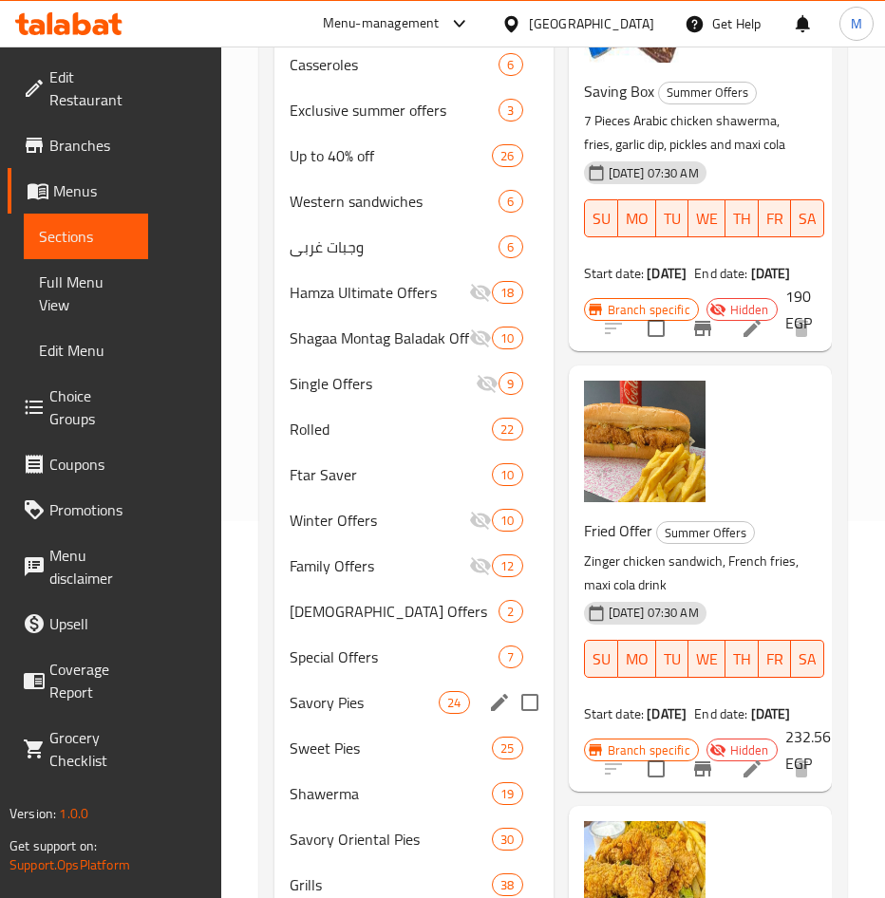
scroll to position [380, 0]
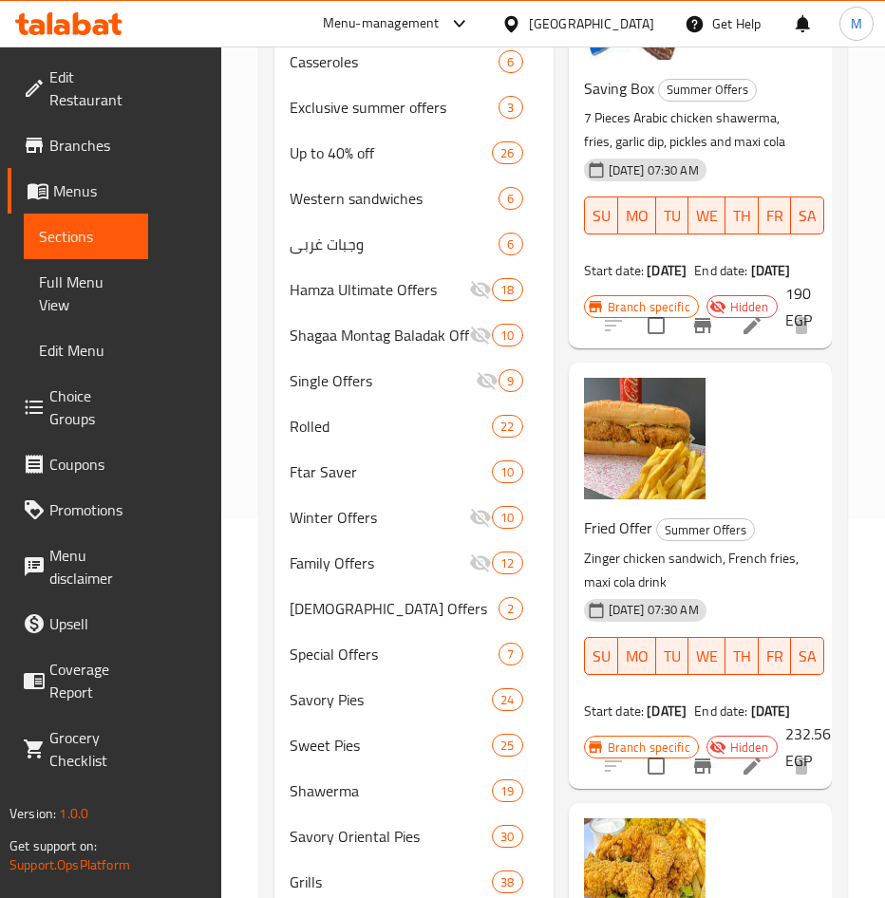
click at [775, 530] on div "Fried Offer Summer Offers Zinger chicken sandwich, French fries, maxi cola drin…" at bounding box center [693, 617] width 234 height 220
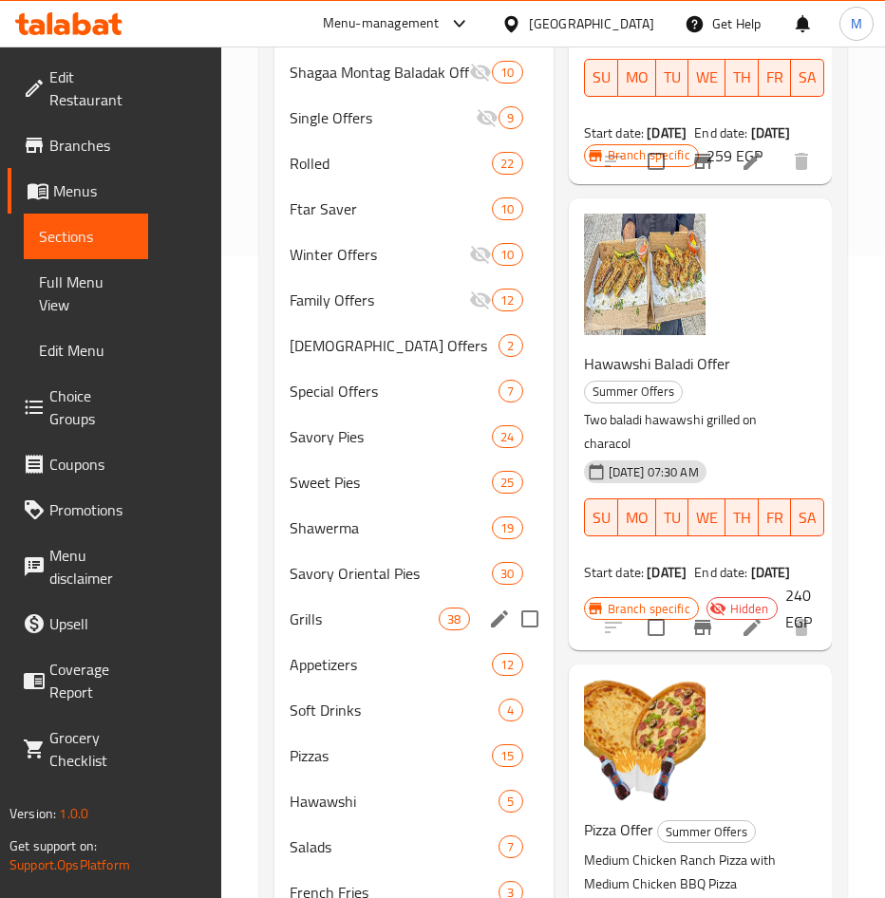
scroll to position [570, 0]
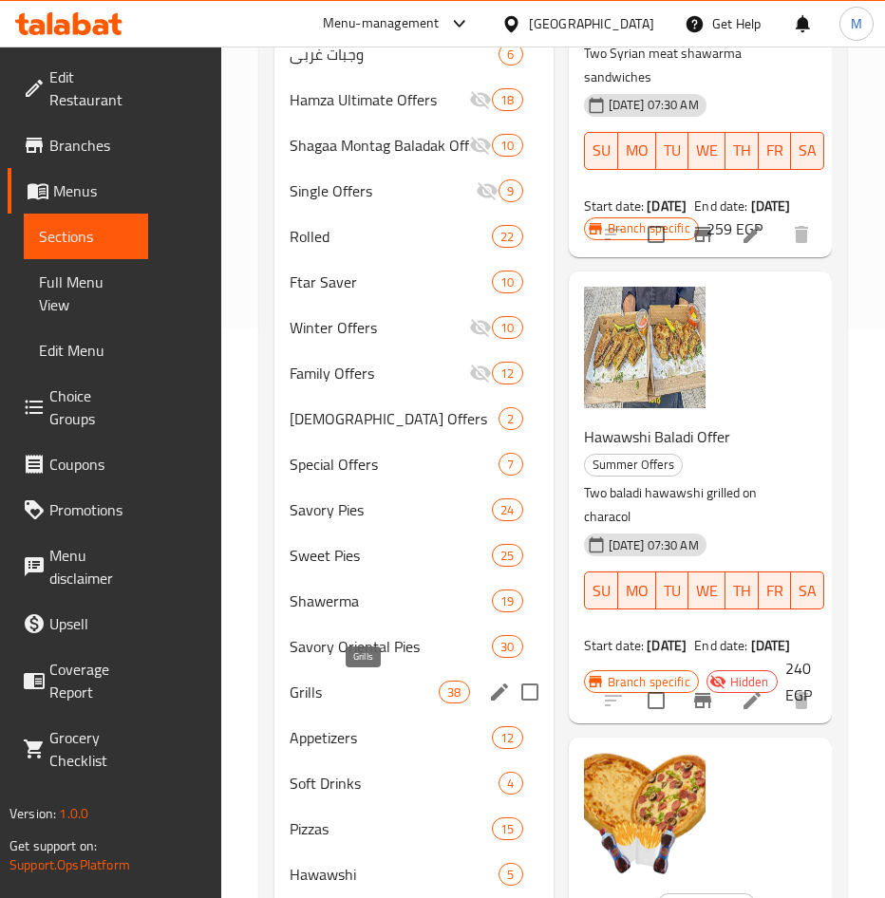
click at [328, 687] on span "Grills" at bounding box center [364, 692] width 149 height 23
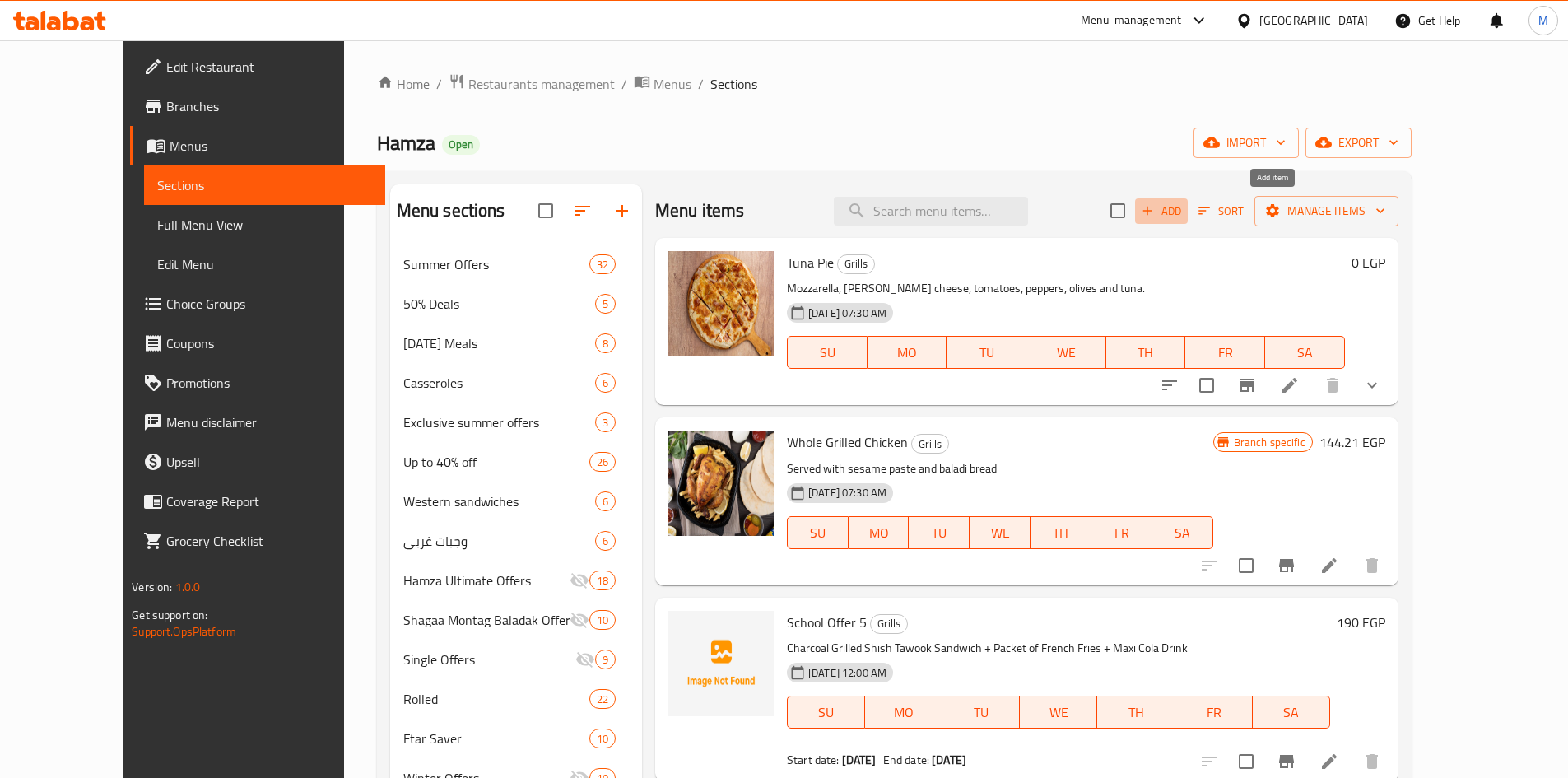
drag, startPoint x: 1280, startPoint y: 210, endPoint x: 1432, endPoint y: 60, distance: 213.6
click at [787, 210] on span "Add" at bounding box center [1161, 212] width 44 height 19
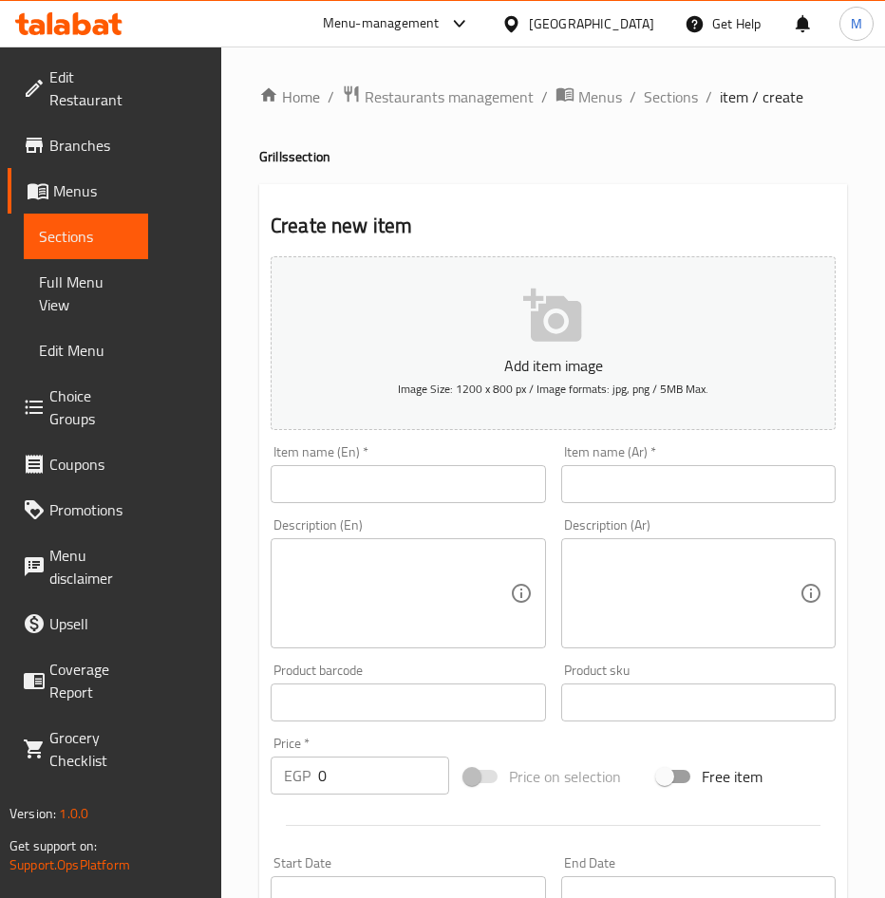
click at [361, 484] on input "text" at bounding box center [408, 484] width 275 height 38
paste input "School Offer 6"
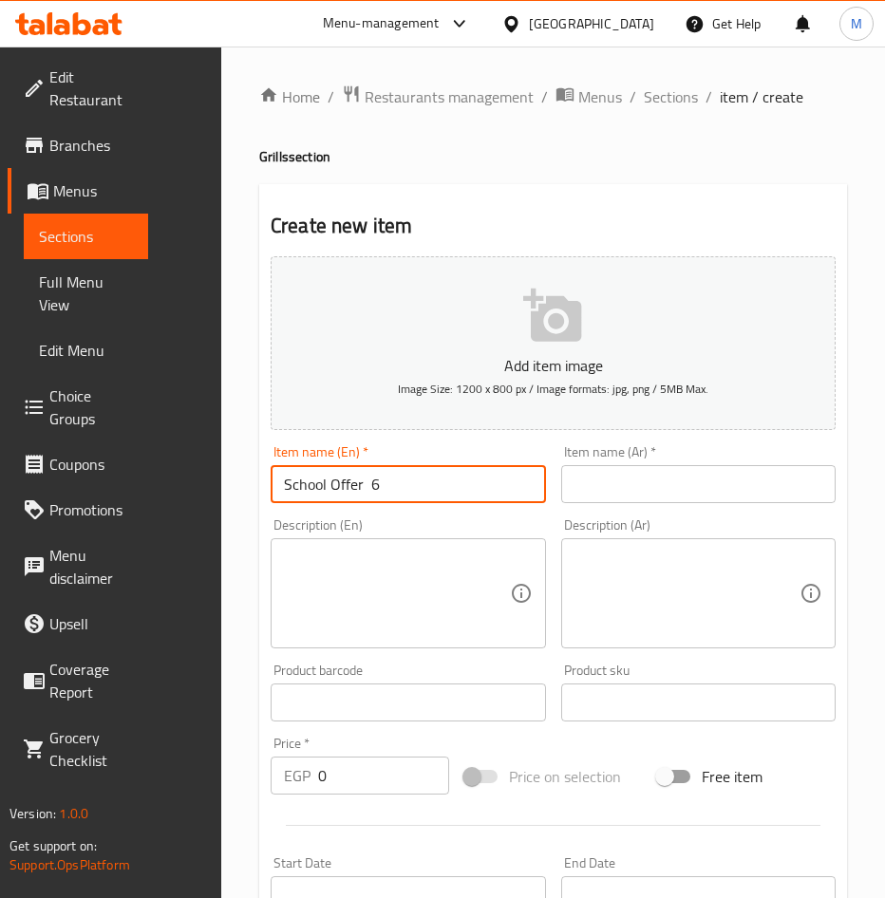
drag, startPoint x: 368, startPoint y: 480, endPoint x: 434, endPoint y: 472, distance: 66.1
click at [375, 480] on input "School Offer 6" at bounding box center [408, 484] width 275 height 38
type input "School Offer 6"
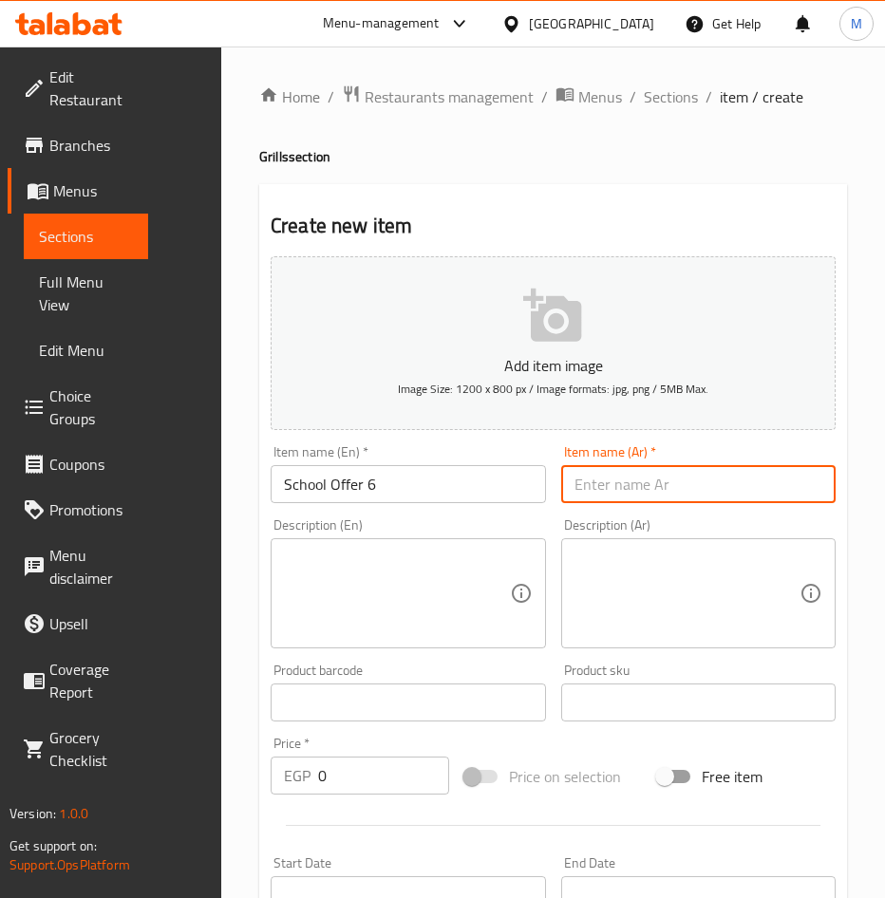
click at [673, 493] on input "text" at bounding box center [698, 484] width 275 height 38
paste input "عرض المدارس 6"
type input "عرض المدارس 6"
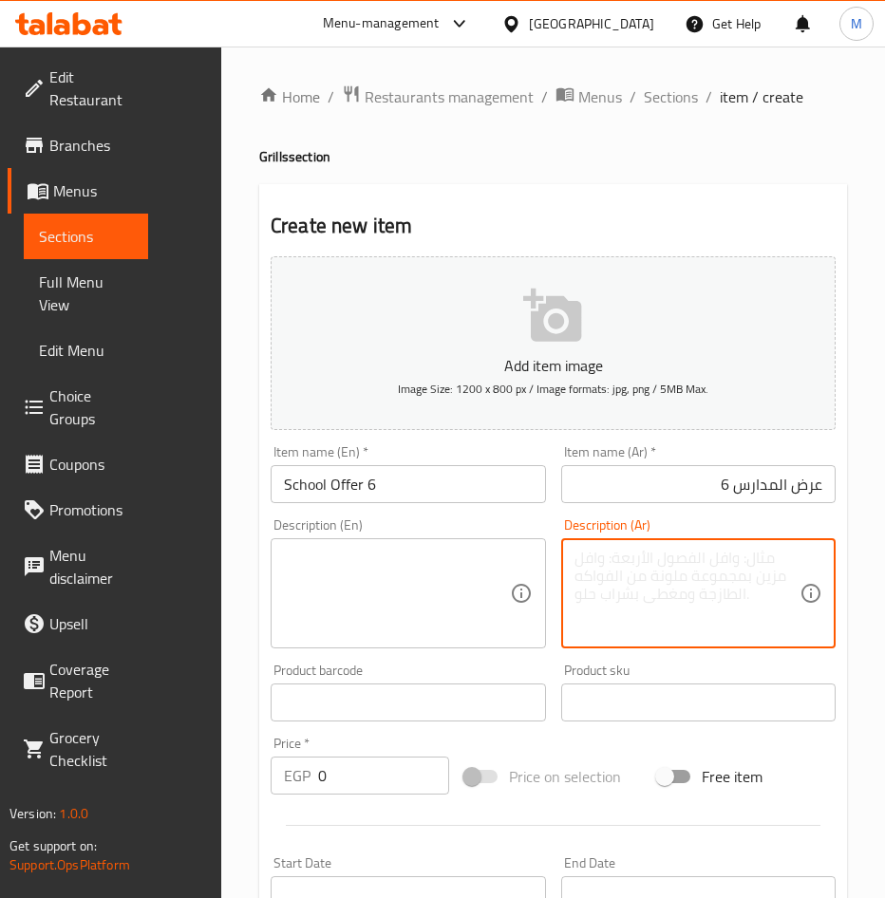
paste textarea "سندوتش كفتة مشوى على الفحم + باكت بطاطس محمرة + مشروب ماكسى كولا"
type textarea "سندوتش كفتة مشوى على الفحم + باكت بطاطس محمرة + مشروب ماكسى كولا"
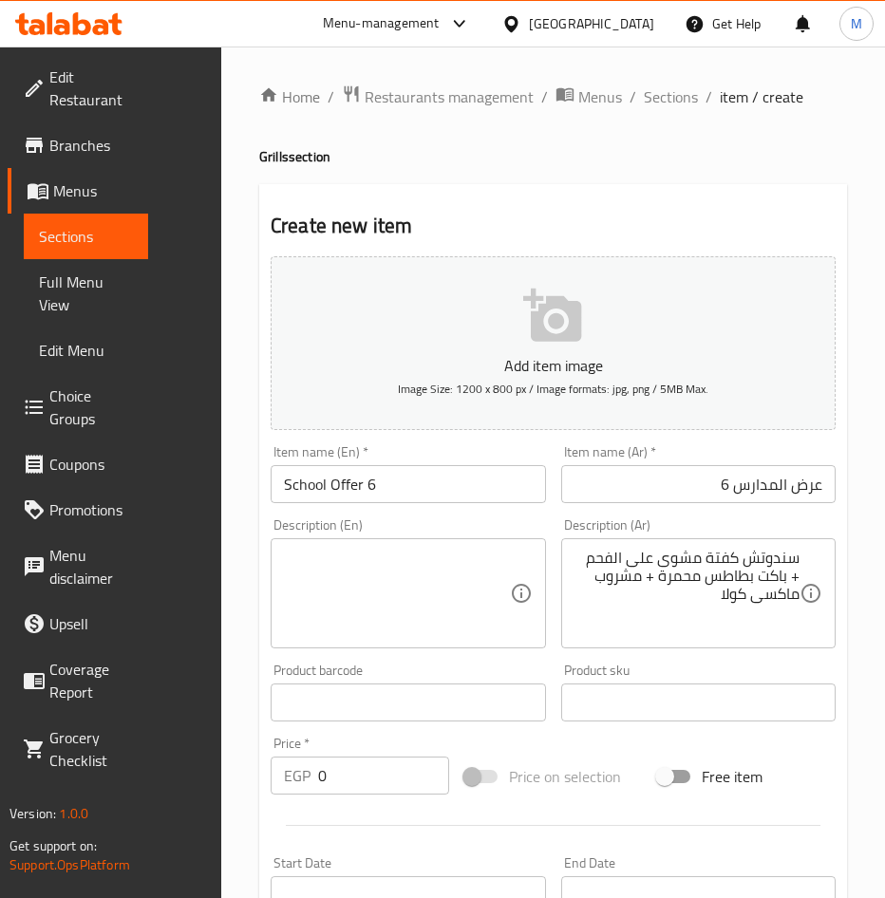
click at [408, 590] on textarea at bounding box center [397, 594] width 226 height 90
paste textarea "Charcoal-Grilled Kofta Sandwich + Packet of French Fries + Maxi Cola Drink""
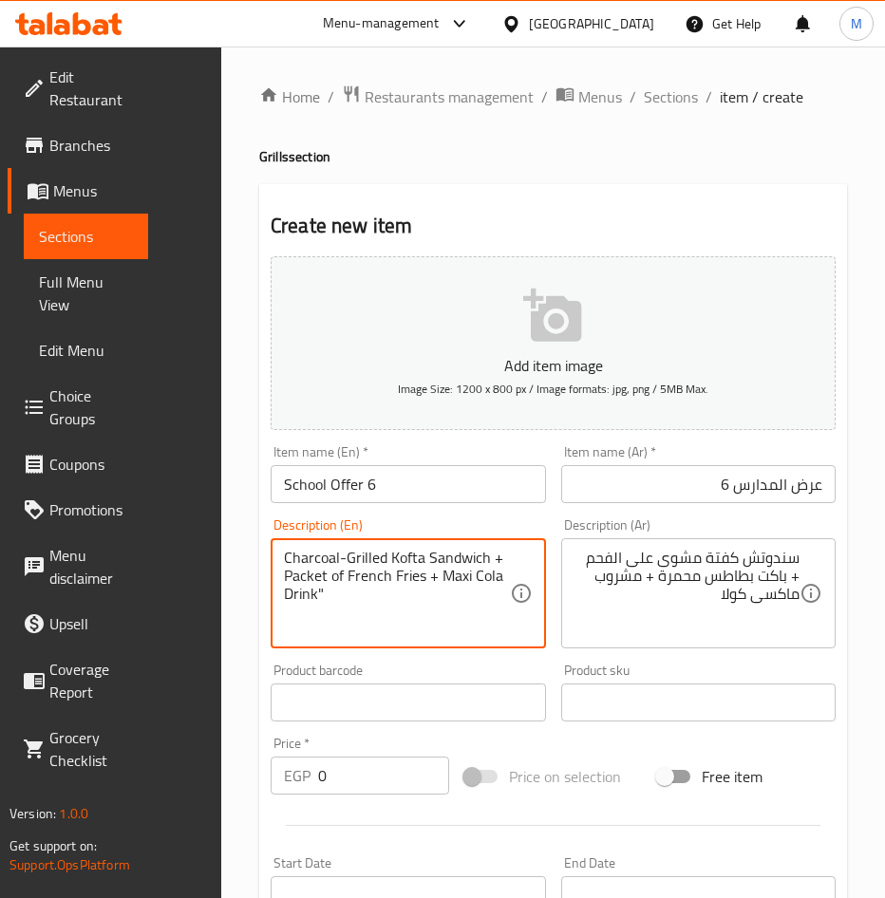
type textarea "Charcoal-Grilled Kofta Sandwich + Packet of French Fries + Maxi Cola Drink""
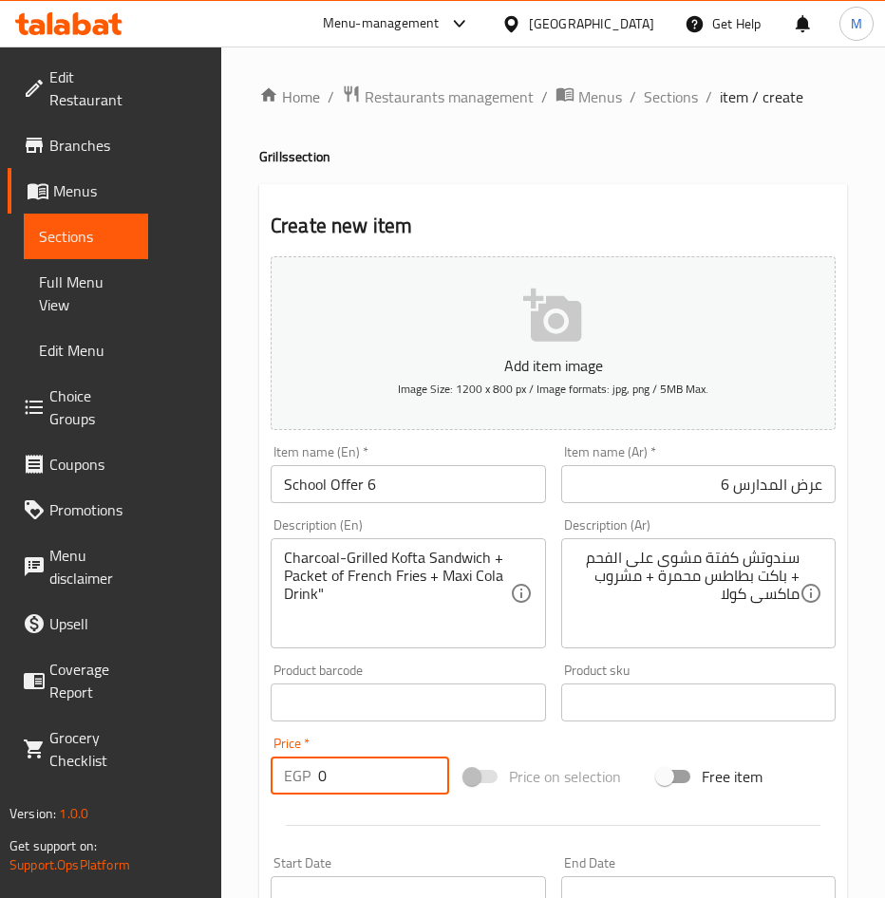
click at [360, 780] on input "0" at bounding box center [383, 776] width 131 height 38
type input "190"
click at [593, 747] on div "Add item image Image Size: 1200 x 800 px / Image formats: jpg, png / 5MB Max. I…" at bounding box center [553, 694] width 580 height 890
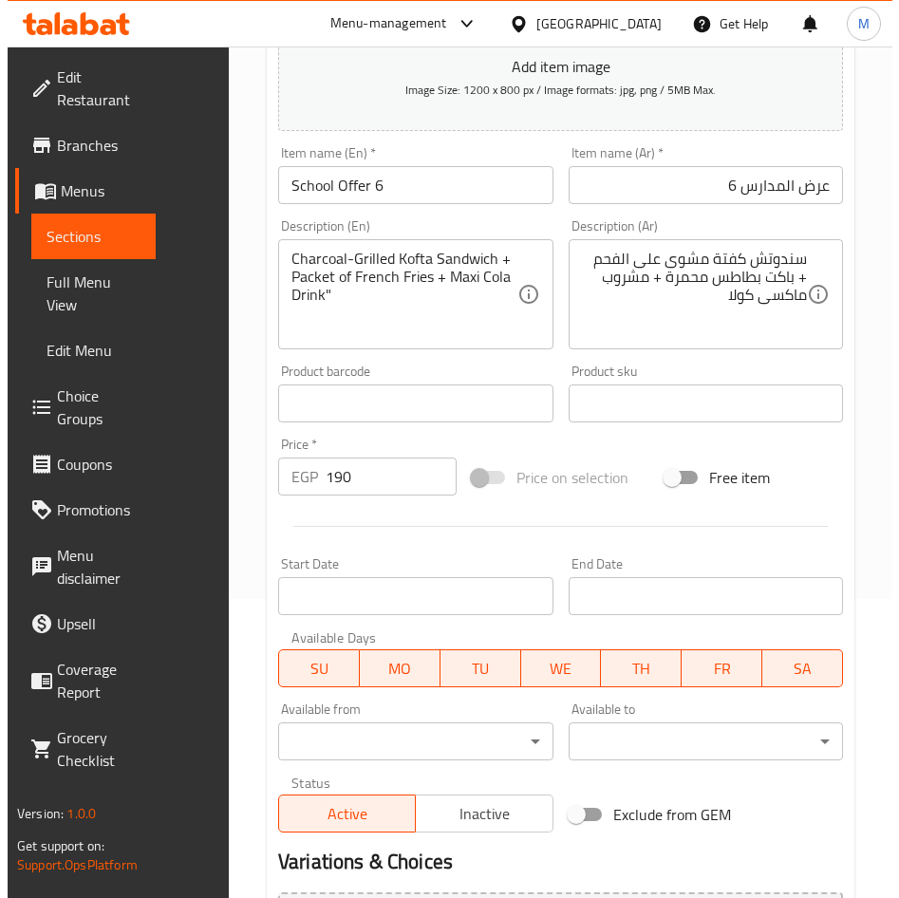
scroll to position [475, 0]
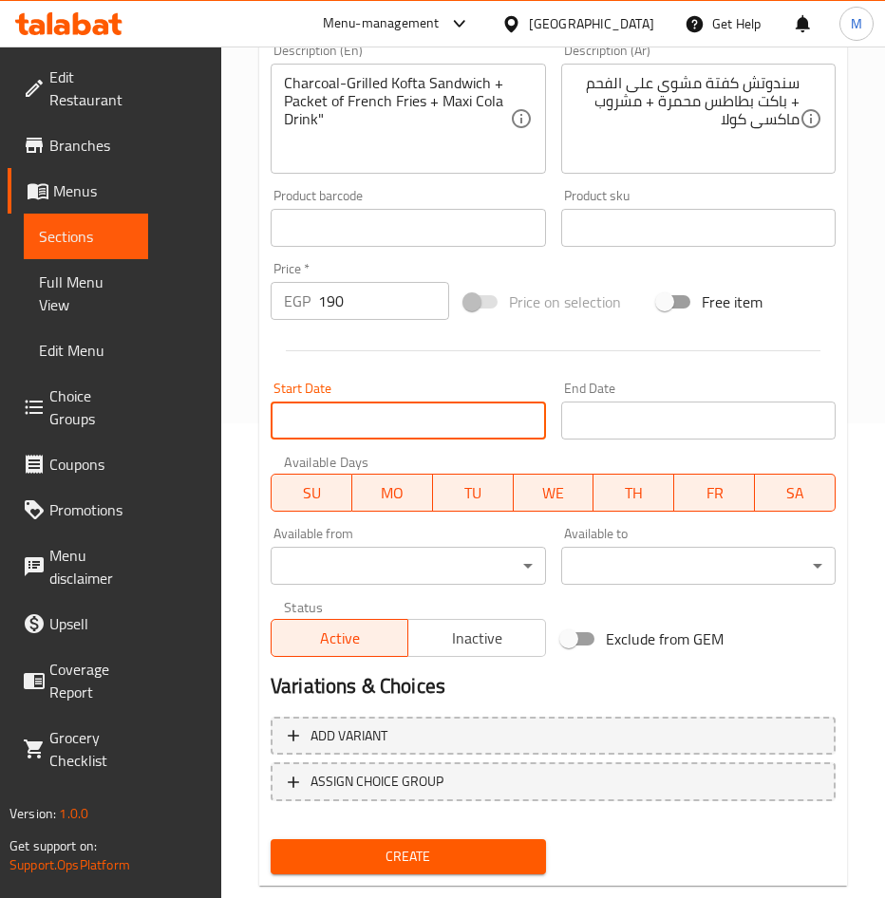
click at [370, 426] on input "Start Date" at bounding box center [408, 421] width 275 height 38
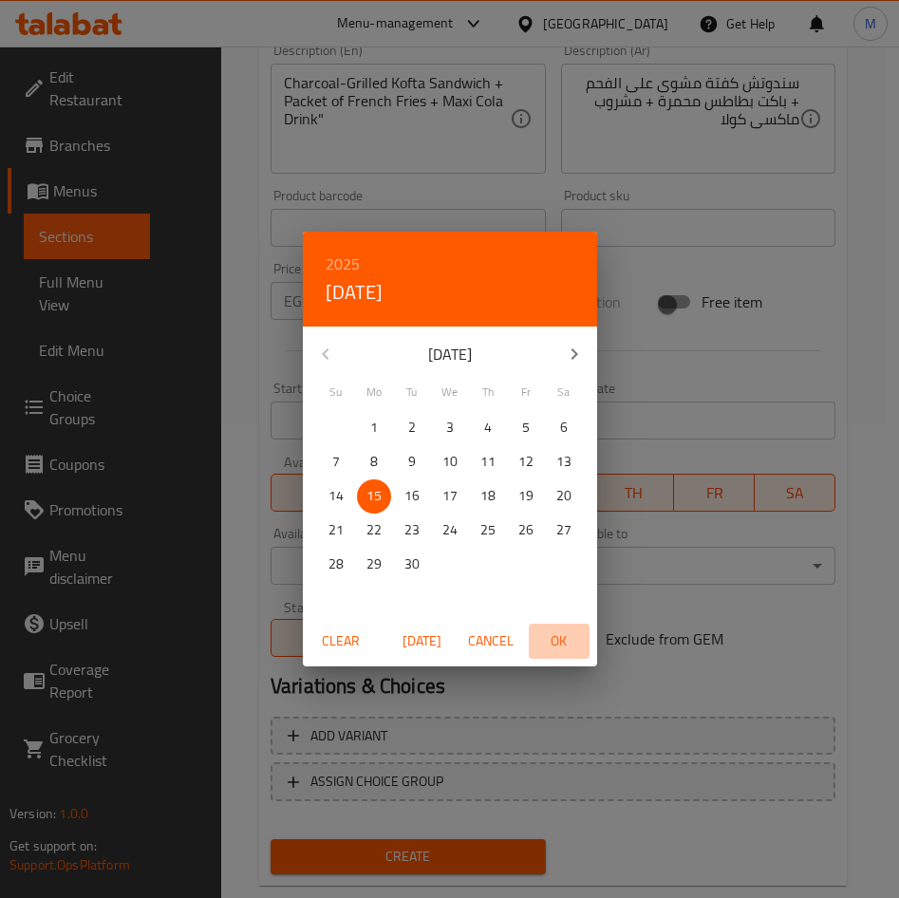
click at [560, 638] on span "OK" at bounding box center [559, 641] width 46 height 24
type input "15-09-2025"
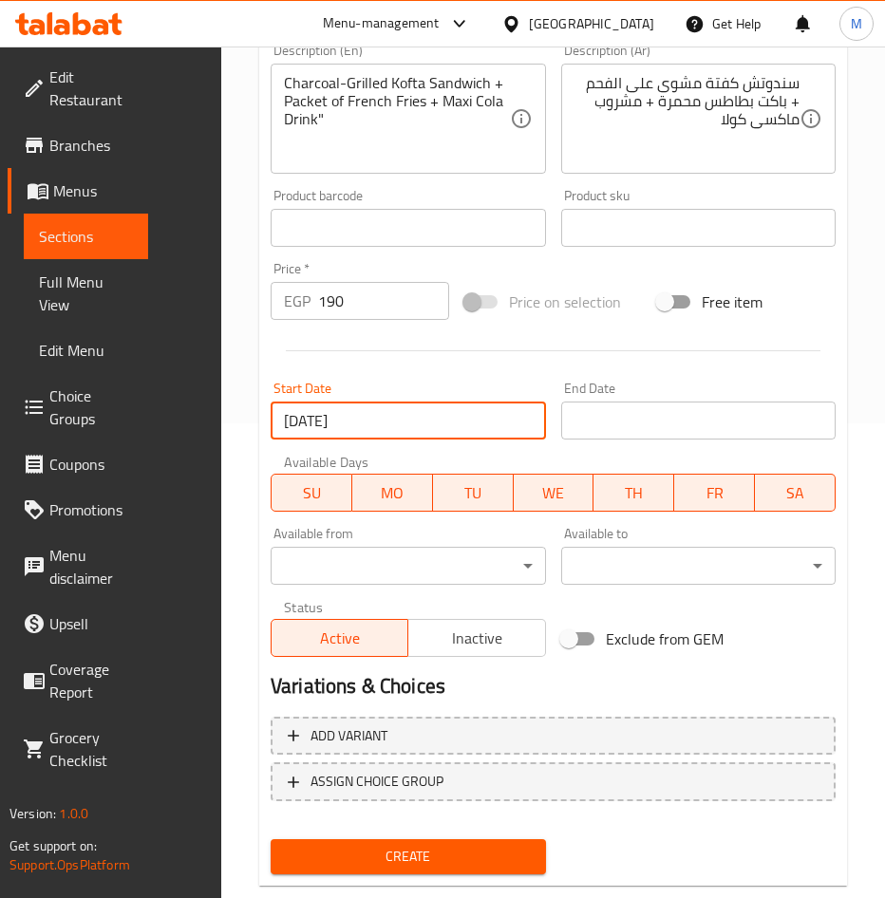
click at [645, 423] on input "Start Date" at bounding box center [698, 421] width 275 height 38
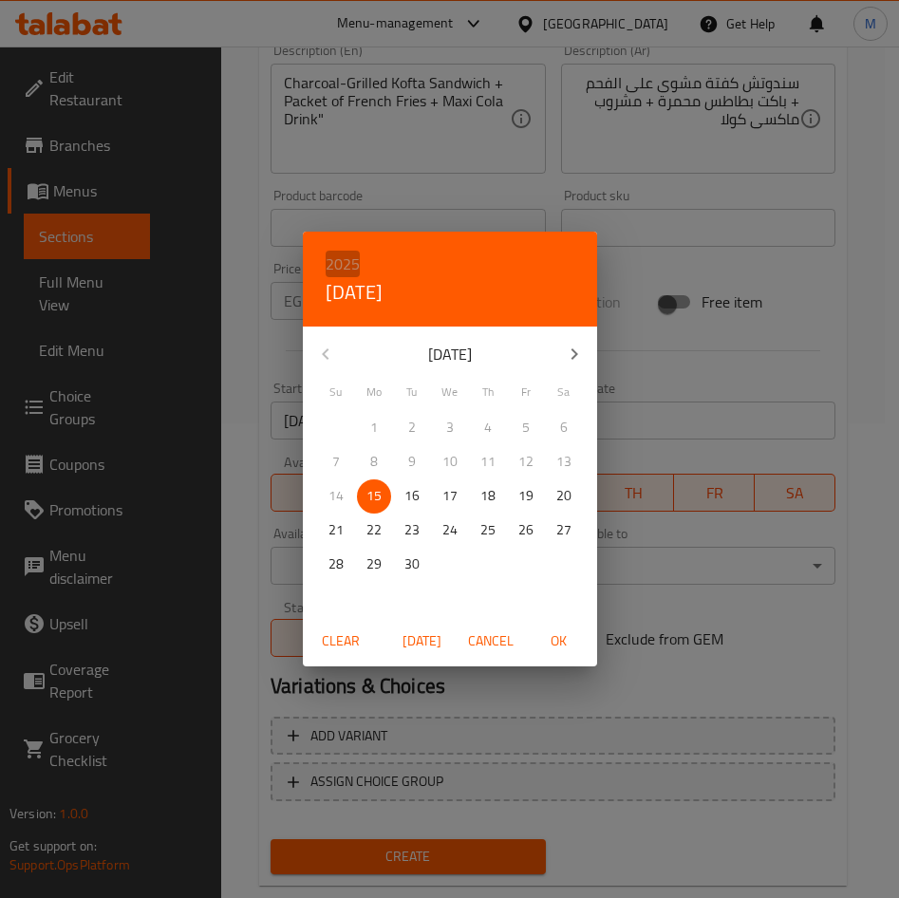
click at [347, 266] on h6 "2025" at bounding box center [343, 264] width 34 height 27
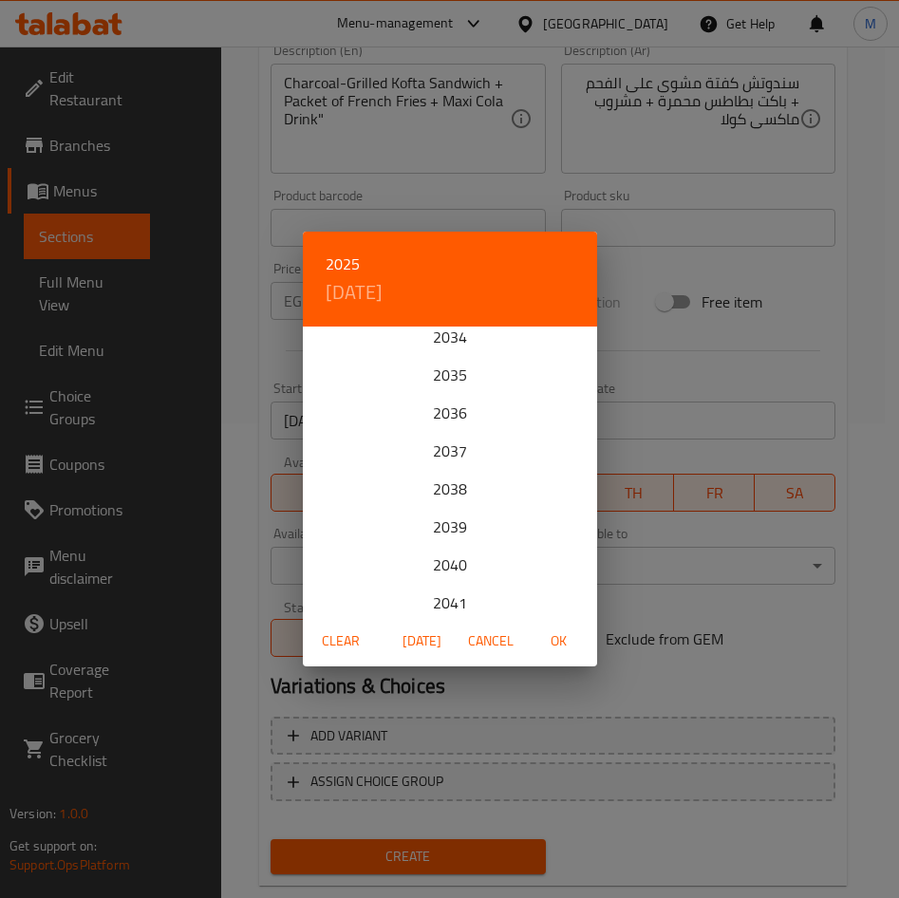
scroll to position [380, 0]
click at [452, 519] on div "2039" at bounding box center [450, 519] width 294 height 38
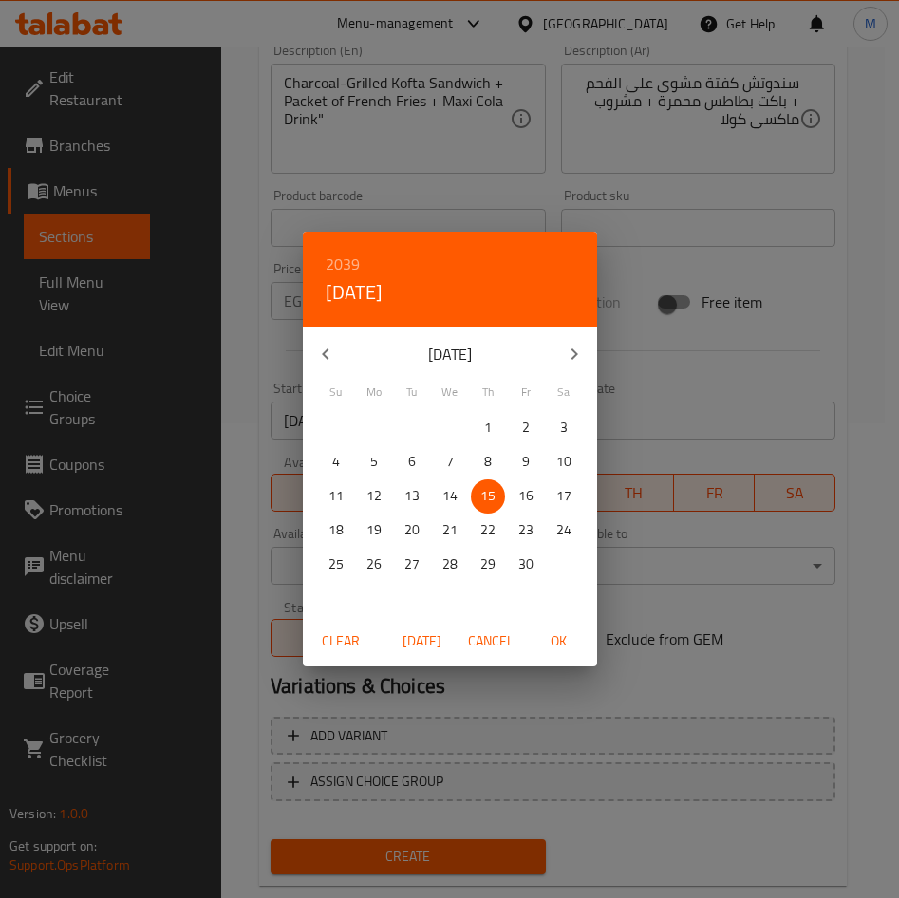
click at [558, 351] on button "button" at bounding box center [575, 354] width 46 height 46
click at [567, 562] on p "31" at bounding box center [563, 564] width 15 height 24
click at [563, 632] on span "OK" at bounding box center [559, 641] width 46 height 24
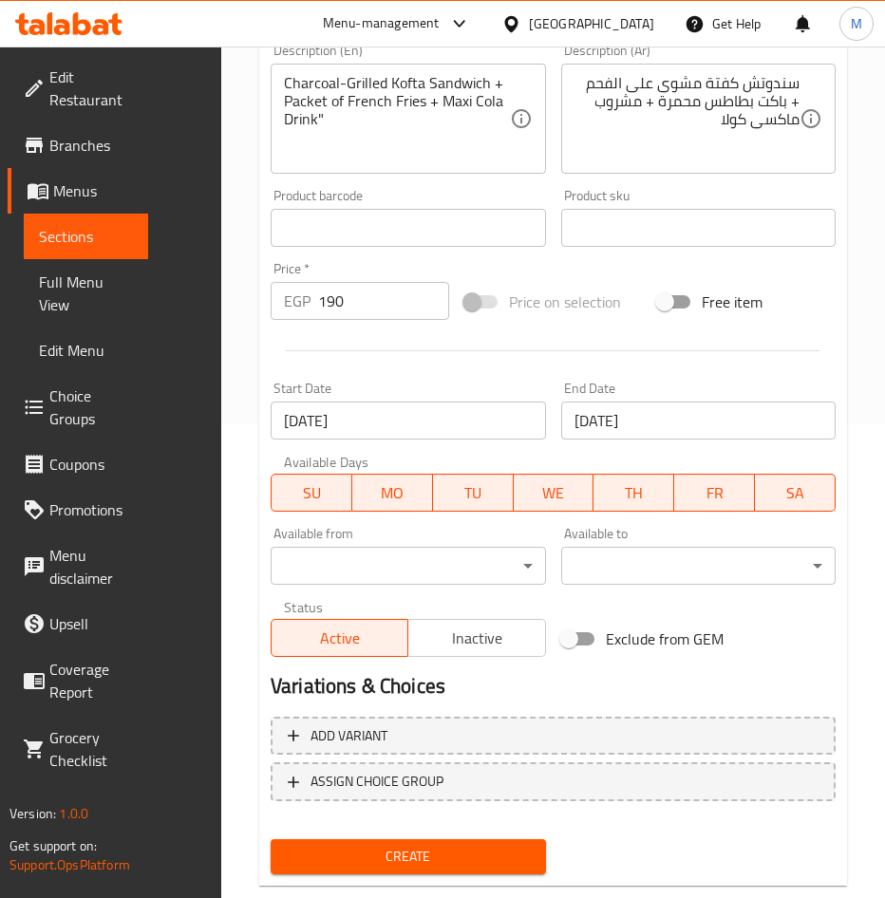
click at [710, 669] on div "Variations & Choices" at bounding box center [553, 686] width 580 height 44
click at [720, 435] on input "31-12-2039" at bounding box center [698, 421] width 275 height 38
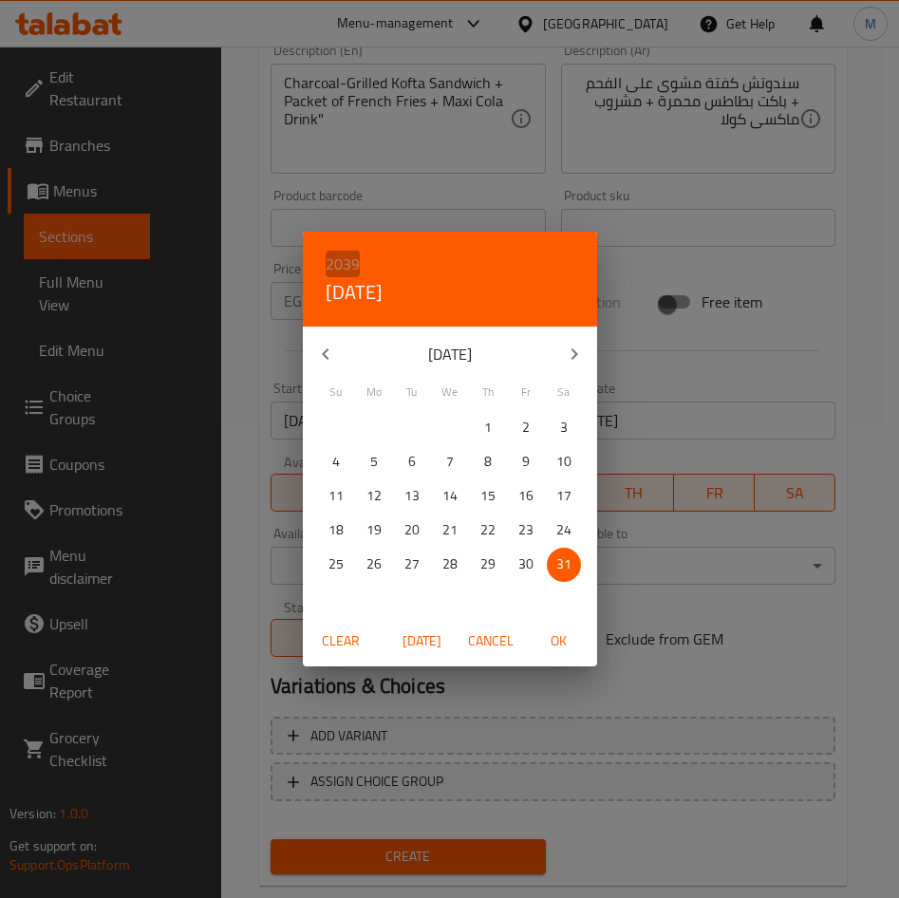
click at [344, 262] on h6 "2039" at bounding box center [343, 264] width 34 height 27
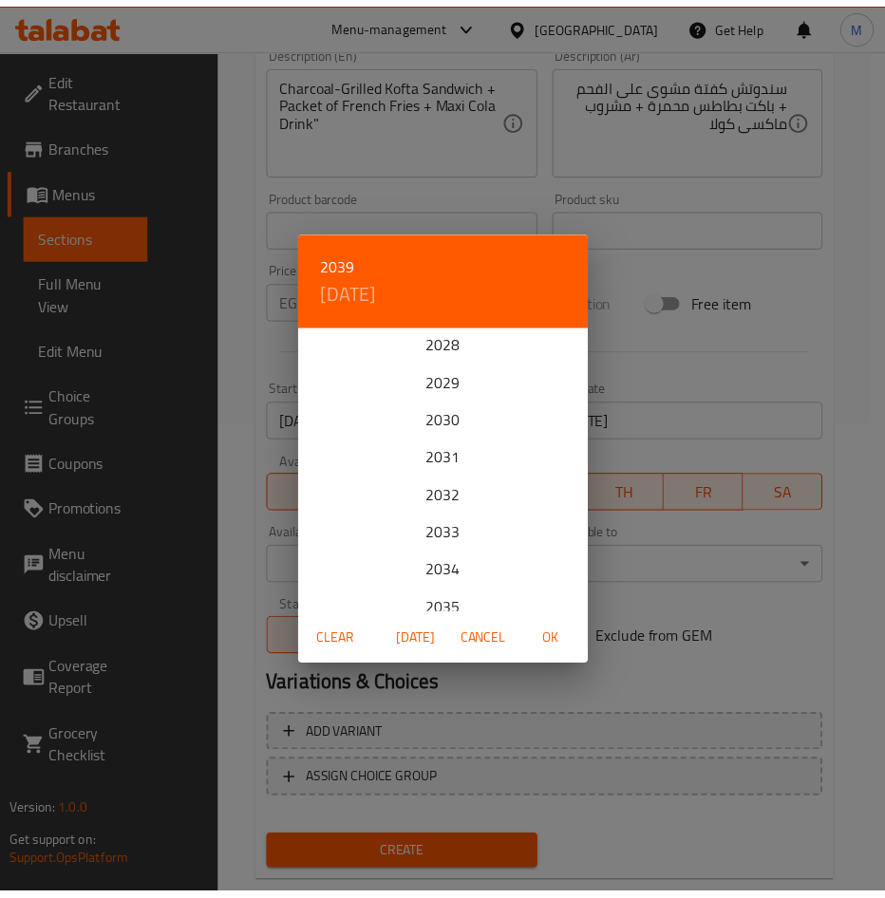
scroll to position [0, 0]
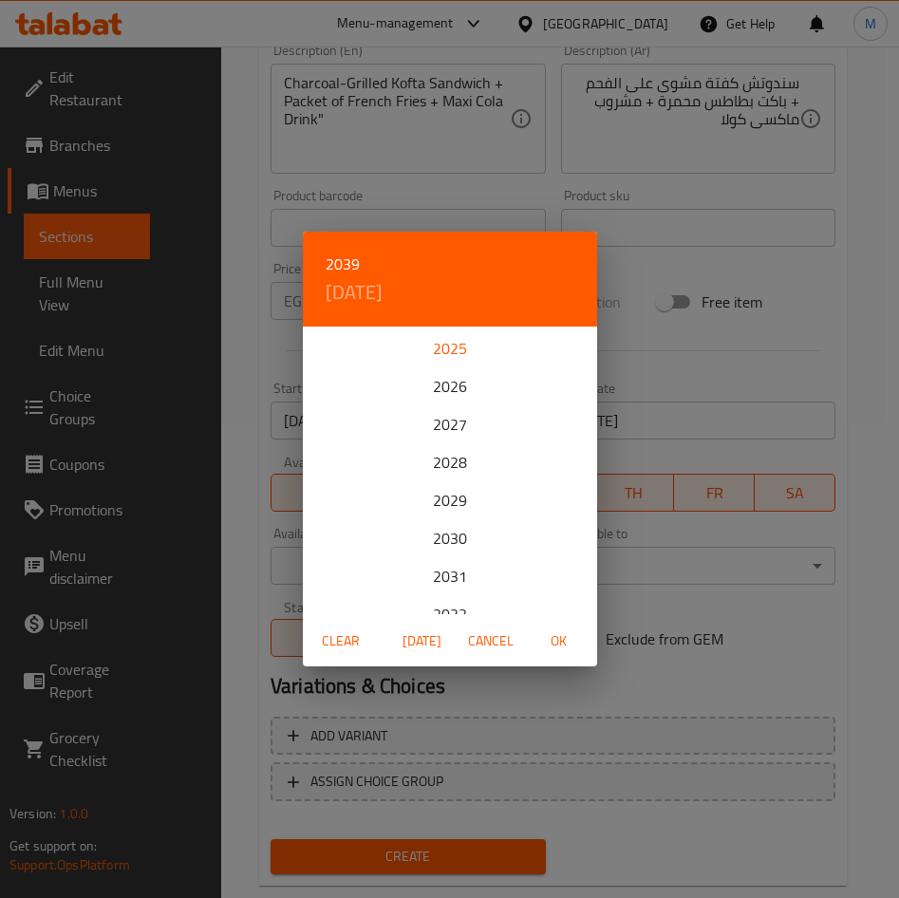
click at [443, 346] on div "2025" at bounding box center [450, 348] width 294 height 38
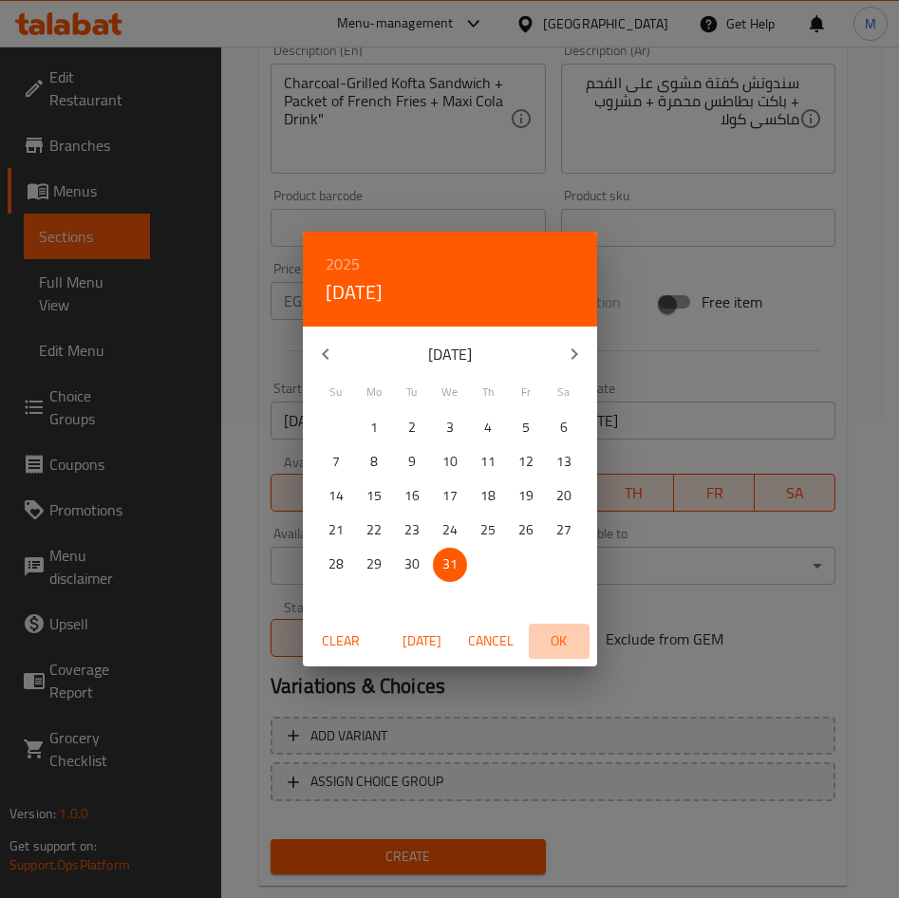
click at [542, 629] on span "OK" at bounding box center [559, 641] width 46 height 24
type input "31-12-2025"
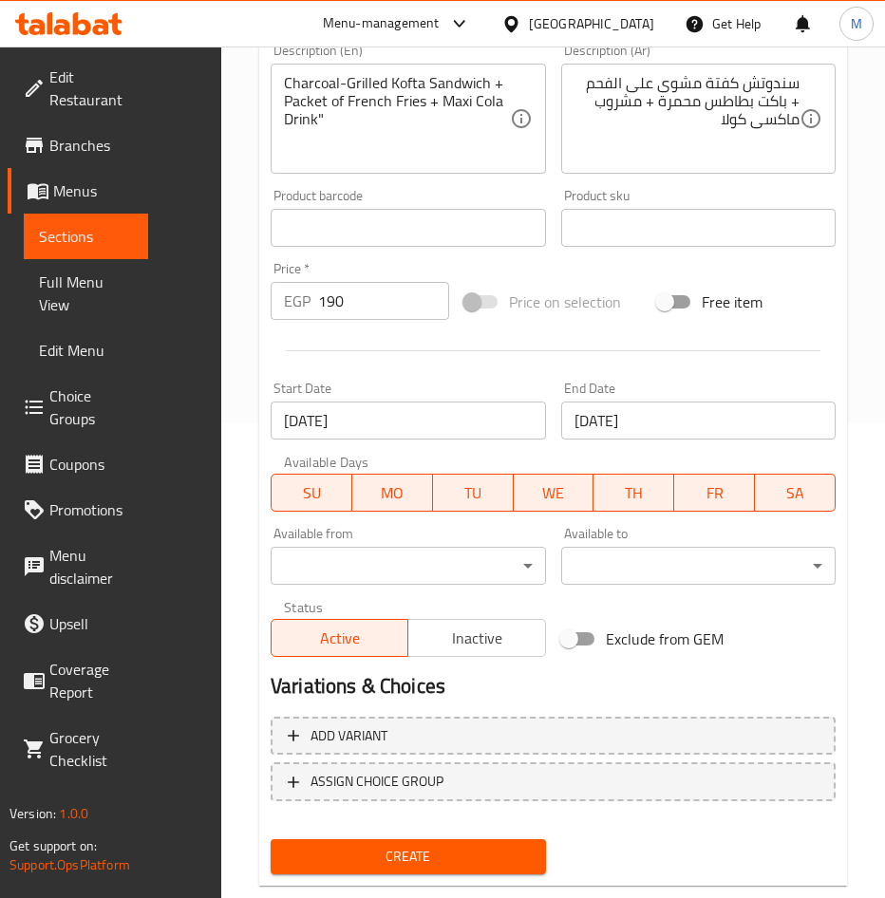
click at [749, 659] on div "Add item image Image Size: 1200 x 800 px / Image formats: jpg, png / 5MB Max. I…" at bounding box center [553, 219] width 580 height 890
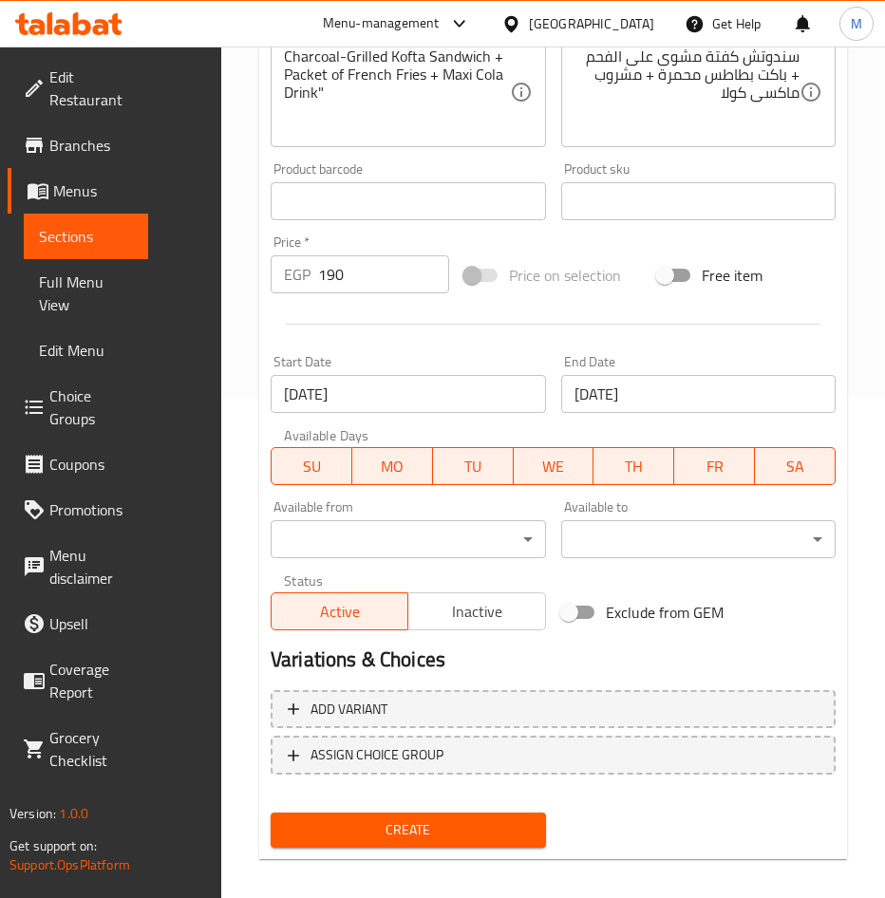
scroll to position [515, 0]
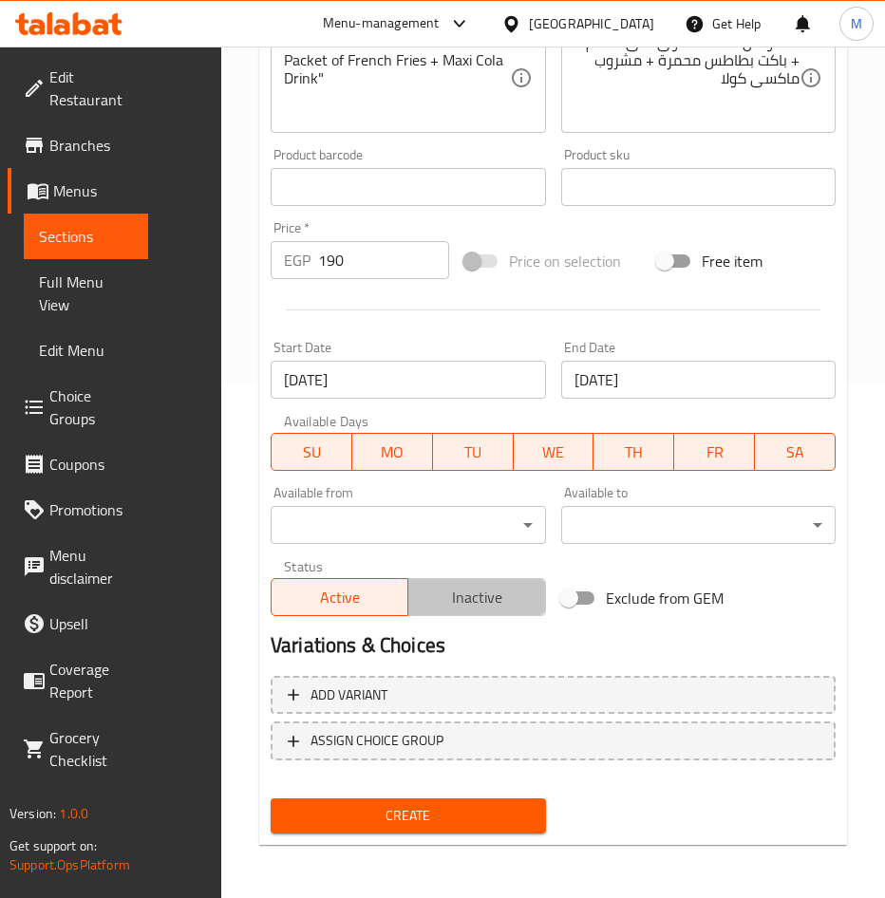
click at [456, 610] on span "Inactive" at bounding box center [477, 598] width 122 height 28
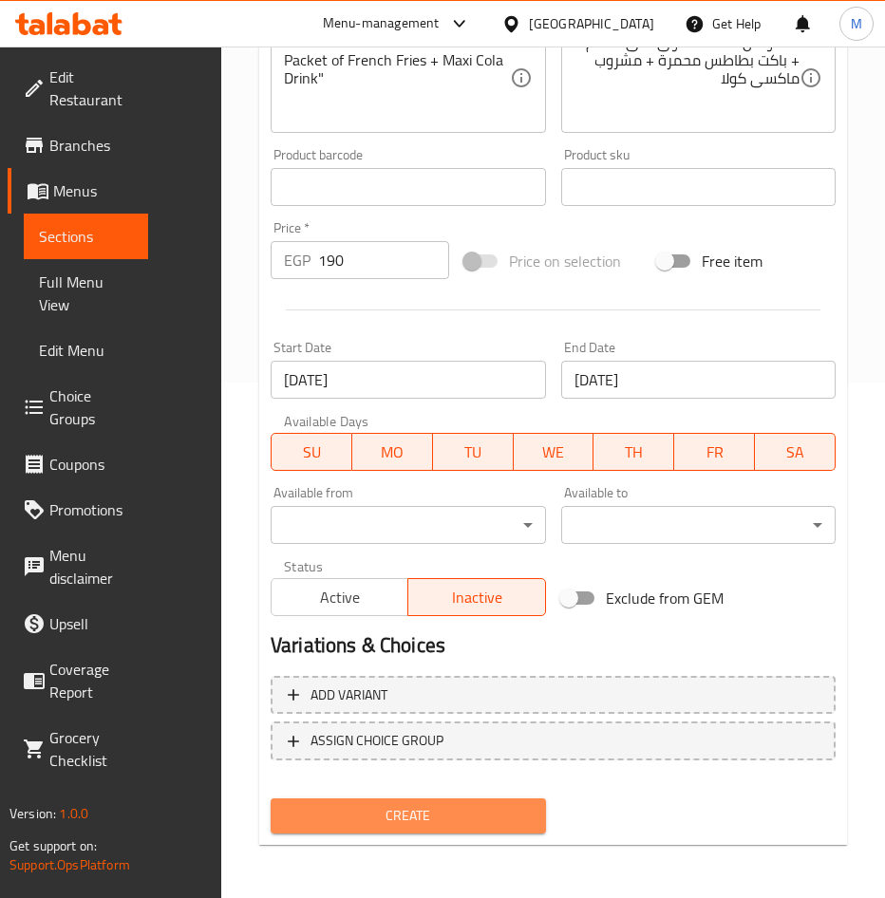
click at [441, 815] on span "Create" at bounding box center [408, 816] width 245 height 24
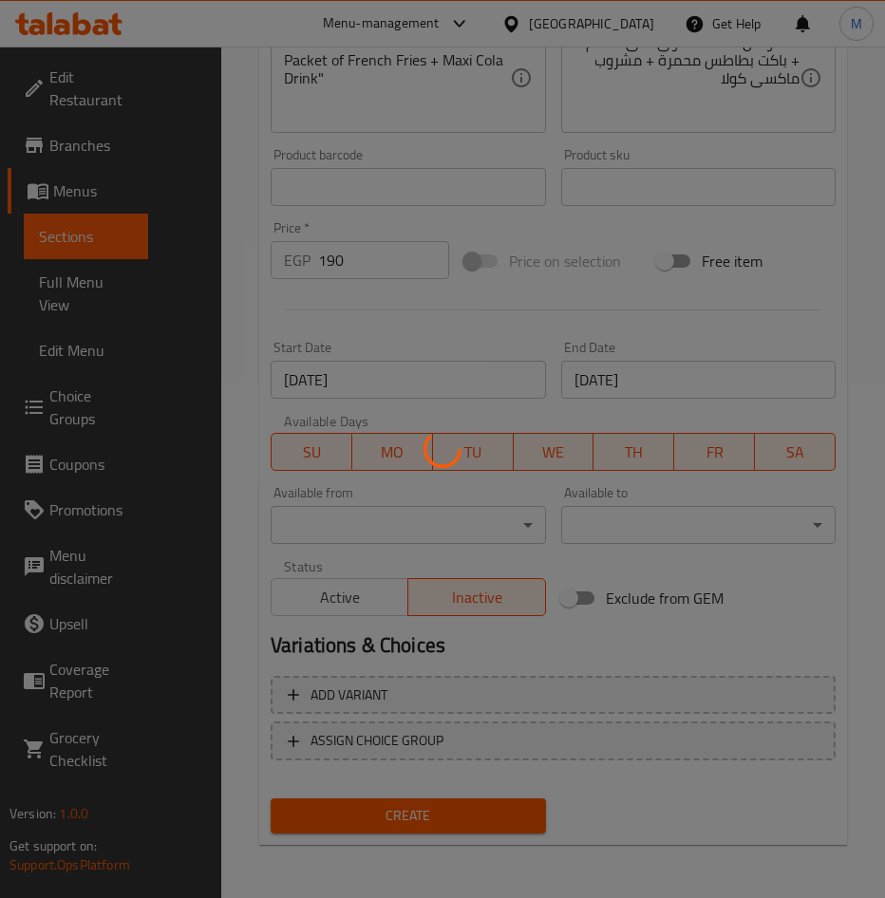
type input "0"
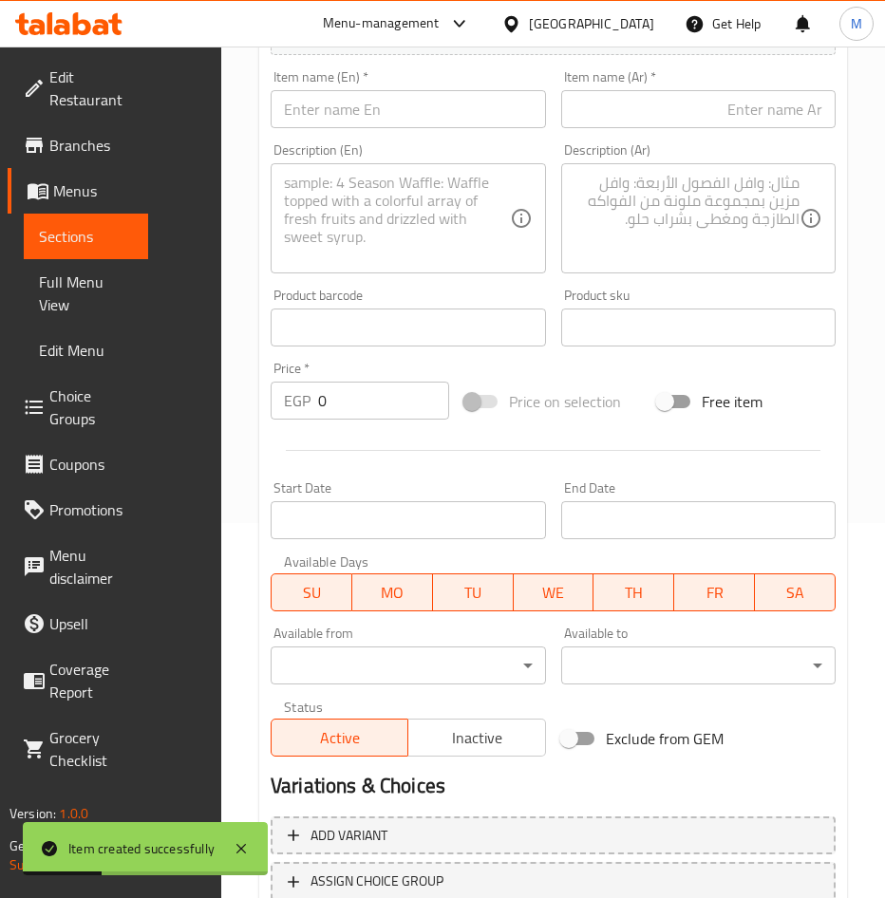
scroll to position [41, 0]
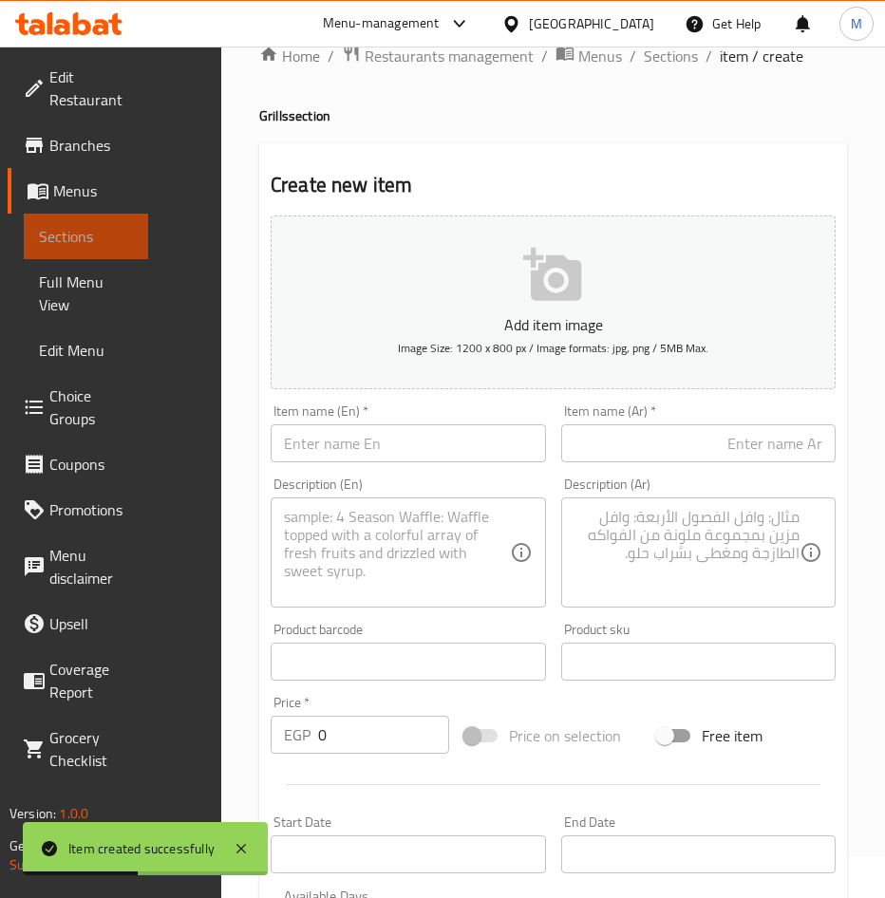
click at [80, 248] on span "Sections" at bounding box center [86, 236] width 94 height 23
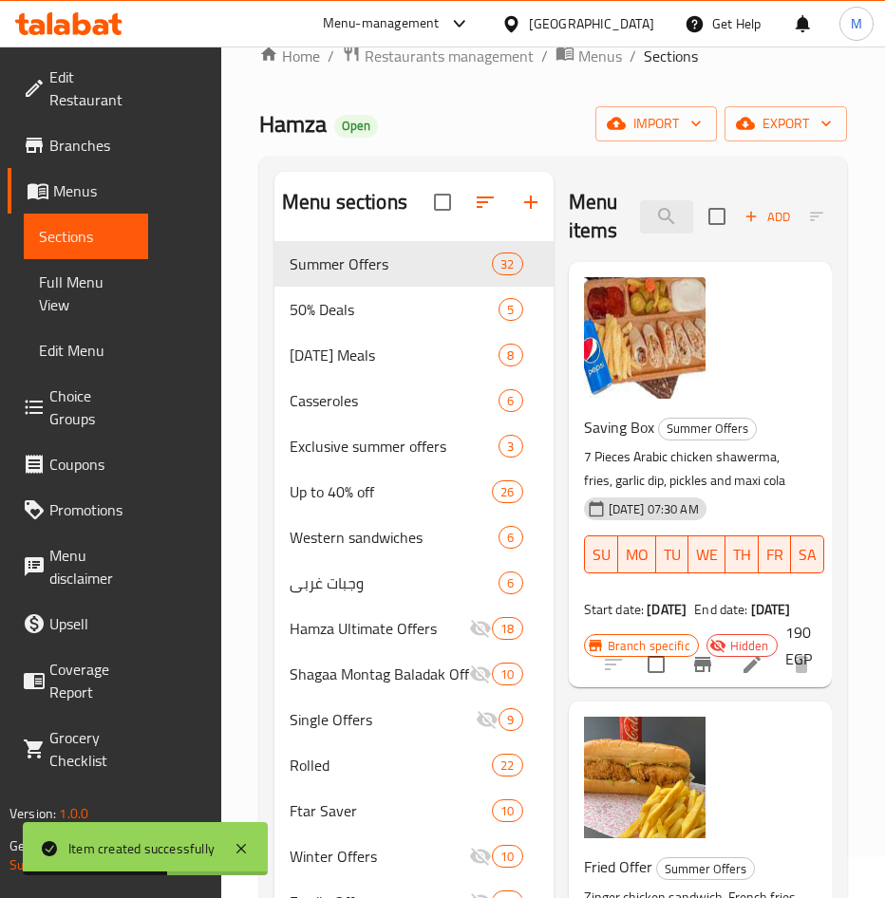
scroll to position [813, 0]
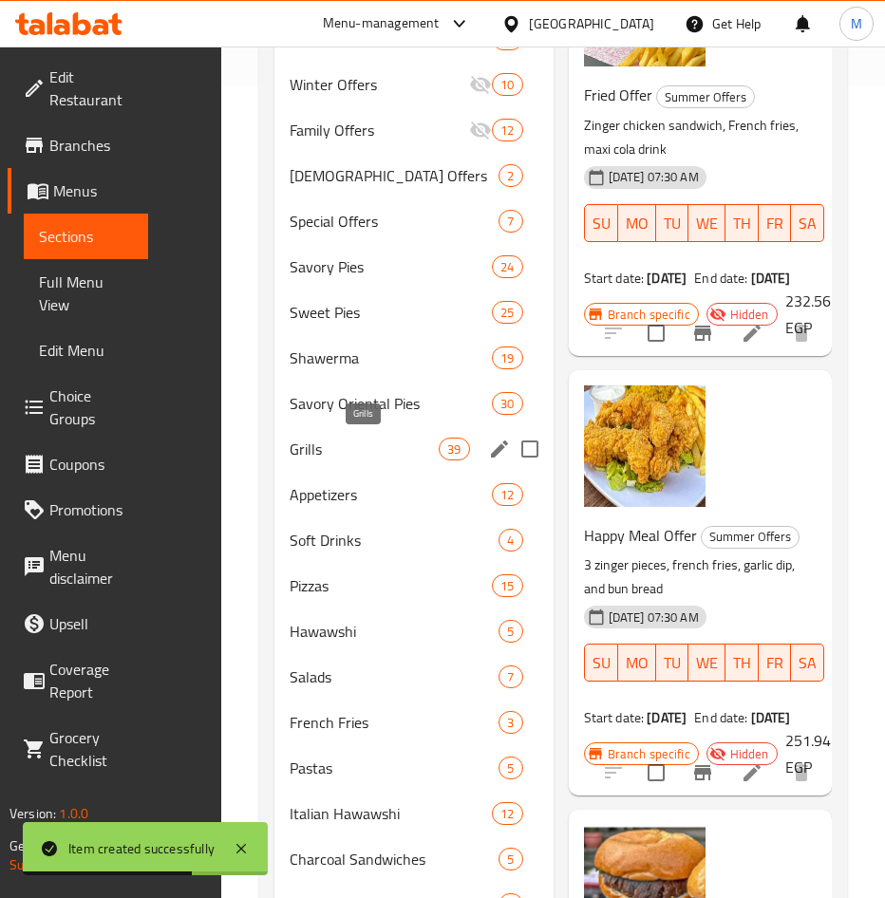
click at [361, 455] on span "Grills" at bounding box center [364, 449] width 149 height 23
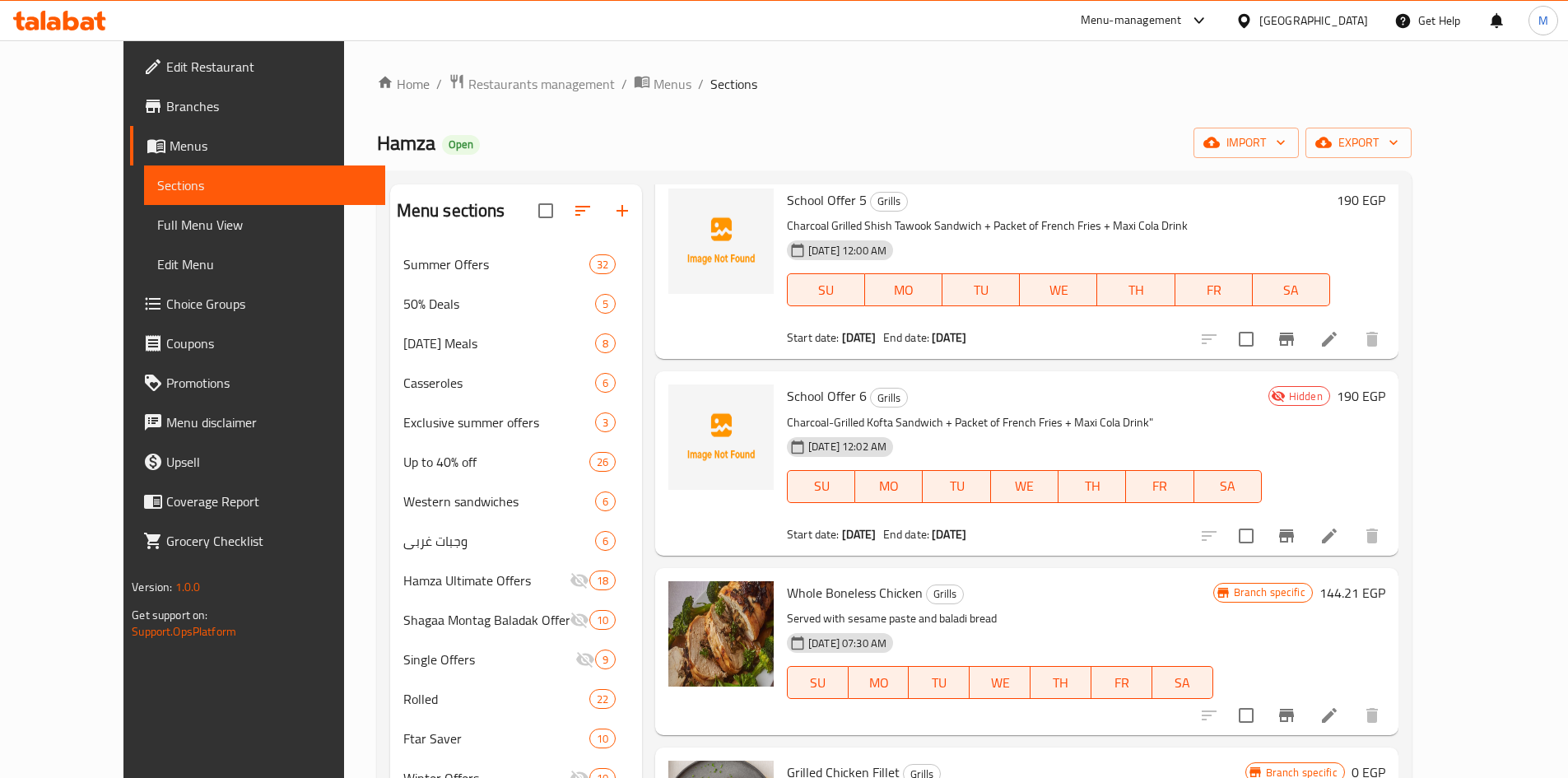
scroll to position [225, 0]
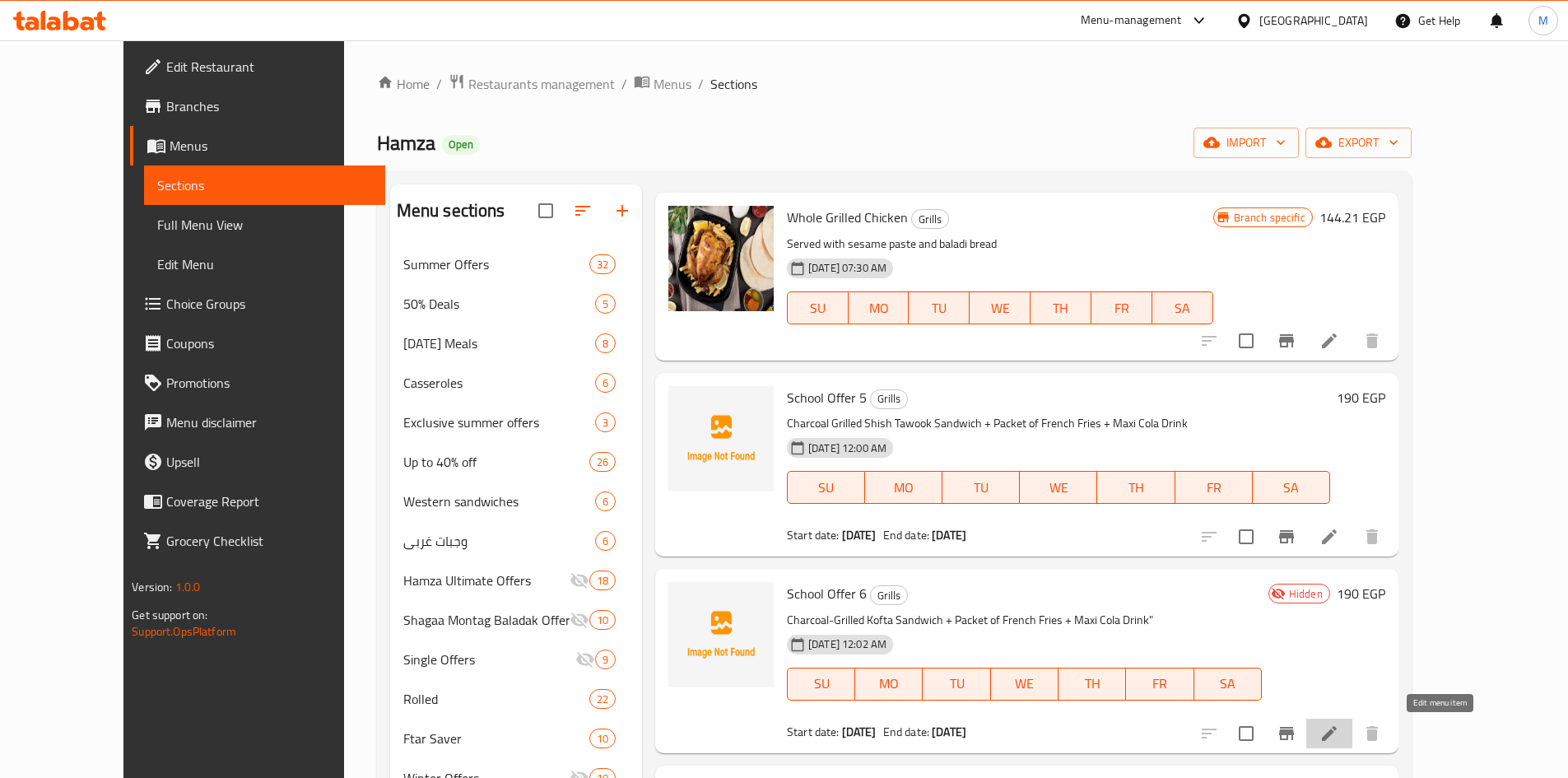
click at [787, 736] on icon at bounding box center [1330, 733] width 20 height 20
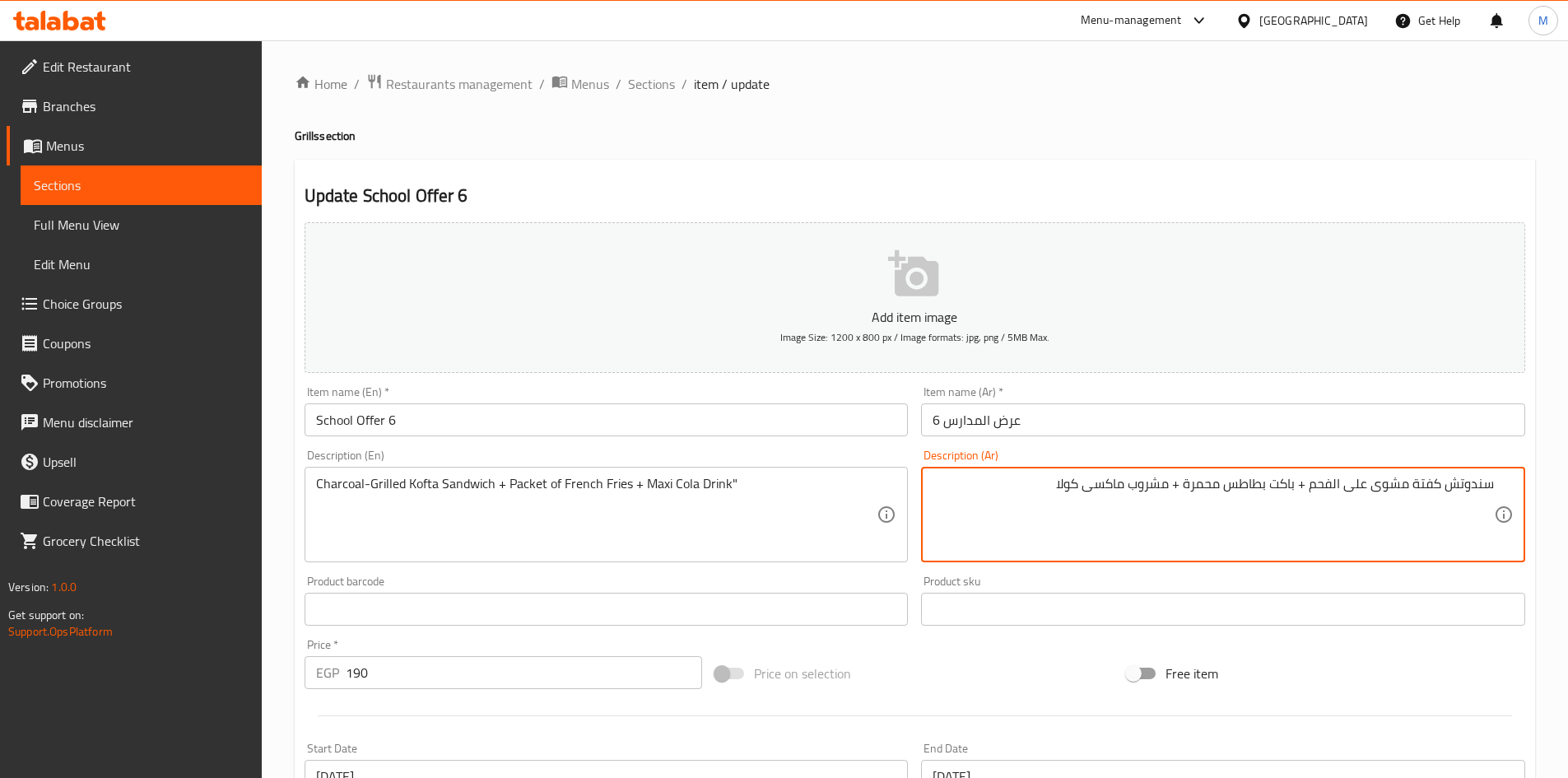
click at [787, 697] on div at bounding box center [915, 716] width 1234 height 41
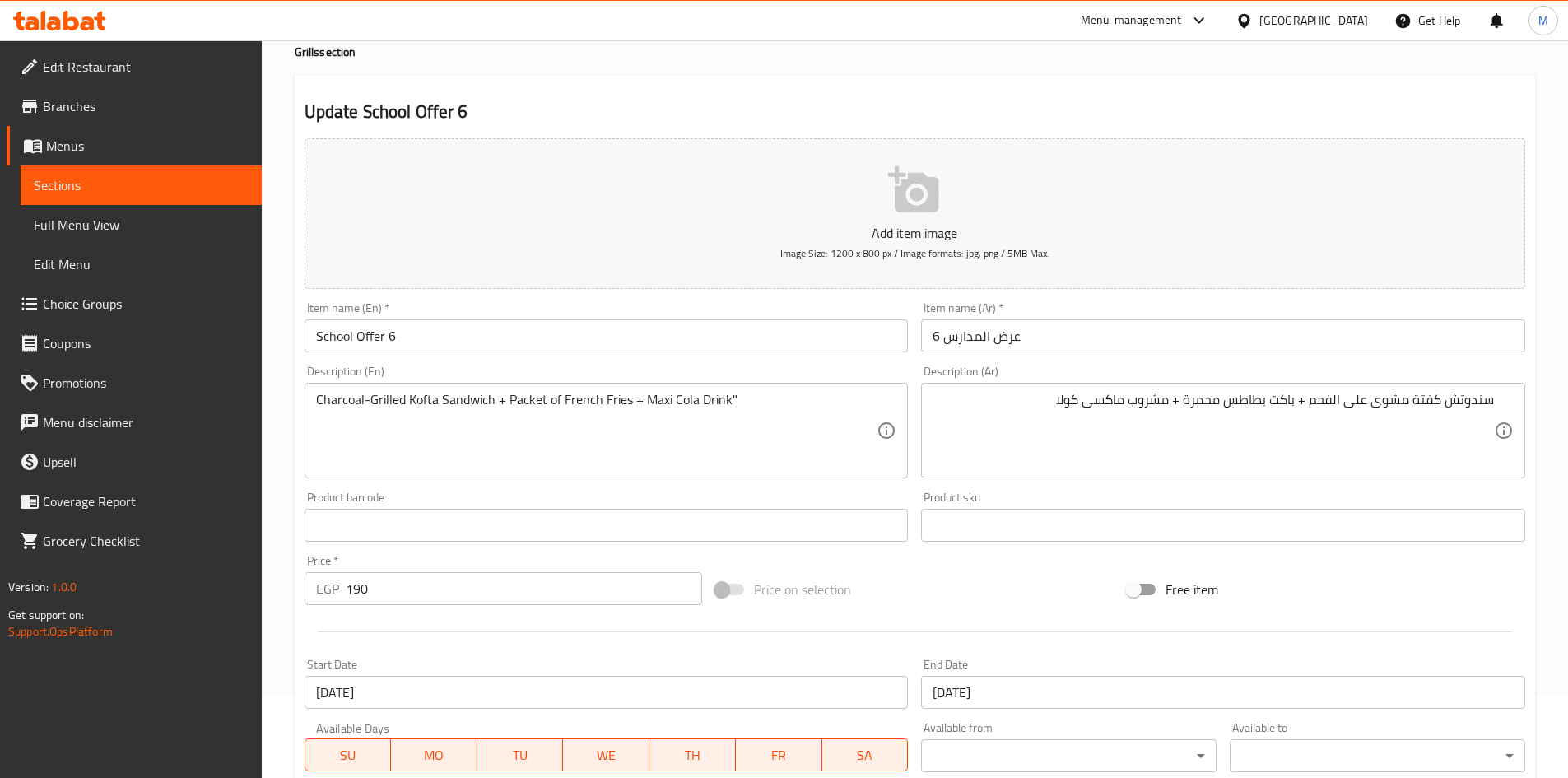
scroll to position [247, 0]
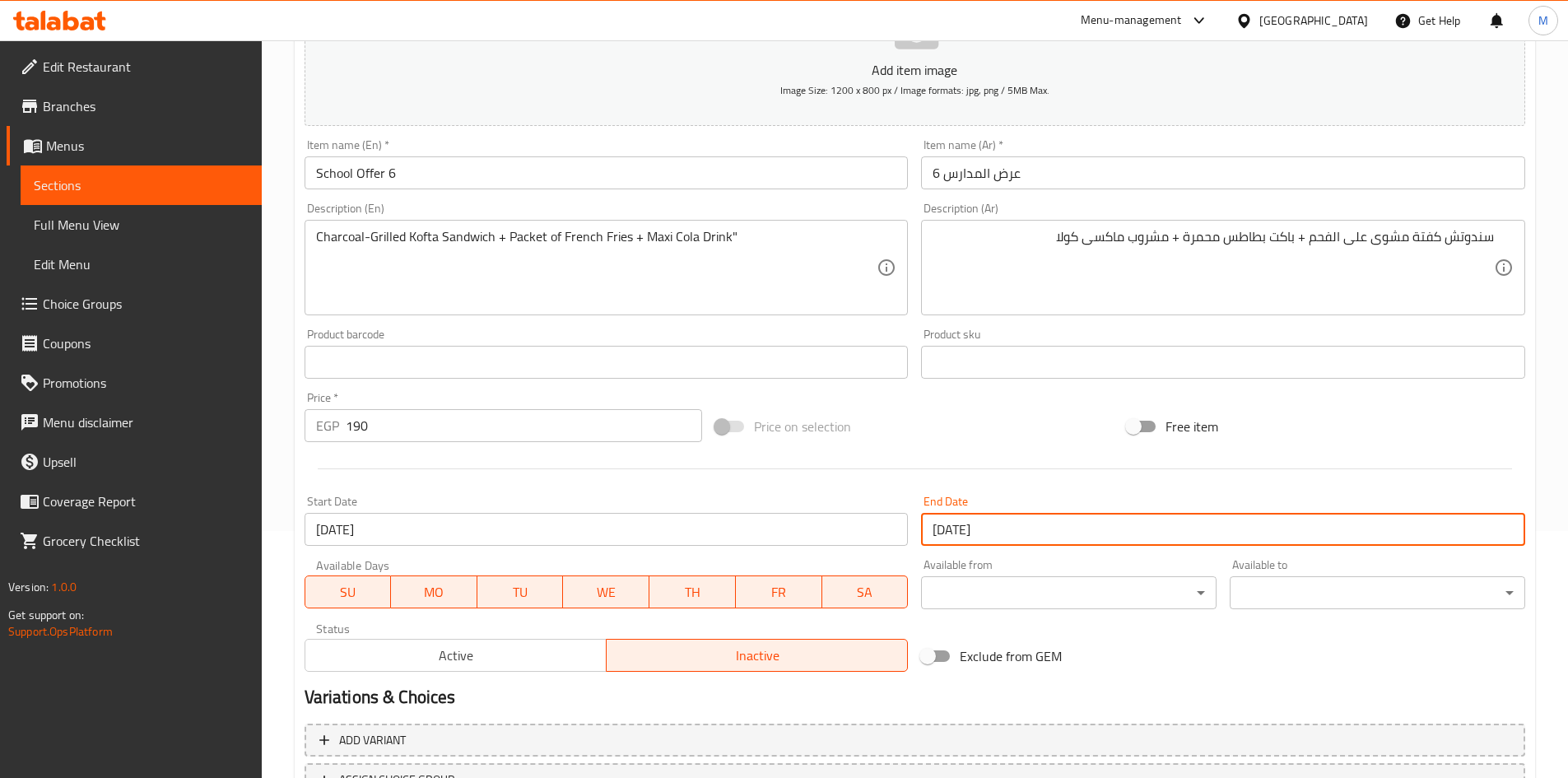
click at [787, 533] on input "31-12-2025" at bounding box center [1223, 529] width 604 height 33
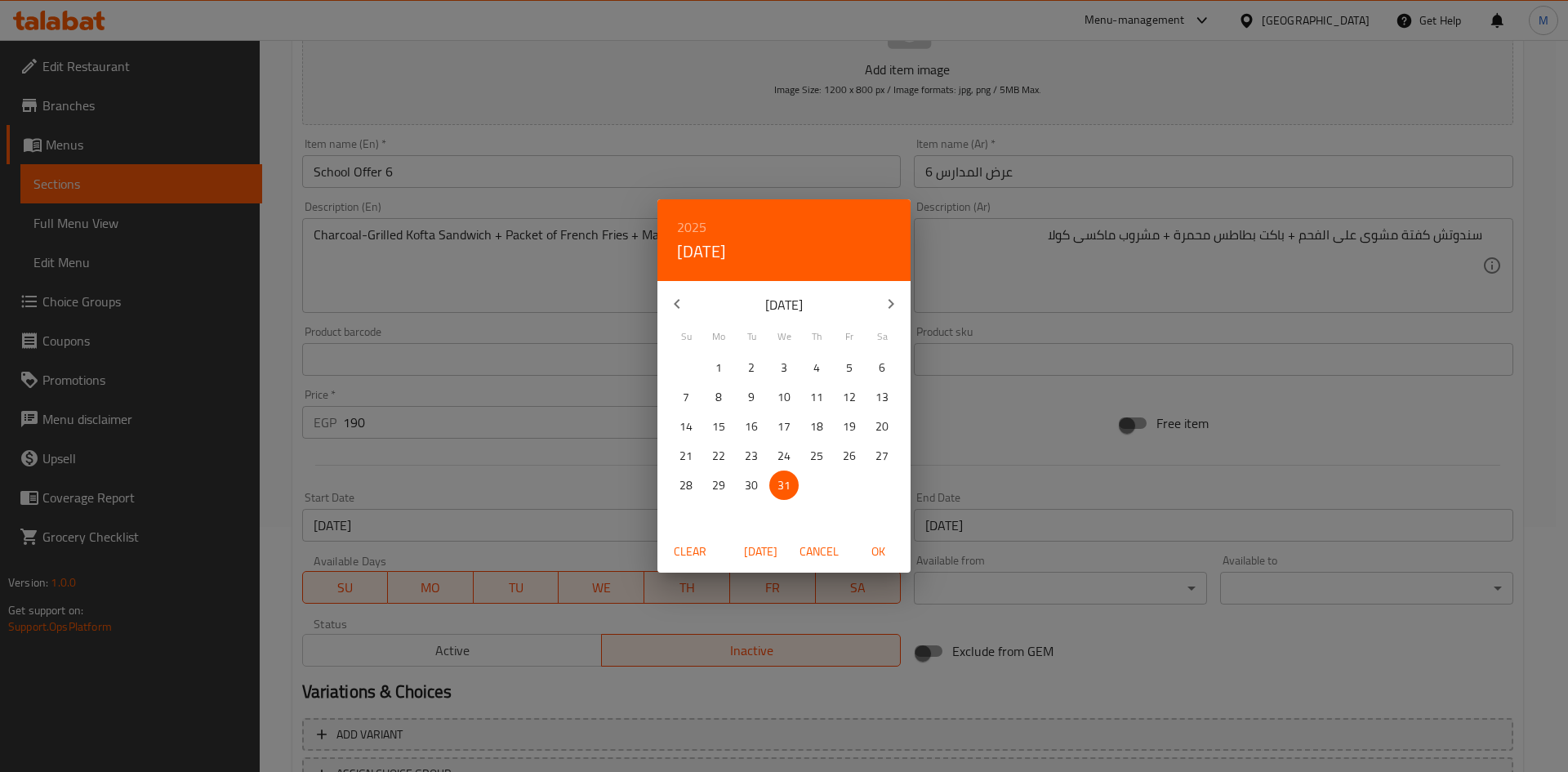
click at [781, 541] on span "OK" at bounding box center [878, 552] width 40 height 21
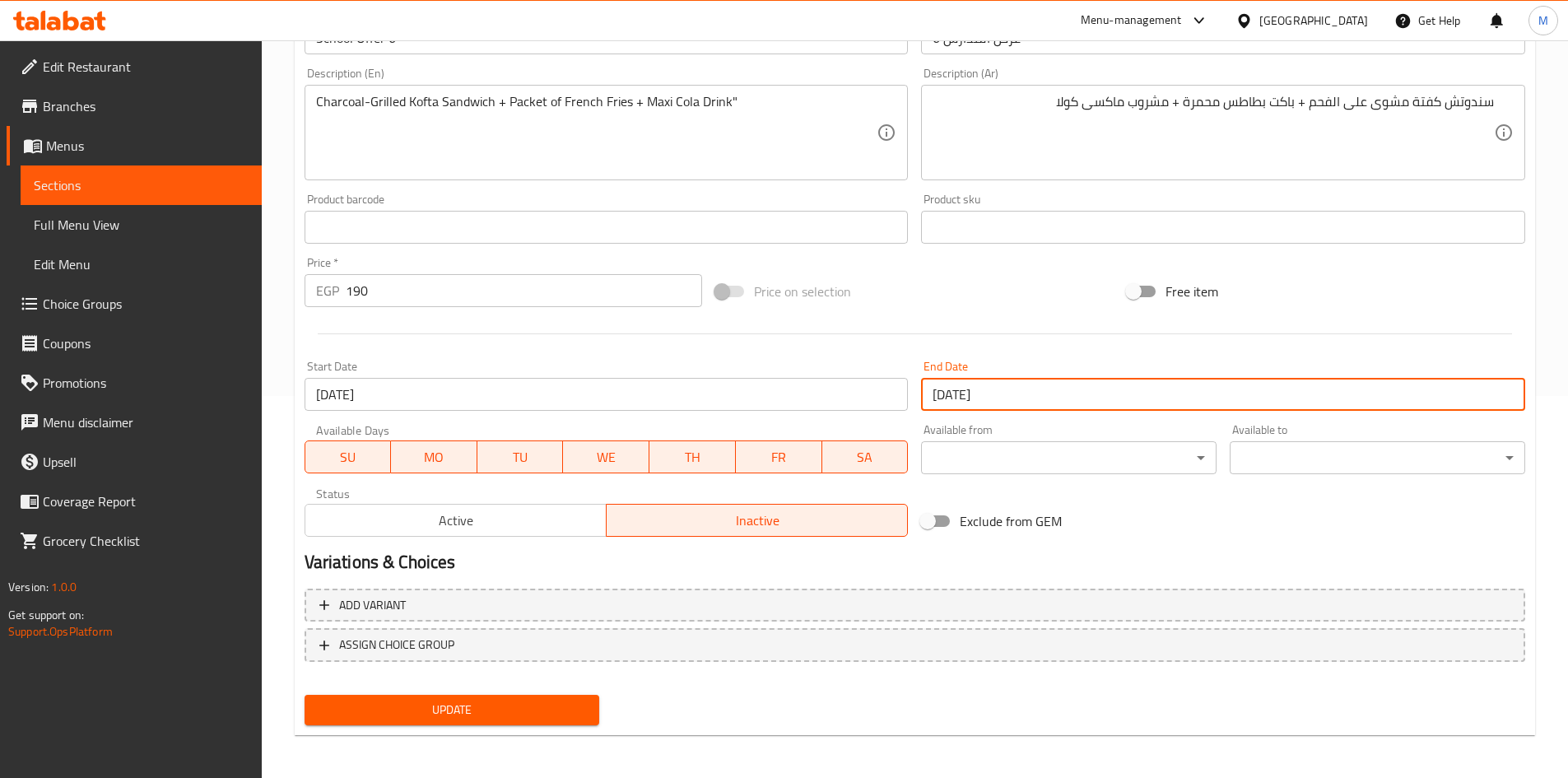
scroll to position [385, 0]
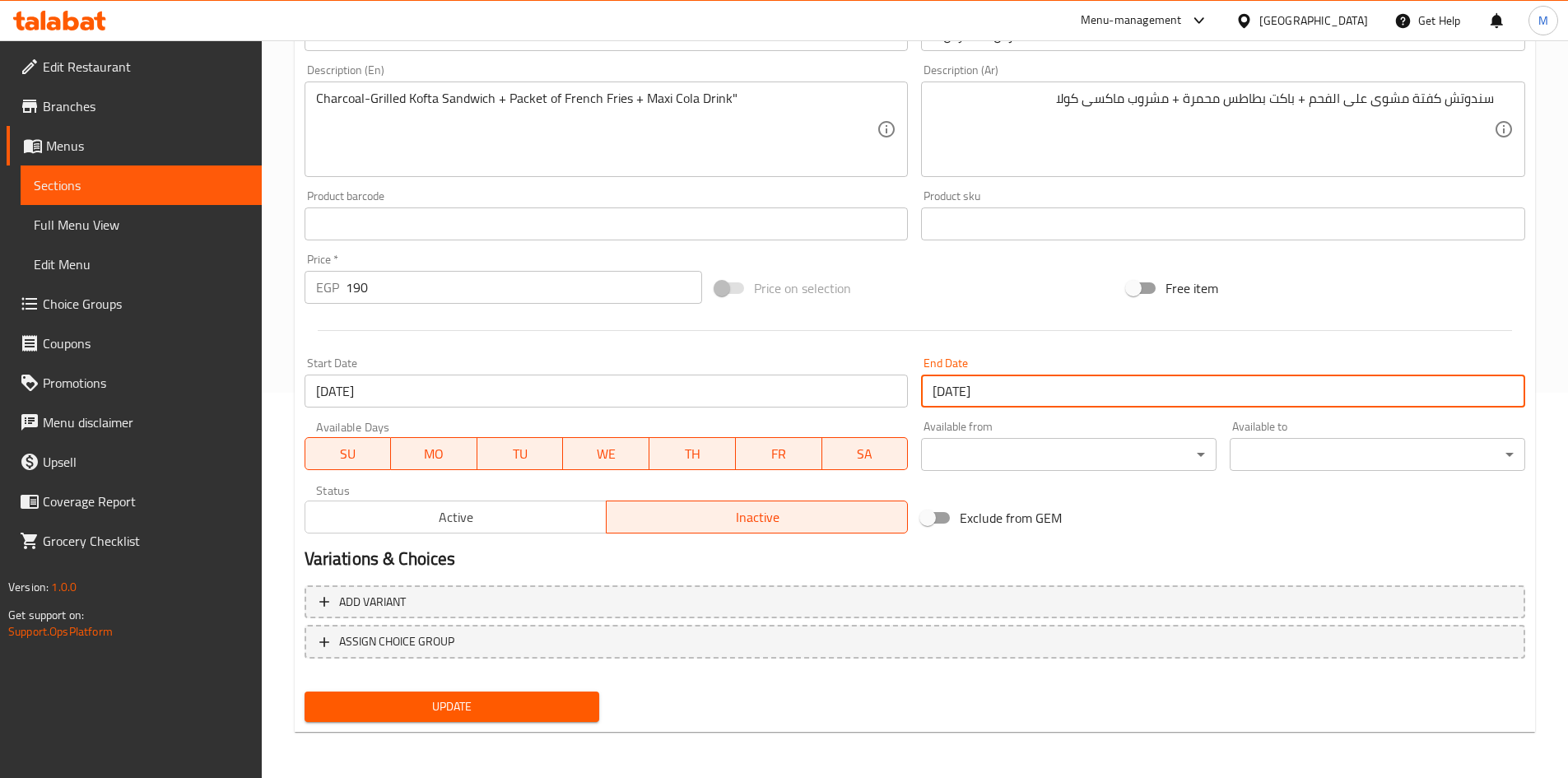
drag, startPoint x: 447, startPoint y: 710, endPoint x: 362, endPoint y: 509, distance: 218.2
click at [447, 710] on span "Update" at bounding box center [452, 707] width 269 height 21
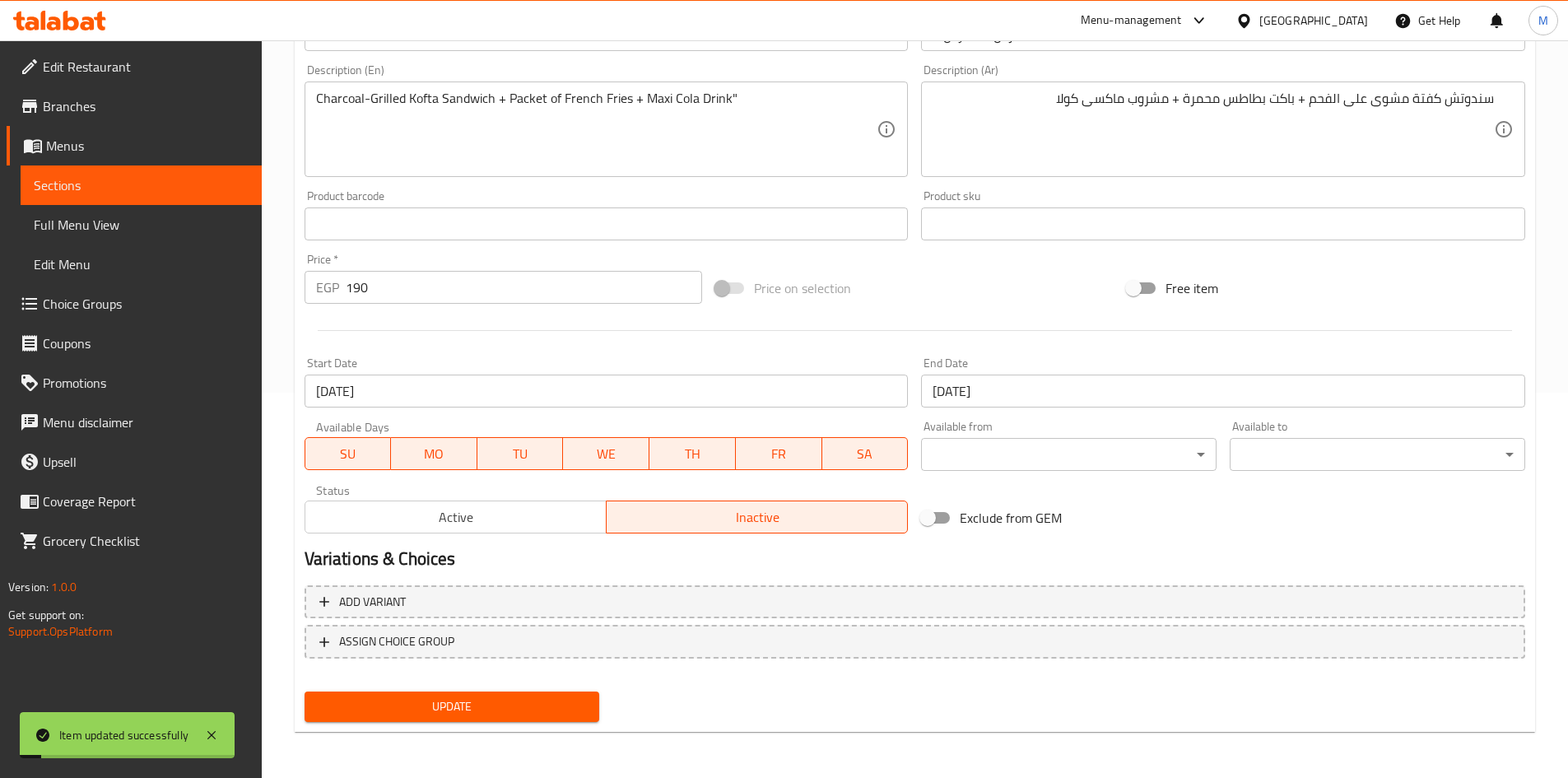
click at [106, 186] on span "Sections" at bounding box center [141, 185] width 215 height 20
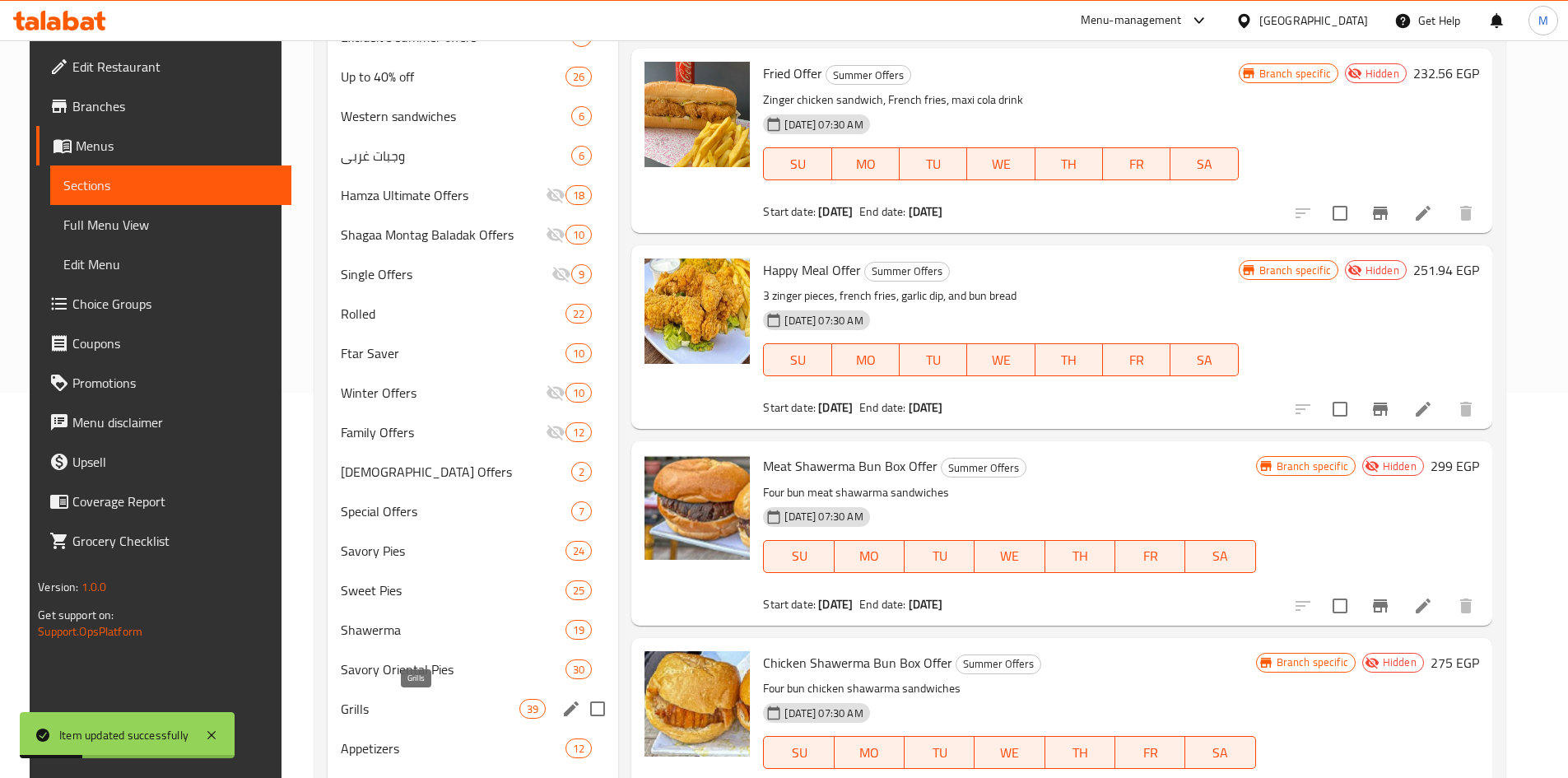
click at [393, 709] on span "Grills" at bounding box center [430, 709] width 179 height 20
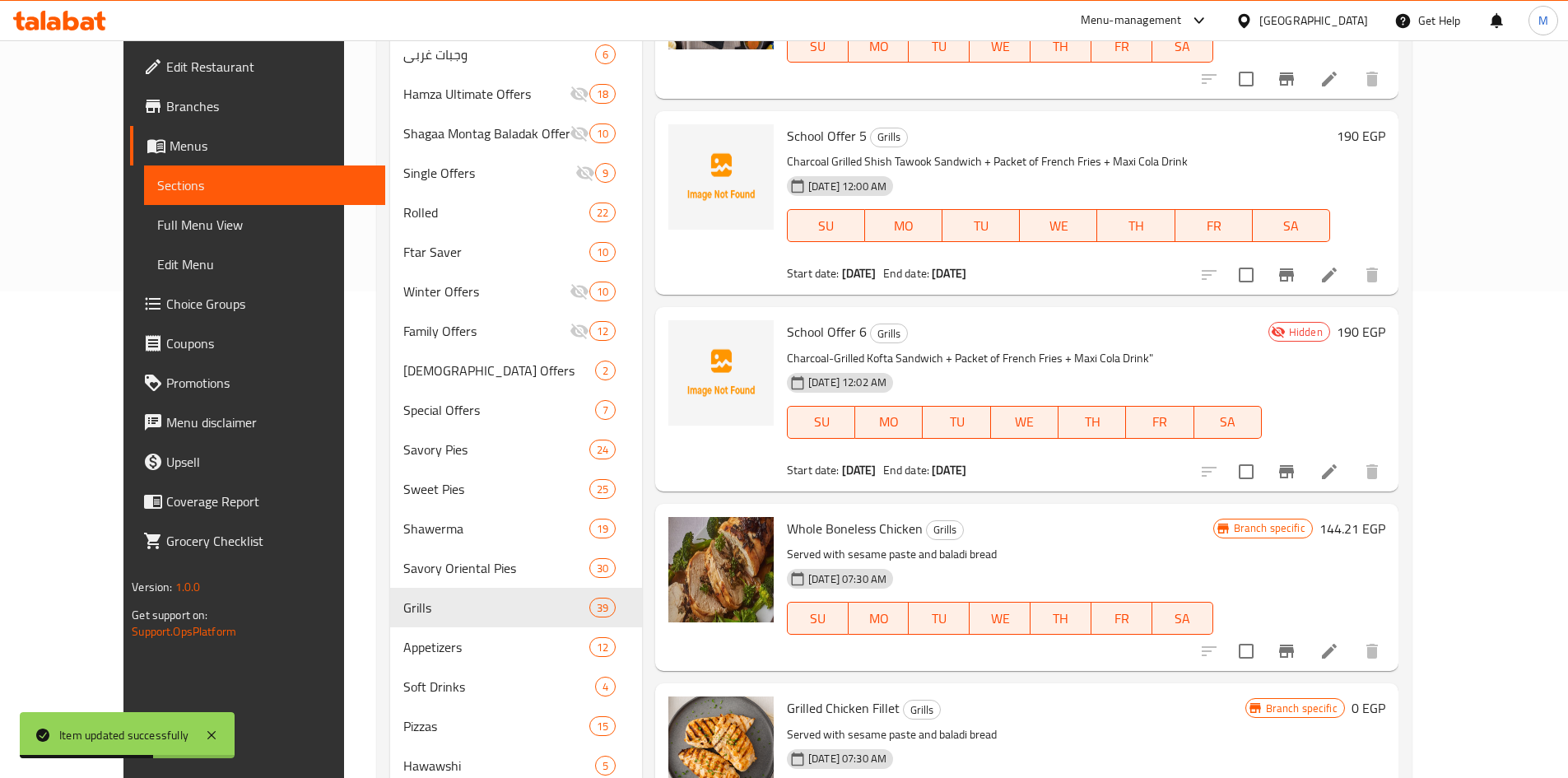
scroll to position [412, 0]
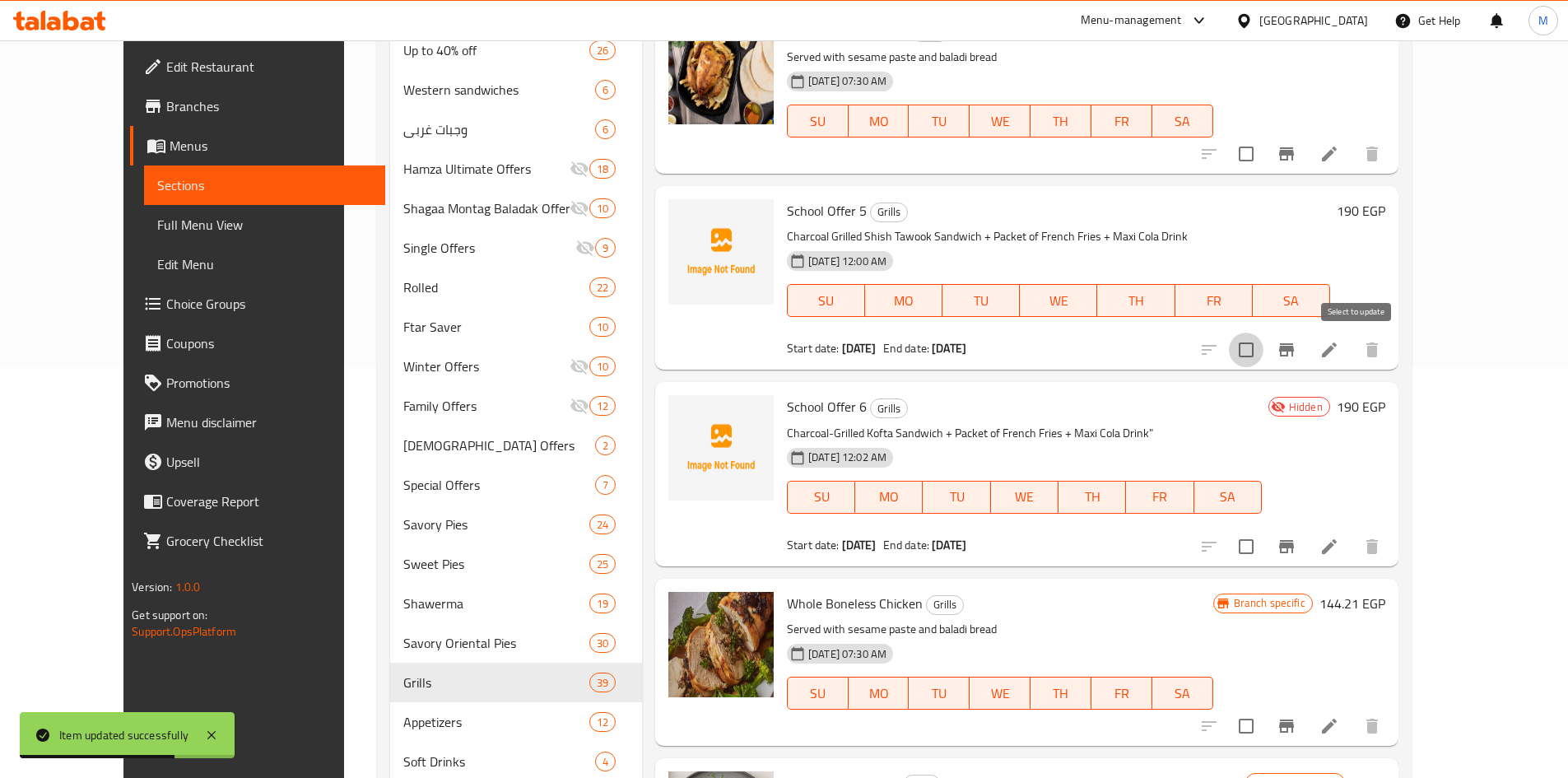
click at [787, 350] on input "checkbox" at bounding box center [1246, 350] width 35 height 35
checkbox input "true"
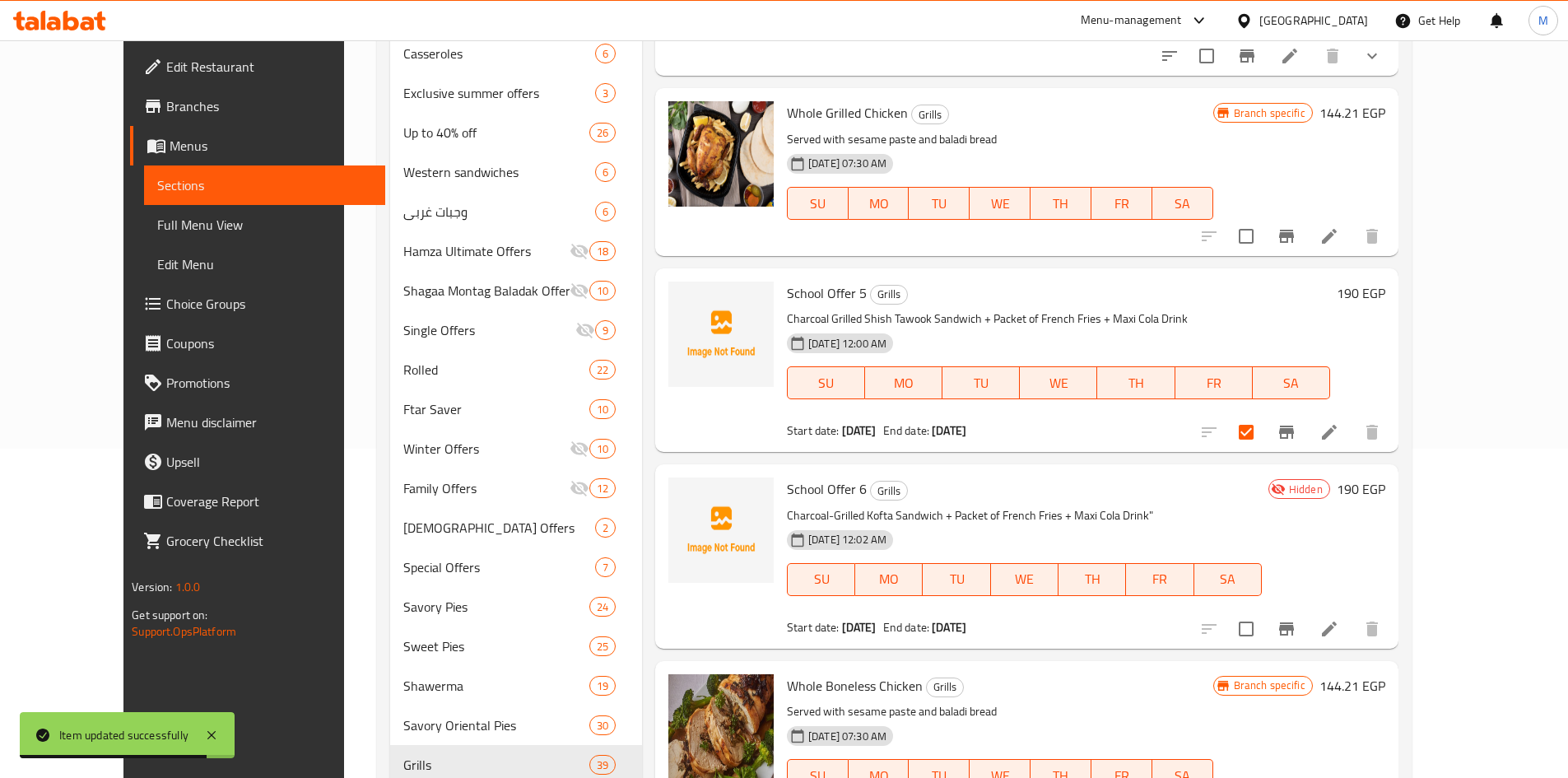
scroll to position [0, 0]
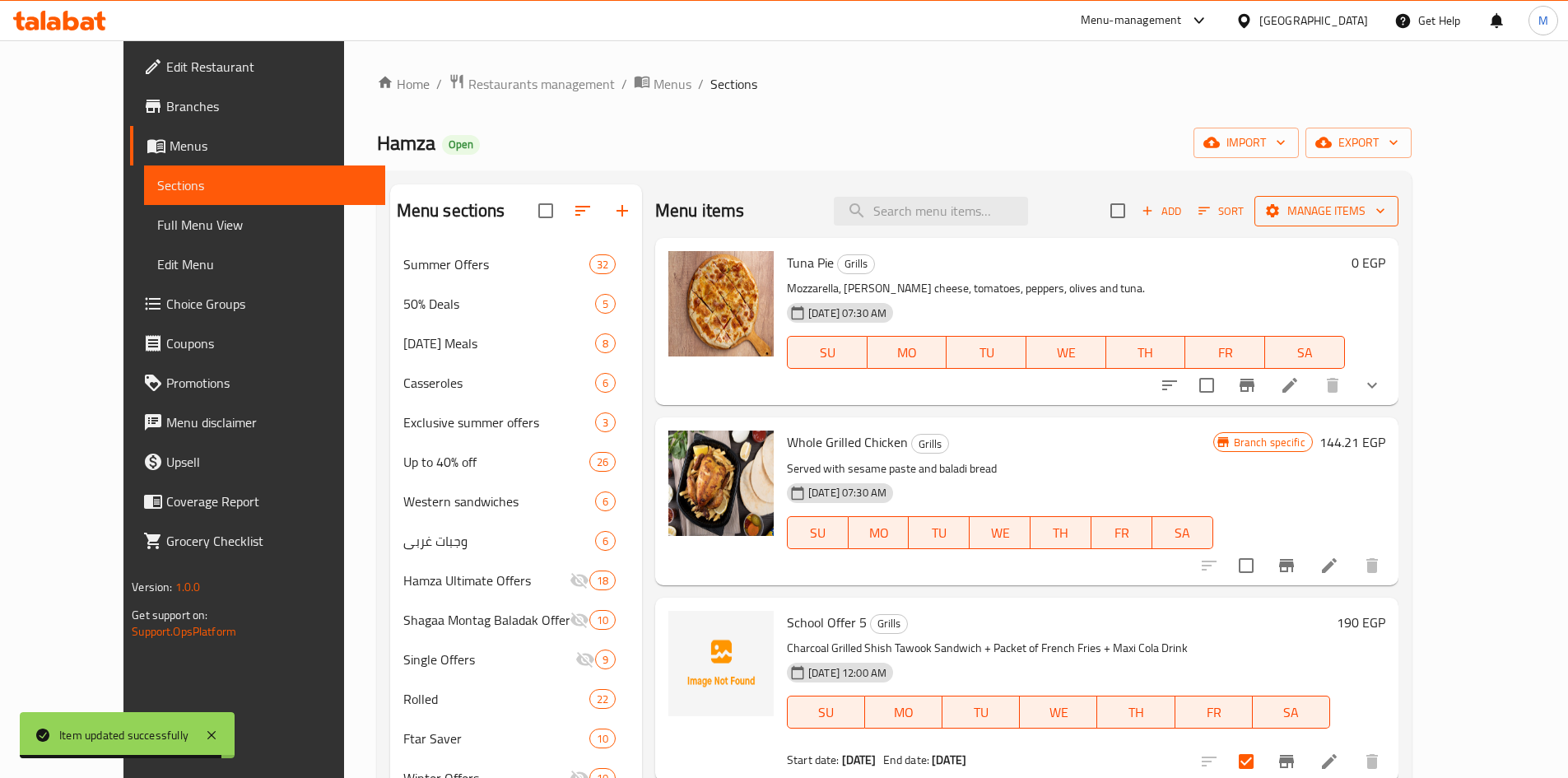
click at [787, 212] on span "Manage items" at bounding box center [1327, 212] width 118 height 21
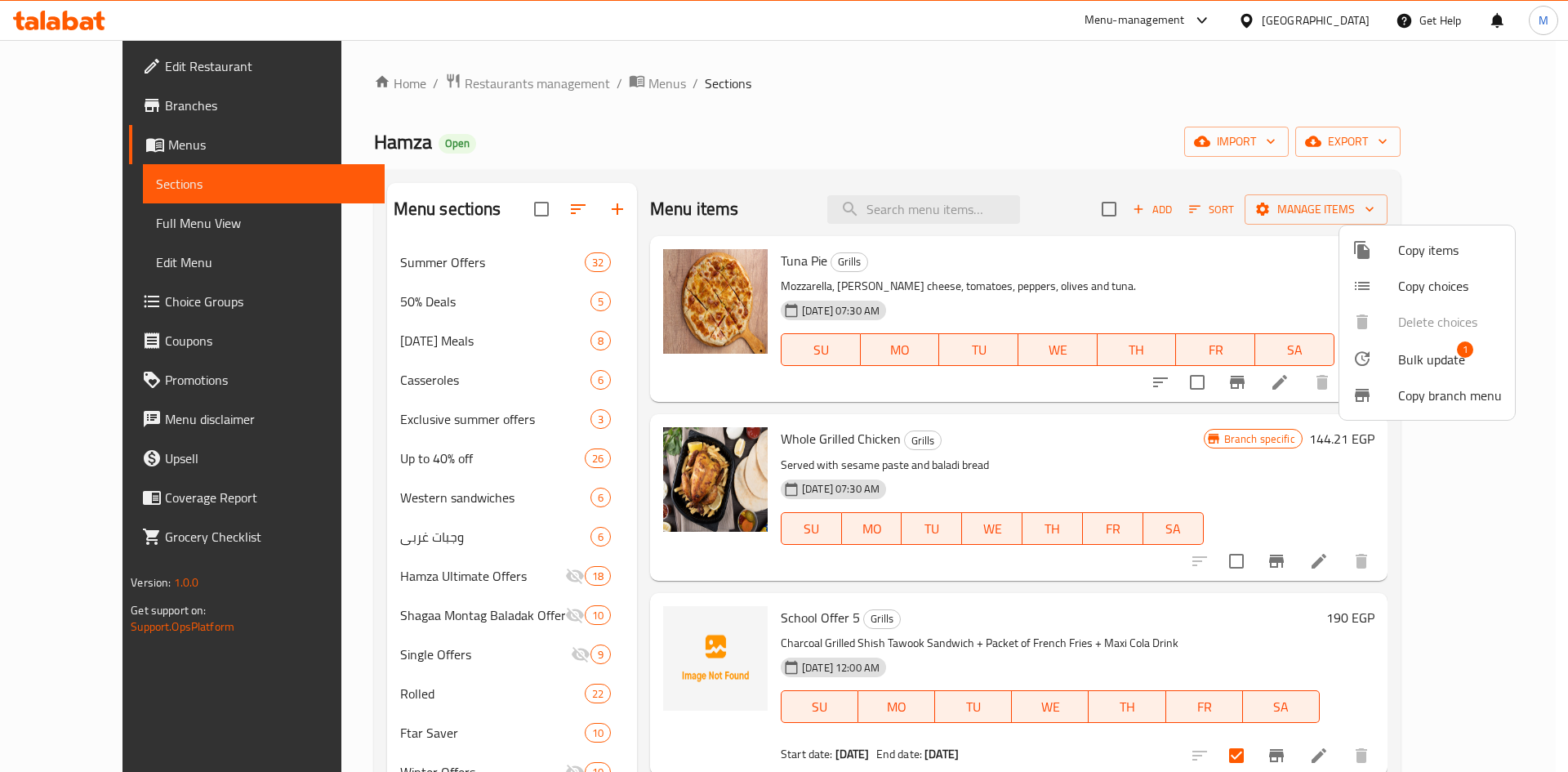
click at [781, 362] on span "Bulk update" at bounding box center [1431, 359] width 67 height 20
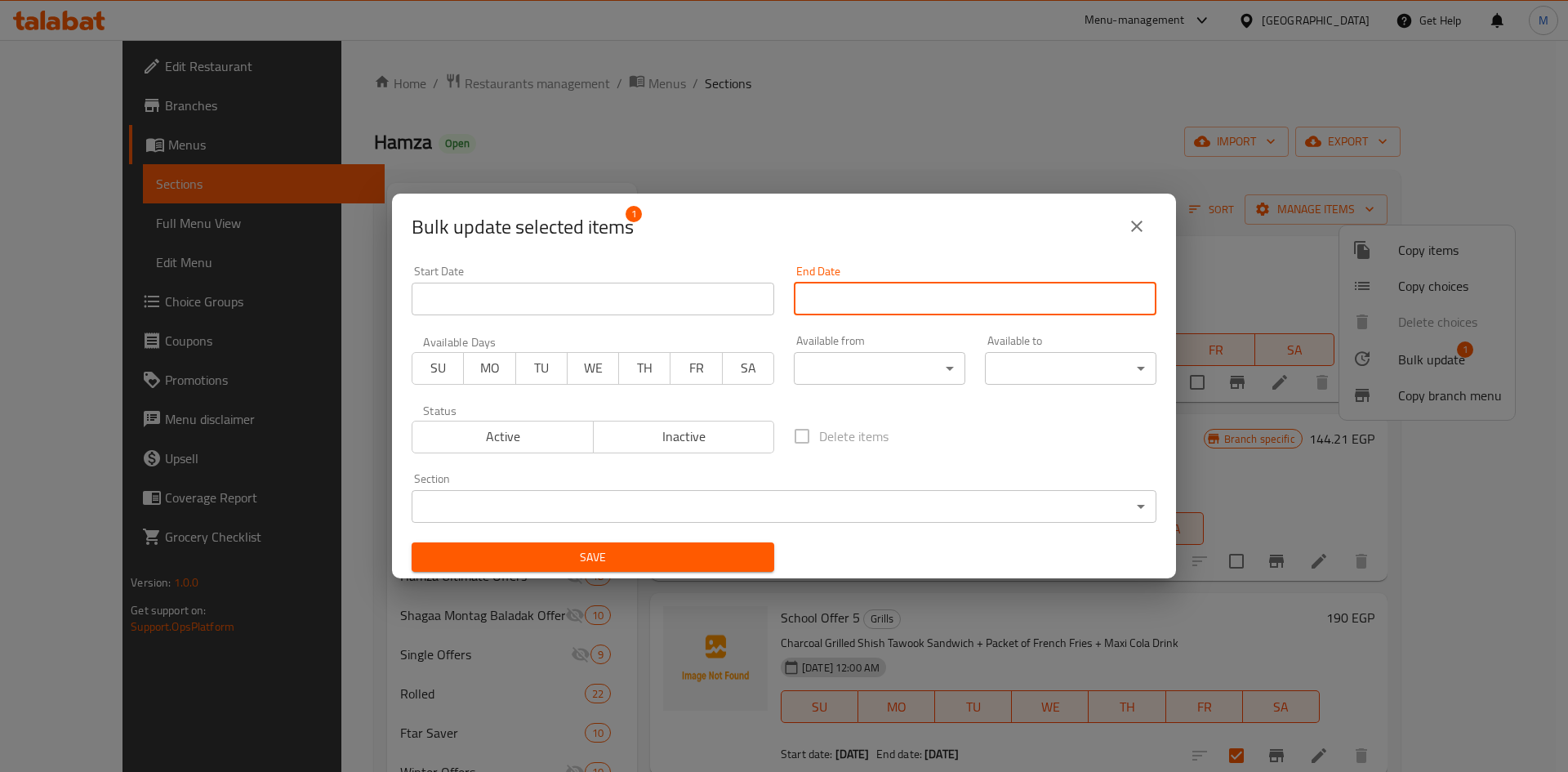
click at [781, 298] on input "Start Date" at bounding box center [975, 299] width 362 height 33
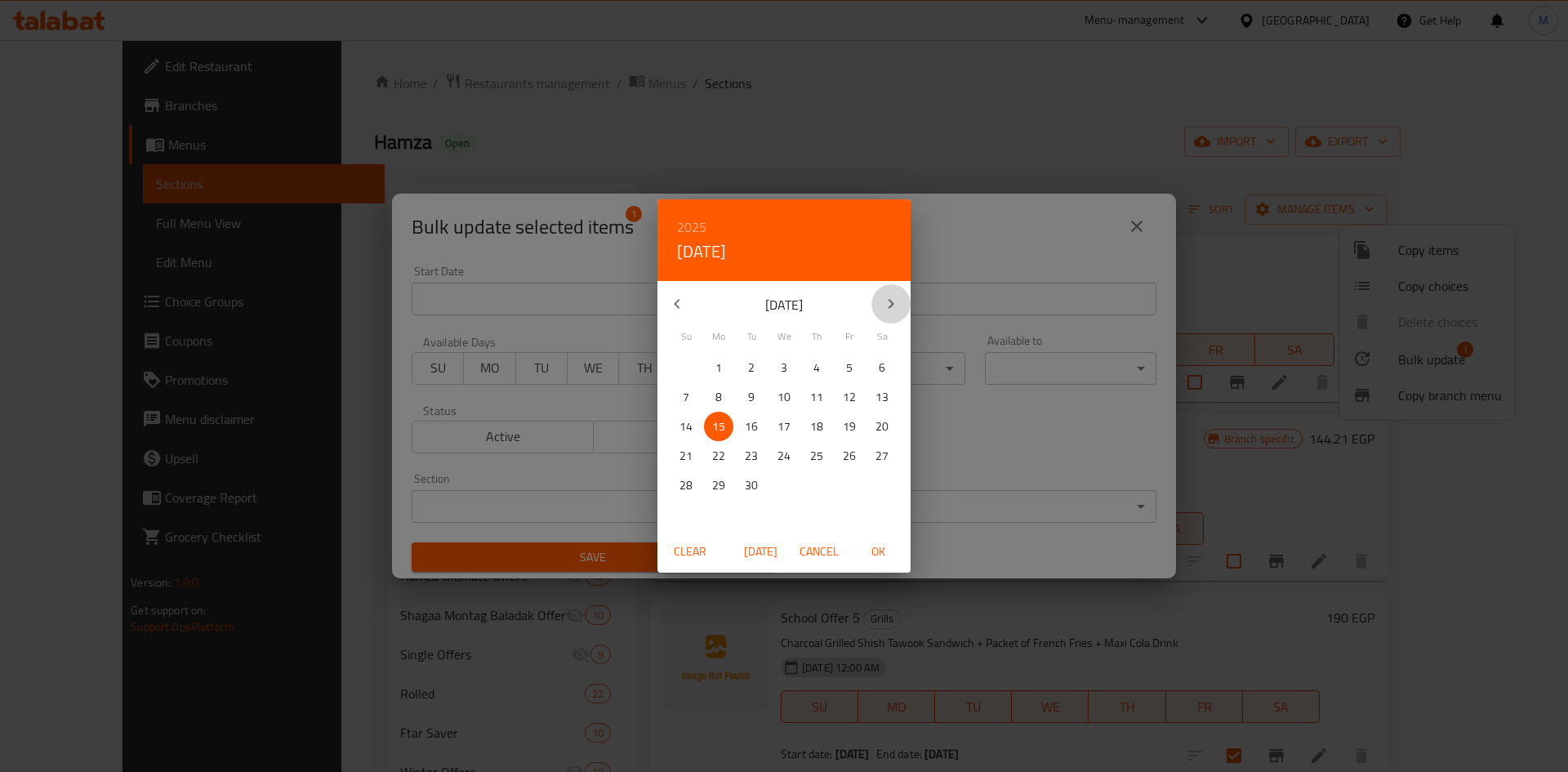
click at [781, 309] on icon "button" at bounding box center [890, 304] width 20 height 20
click at [781, 489] on p "31" at bounding box center [784, 485] width 13 height 21
click at [781, 554] on span "OK" at bounding box center [878, 552] width 40 height 21
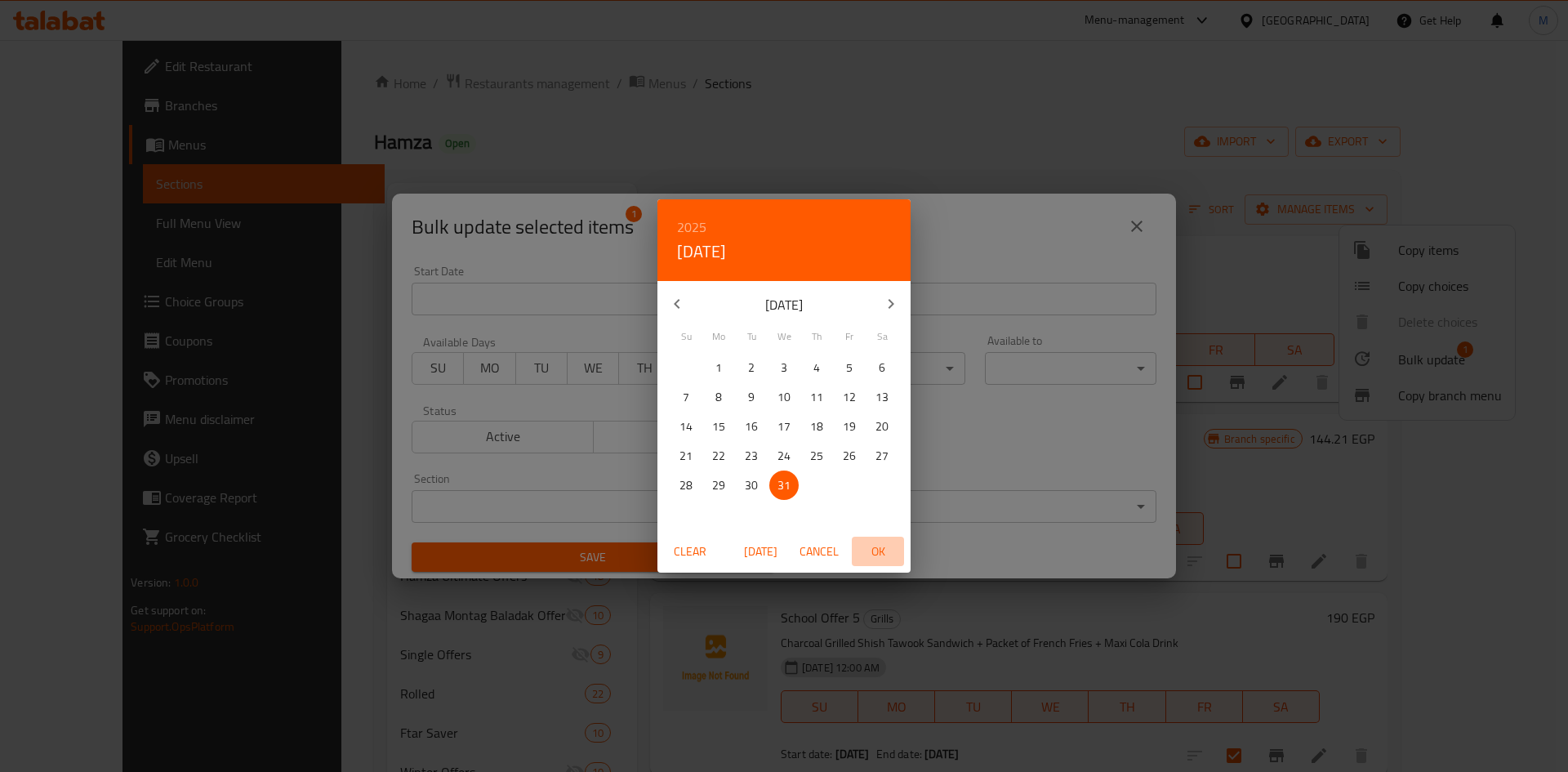
type input "31-12-2025"
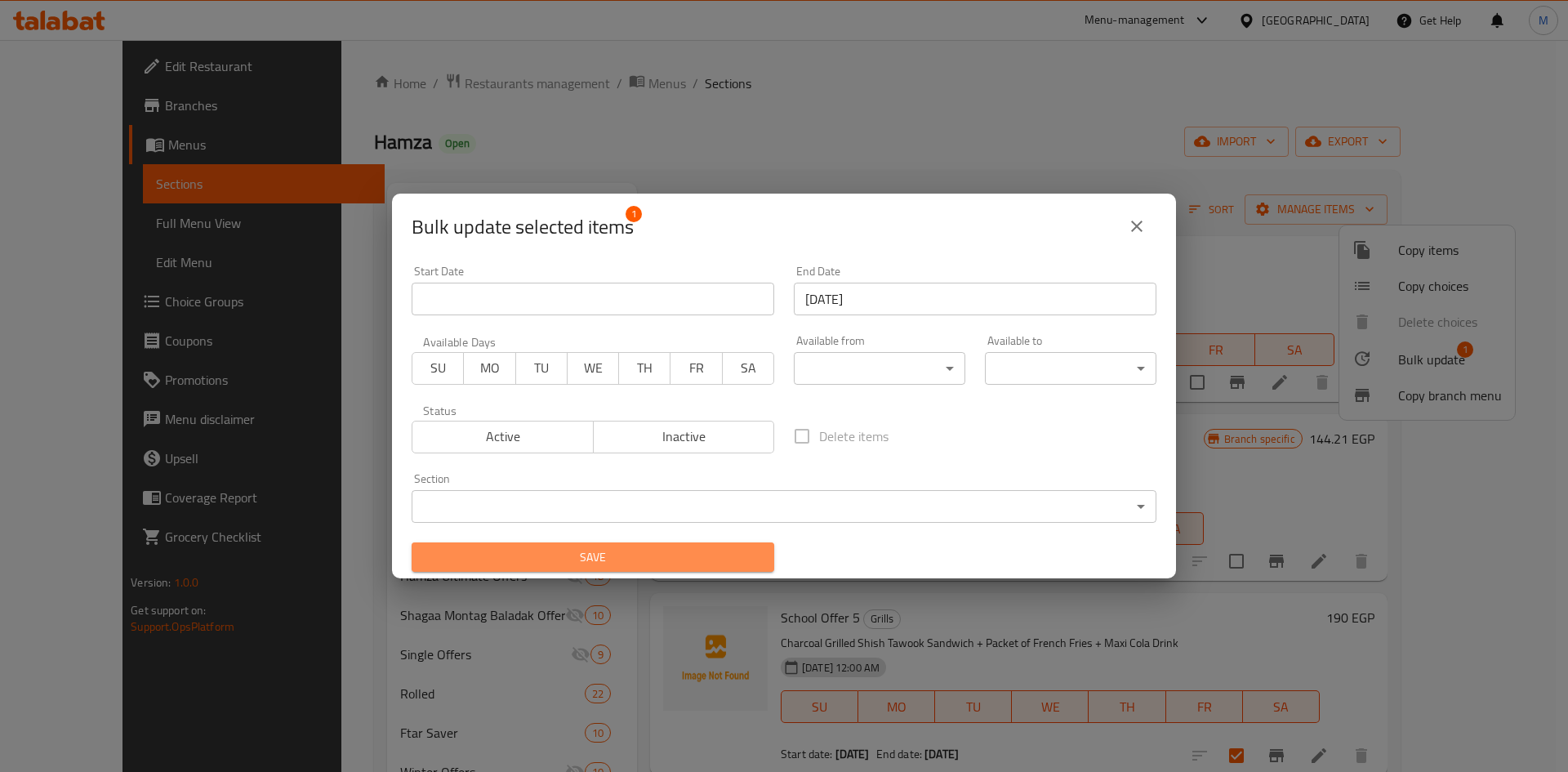
click at [649, 565] on span "Save" at bounding box center [593, 558] width 336 height 21
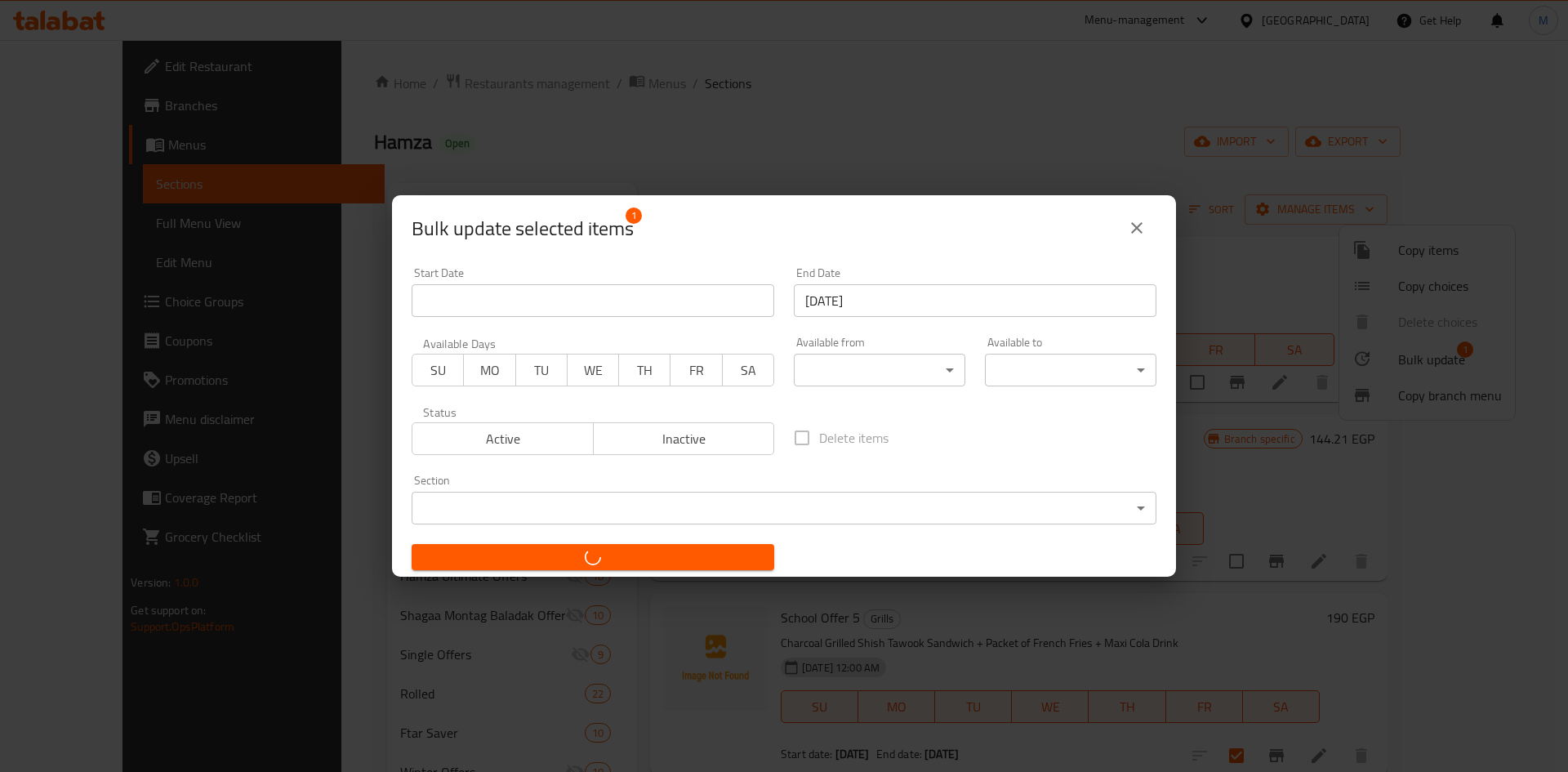
checkbox input "false"
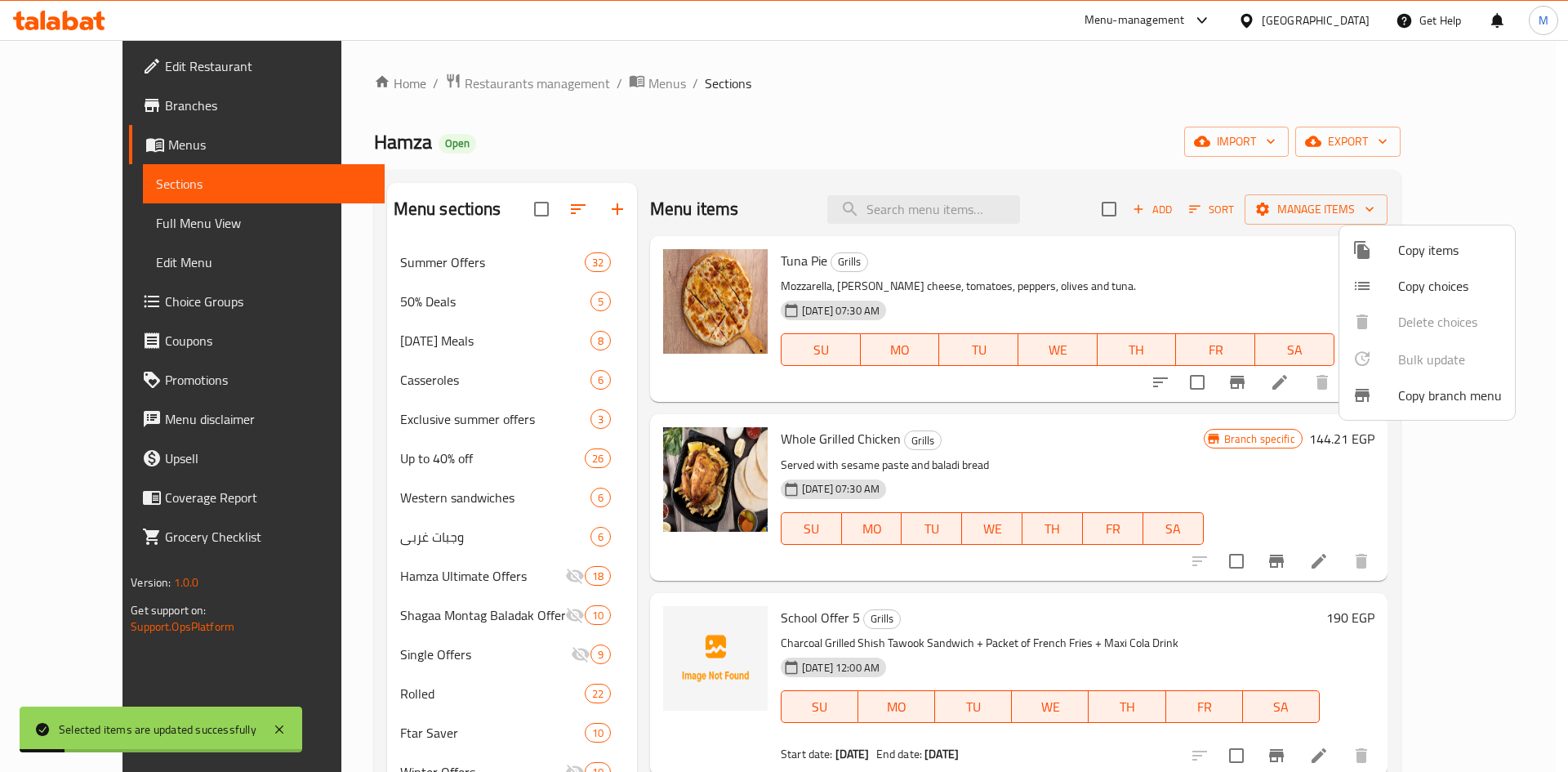
click at [781, 205] on div at bounding box center [784, 386] width 1568 height 772
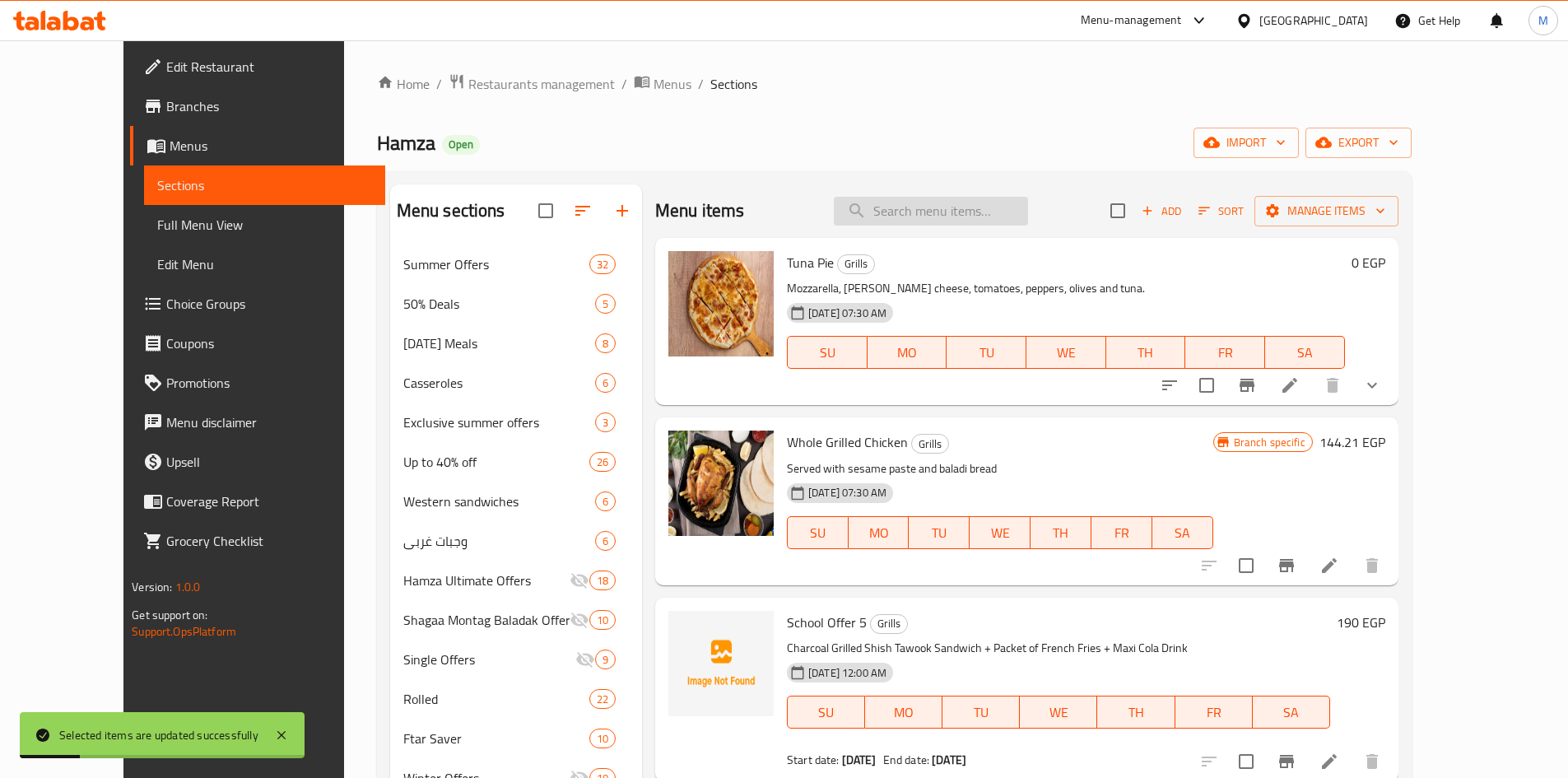
click at [787, 206] on input "search" at bounding box center [931, 211] width 194 height 29
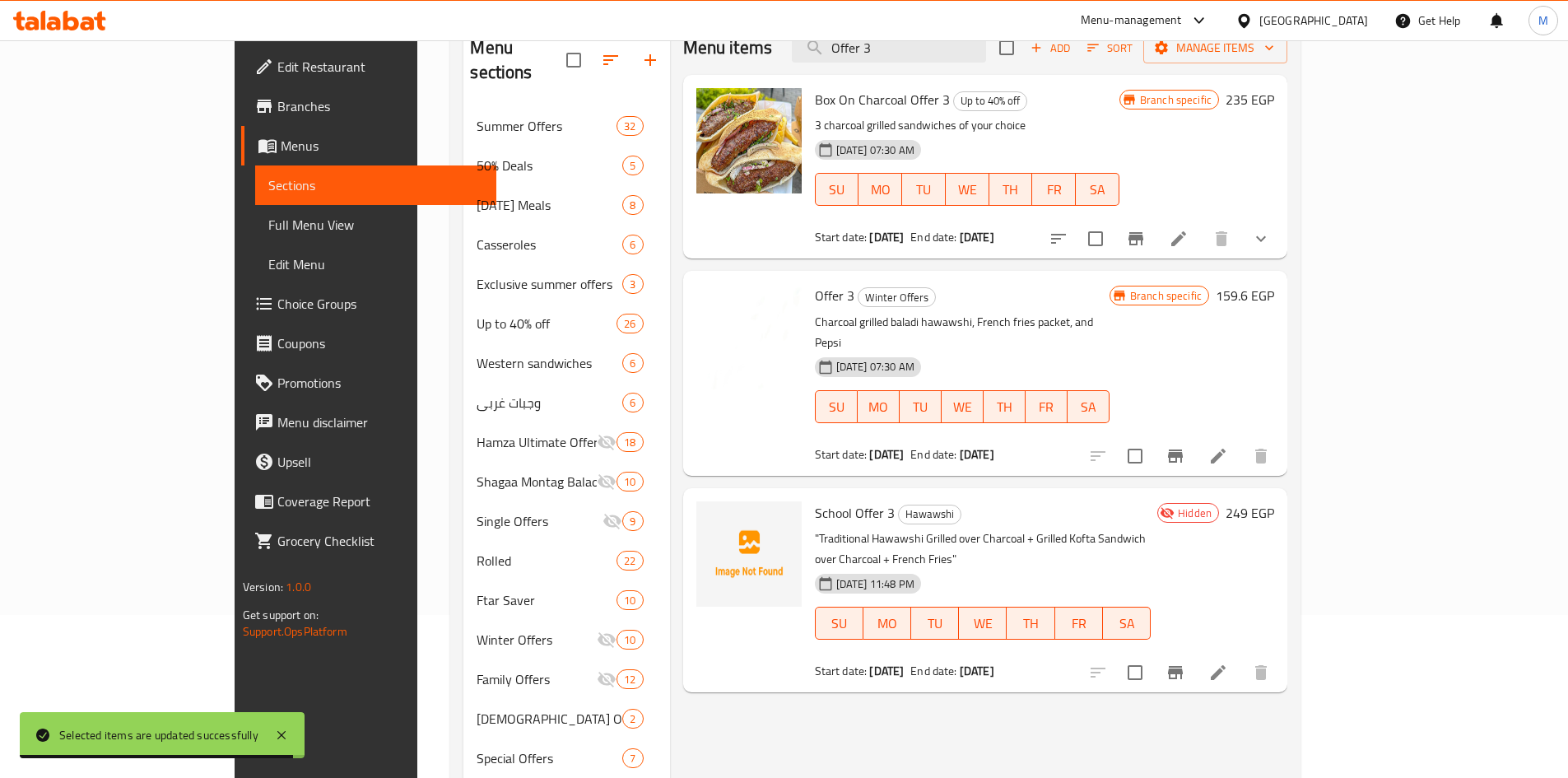
scroll to position [165, 0]
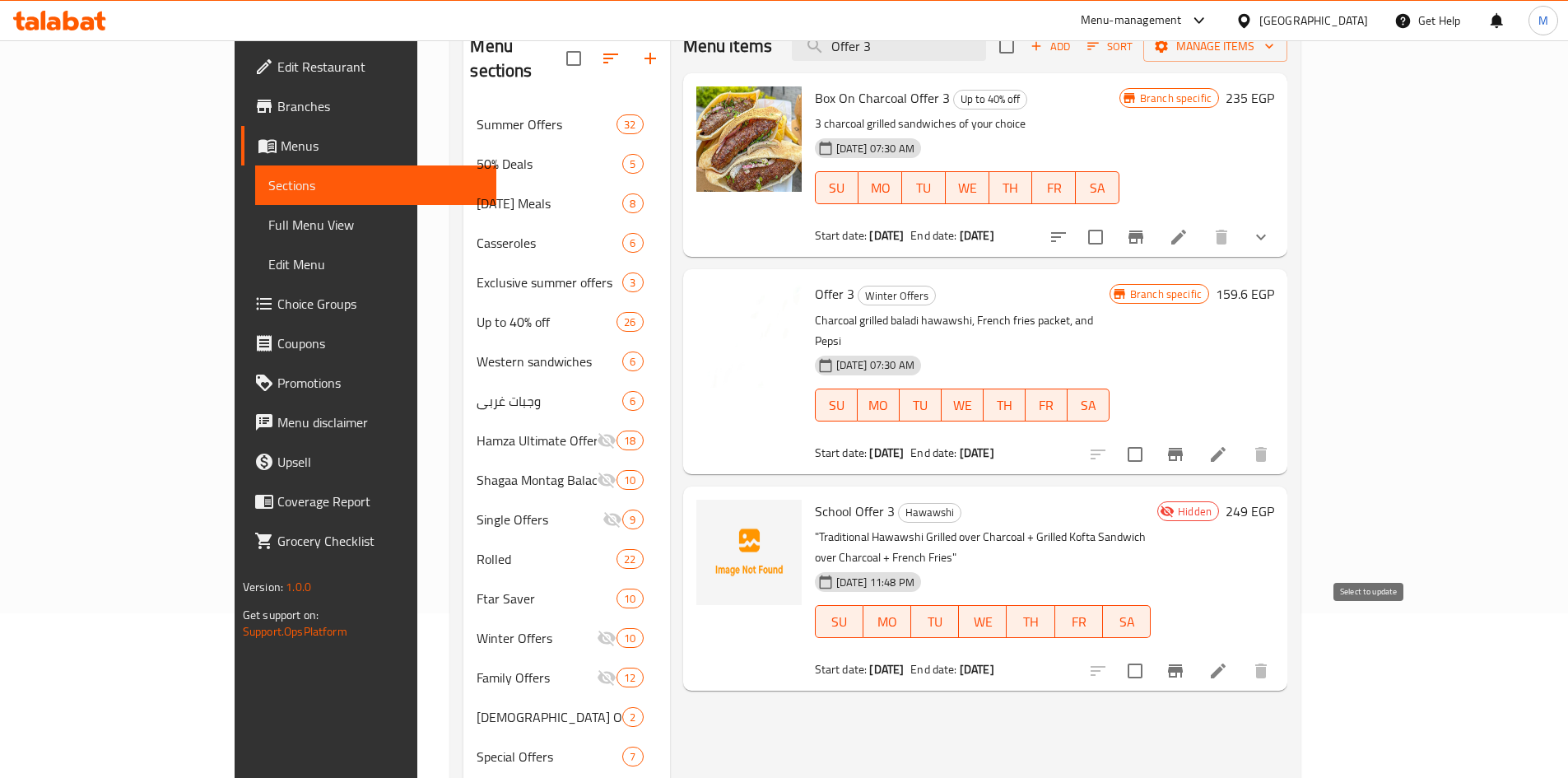
type input "Offer 3"
click at [787, 654] on input "checkbox" at bounding box center [1135, 671] width 35 height 35
checkbox input "true"
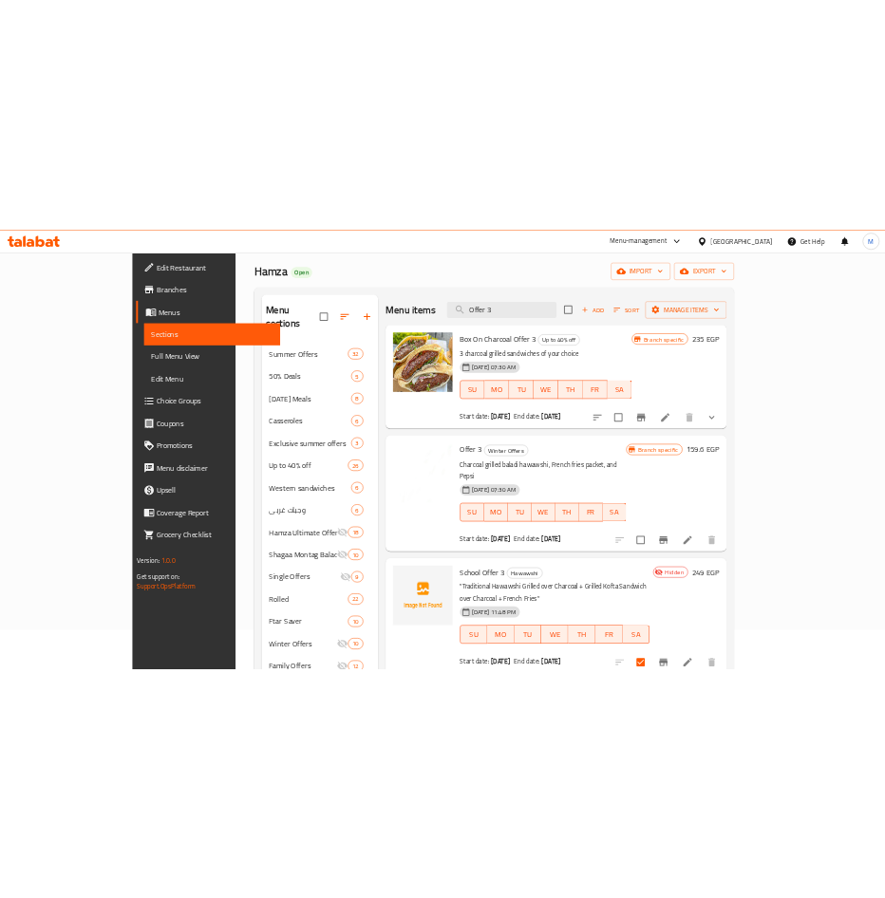
scroll to position [0, 0]
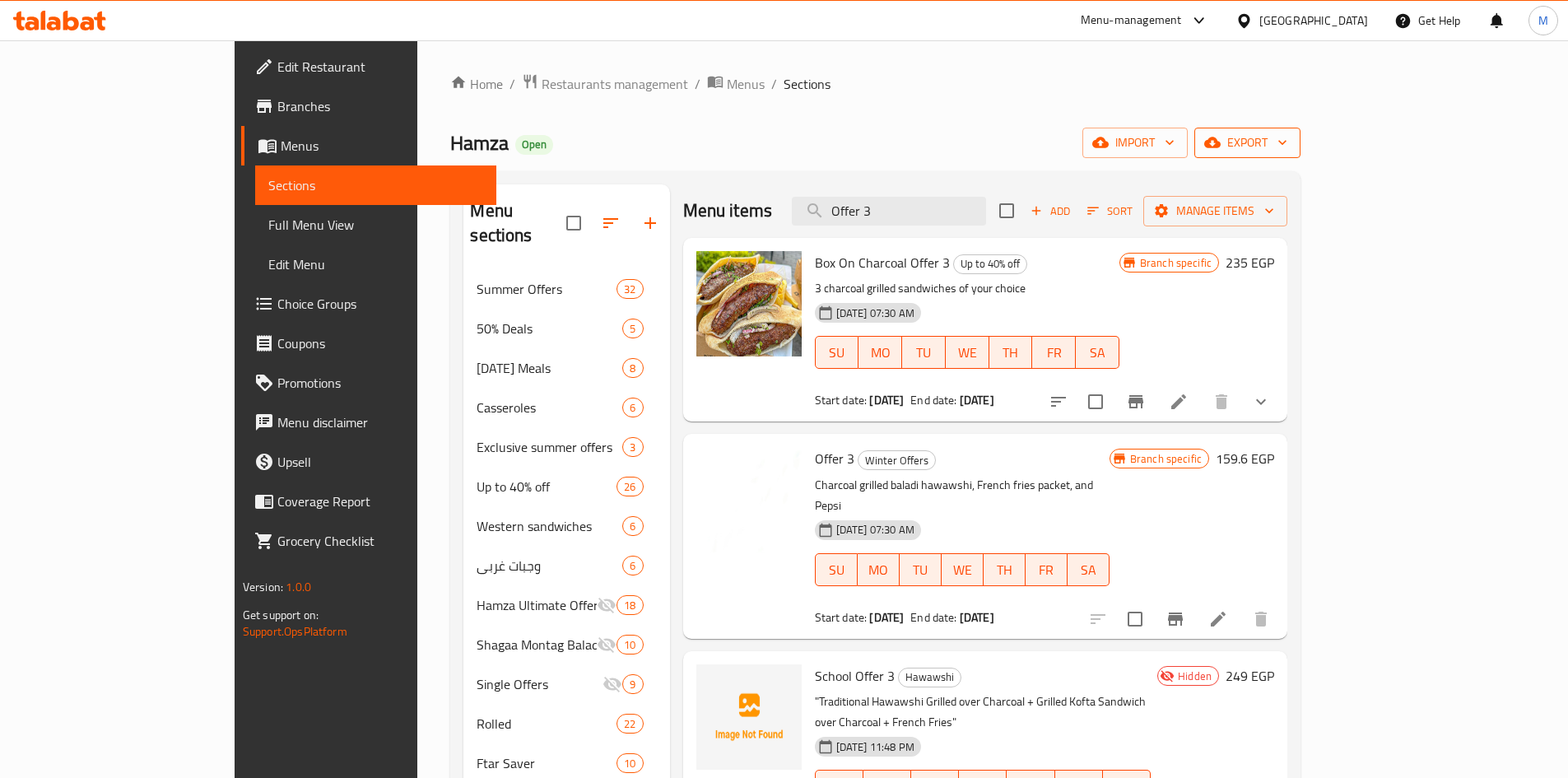
click at [787, 143] on span "export" at bounding box center [1248, 143] width 80 height 21
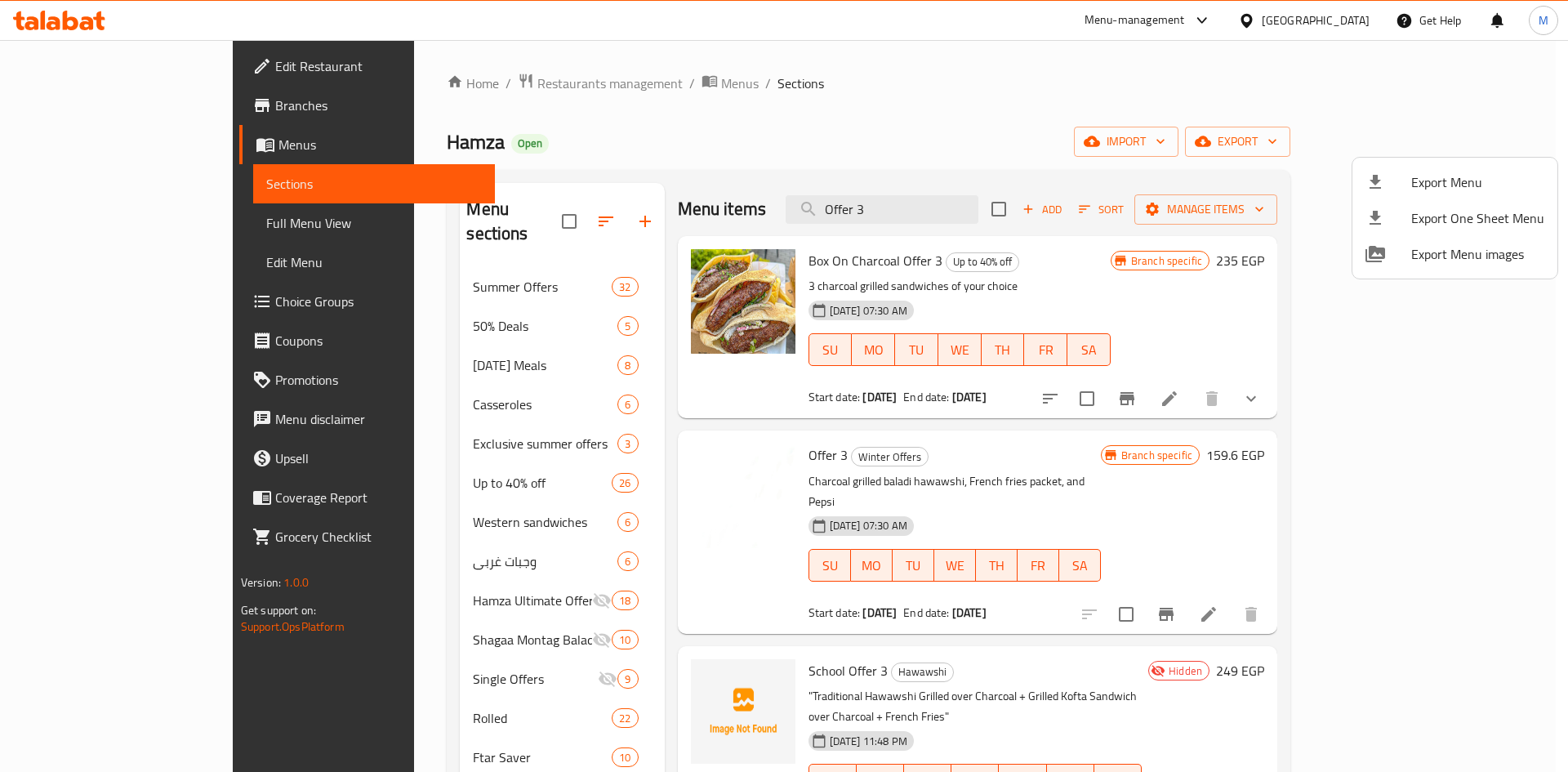
click at [781, 138] on div at bounding box center [784, 386] width 1568 height 772
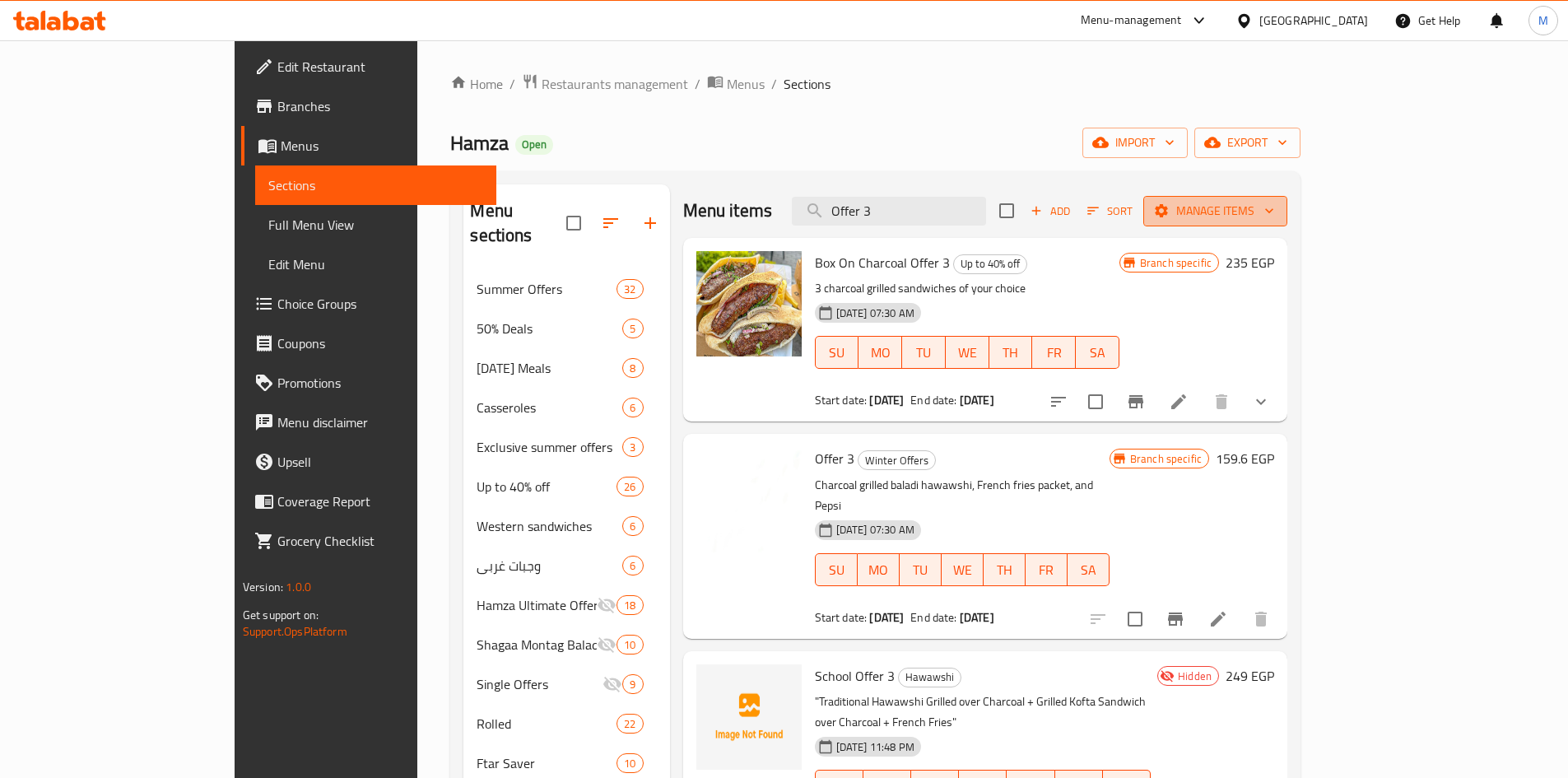
click at [787, 204] on span "Manage items" at bounding box center [1216, 212] width 118 height 21
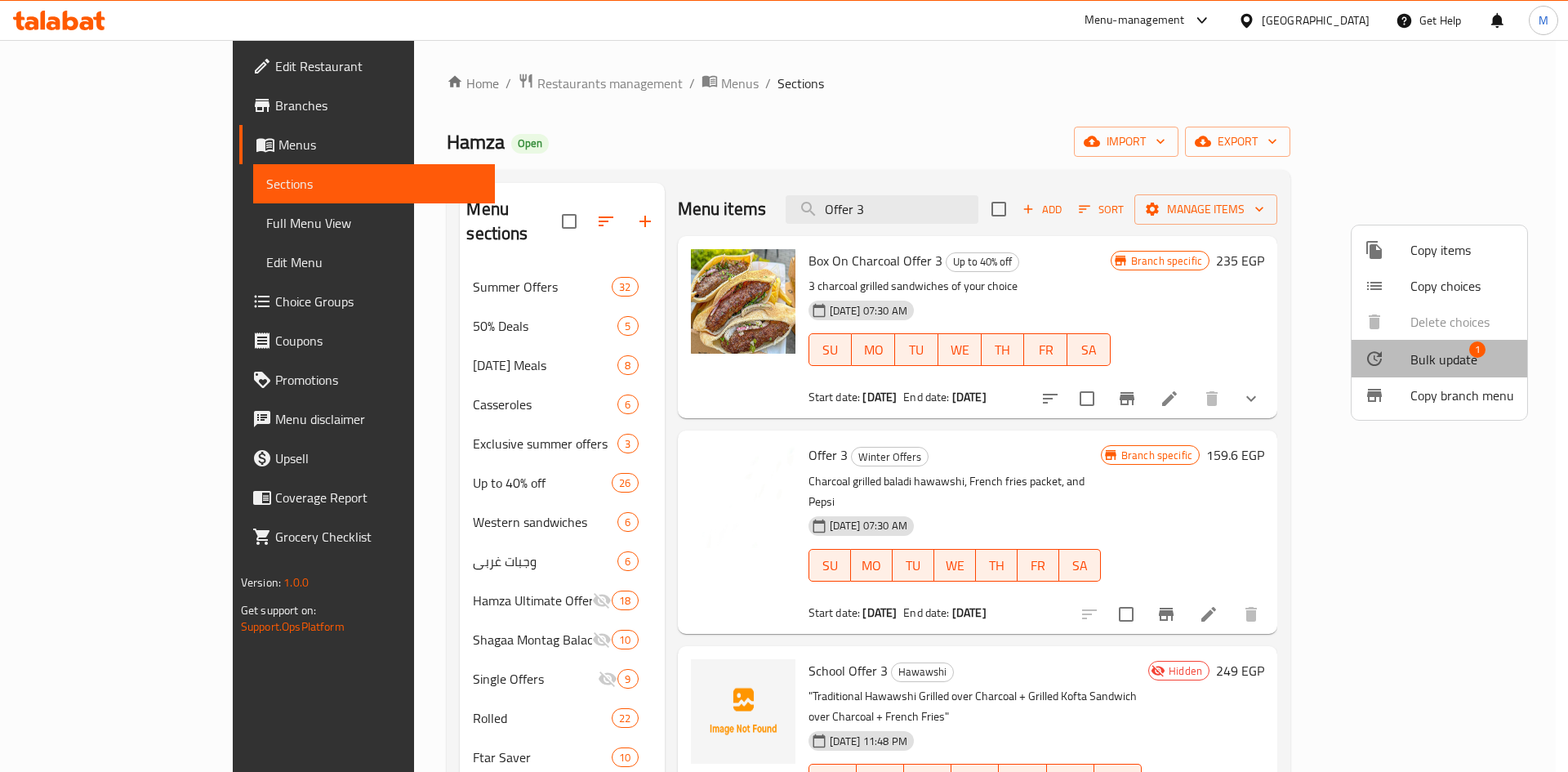
click at [781, 368] on span "Bulk update" at bounding box center [1443, 359] width 67 height 20
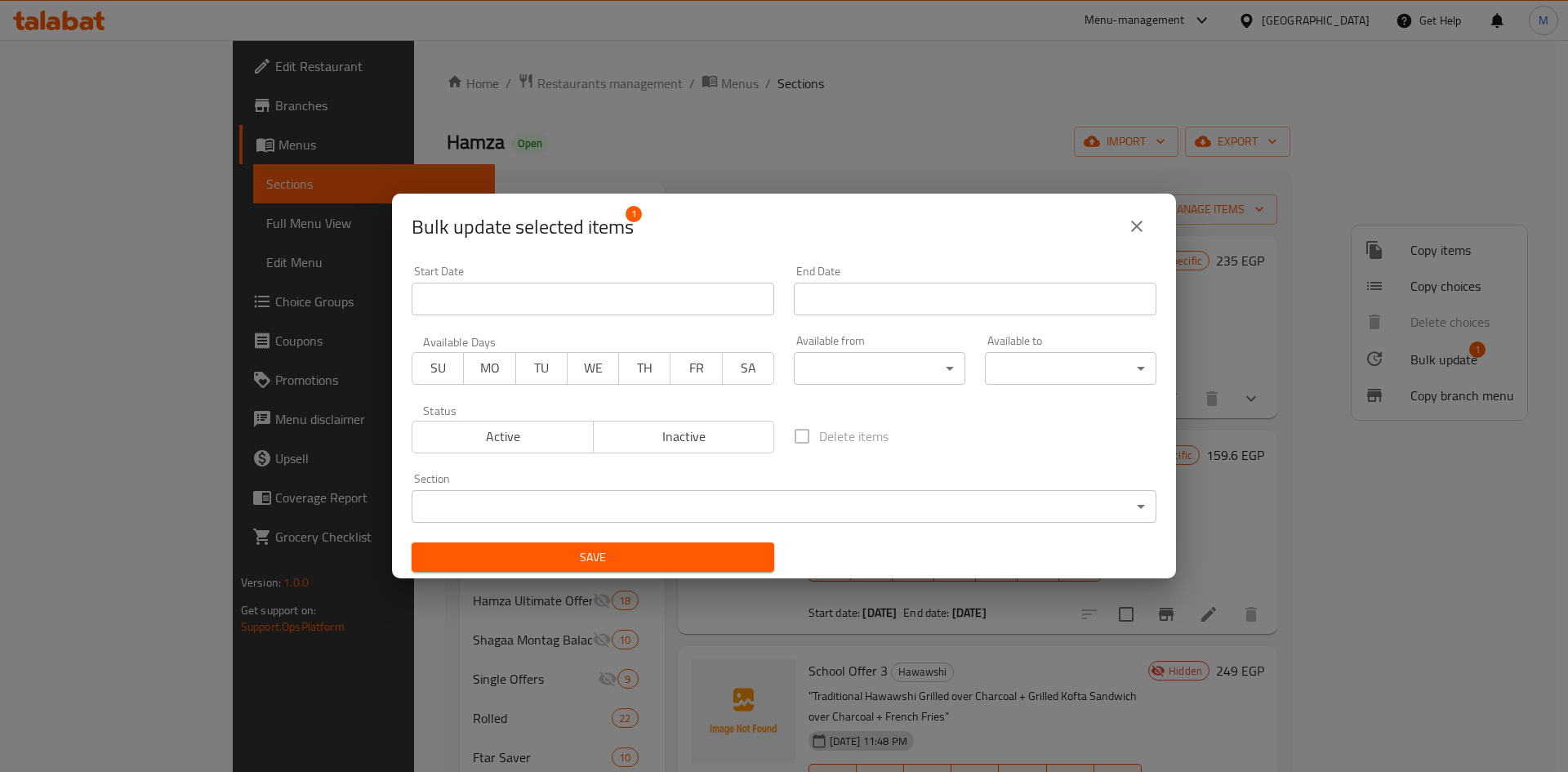
click at [781, 298] on input "Start Date" at bounding box center [975, 299] width 362 height 33
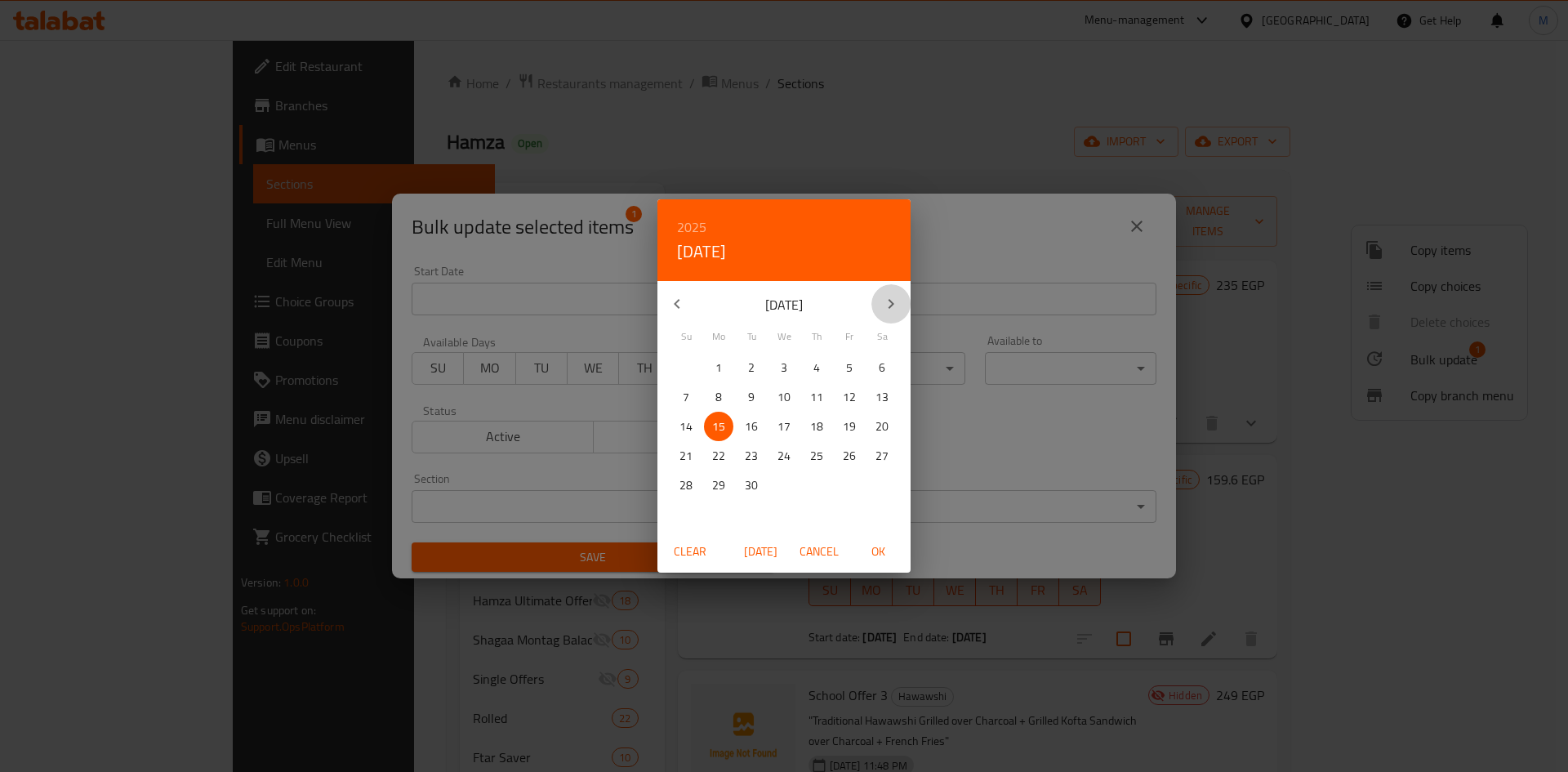
click at [781, 307] on button "button" at bounding box center [891, 304] width 40 height 40
click at [778, 486] on p "31" at bounding box center [784, 485] width 13 height 21
click at [781, 552] on span "OK" at bounding box center [878, 552] width 40 height 21
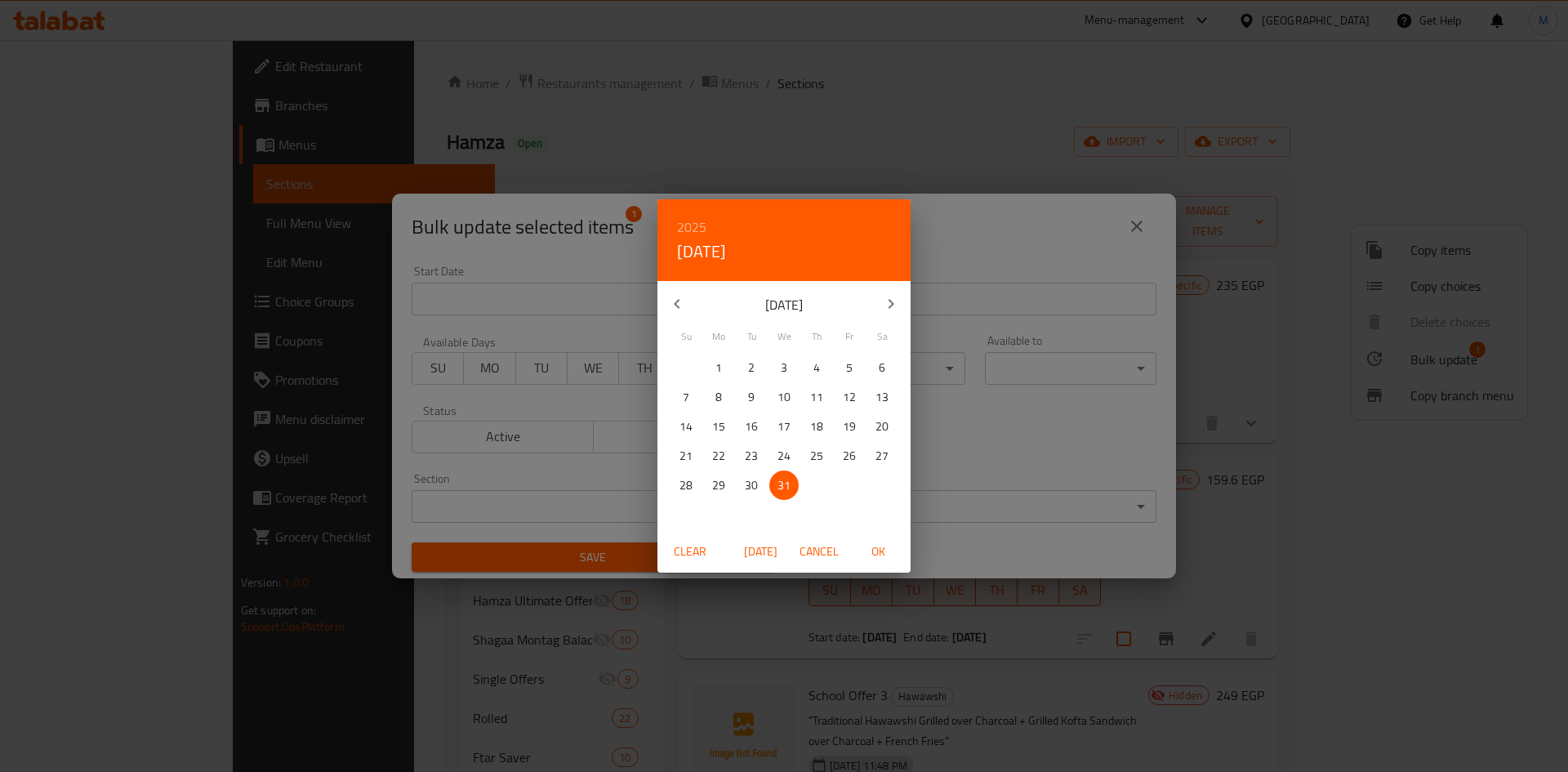
type input "31-12-2025"
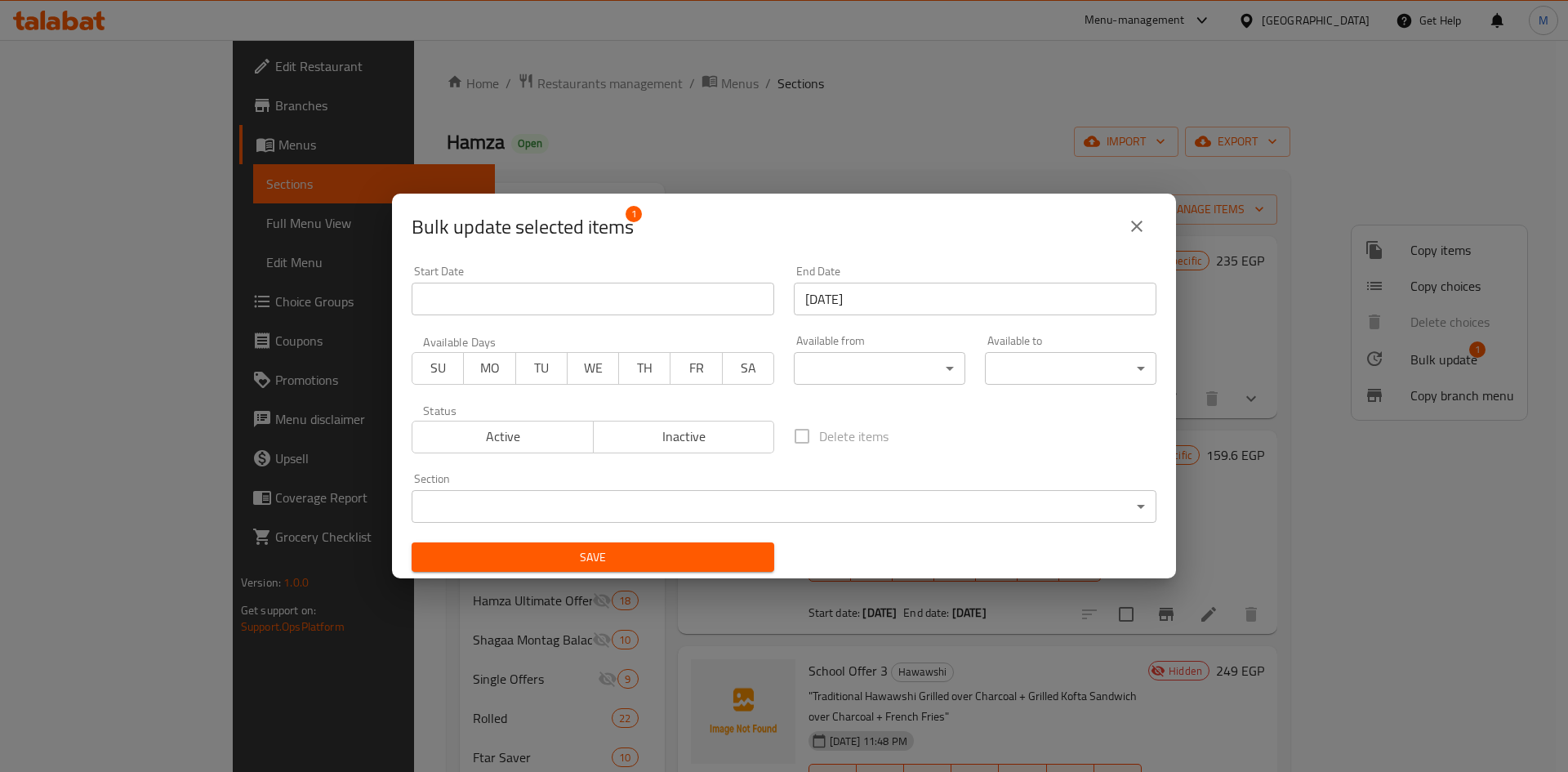
click at [710, 574] on div "Save" at bounding box center [593, 558] width 382 height 50
click at [705, 565] on span "Save" at bounding box center [593, 558] width 336 height 21
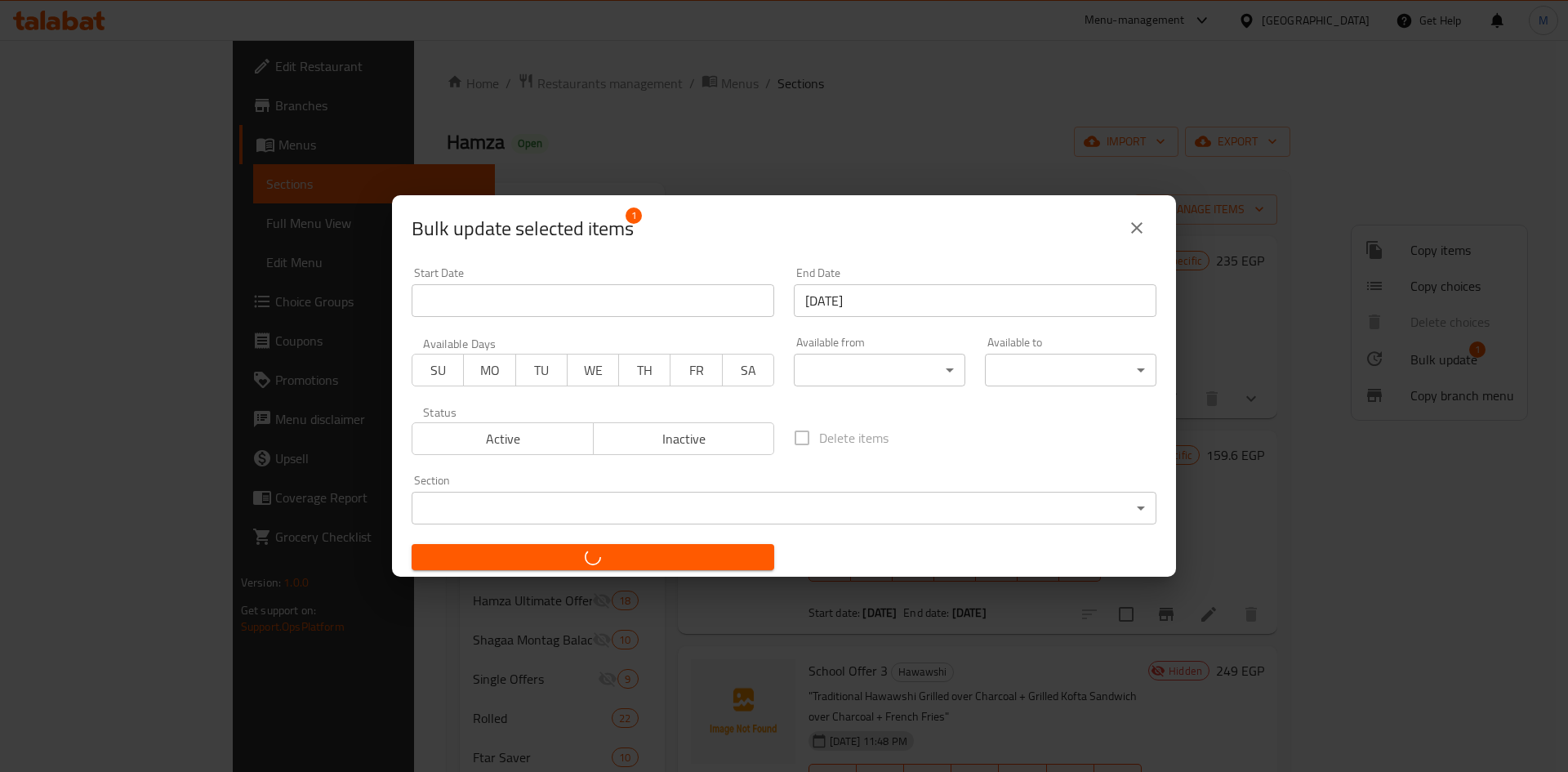
checkbox input "false"
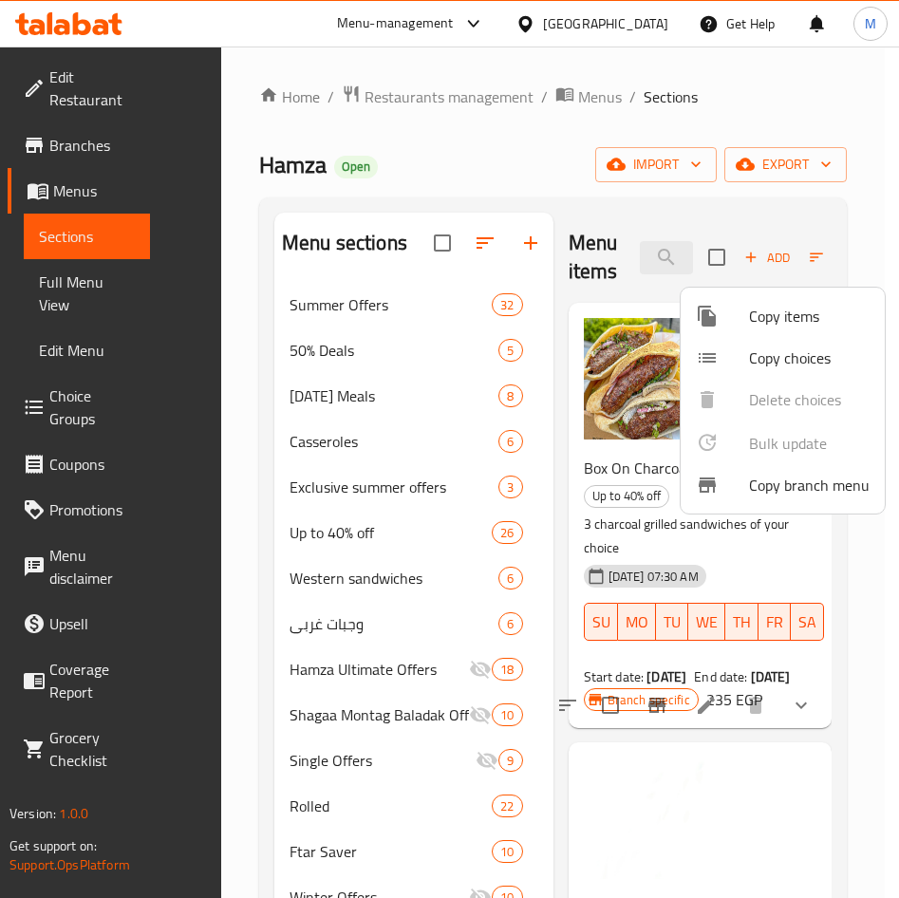
drag, startPoint x: 720, startPoint y: 769, endPoint x: 735, endPoint y: 648, distance: 121.5
click at [720, 763] on div at bounding box center [449, 449] width 899 height 898
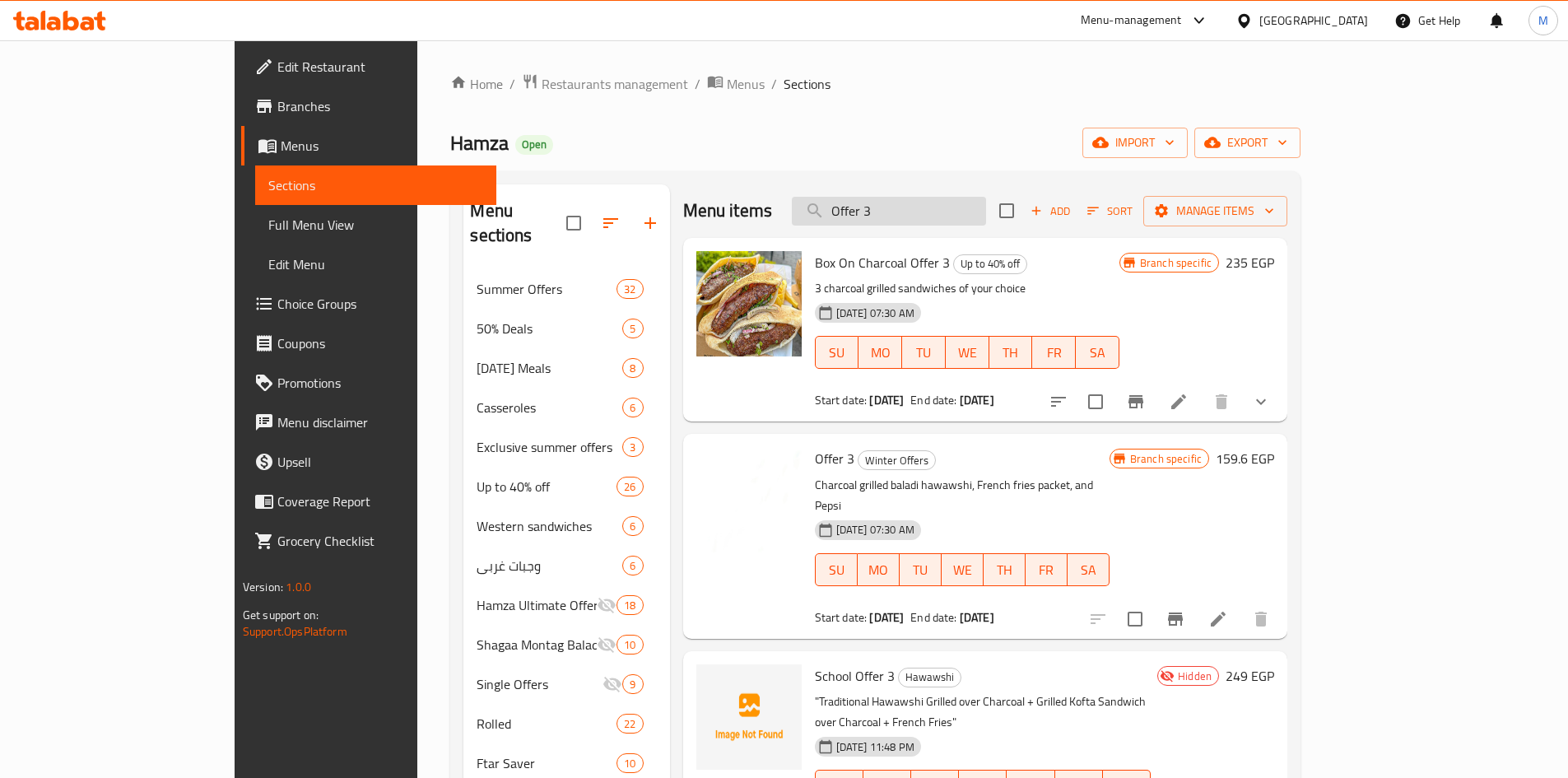
click at [787, 225] on input "Offer 3" at bounding box center [889, 211] width 194 height 29
click at [787, 224] on input "Offer 3" at bounding box center [889, 211] width 194 height 29
paste input "Savings Box Offer"
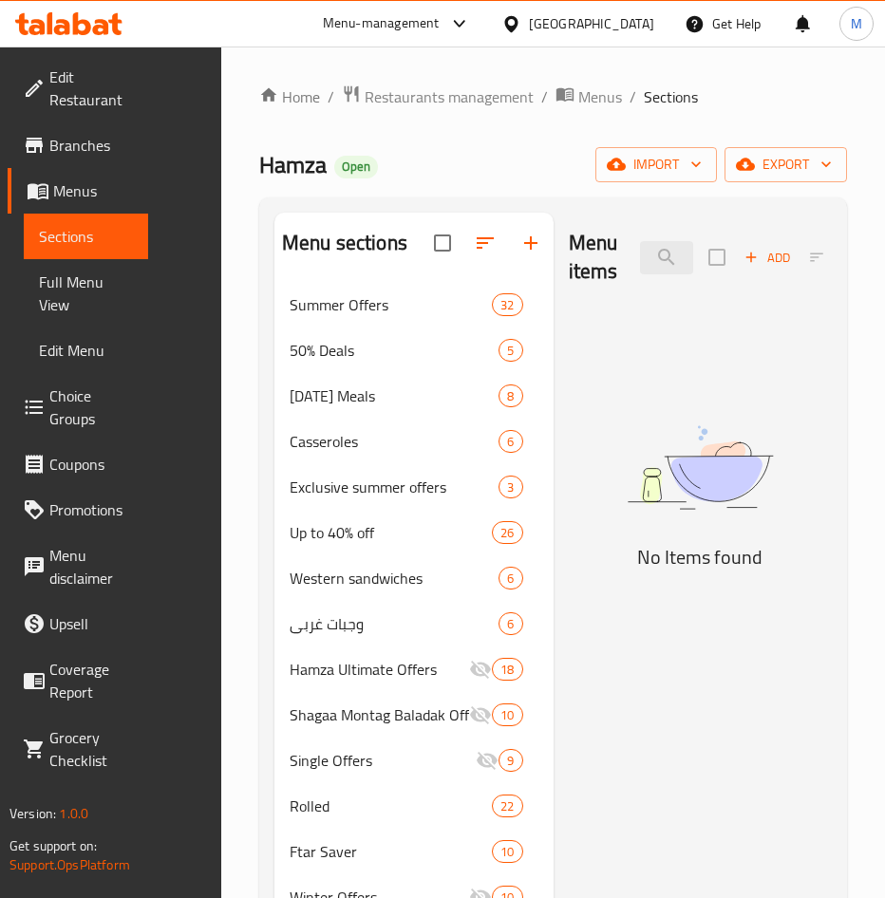
type input "Savings Box Offer"
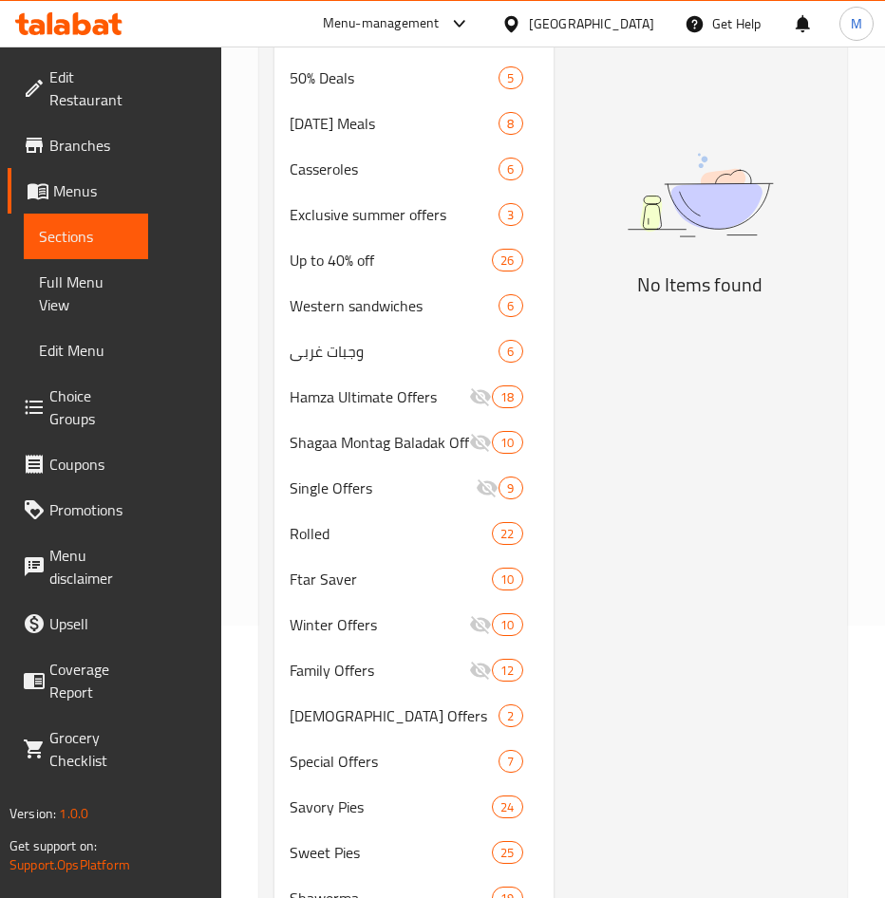
scroll to position [664, 0]
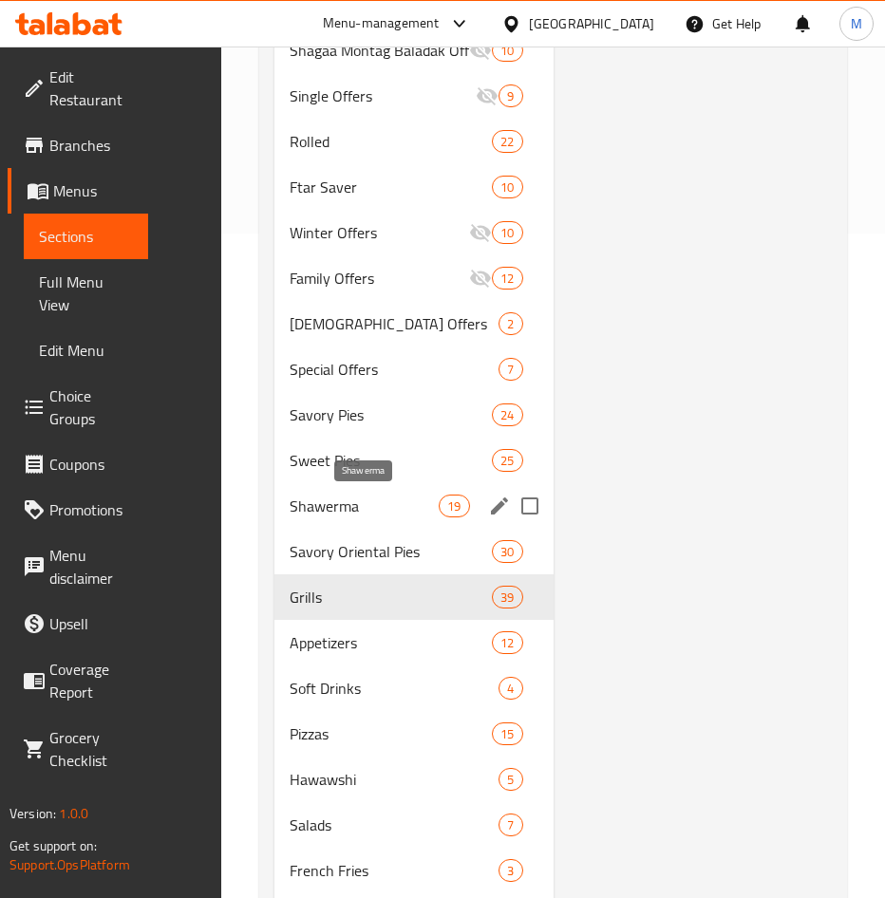
click at [364, 503] on span "Shawerma" at bounding box center [364, 506] width 149 height 23
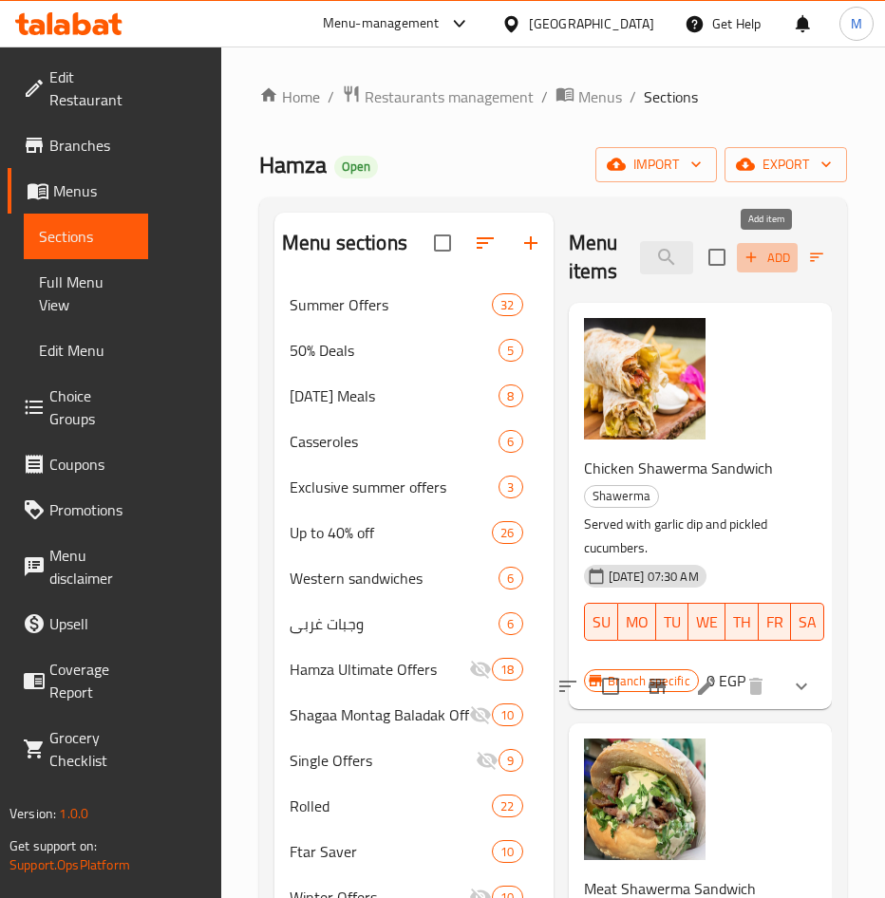
click at [783, 263] on span "Add" at bounding box center [766, 258] width 51 height 22
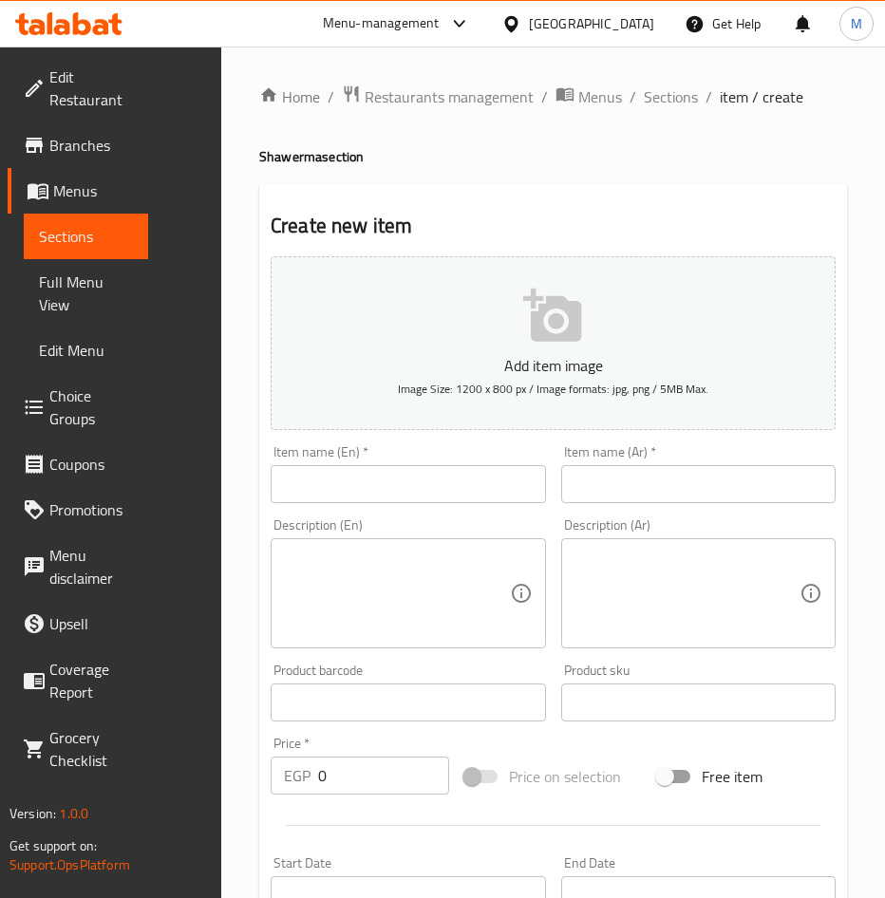
click at [413, 491] on input "text" at bounding box center [408, 484] width 275 height 38
paste input "Savings Box Offer"
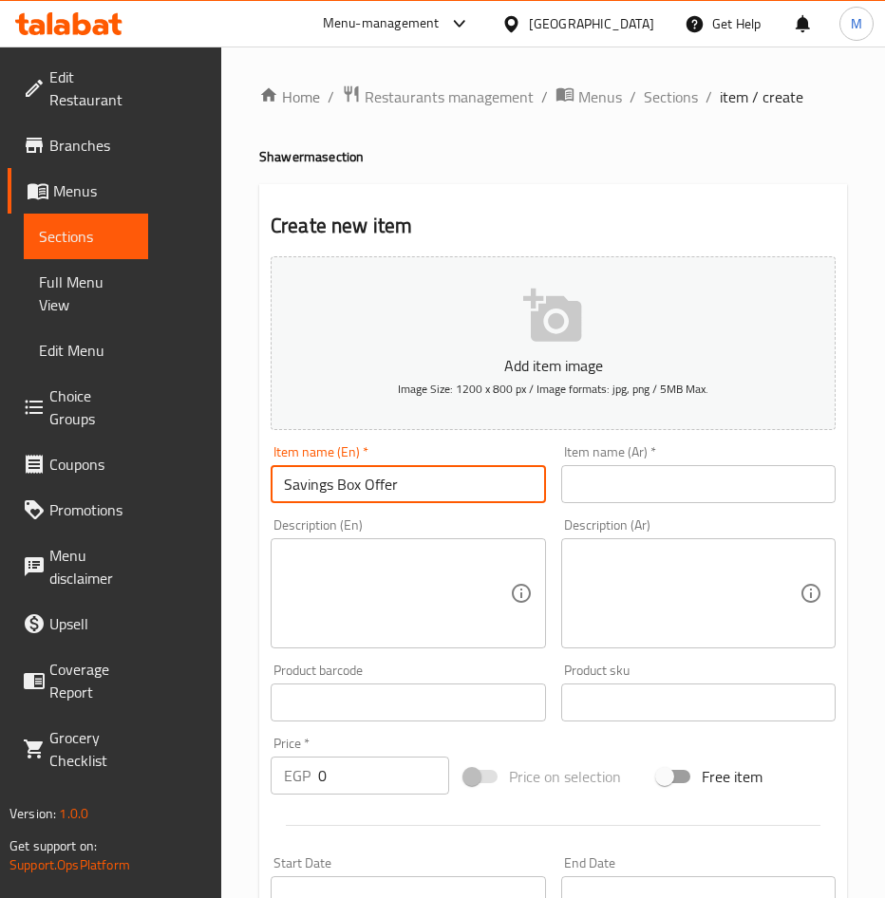
type input "Savings Box Offer"
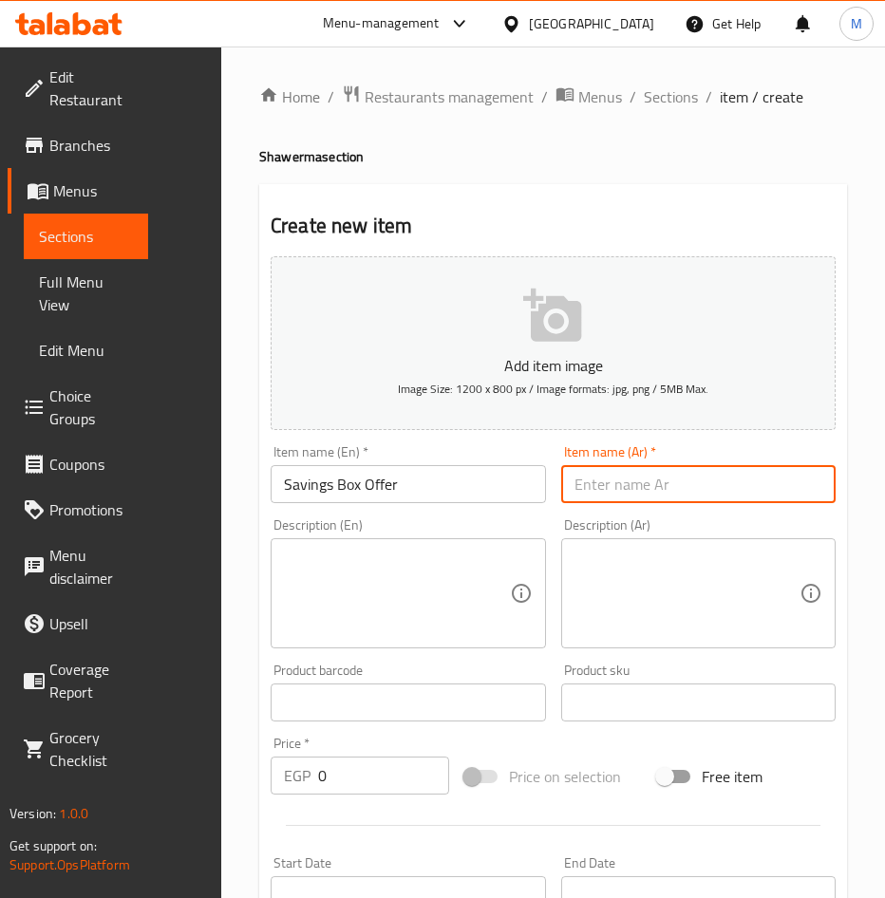
click at [684, 484] on input "text" at bounding box center [698, 484] width 275 height 38
paste input "عرض بوكس التوفير"
type input "عرض بوكس التوفير"
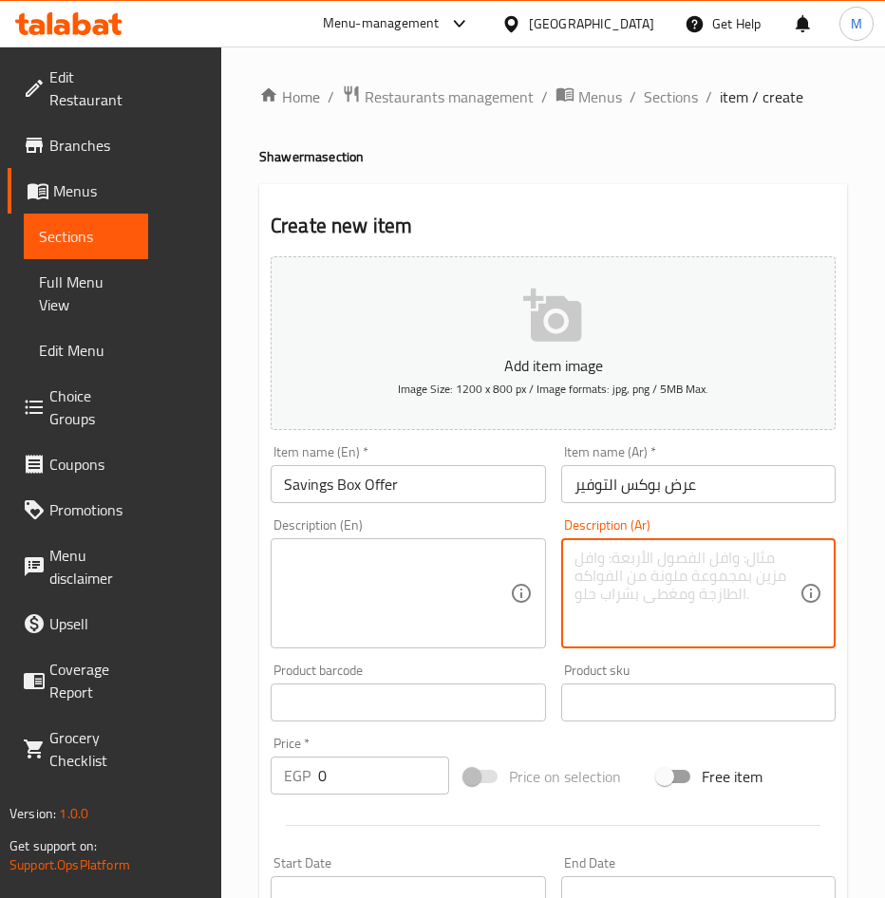
paste textarea "٧قطع عربى شاورمة فراخ سورى + بطاطس محمرة + مخلل + تومية + مشروب ماكسى كولا"
type textarea "٧قطع عربى شاورمة فراخ سورى + بطاطس محمرة + مخلل + تومية + مشروب ماكسى كولا"
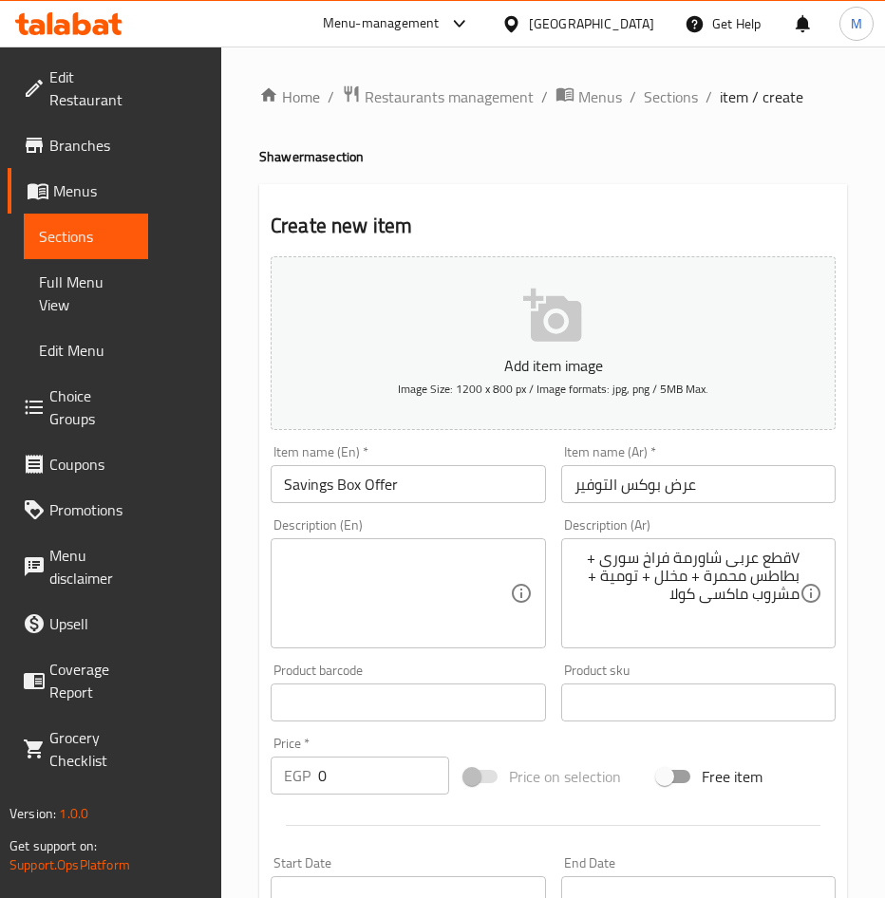
click at [402, 606] on textarea at bounding box center [397, 594] width 226 height 90
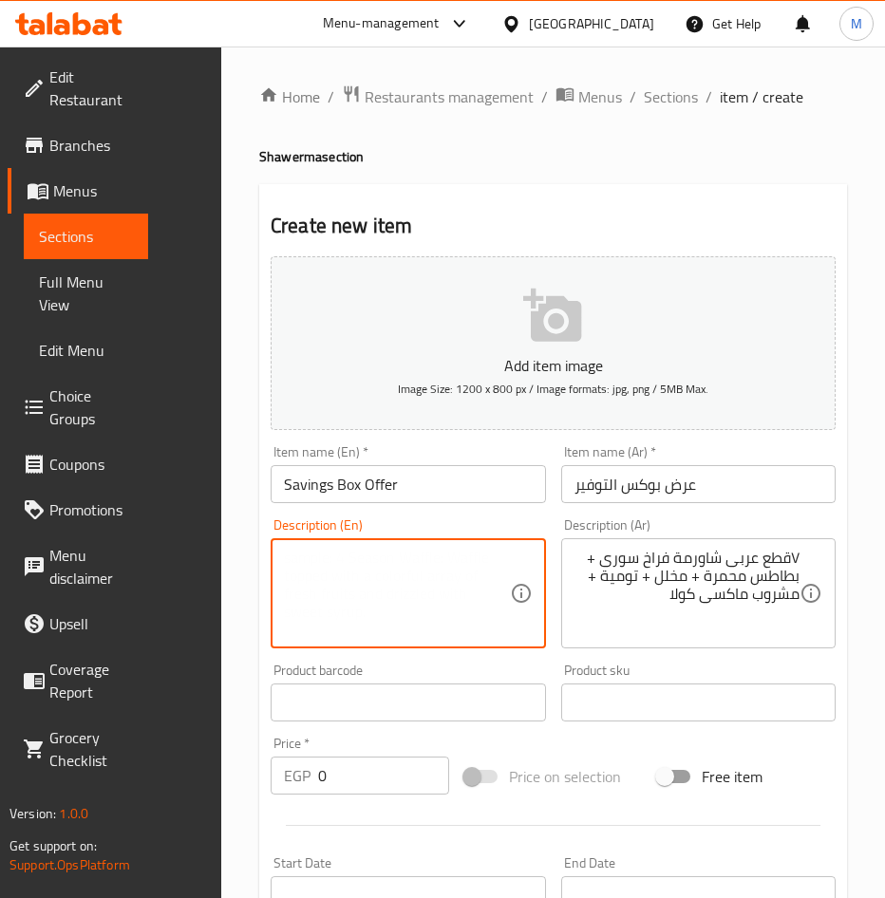
paste textarea ""7 Pieces of Syrian Chicken Shawarma (Arabic Style) + French Fries + Pickles + …"
click at [290, 553] on textarea ""7 Pieces of Syrian Chicken Shawarma (Arabic Style) + French Fries + Pickles + …" at bounding box center [397, 594] width 226 height 90
drag, startPoint x: 383, startPoint y: 630, endPoint x: 212, endPoint y: 553, distance: 187.4
click at [212, 553] on div "Edit Restaurant Branches Menus Sections Full Menu View Edit Menu Choice Groups …" at bounding box center [442, 730] width 885 height 1367
type textarea "7 pieces of syrian chicken shawarma (arabic style) + french fries + pickles + t…"
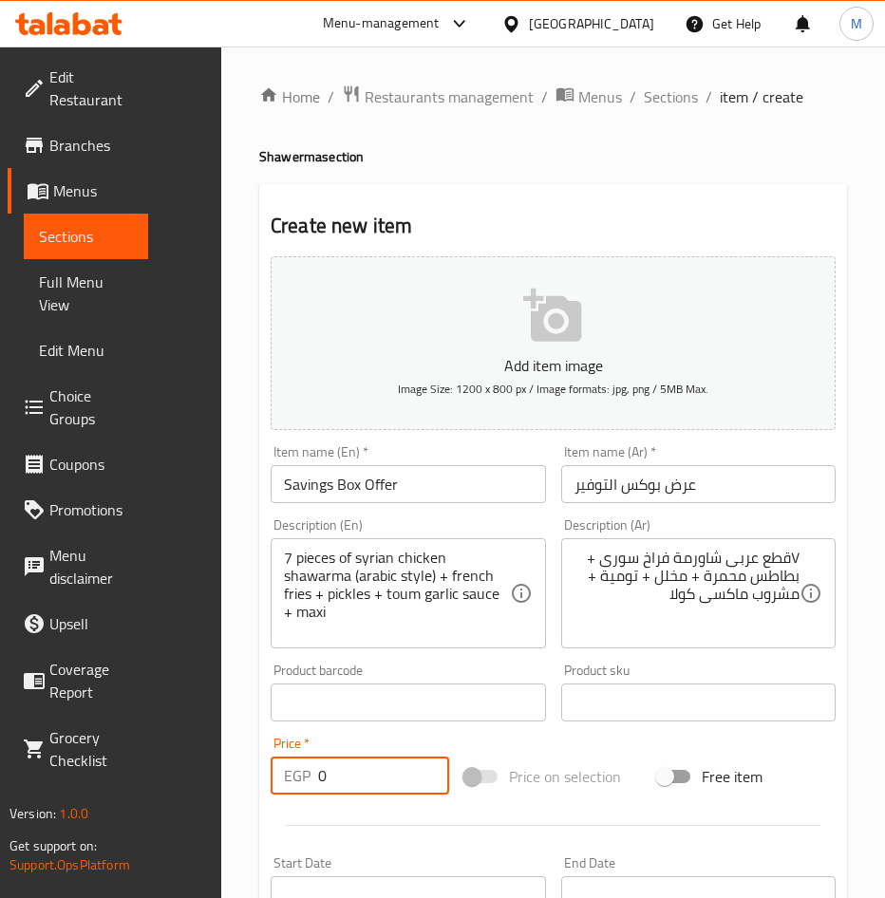
click at [378, 780] on input "0" at bounding box center [383, 776] width 131 height 38
type input "190"
click at [621, 745] on div "Add item image Image Size: 1200 x 800 px / Image formats: jpg, png / 5MB Max. I…" at bounding box center [553, 694] width 580 height 890
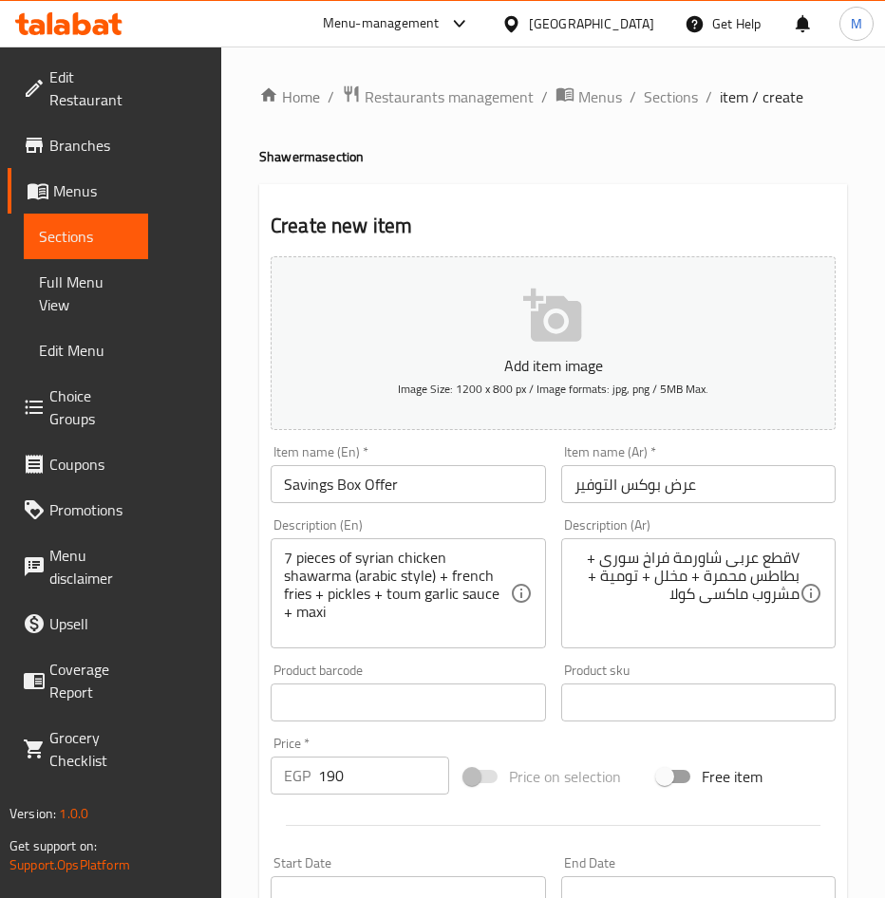
click at [395, 617] on textarea "7 pieces of syrian chicken shawarma (arabic style) + french fries + pickles + t…" at bounding box center [397, 594] width 226 height 90
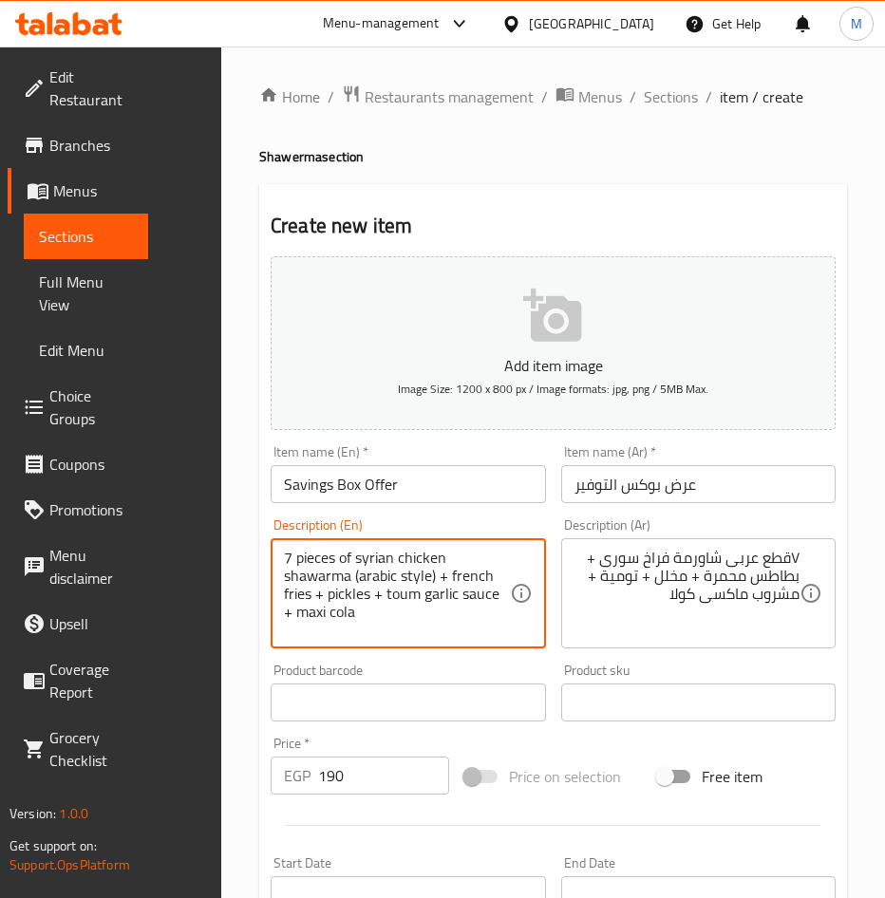
type textarea "7 pieces of syrian chicken shawarma (arabic style) + french fries + pickles + t…"
click at [581, 741] on div "Add item image Image Size: 1200 x 800 px / Image formats: jpg, png / 5MB Max. I…" at bounding box center [553, 694] width 580 height 890
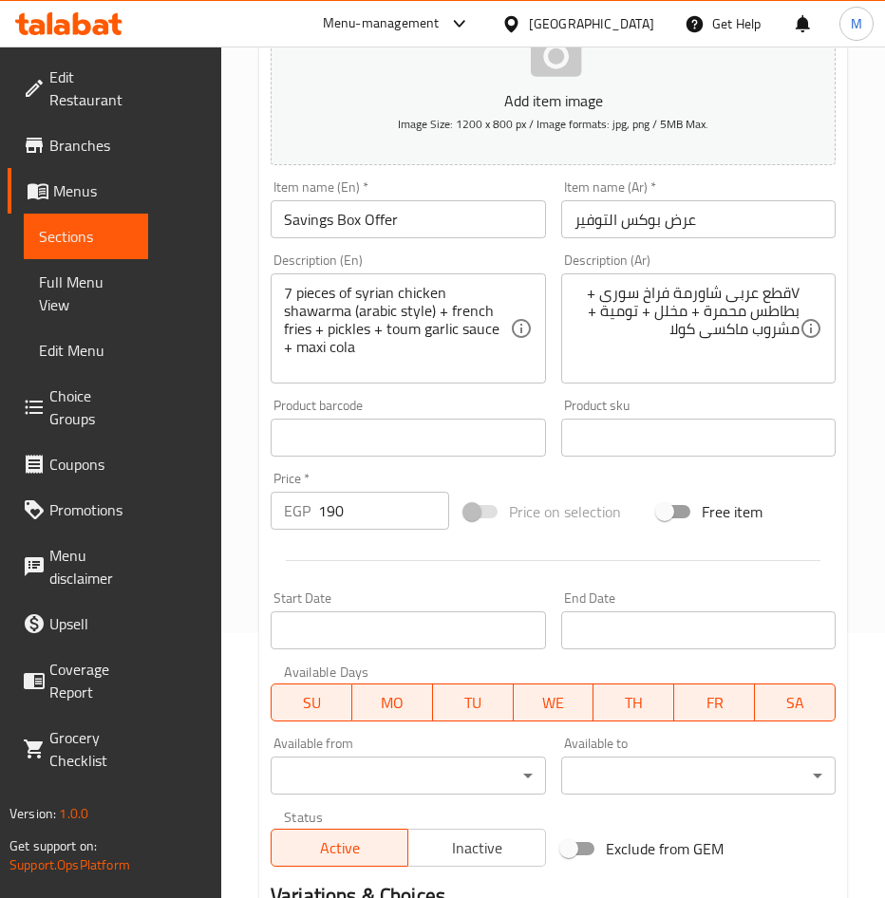
scroll to position [475, 0]
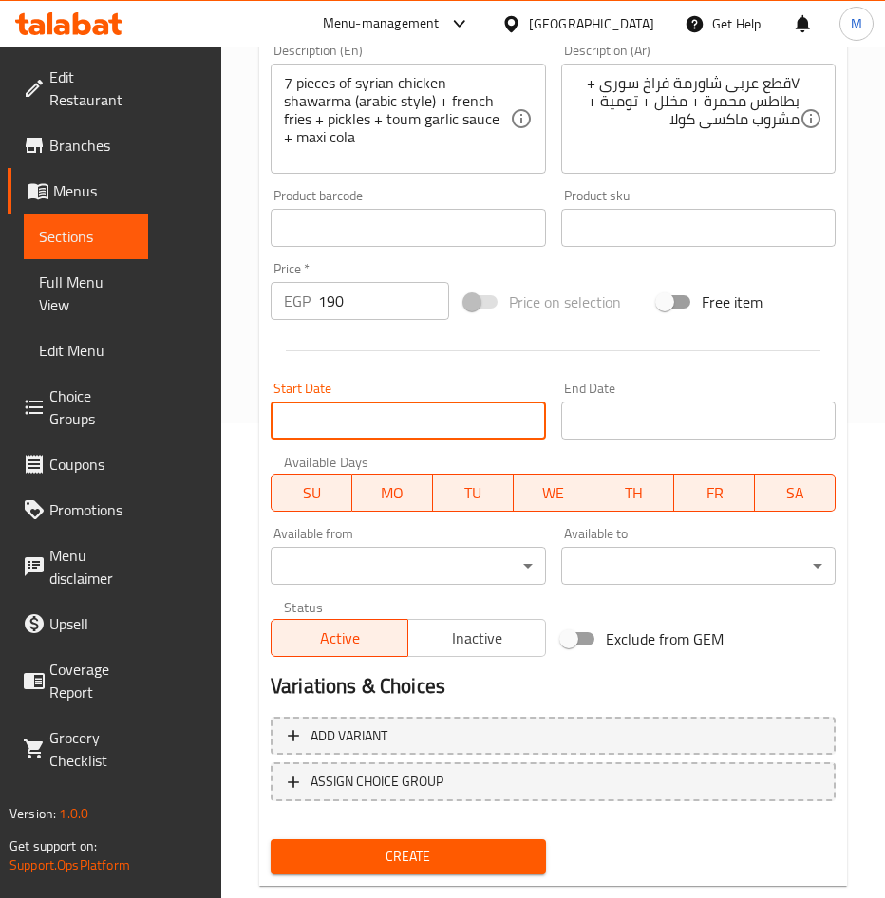
click at [346, 423] on input "Start Date" at bounding box center [408, 421] width 275 height 38
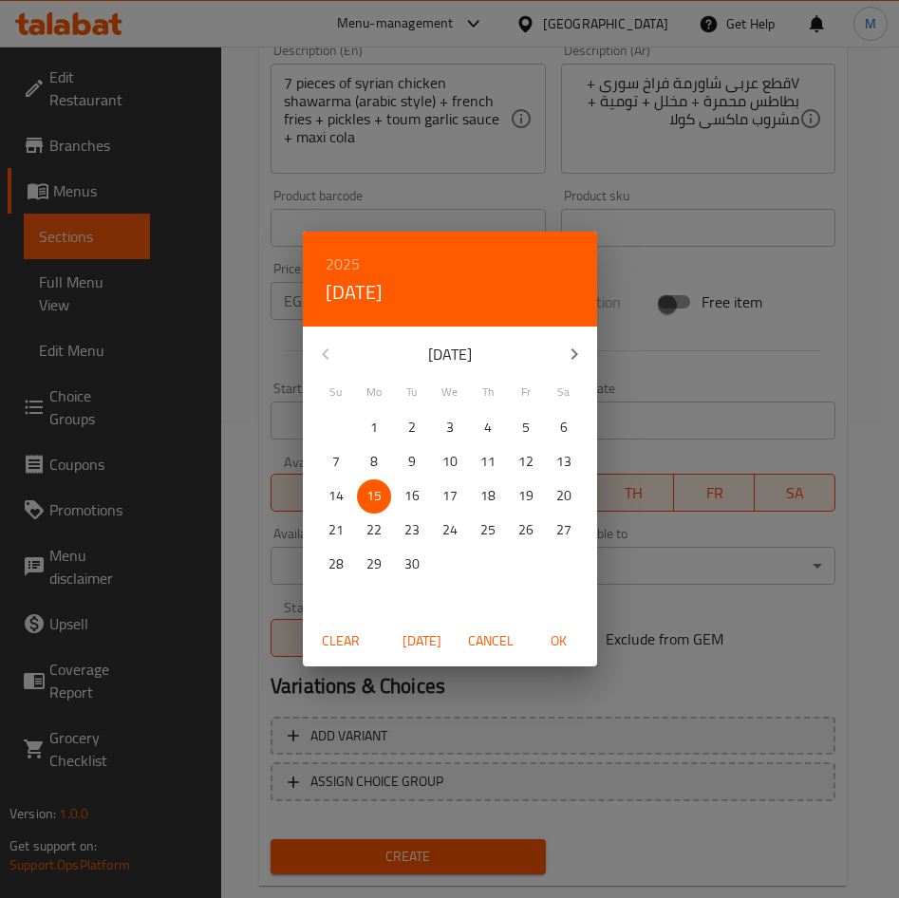
click at [555, 636] on span "OK" at bounding box center [559, 641] width 46 height 24
type input "15-09-2025"
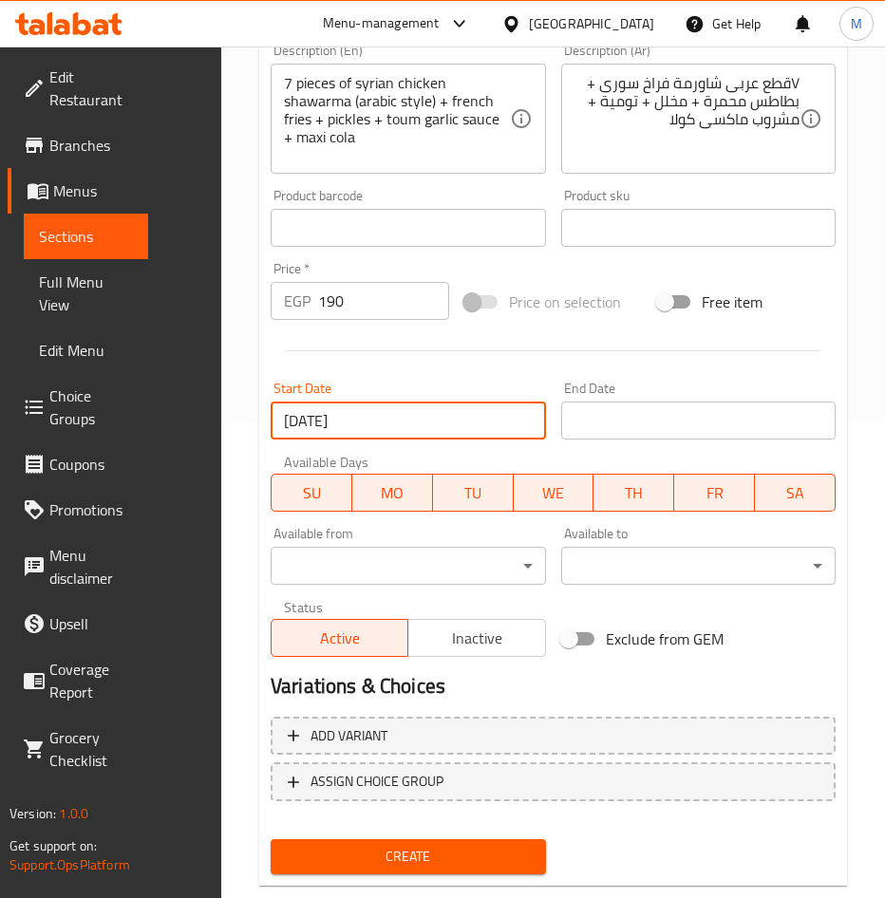
click at [608, 424] on input "Start Date" at bounding box center [698, 421] width 275 height 38
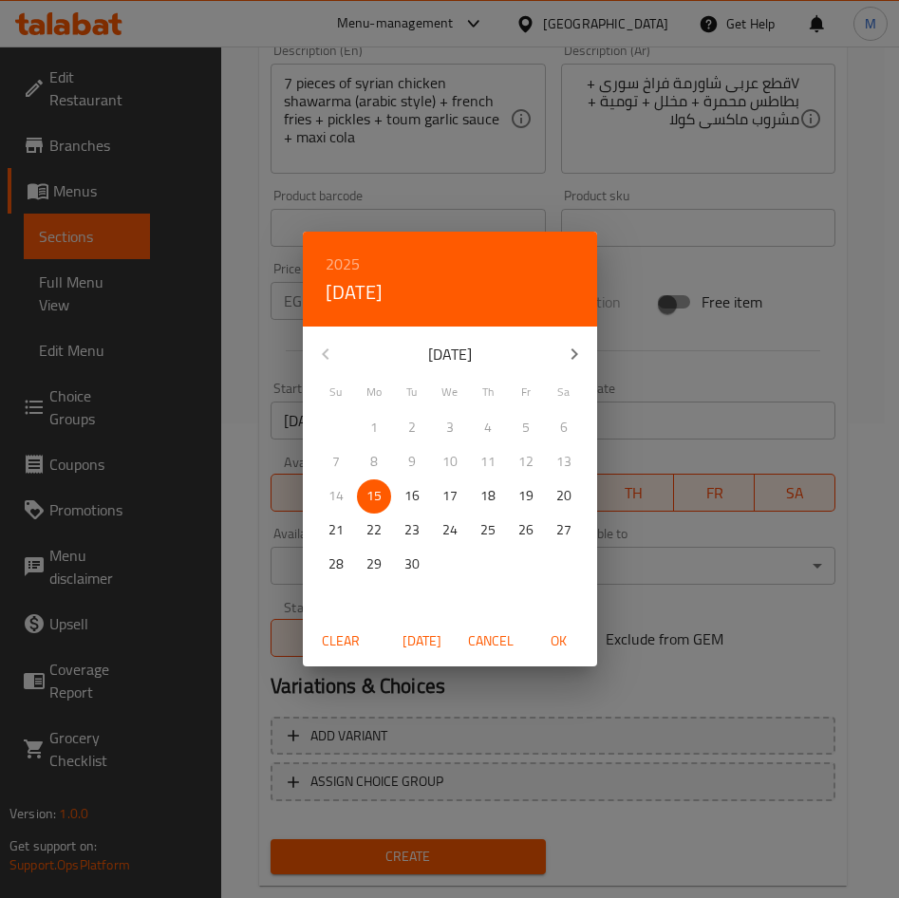
click at [563, 351] on icon "button" at bounding box center [574, 354] width 23 height 23
click at [455, 561] on p "31" at bounding box center [449, 564] width 15 height 24
click at [549, 644] on span "OK" at bounding box center [559, 641] width 46 height 24
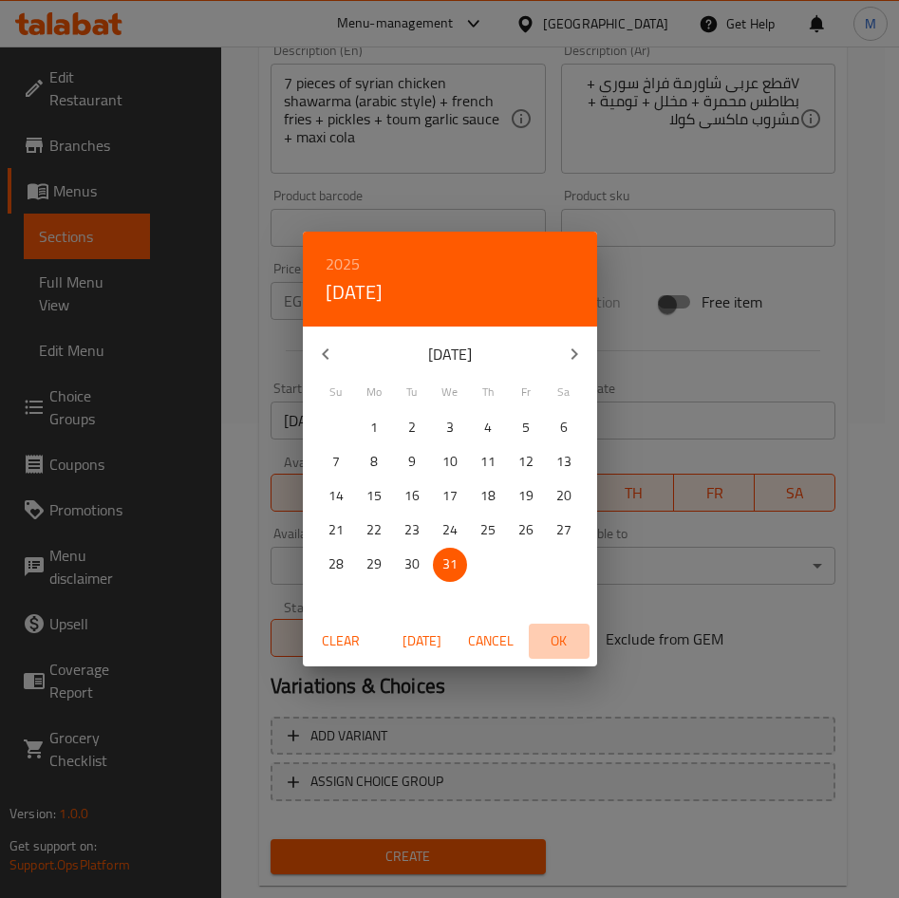
type input "31-12-2025"
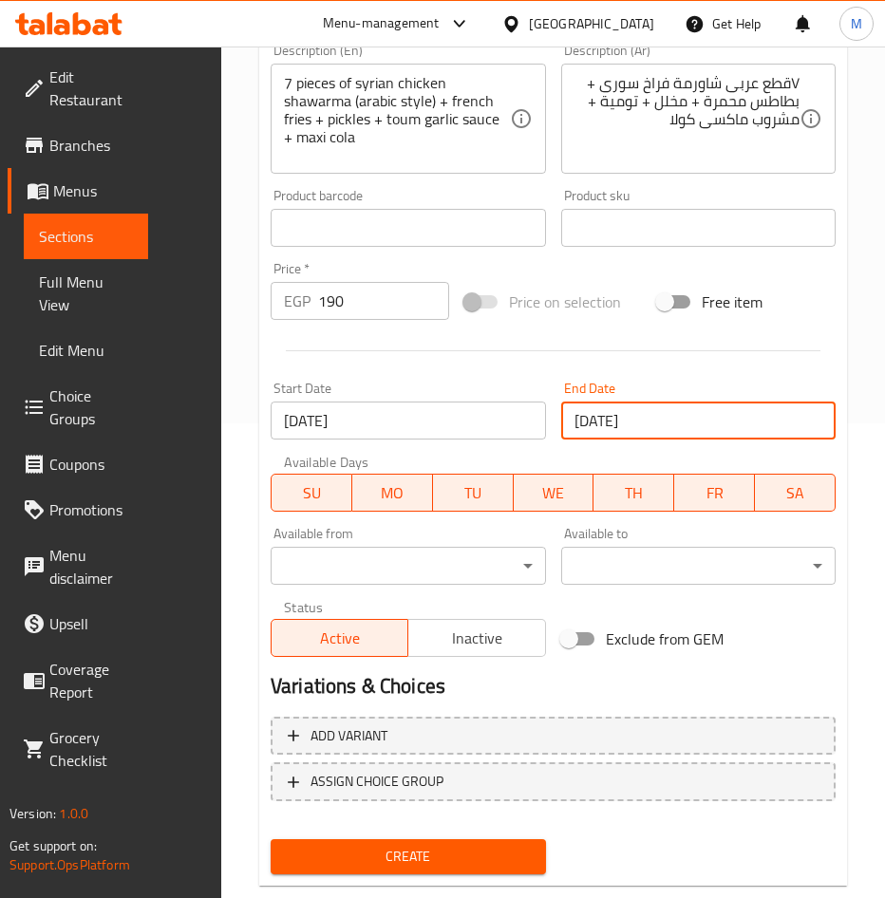
click at [692, 621] on label "Exclude from GEM" at bounding box center [637, 639] width 173 height 36
click at [623, 621] on input "Exclude from GEM" at bounding box center [569, 639] width 108 height 36
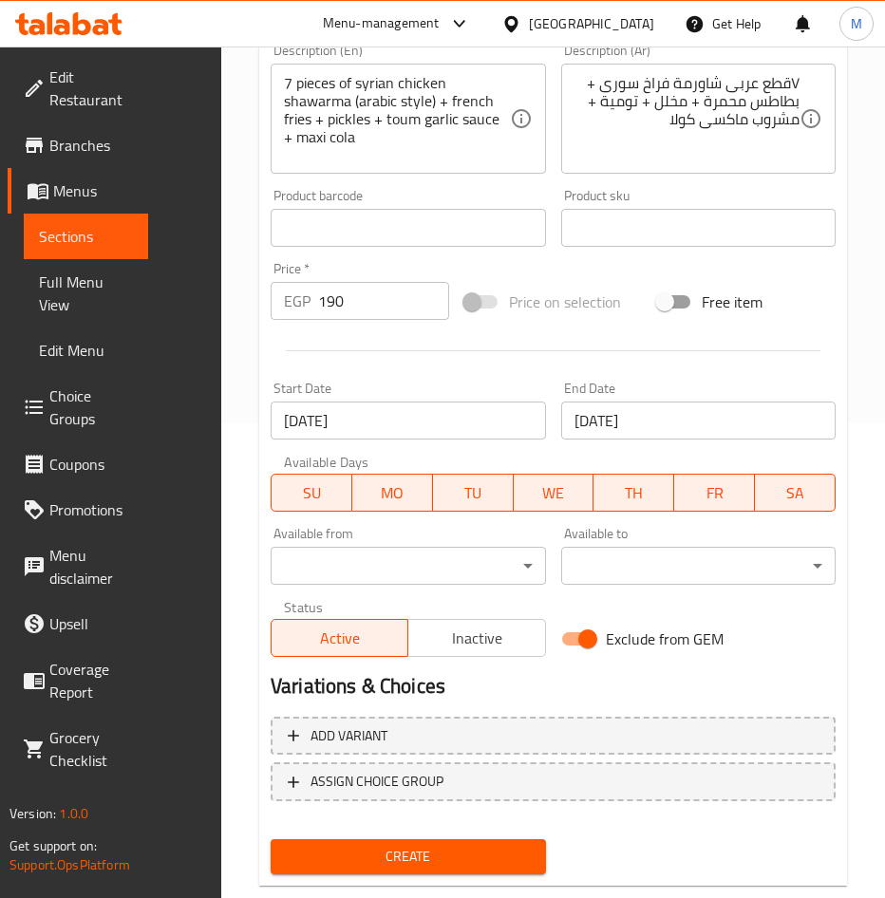
click at [578, 631] on input "Exclude from GEM" at bounding box center [587, 639] width 108 height 36
checkbox input "false"
click at [468, 856] on span "Create" at bounding box center [408, 857] width 245 height 24
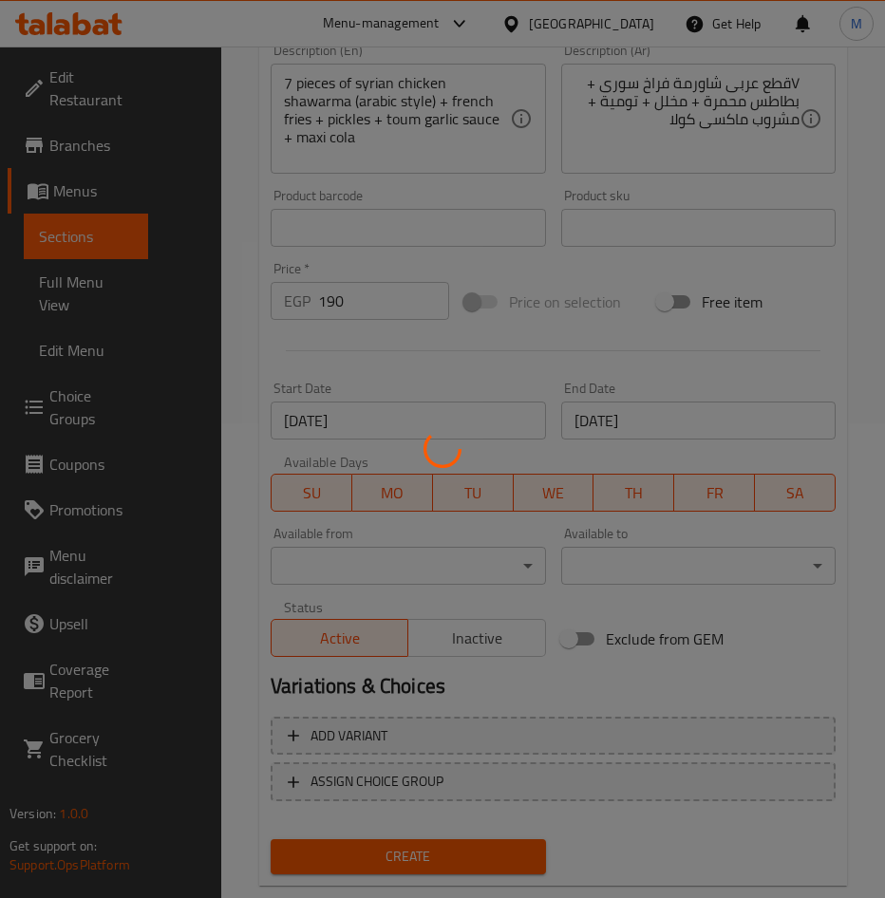
type input "0"
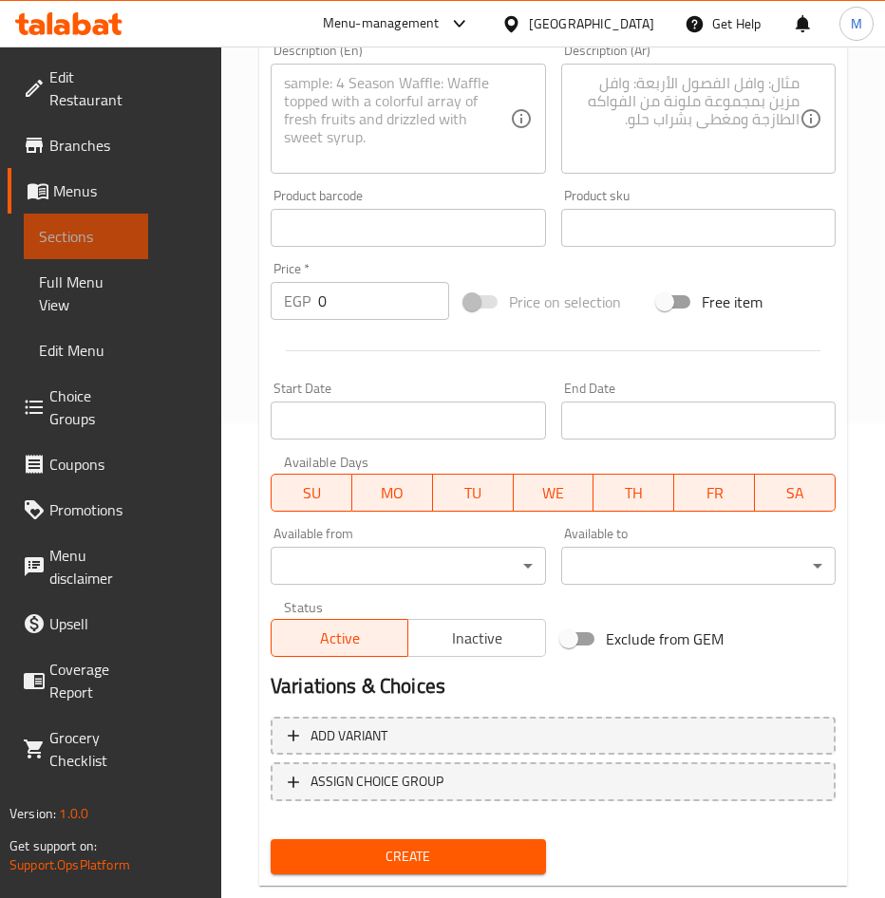
click at [65, 233] on span "Sections" at bounding box center [86, 236] width 94 height 23
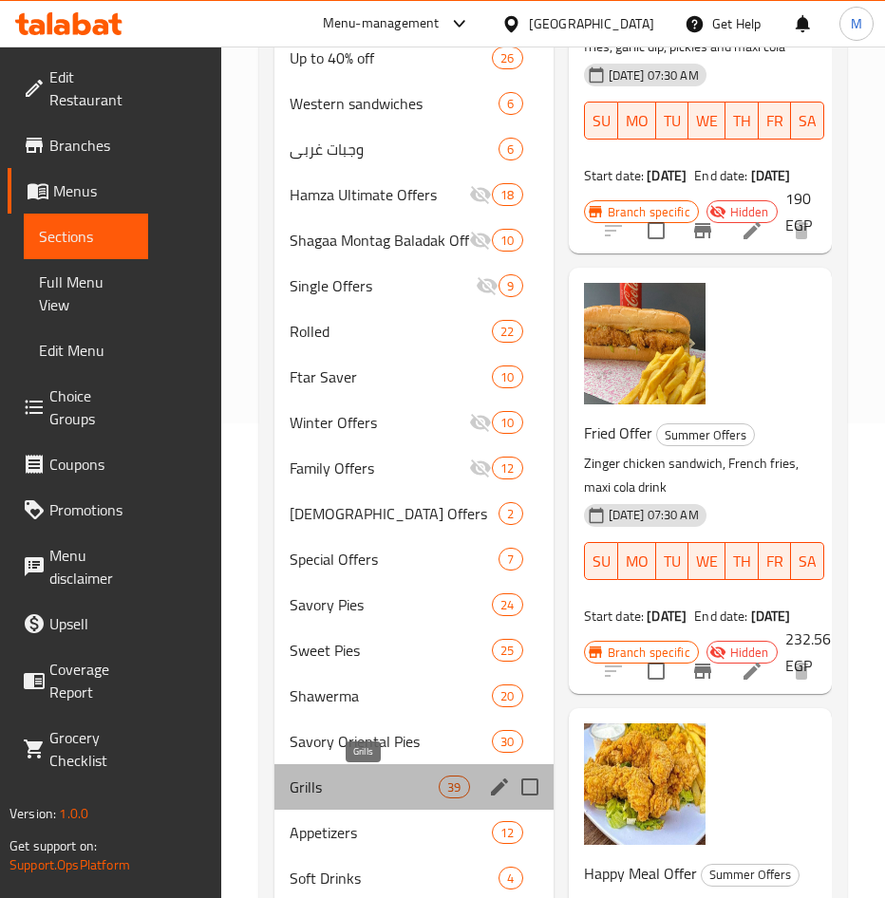
click at [331, 797] on span "Grills" at bounding box center [364, 787] width 149 height 23
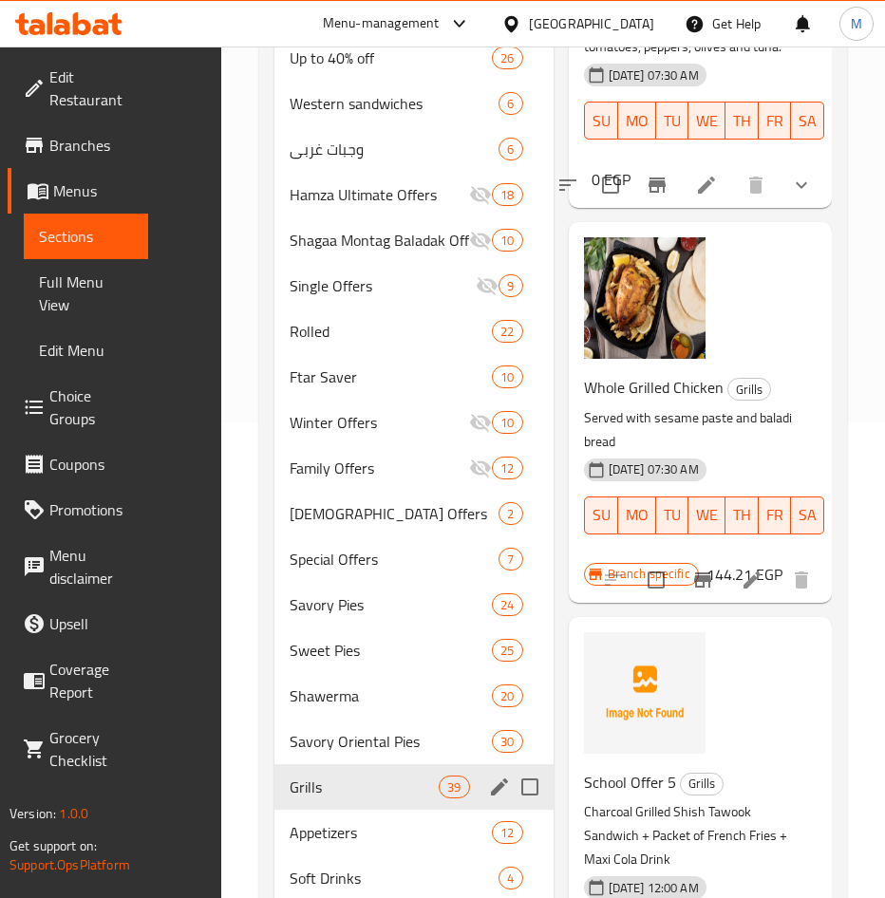
drag, startPoint x: 335, startPoint y: 781, endPoint x: 656, endPoint y: 601, distance: 368.1
click at [337, 781] on span "Grills" at bounding box center [364, 787] width 149 height 23
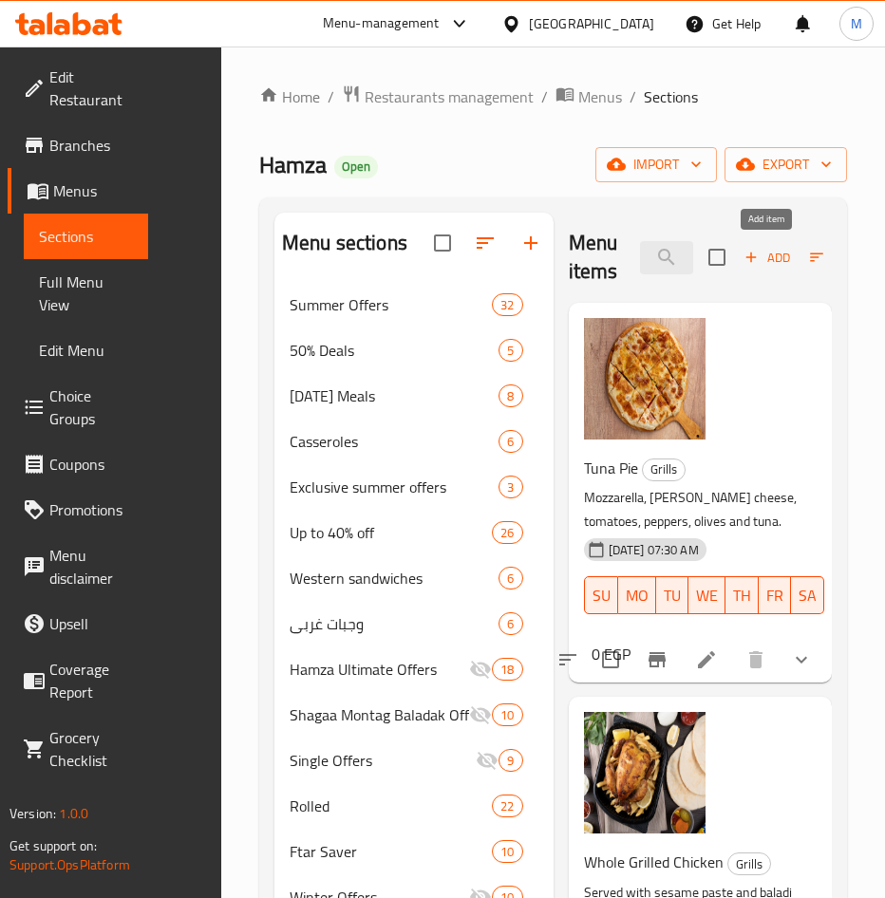
click at [765, 255] on span "Add" at bounding box center [766, 258] width 51 height 22
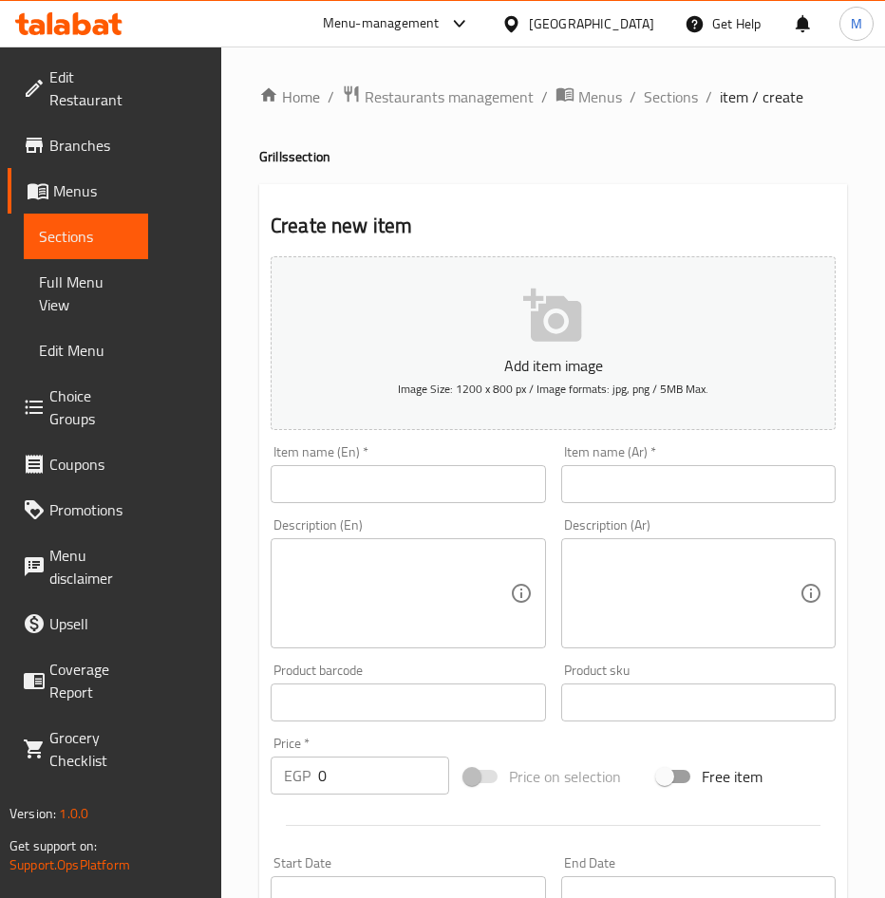
click at [725, 476] on input "text" at bounding box center [698, 484] width 275 height 38
paste input "بوكس حمزة المميز"
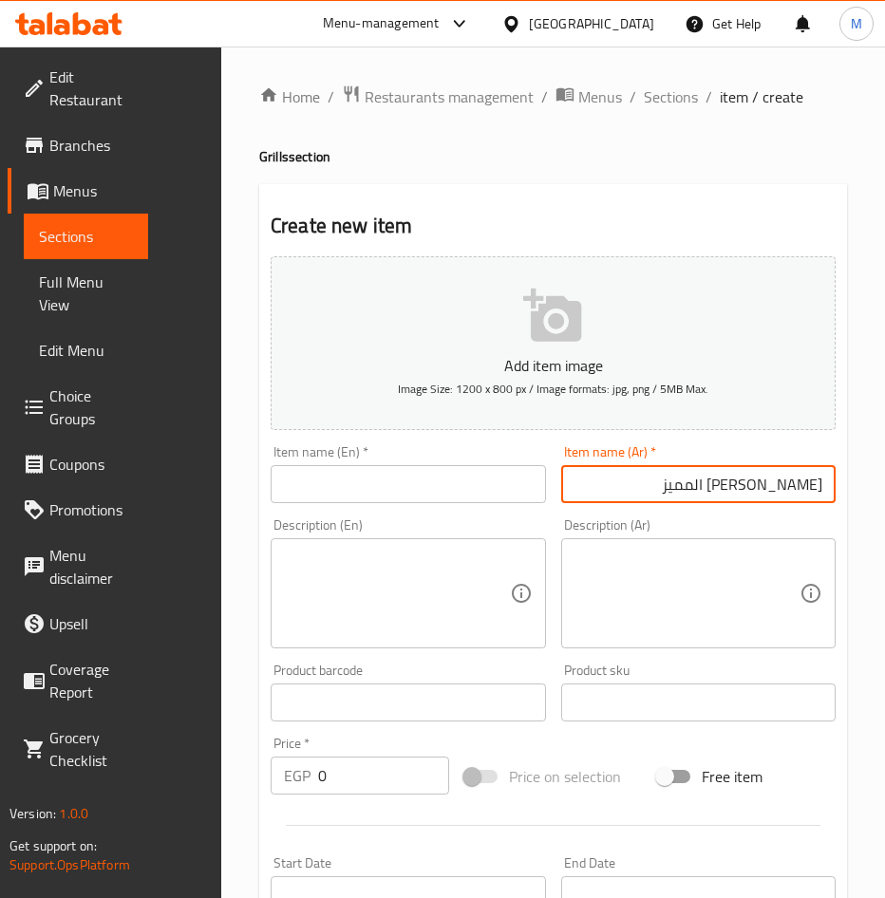
type input "بوكس حمزة المميز"
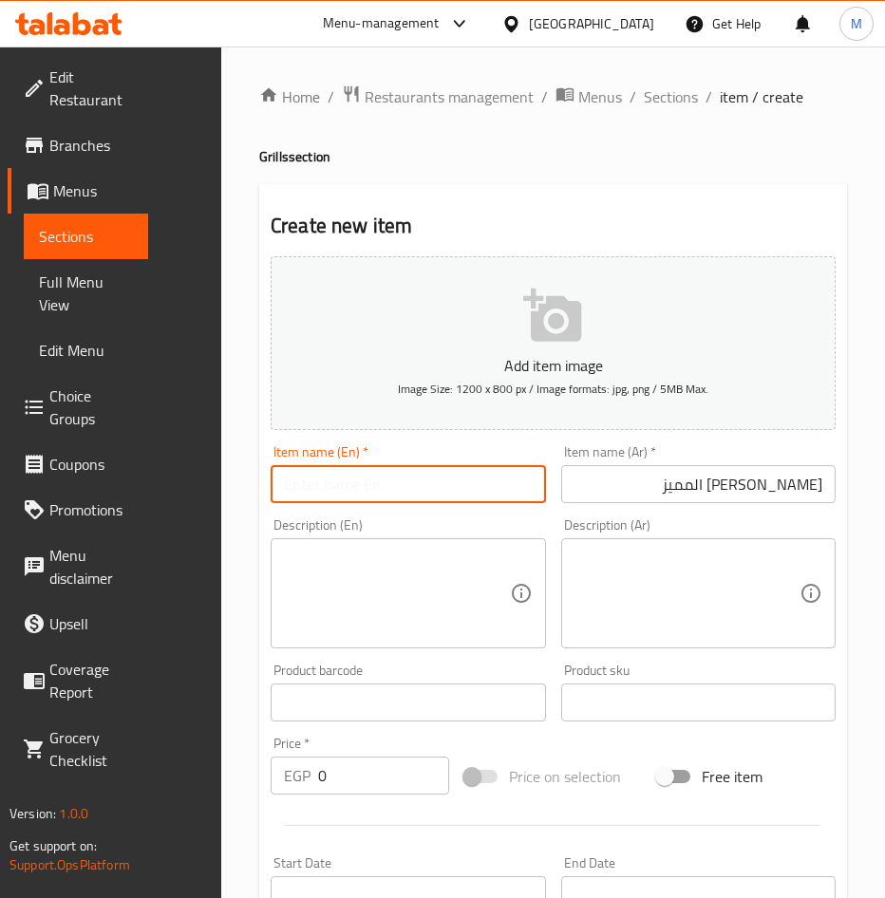
drag, startPoint x: 404, startPoint y: 474, endPoint x: 525, endPoint y: 488, distance: 121.4
click at [404, 474] on input "text" at bounding box center [408, 484] width 275 height 38
paste input "Hamza Special Box"
type input "Hamza Special Box"
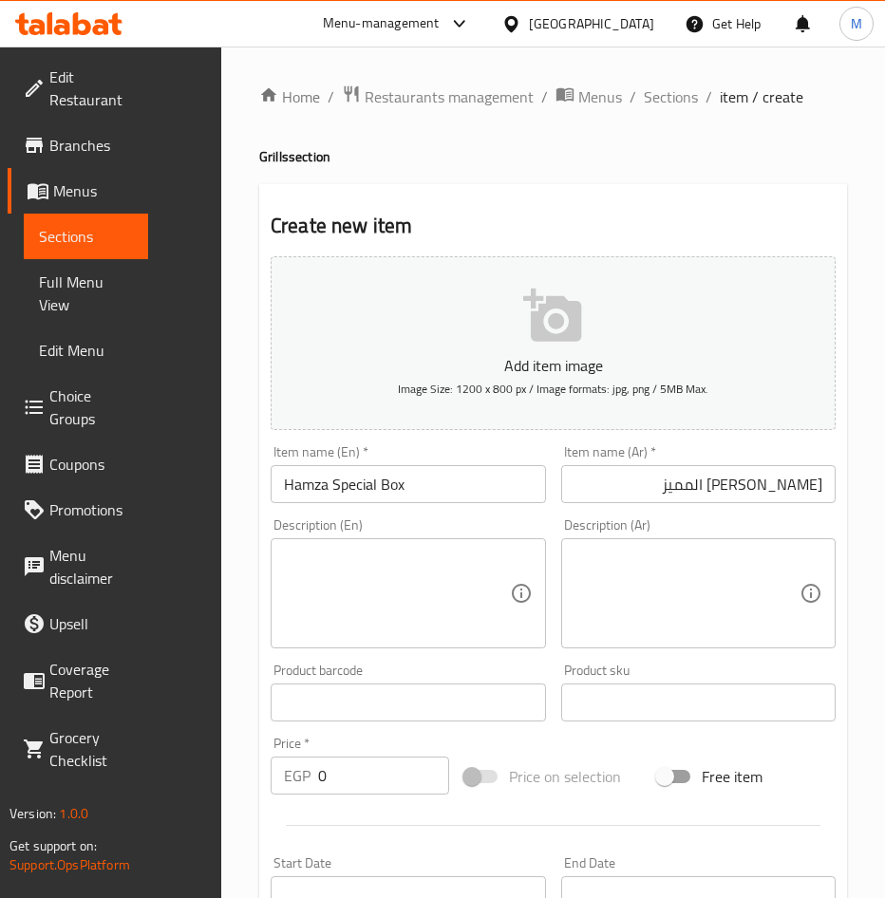
paste textarea "نصف فرخة مشوية على الفحم + نصف كيلو كفتة مشوية على الفحم + ارز بسمتى + سلطة + خ…"
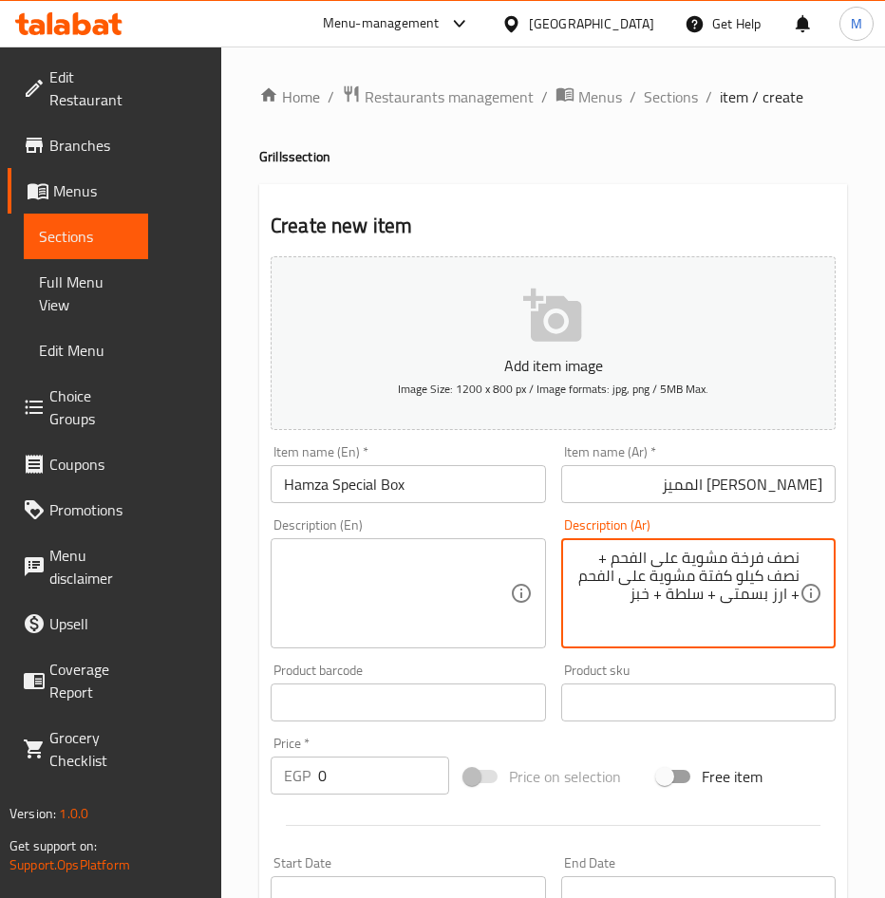
type textarea "نصف فرخة مشوية على الفحم + نصف كيلو كفتة مشوية على الفحم + ارز بسمتى + سلطة + خ…"
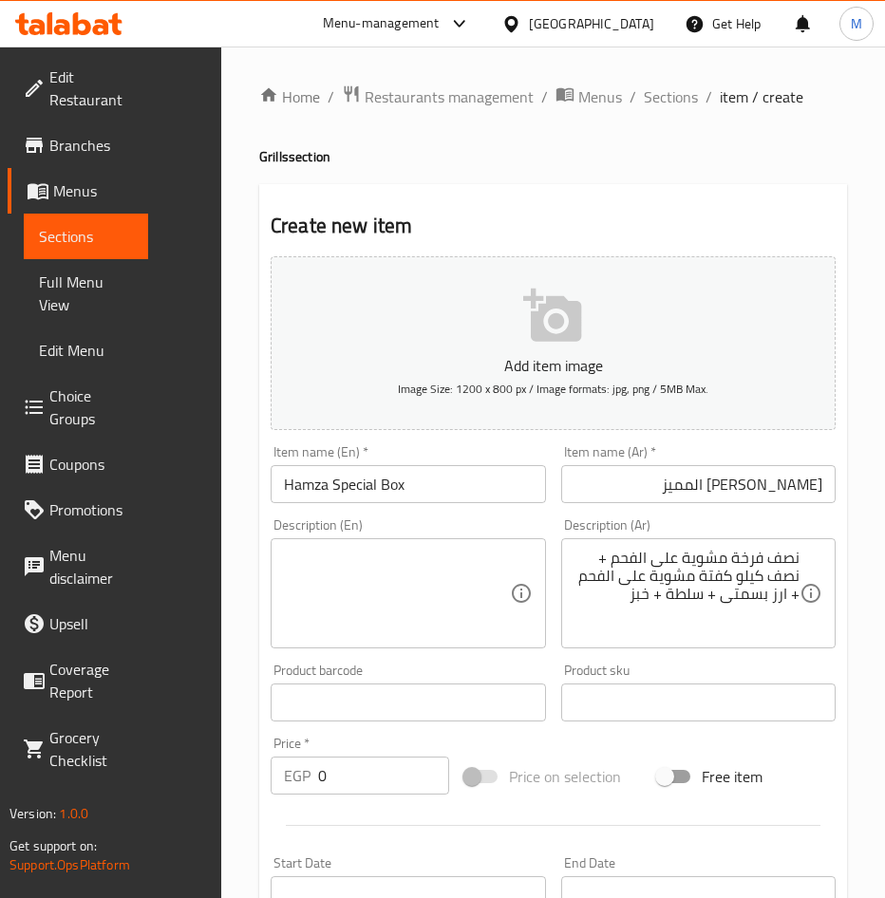
click at [340, 639] on div "Description (En)" at bounding box center [408, 593] width 275 height 110
paste textarea "Half Charcoal-Grilled Chicken + Half Kilo Charcoal-Grilled Kofta + Basmati Rice…"
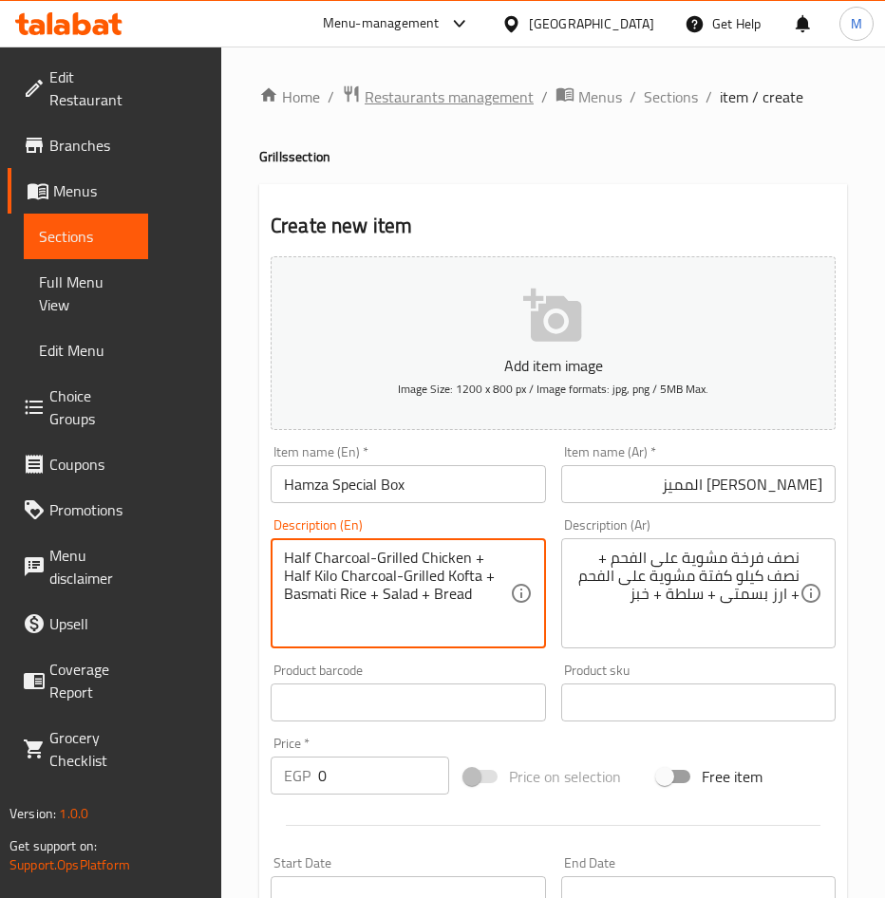
type textarea "Half Charcoal-Grilled Chicken + Half Kilo Charcoal-Grilled Kofta + Basmati Rice…"
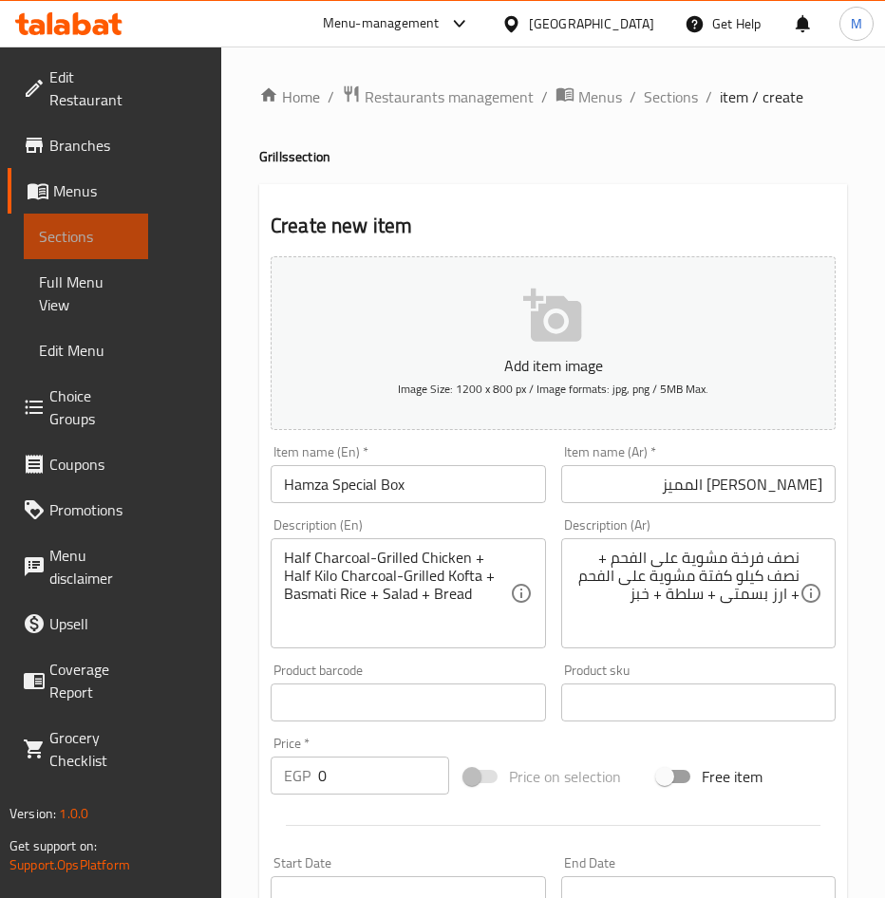
click at [93, 228] on span "Sections" at bounding box center [86, 236] width 94 height 23
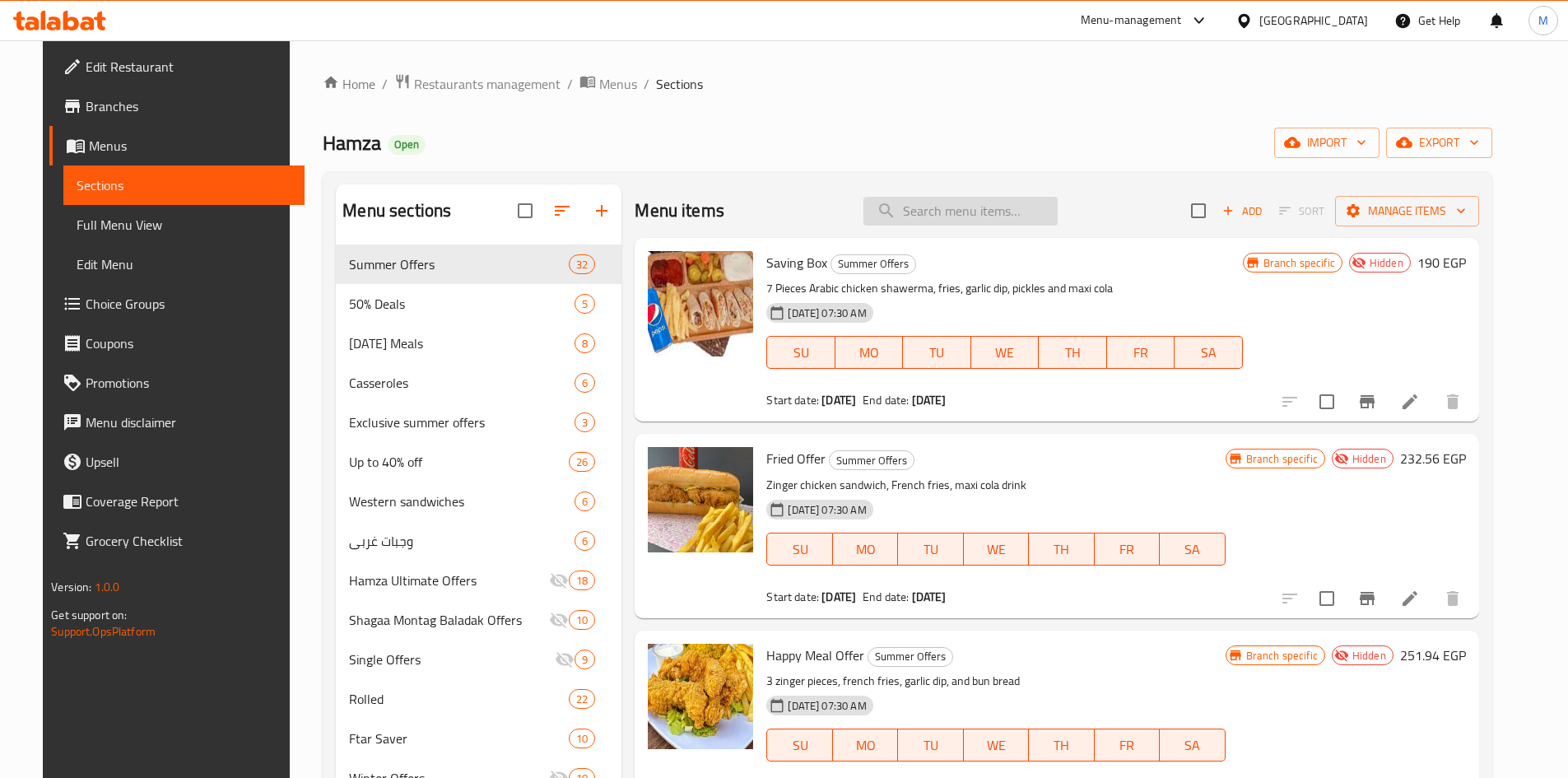
click at [787, 208] on input "search" at bounding box center [961, 211] width 194 height 29
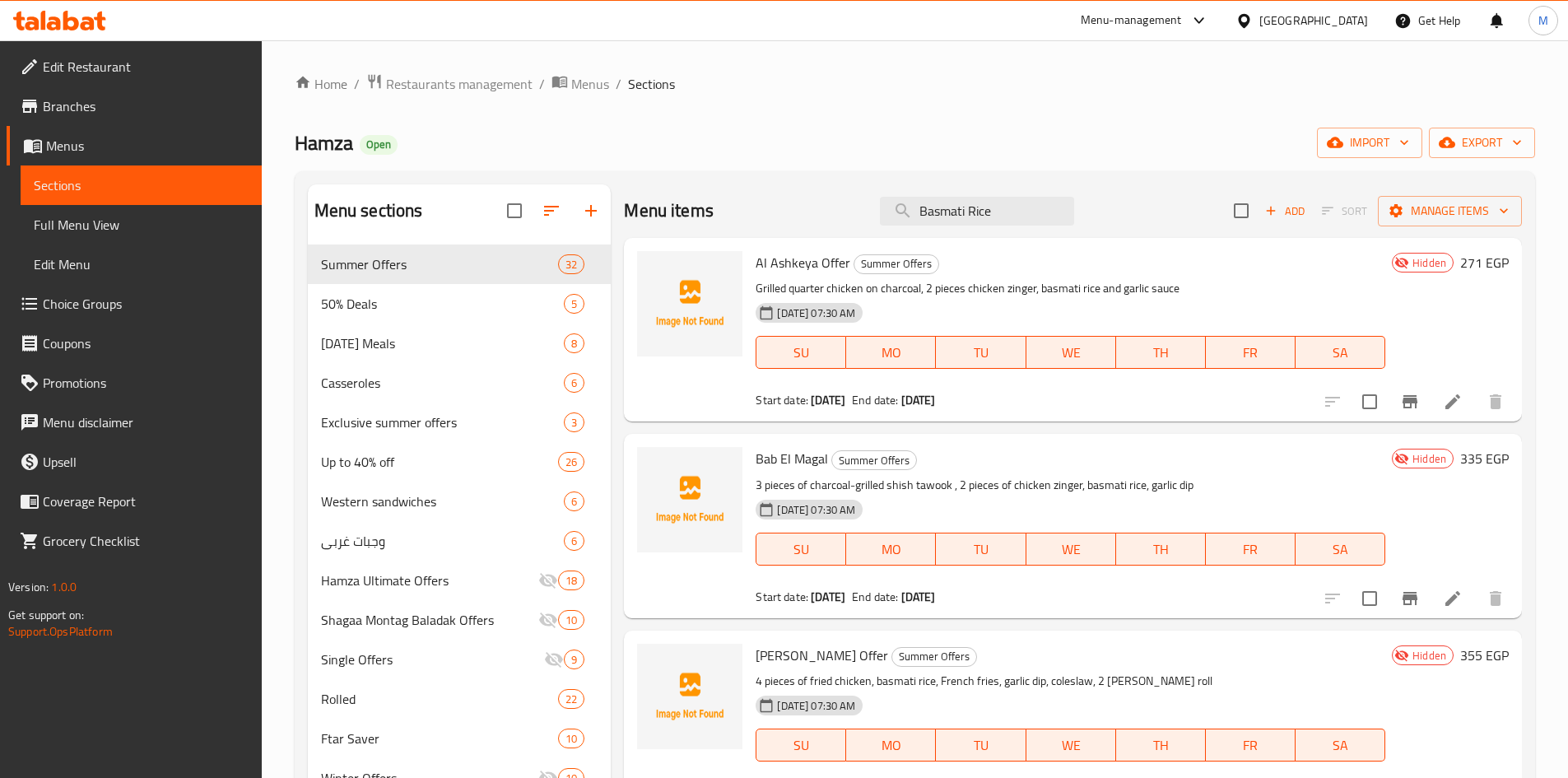
type input "Basmati Rice"
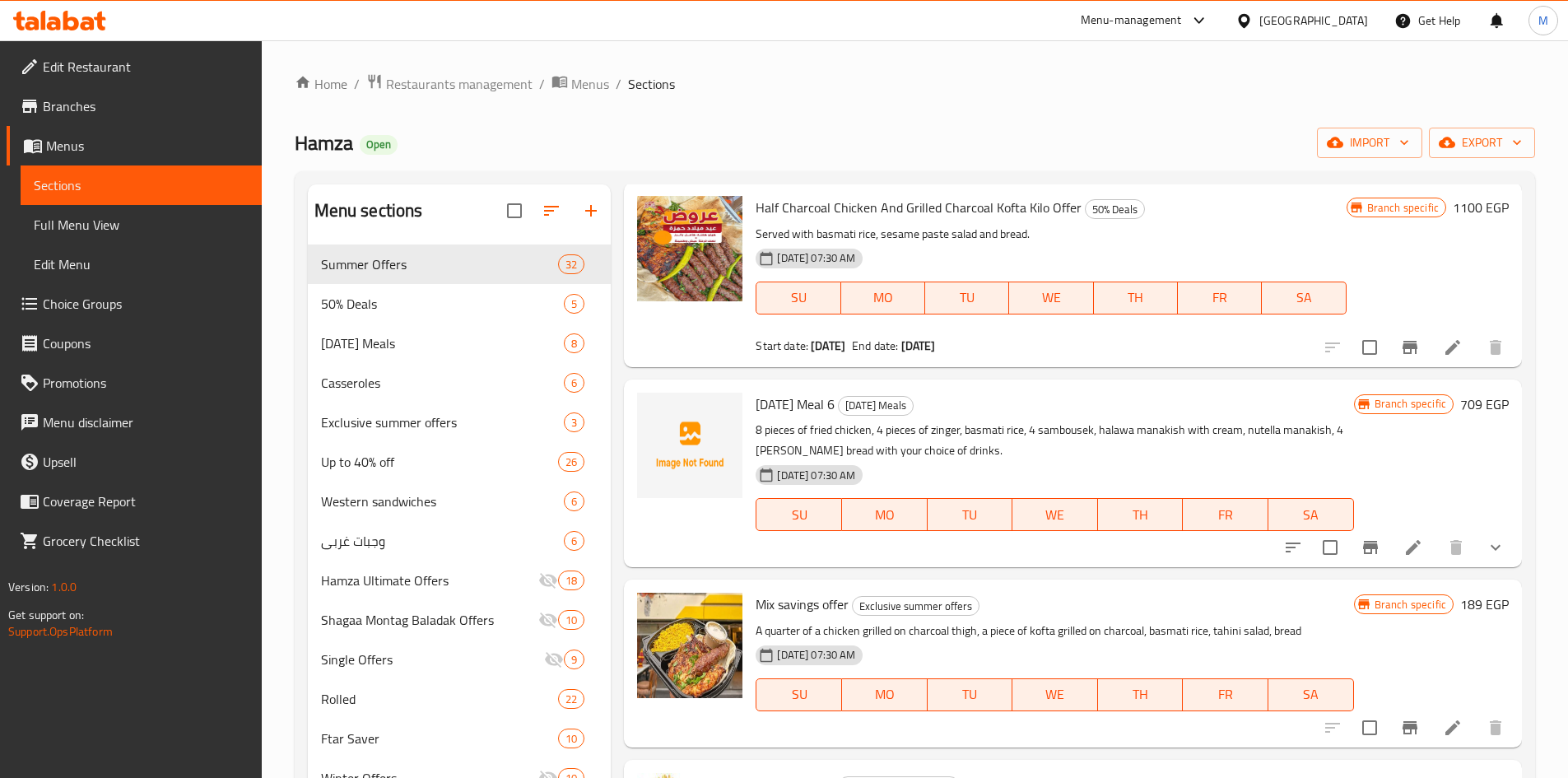
scroll to position [658, 0]
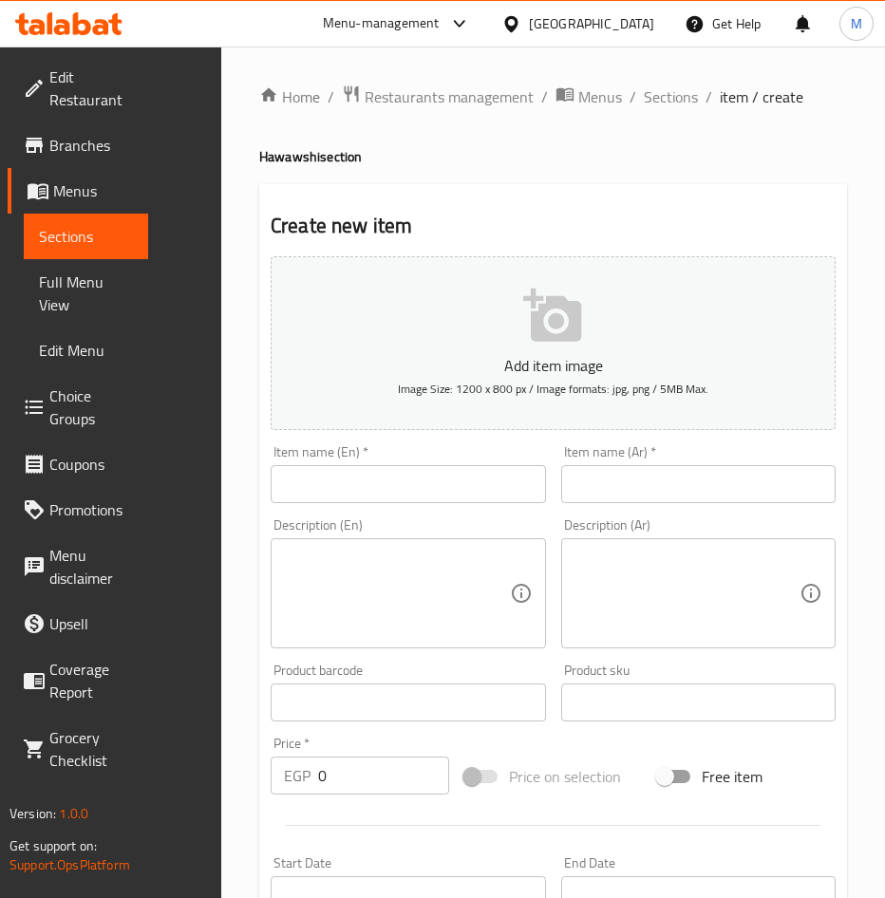
click at [86, 196] on span "Menus" at bounding box center [93, 190] width 80 height 23
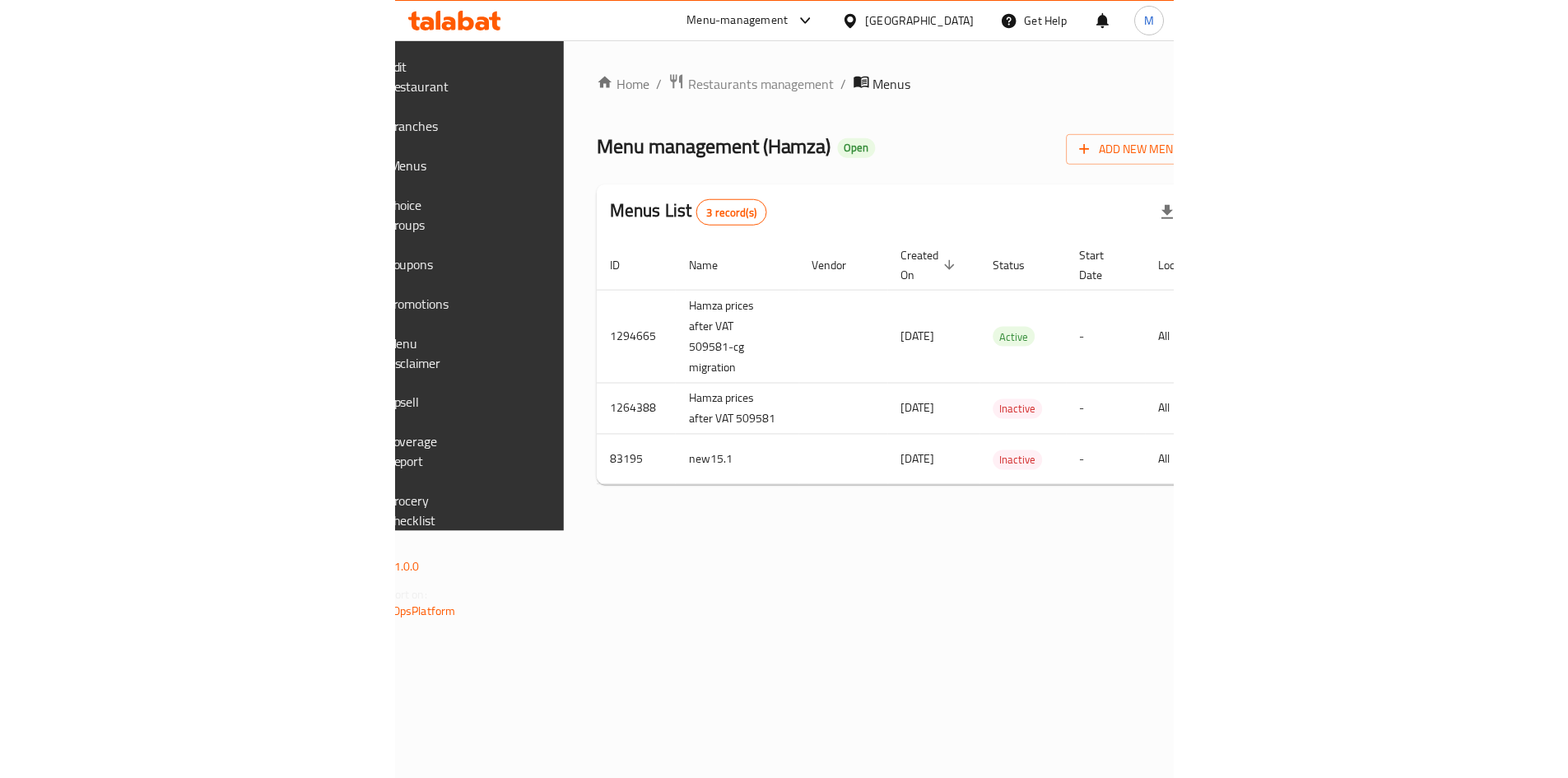
scroll to position [0, 300]
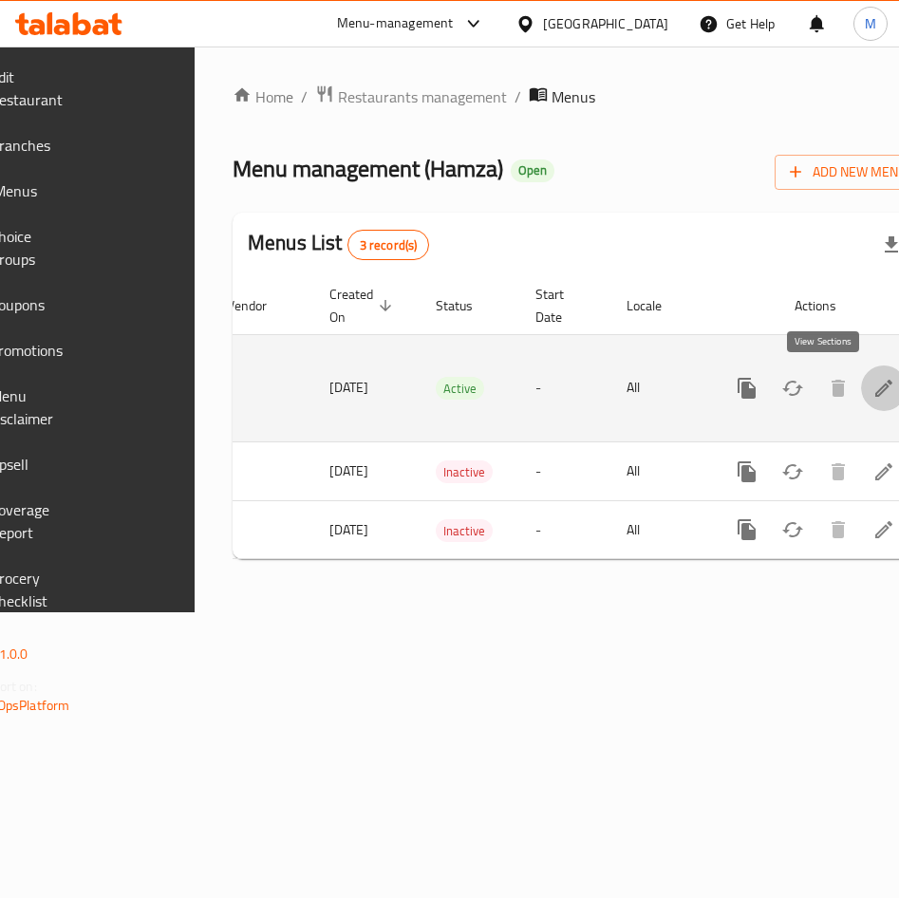
click at [861, 402] on link "enhanced table" at bounding box center [884, 388] width 46 height 46
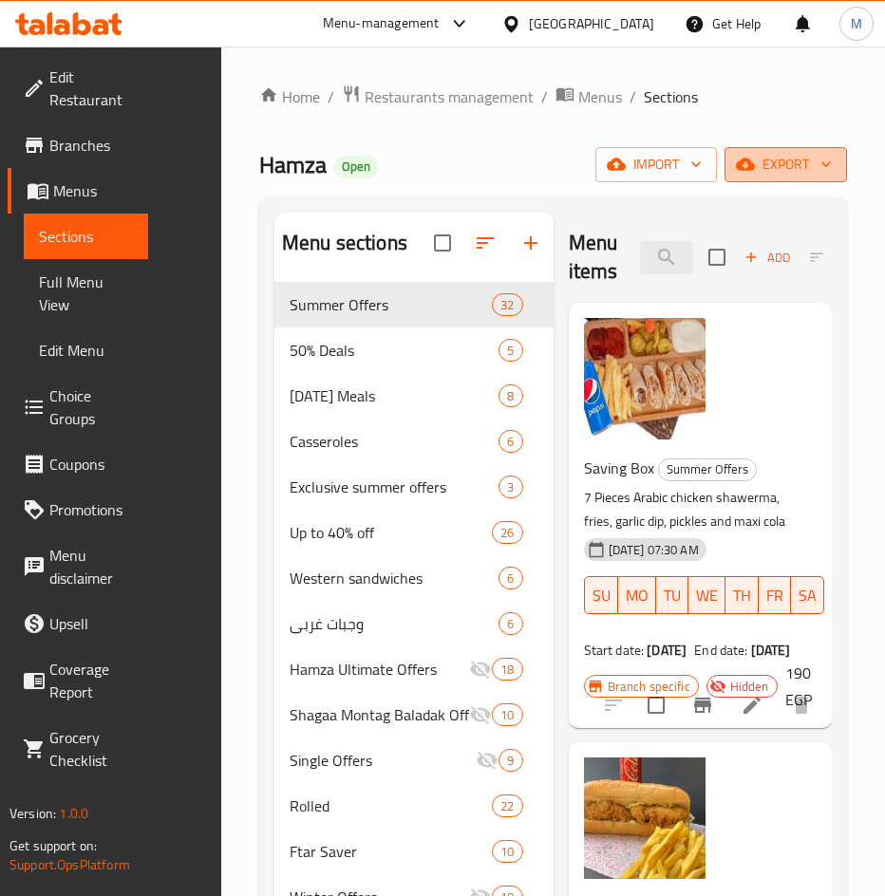
click at [770, 156] on span "export" at bounding box center [785, 165] width 92 height 24
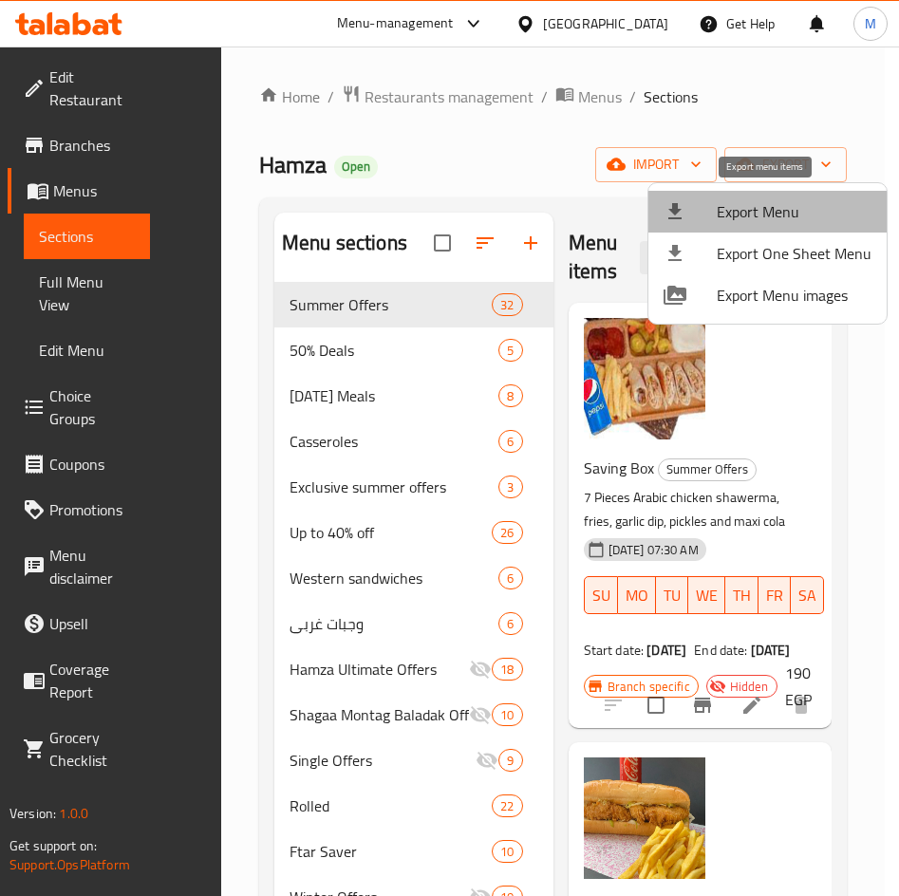
click at [772, 214] on span "Export Menu" at bounding box center [794, 211] width 155 height 23
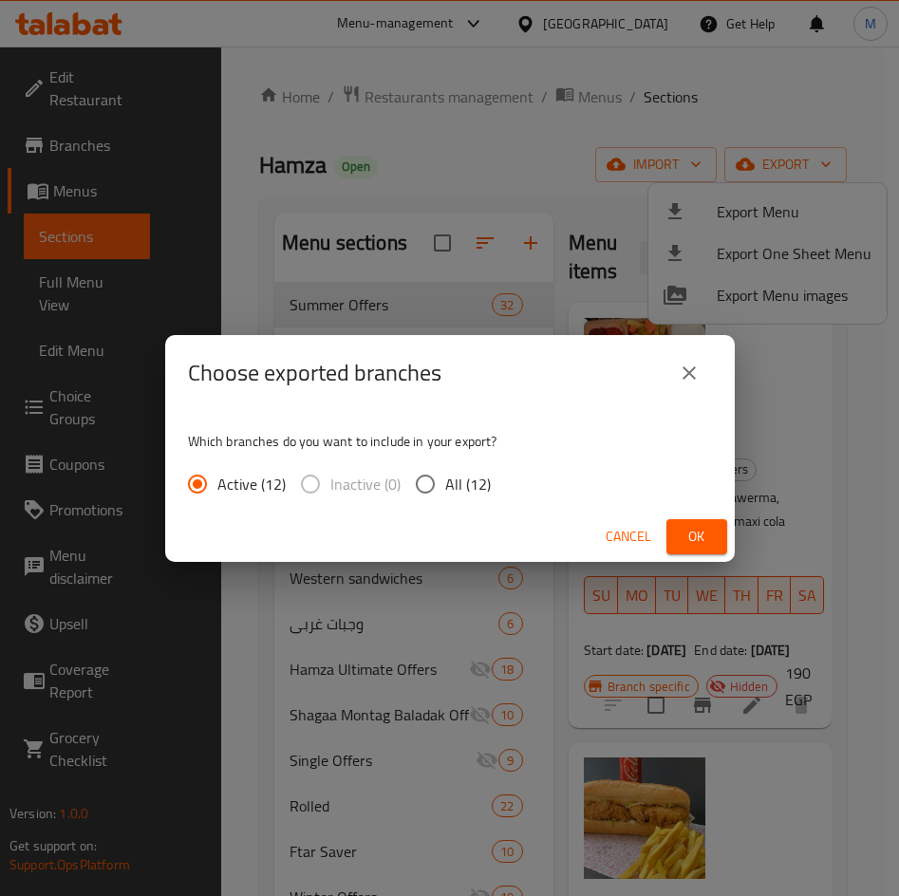
click at [419, 477] on input "All (12)" at bounding box center [425, 484] width 40 height 40
radio input "true"
click at [701, 534] on span "Ok" at bounding box center [697, 537] width 30 height 24
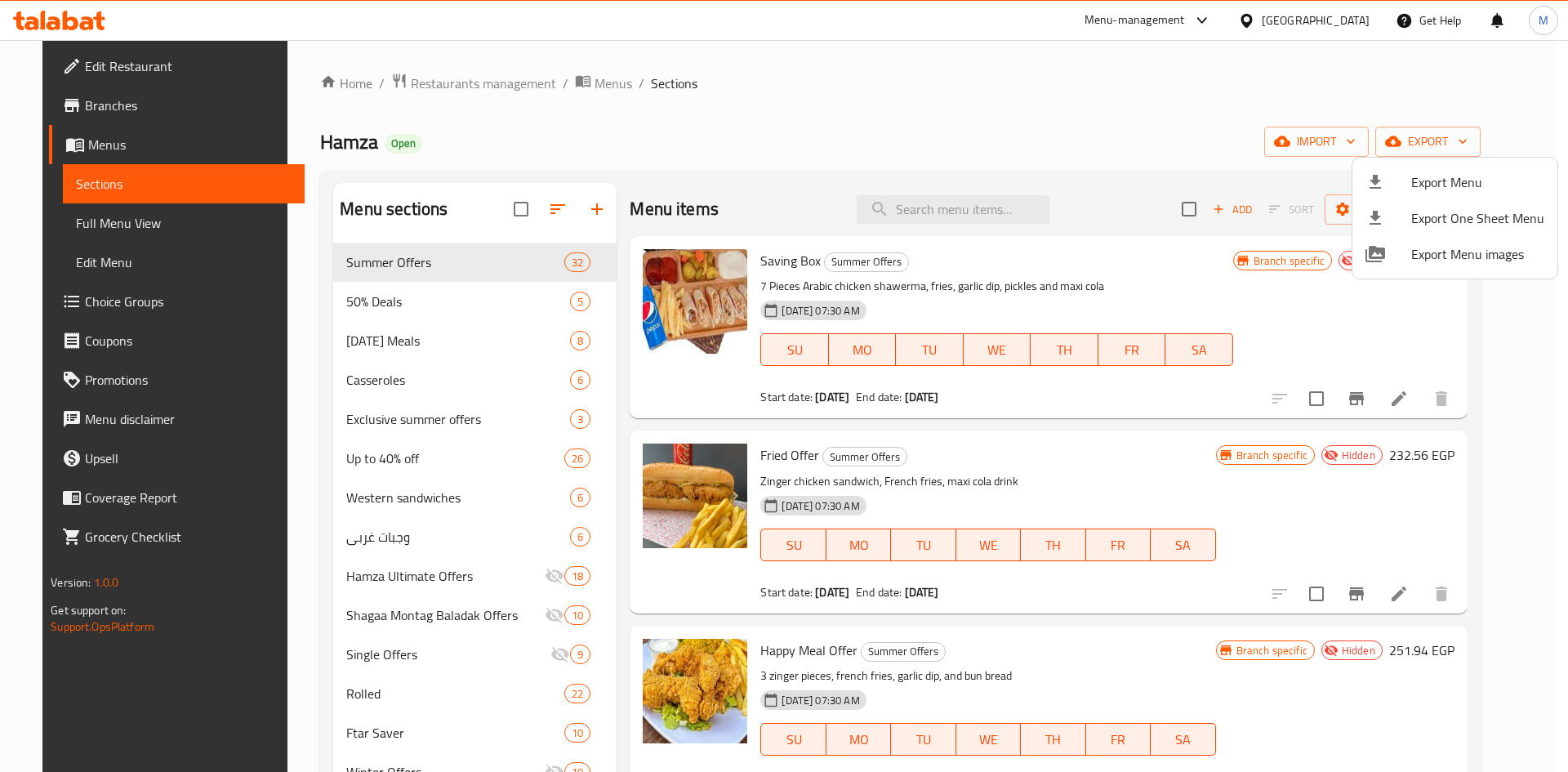
click at [760, 476] on div at bounding box center [784, 386] width 1568 height 772
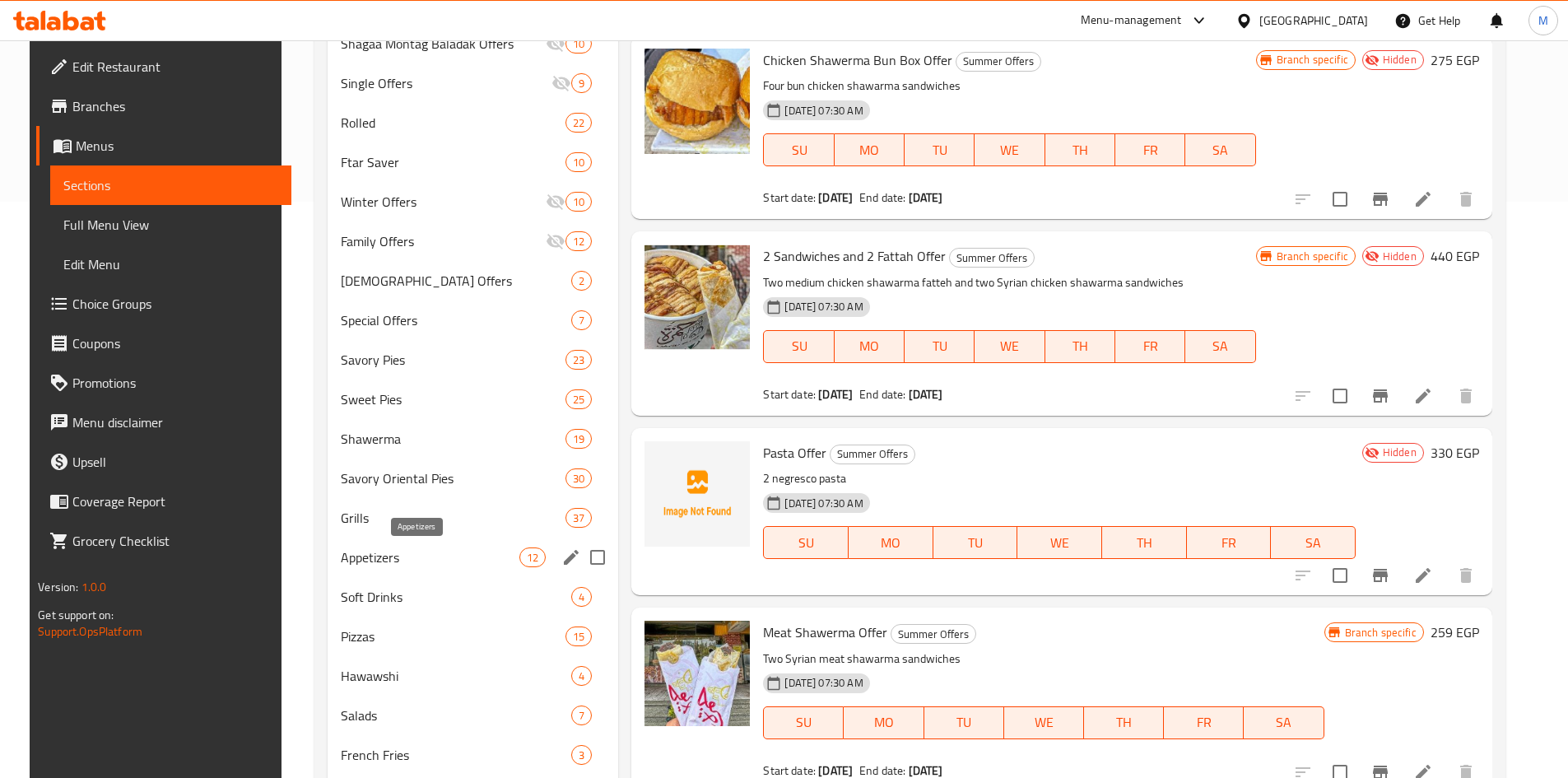
scroll to position [1070, 0]
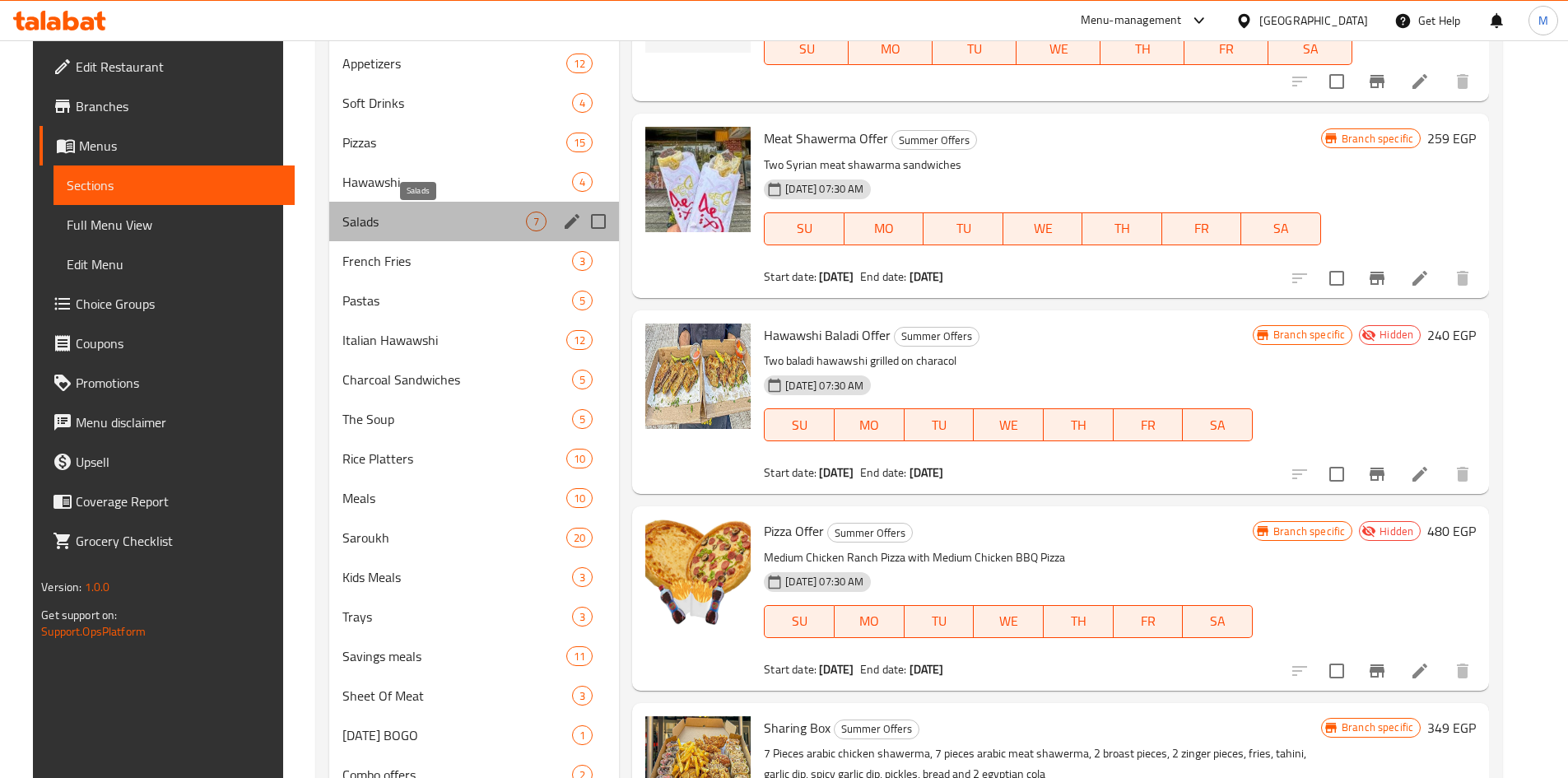
click at [352, 215] on span "Salads" at bounding box center [434, 221] width 184 height 20
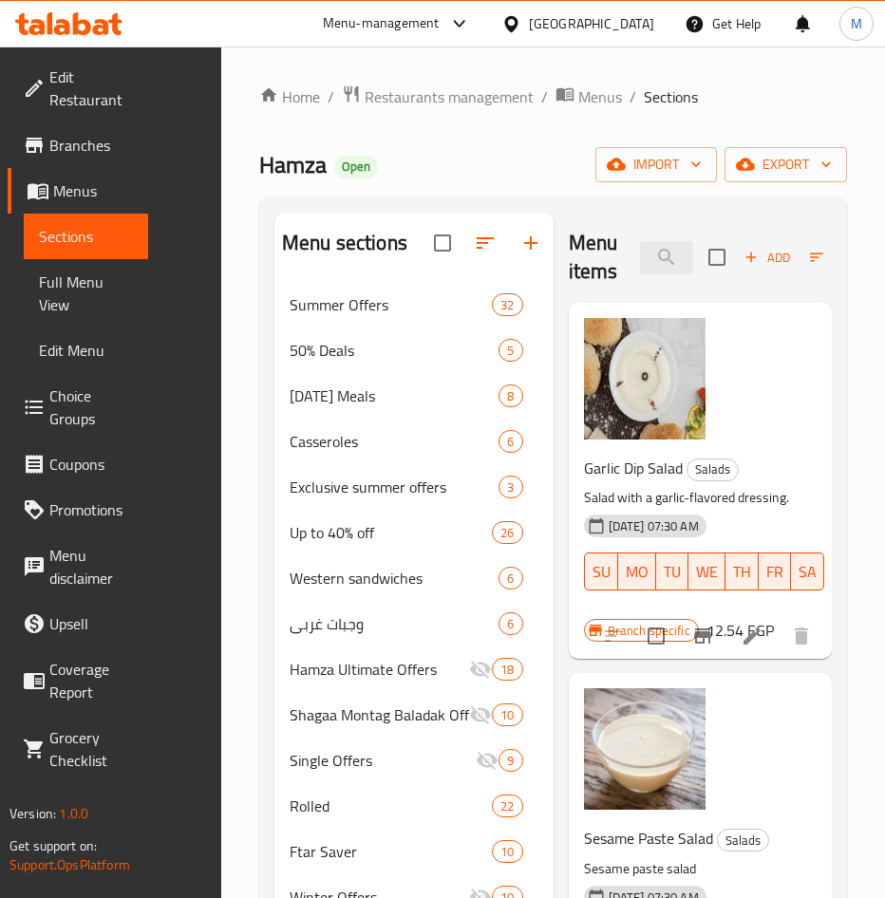
click at [637, 23] on div "[GEOGRAPHIC_DATA]" at bounding box center [591, 23] width 125 height 21
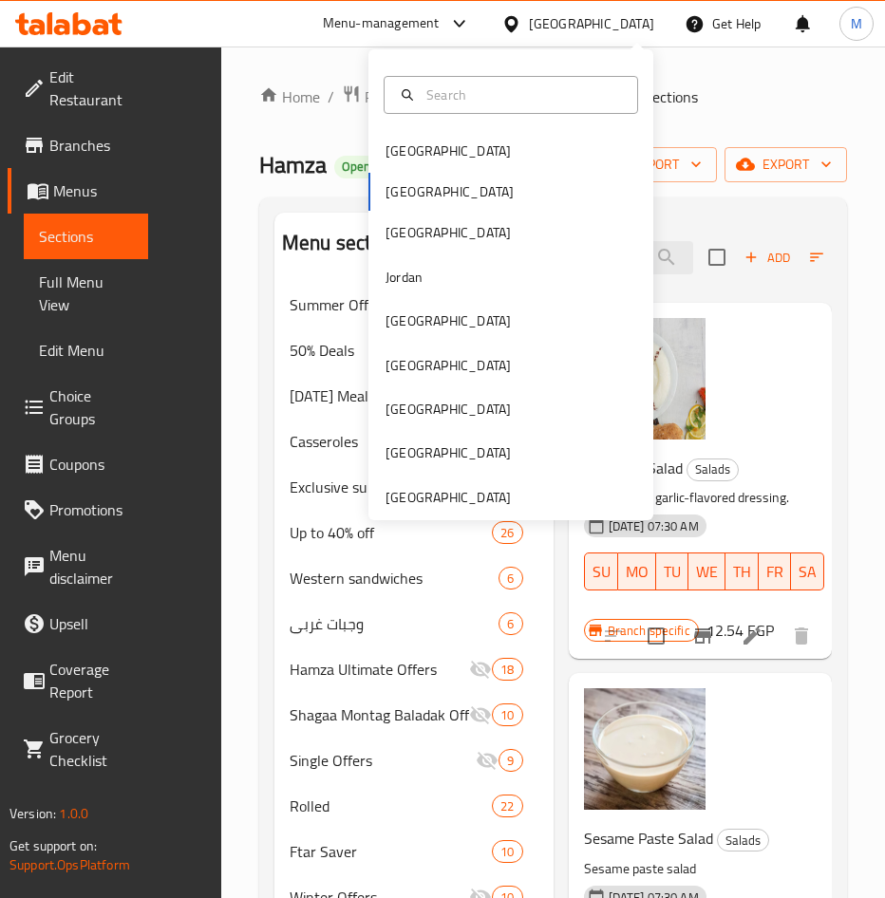
click at [706, 99] on ol "Home / Restaurants management / Menus / Sections" at bounding box center [553, 96] width 588 height 25
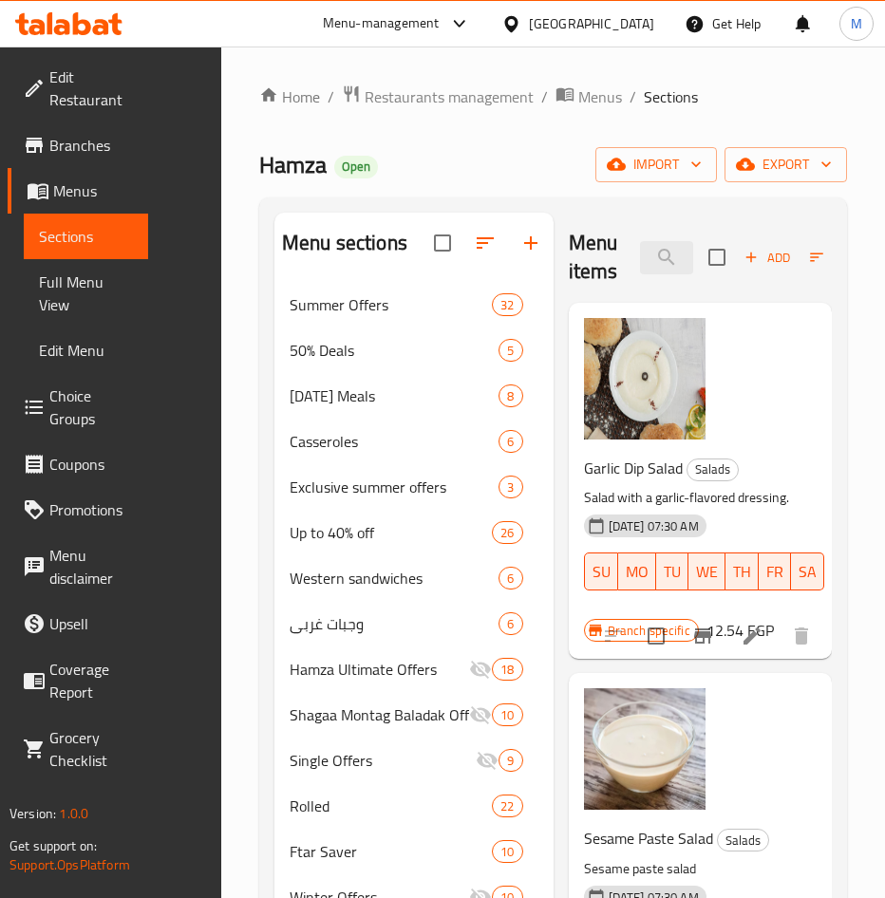
click at [471, 20] on icon at bounding box center [459, 23] width 23 height 23
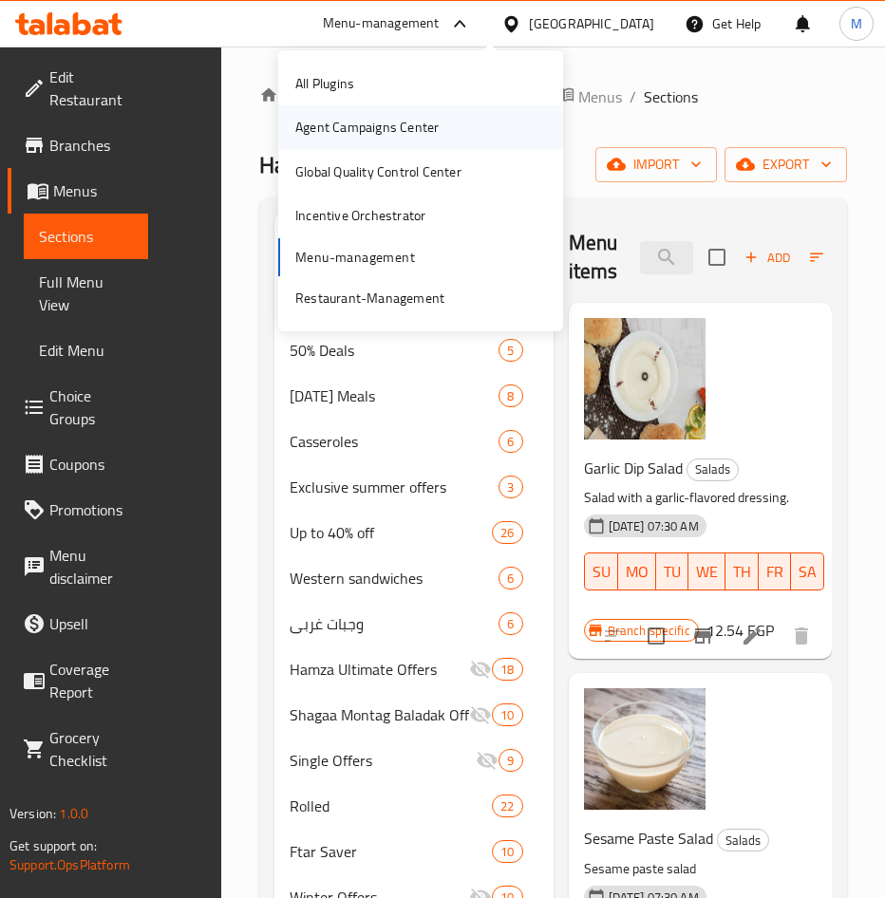
click at [391, 135] on div "Agent Campaigns Center" at bounding box center [366, 127] width 143 height 21
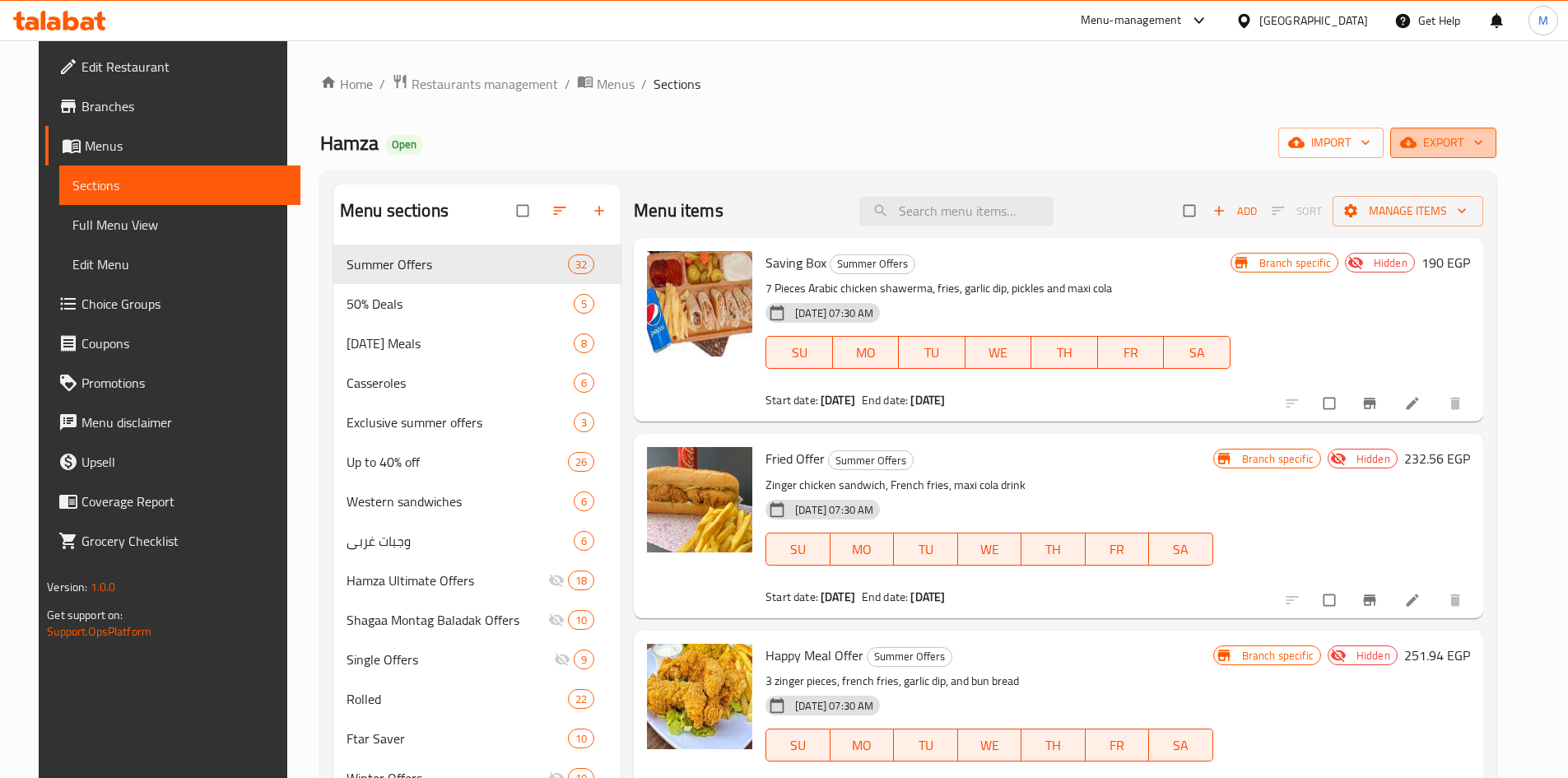
click at [1483, 155] on button "export" at bounding box center [1443, 142] width 106 height 30
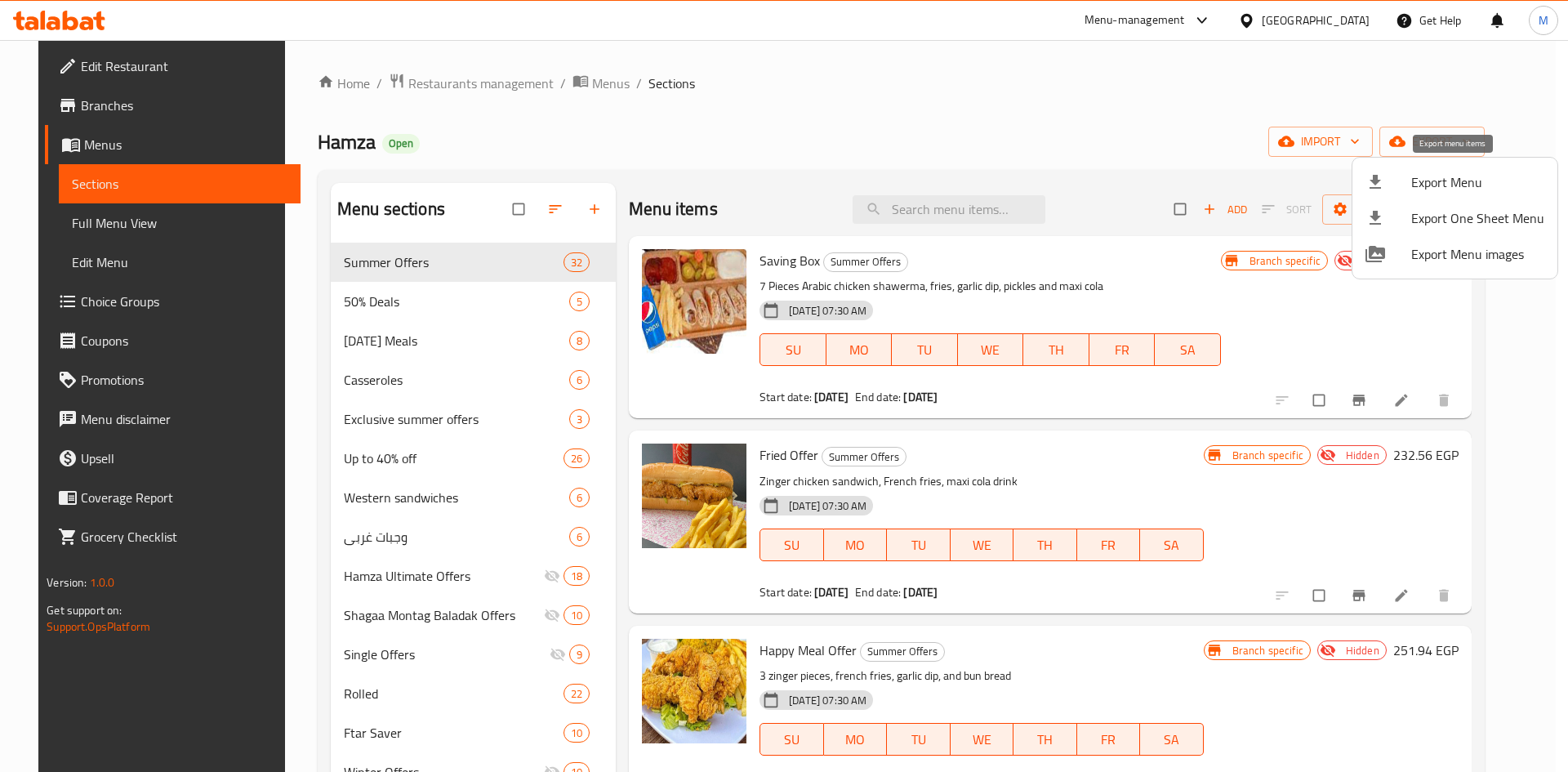
click at [1452, 177] on span "Export Menu" at bounding box center [1477, 182] width 133 height 20
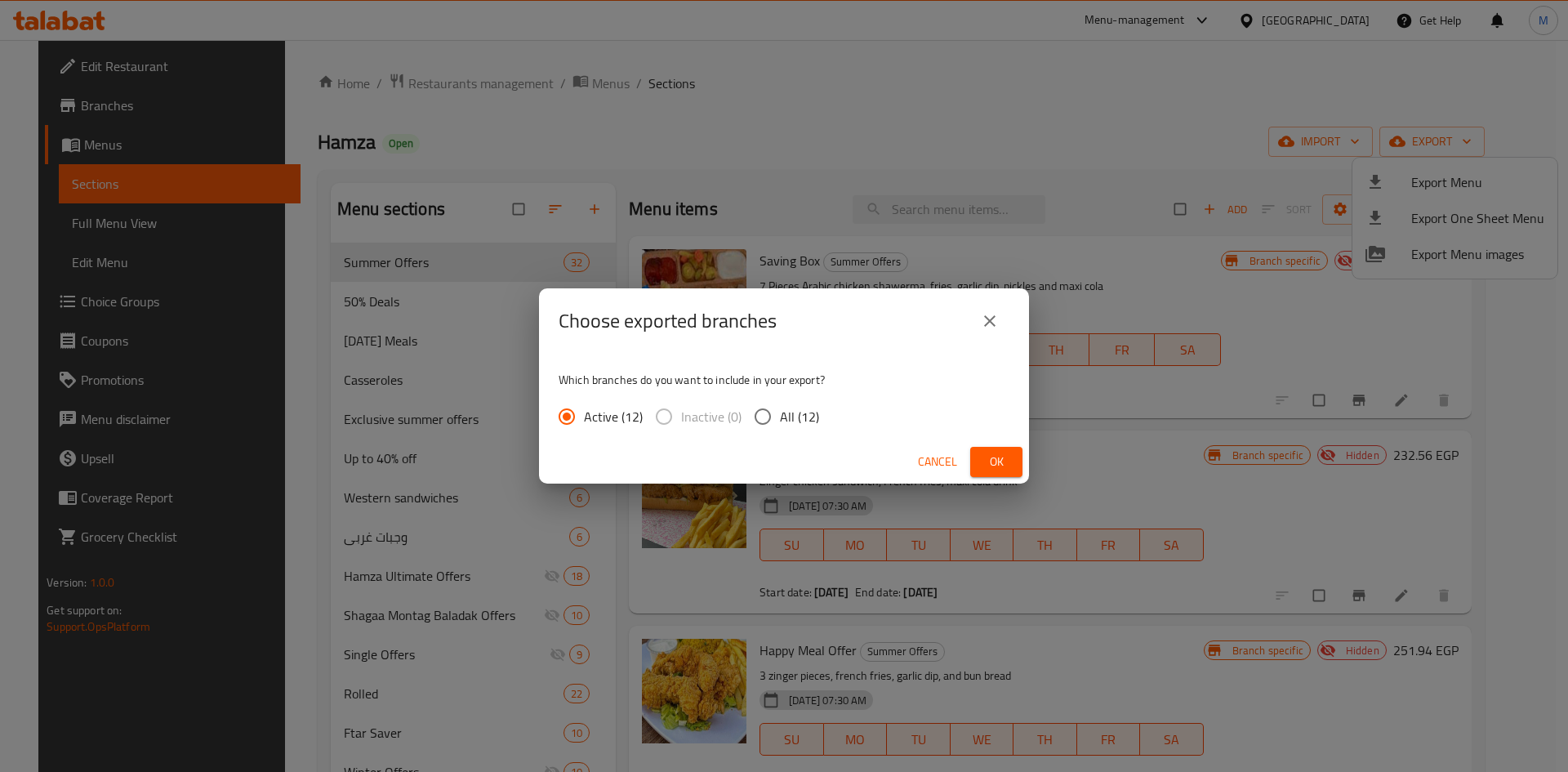
click at [764, 413] on input "All (12)" at bounding box center [763, 417] width 34 height 34
radio input "true"
click at [1017, 459] on button "Ok" at bounding box center [996, 461] width 52 height 30
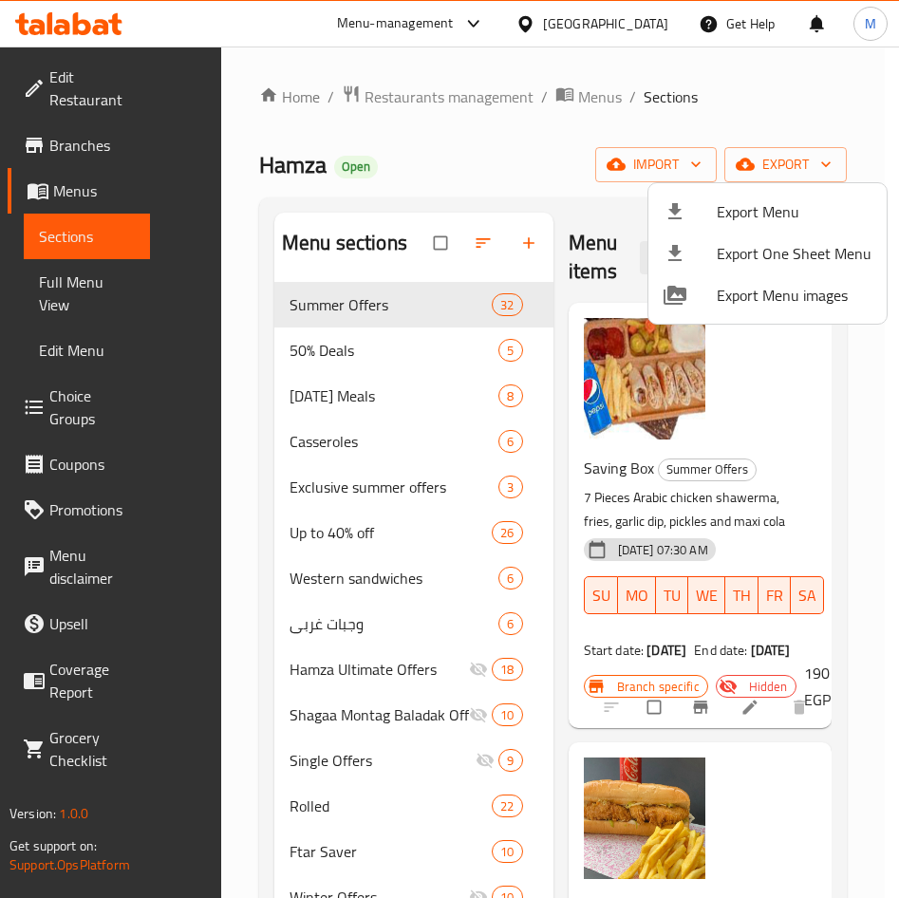
click at [67, 144] on div at bounding box center [449, 449] width 899 height 898
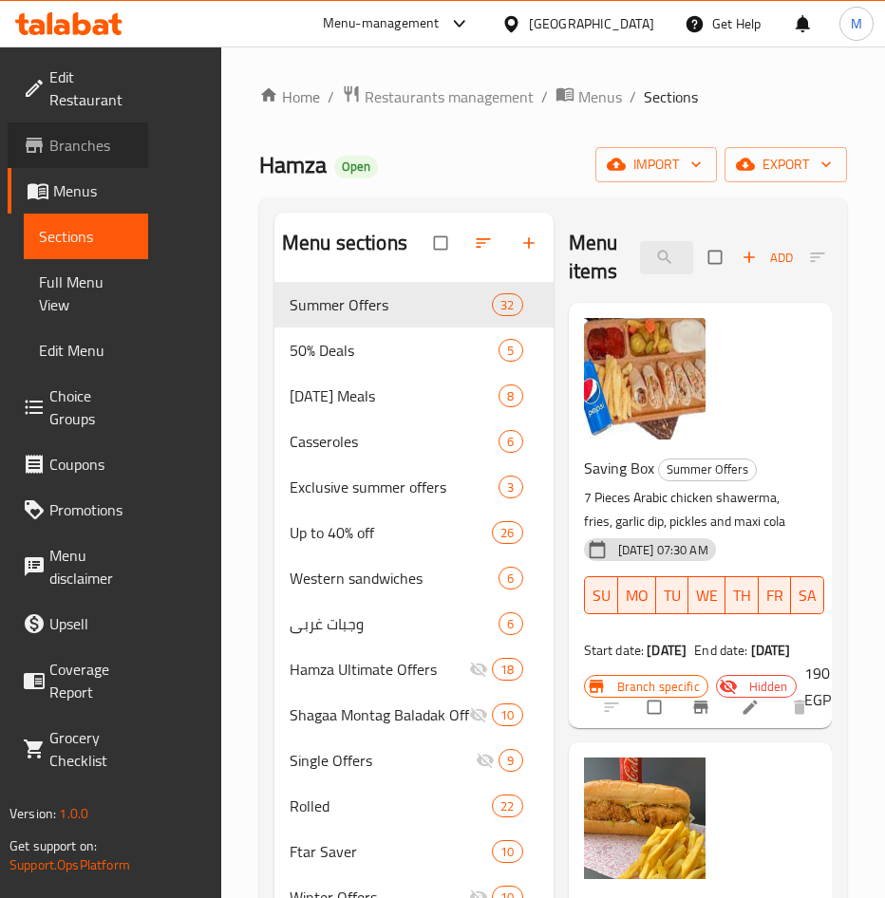
click at [67, 144] on span "Branches" at bounding box center [91, 145] width 84 height 23
